Goal: Task Accomplishment & Management: Manage account settings

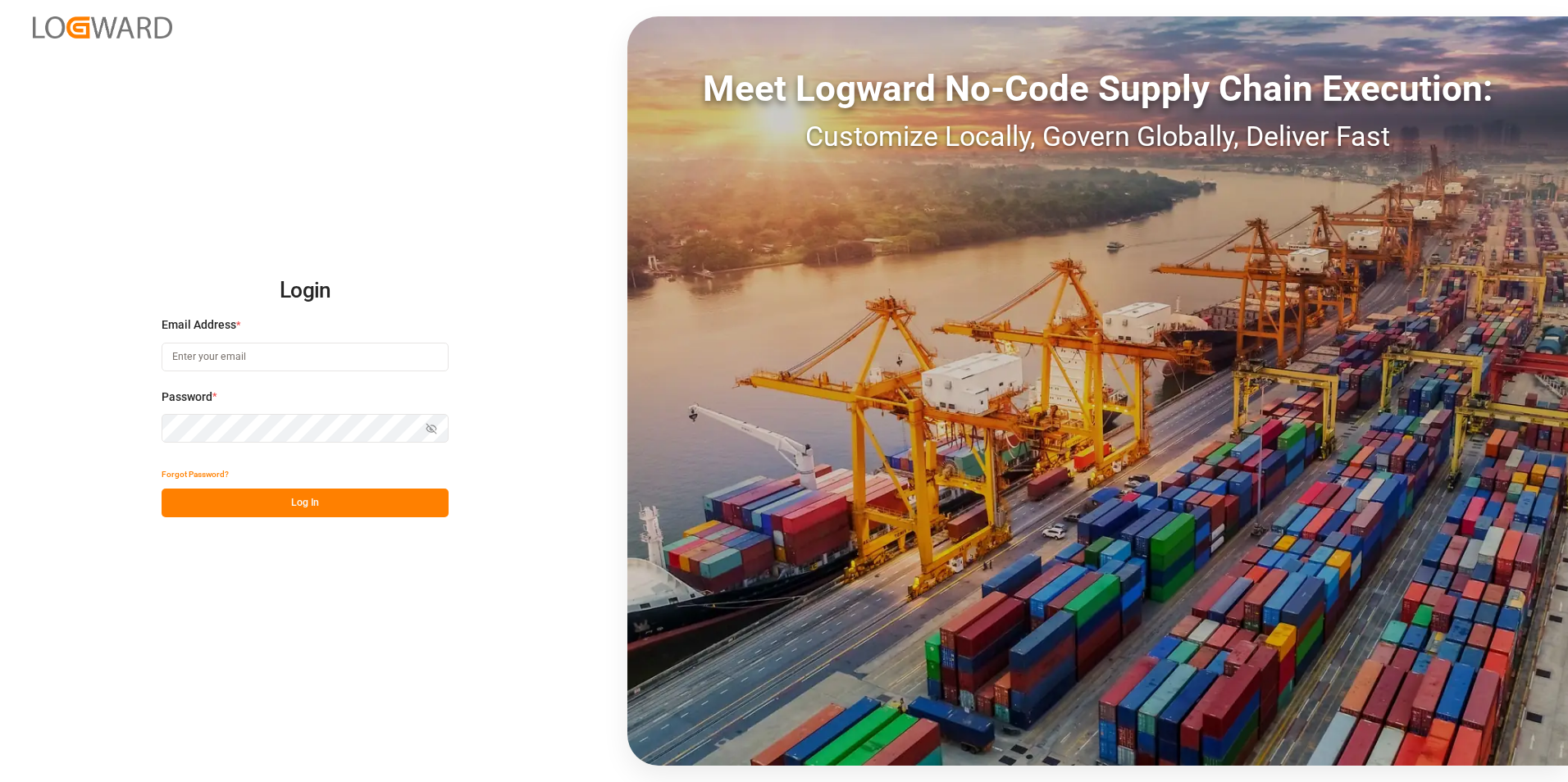
type input "[PERSON_NAME][EMAIL_ADDRESS][PERSON_NAME][DOMAIN_NAME]"
click at [279, 112] on button "Log In" at bounding box center [305, 503] width 287 height 29
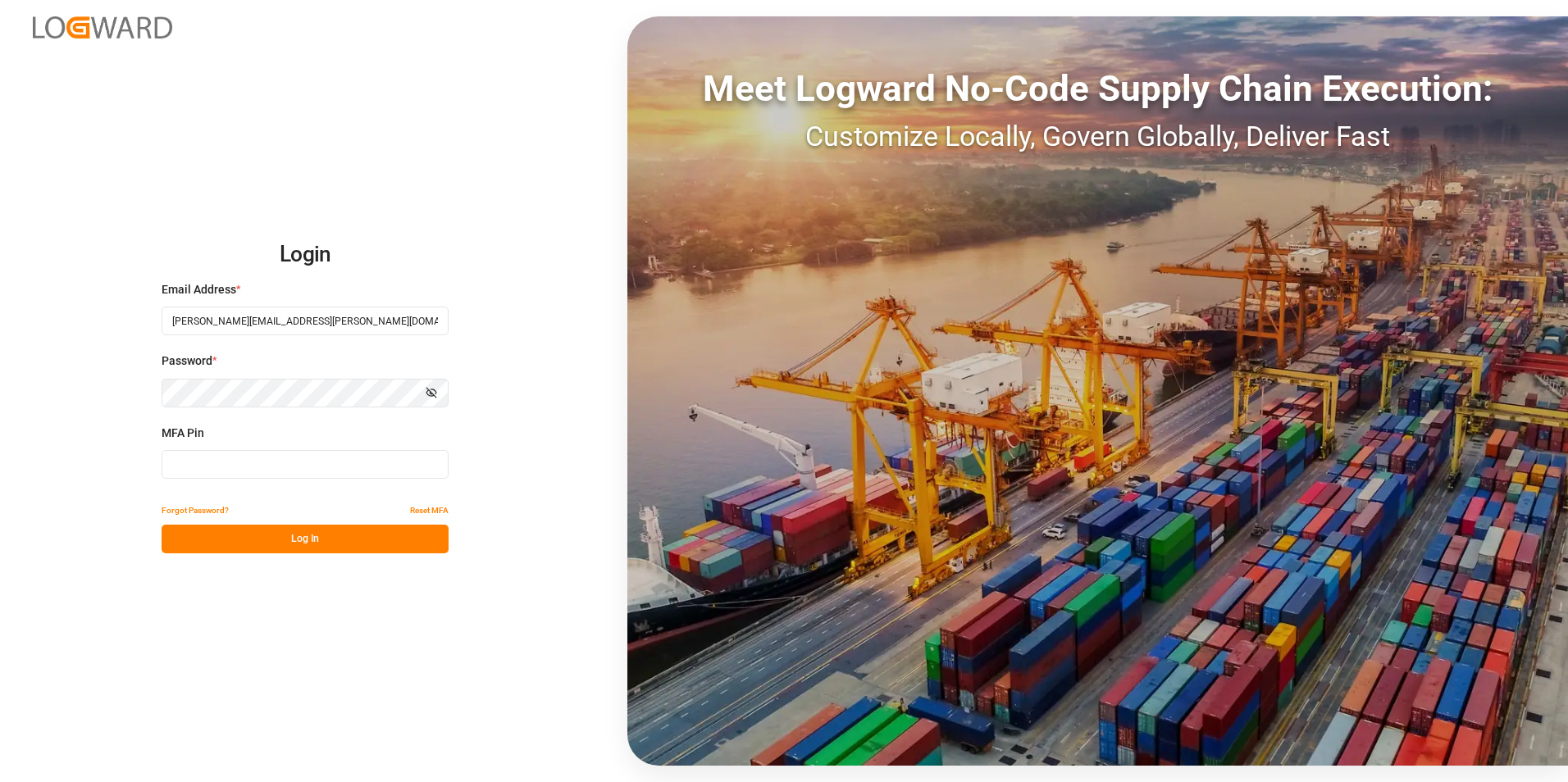
click at [251, 112] on input at bounding box center [305, 464] width 287 height 29
type input "494213"
click at [305, 112] on button "Log In" at bounding box center [305, 539] width 287 height 29
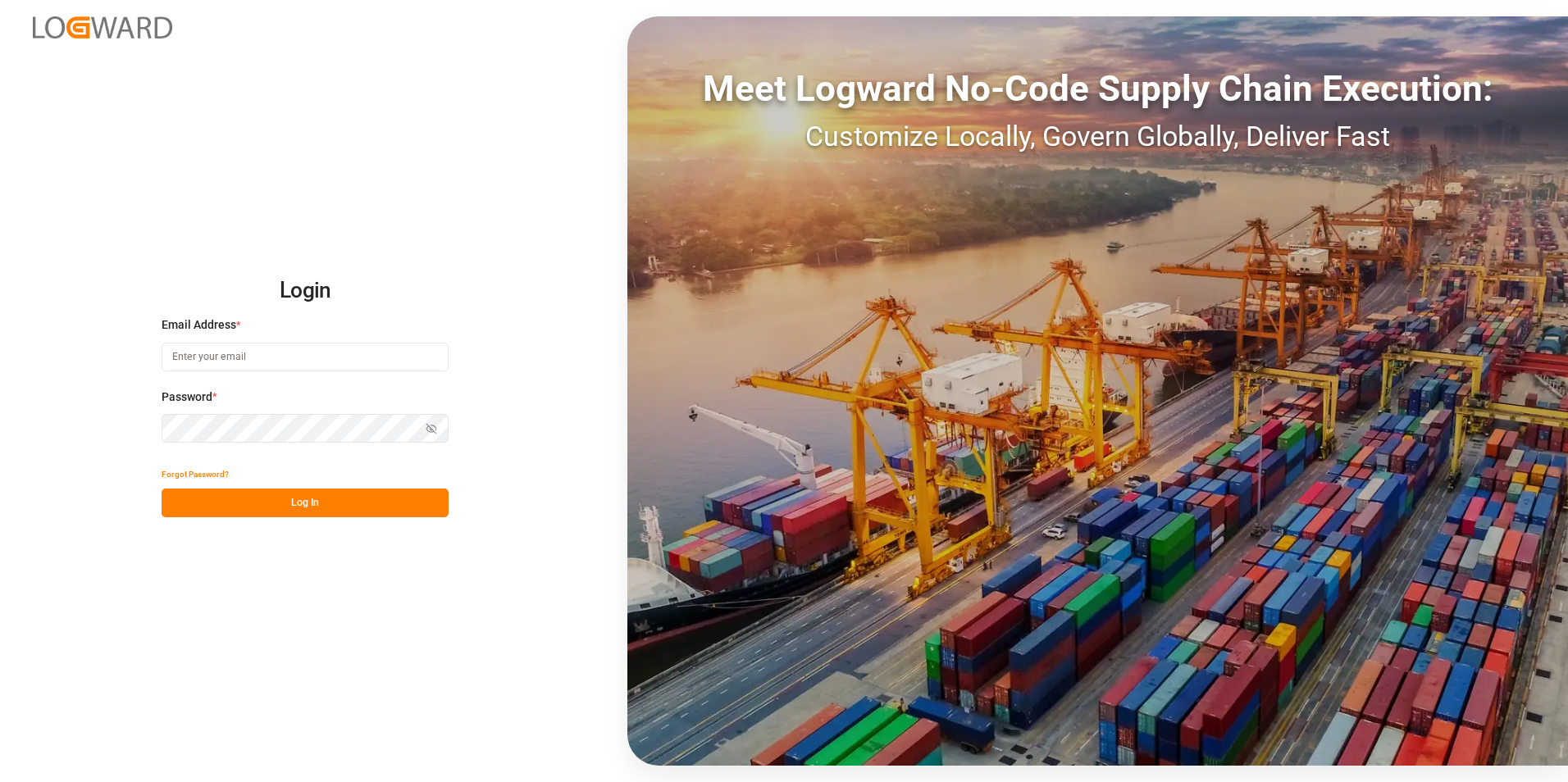
type input "jacques.denis@jamindustries.com"
click at [291, 510] on button "Log In" at bounding box center [305, 503] width 287 height 29
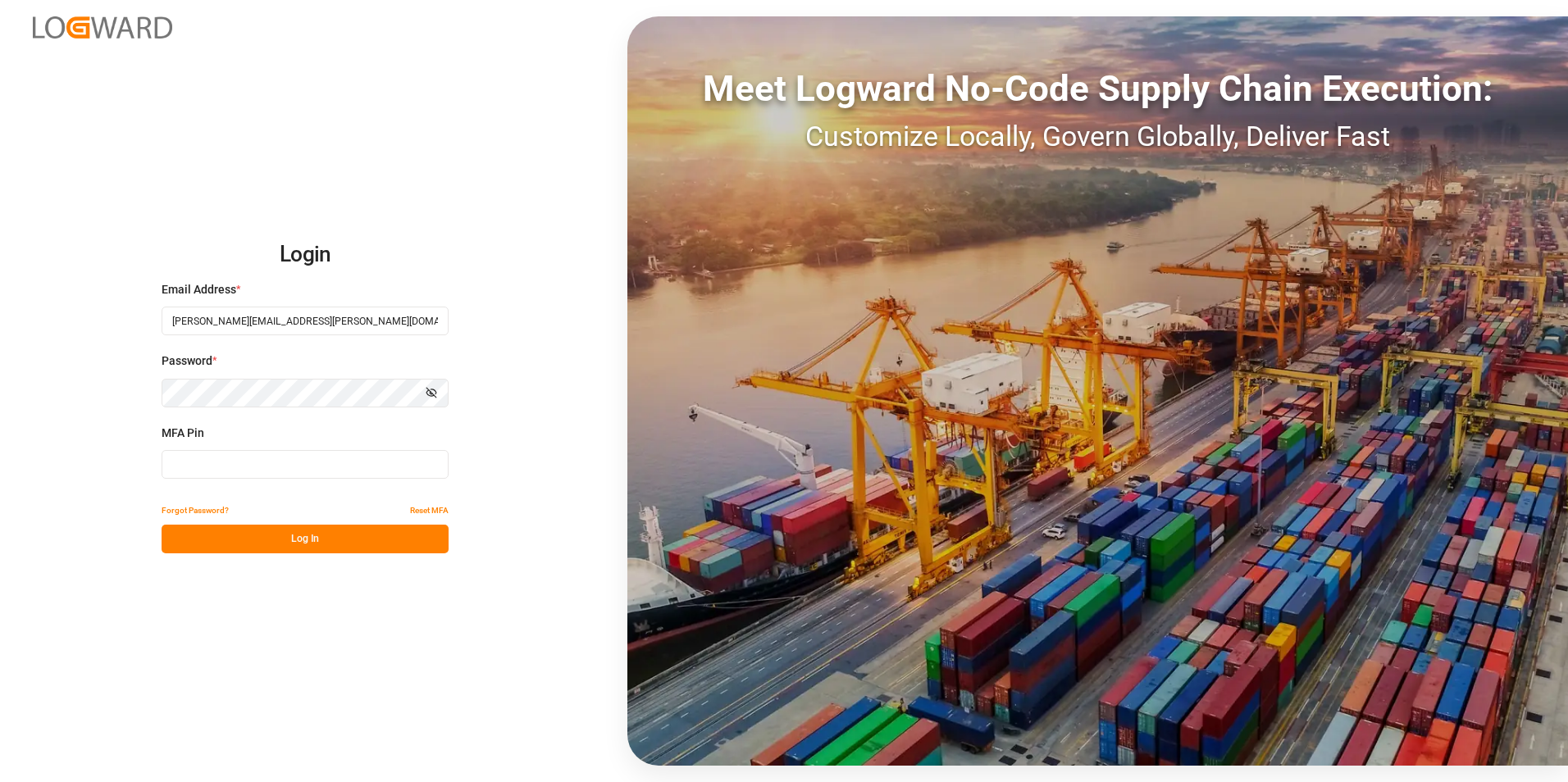
click at [290, 466] on input at bounding box center [305, 464] width 287 height 29
type input "663791"
click at [300, 537] on button "Log In" at bounding box center [305, 539] width 287 height 29
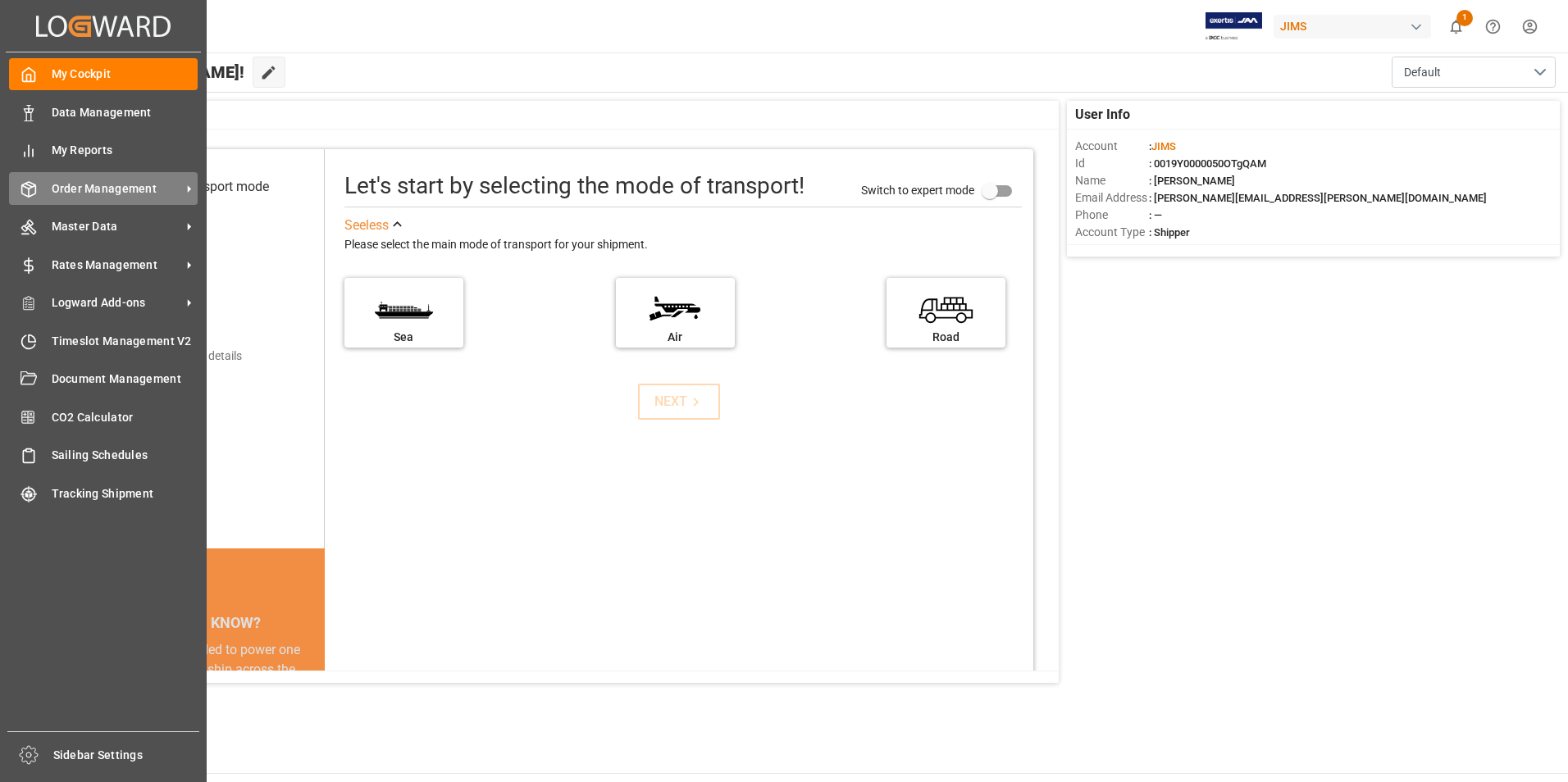
click at [127, 185] on span "Order Management" at bounding box center [116, 189] width 129 height 18
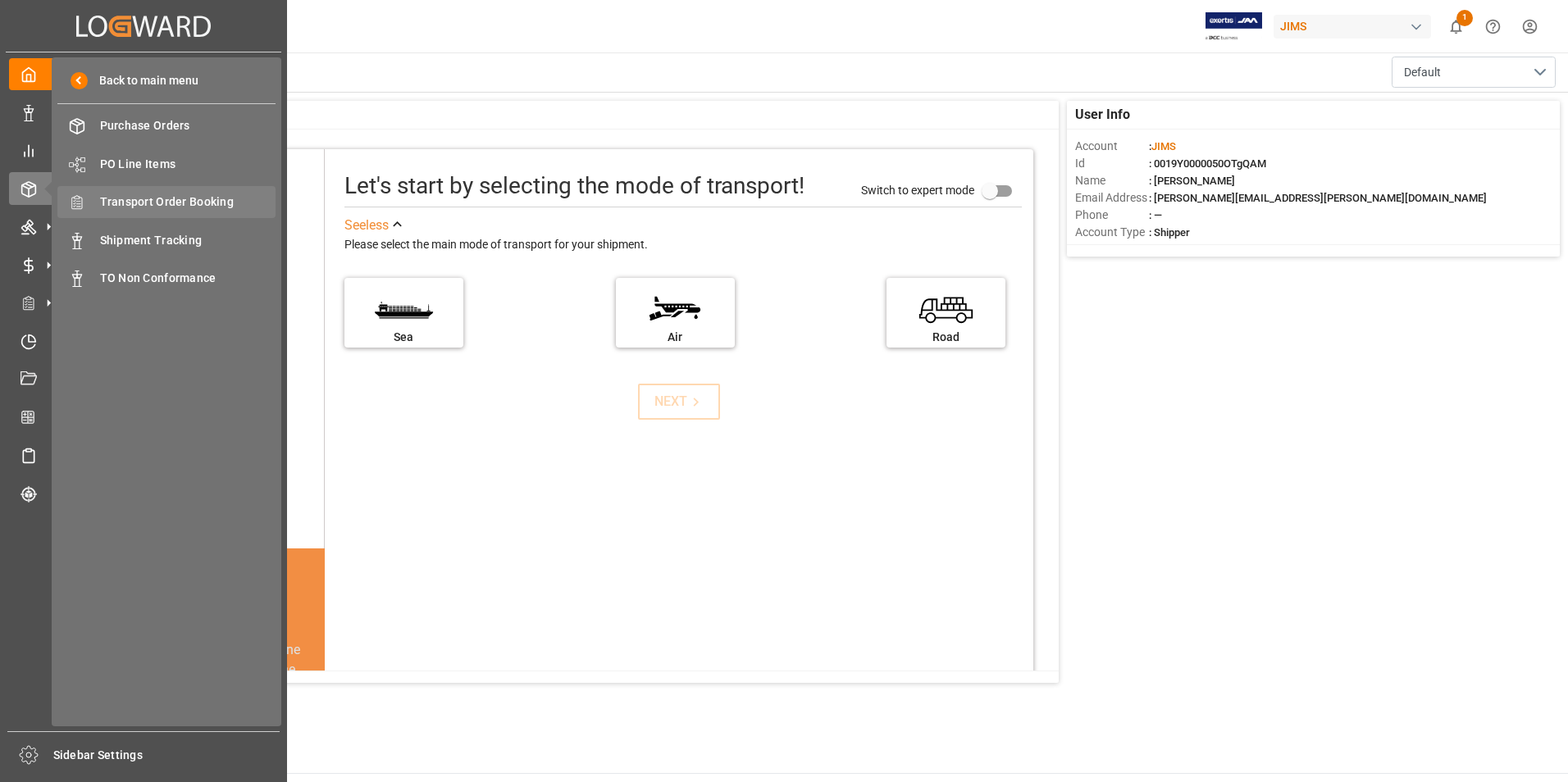
click at [203, 204] on span "Transport Order Booking" at bounding box center [188, 202] width 177 height 18
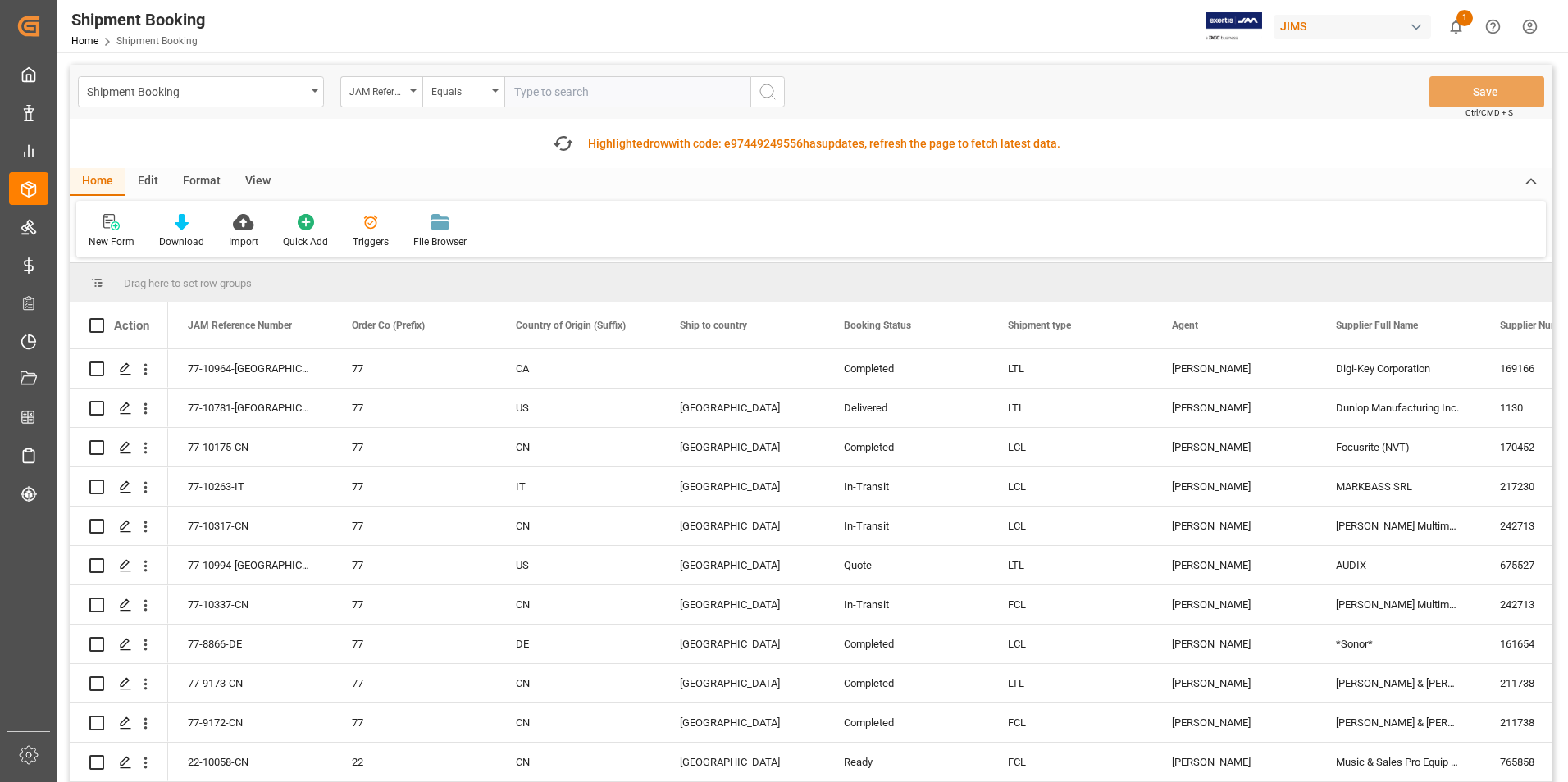
click at [566, 91] on input "text" at bounding box center [627, 92] width 246 height 31
type input "77-10867-BE"
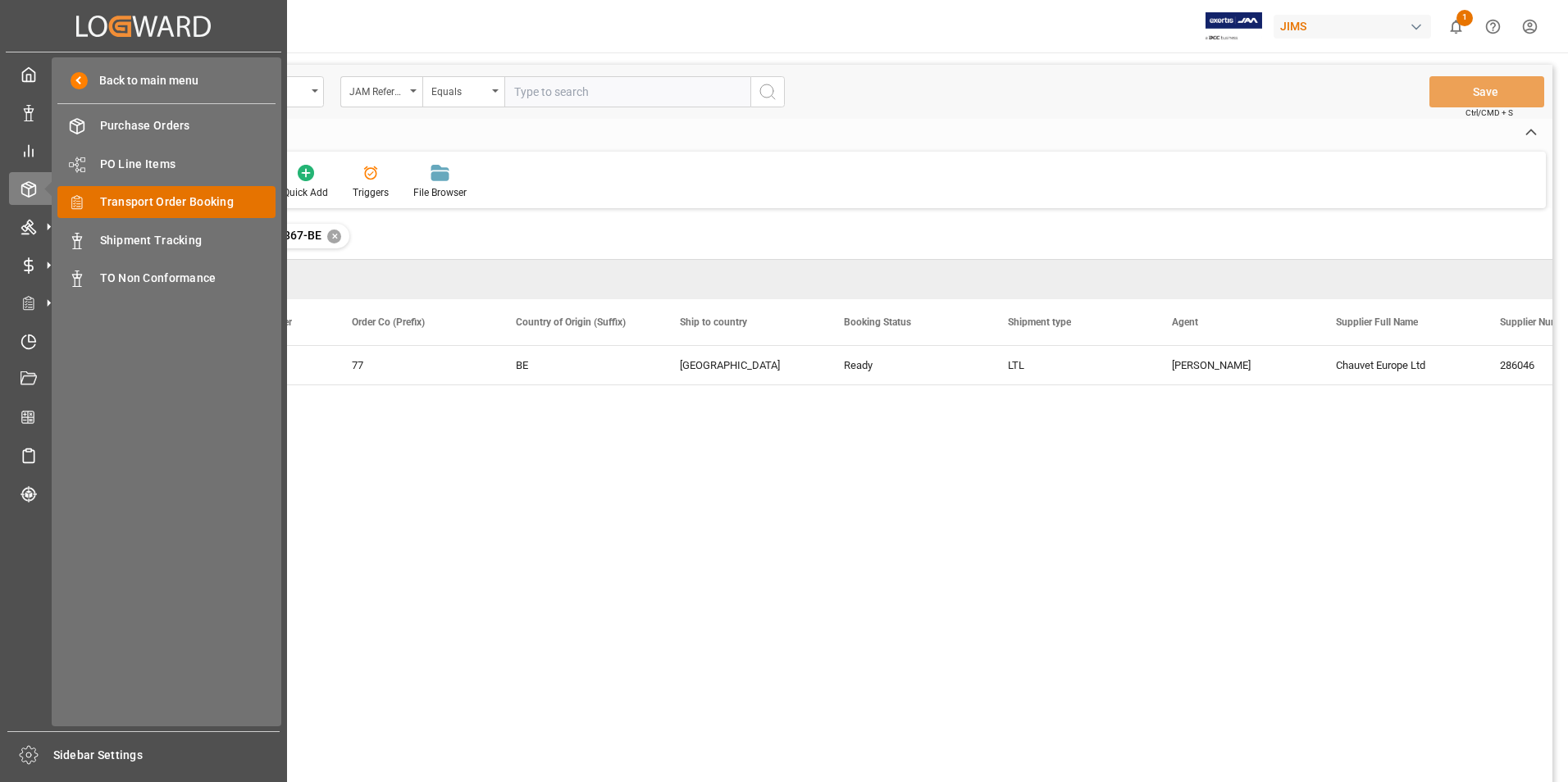
click at [214, 200] on span "Transport Order Booking" at bounding box center [188, 202] width 177 height 18
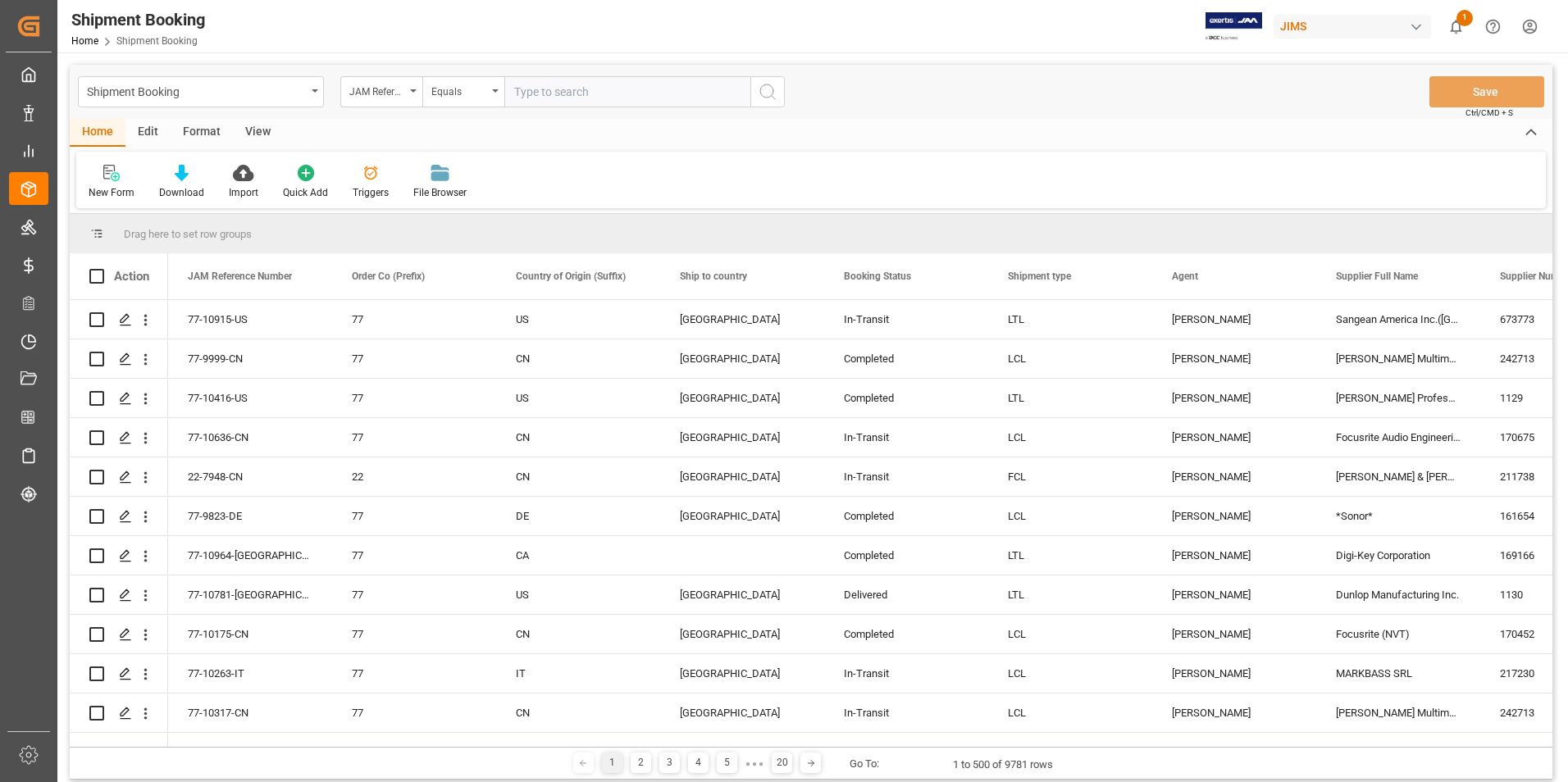
click at [585, 87] on input "text" at bounding box center [627, 92] width 246 height 31
paste input "22-10845-JP"
type input "22-10845-JP"
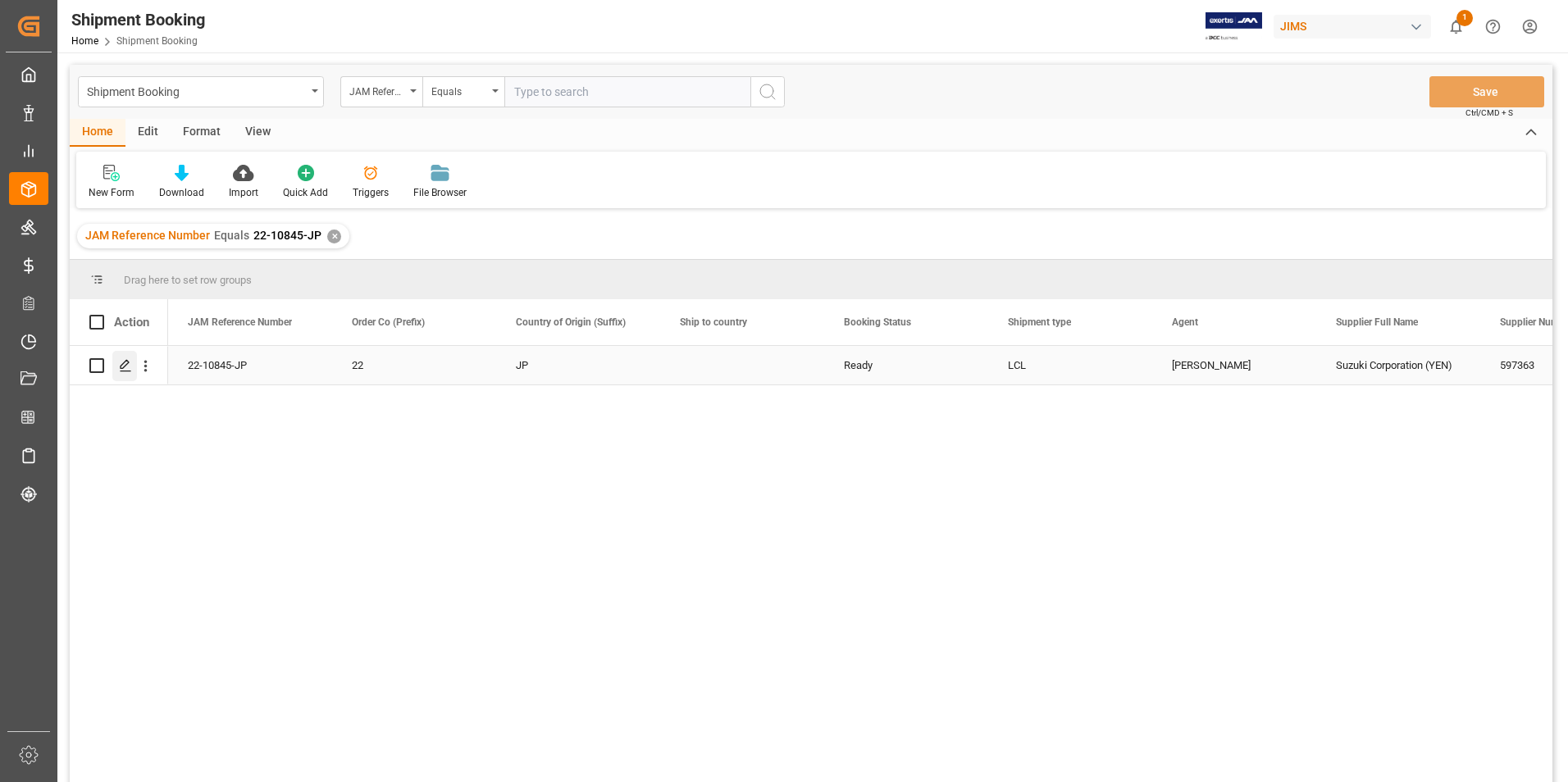
click at [120, 365] on icon "Press SPACE to select this row." at bounding box center [126, 366] width 13 height 13
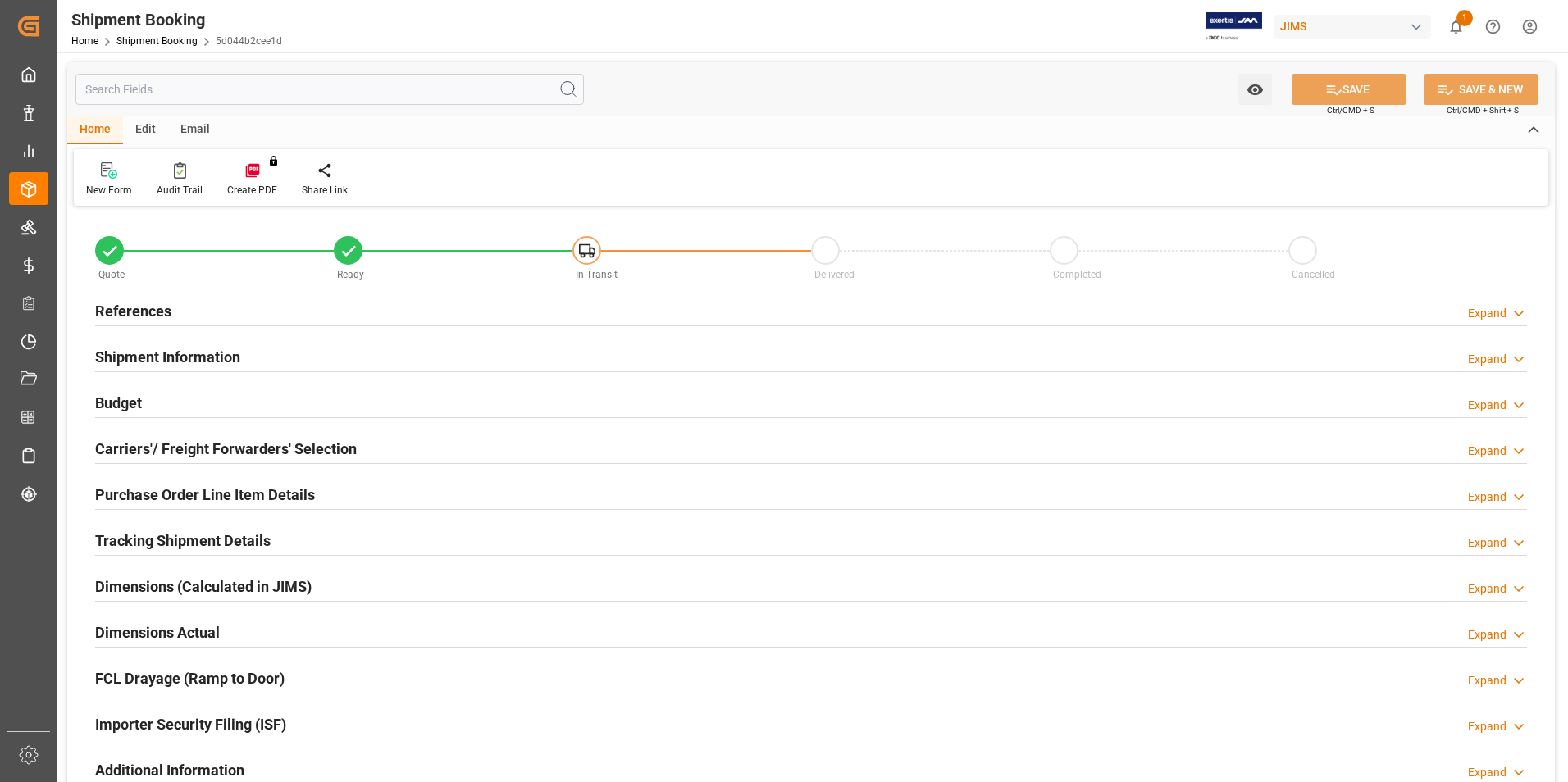
type input "0"
click at [146, 357] on h2 "Shipment Information" at bounding box center [167, 357] width 145 height 22
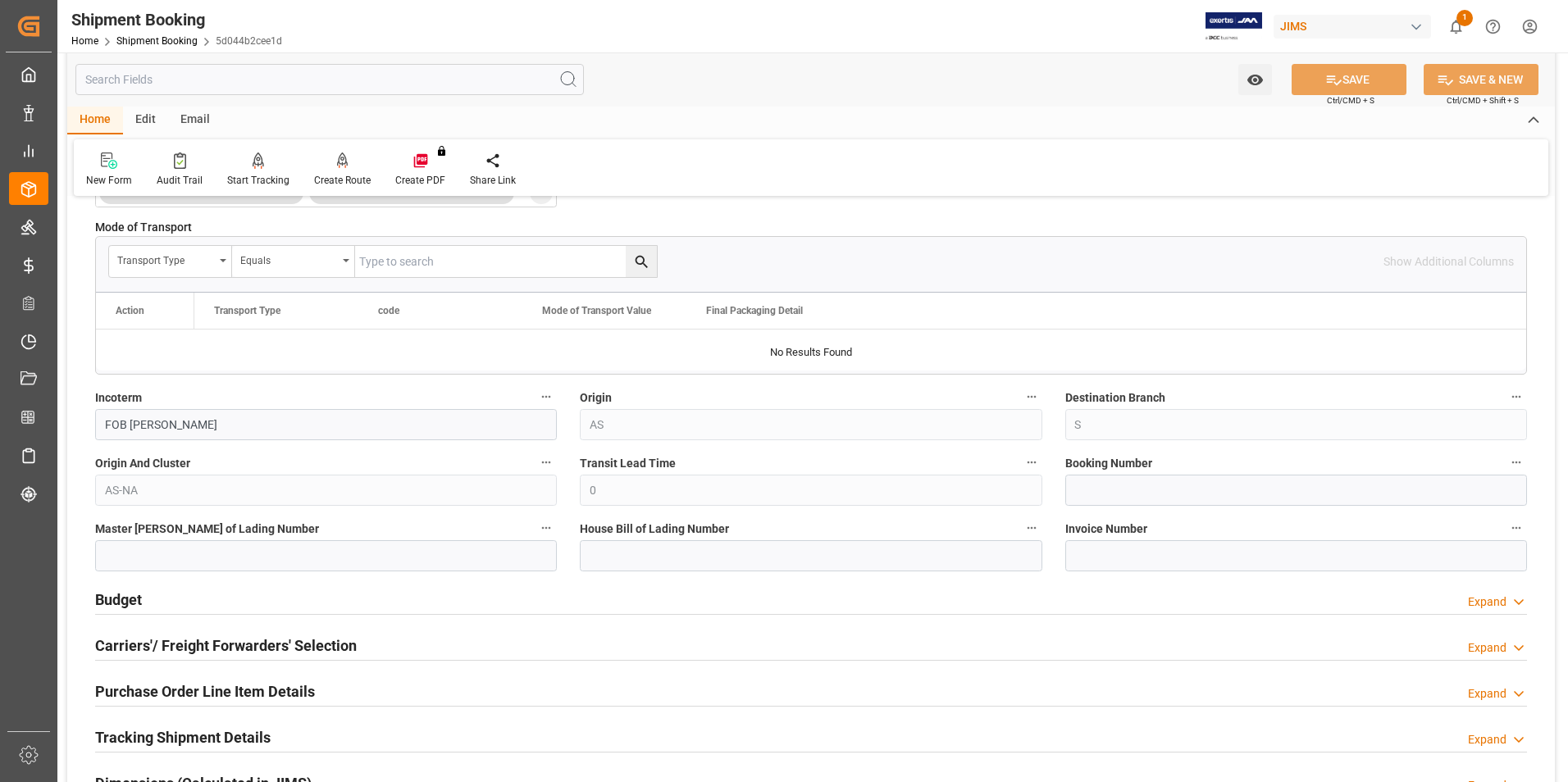
scroll to position [492, 0]
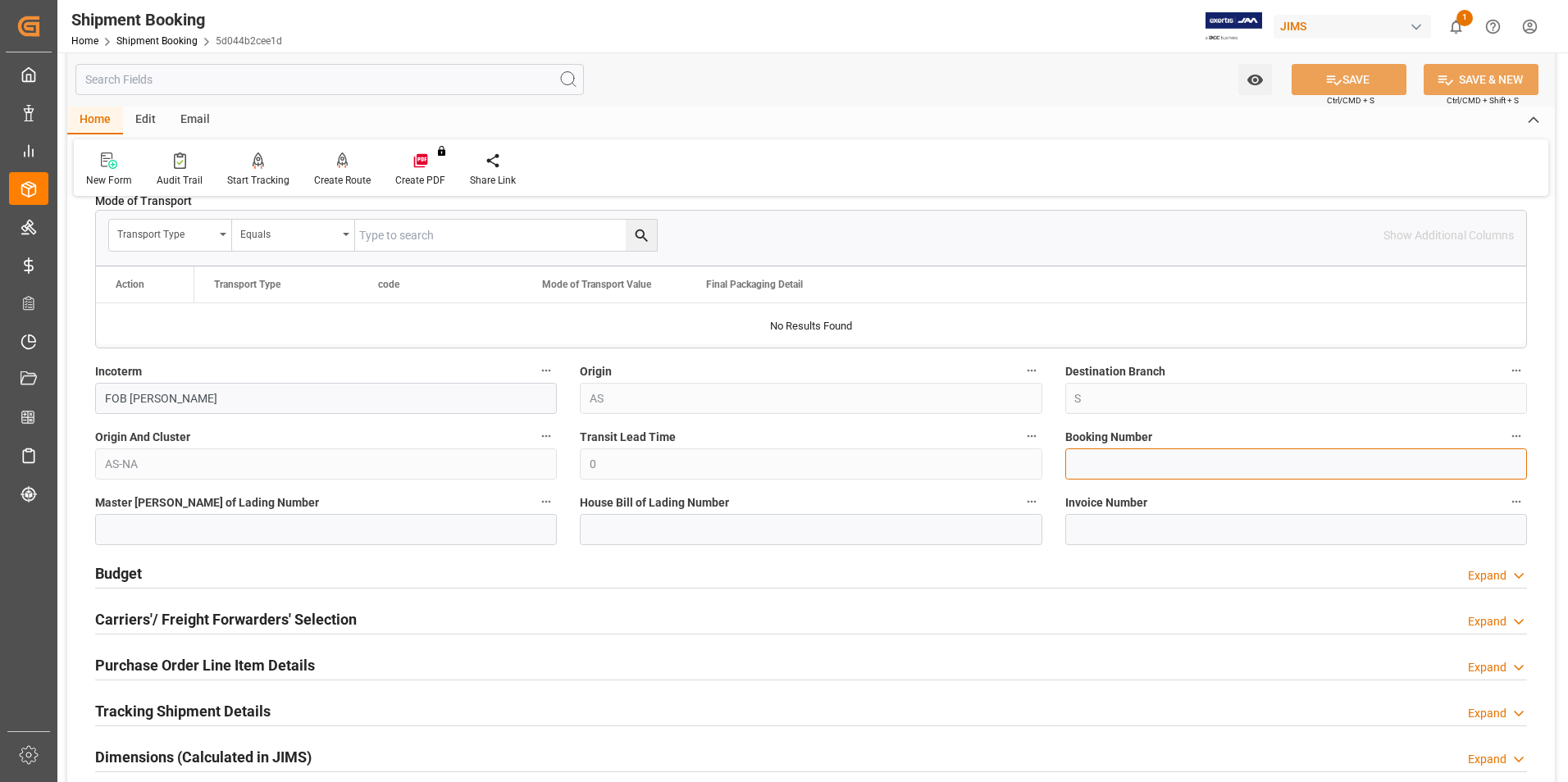
click at [1120, 460] on input at bounding box center [1295, 464] width 461 height 31
paste input "884124712854"
type input "884124712854"
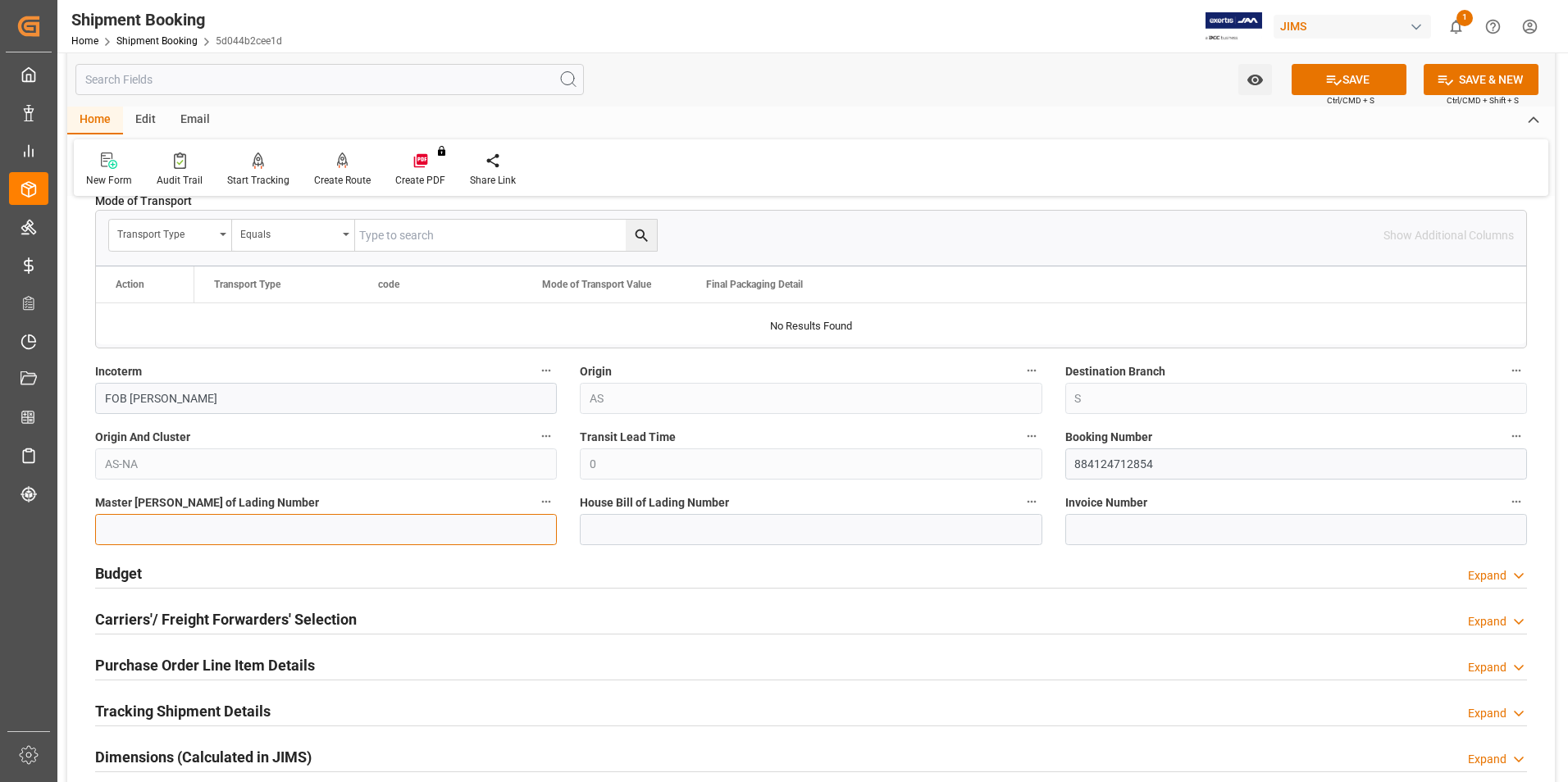
click at [182, 530] on input at bounding box center [325, 530] width 461 height 31
paste input "884124712854"
type input "884124712854"
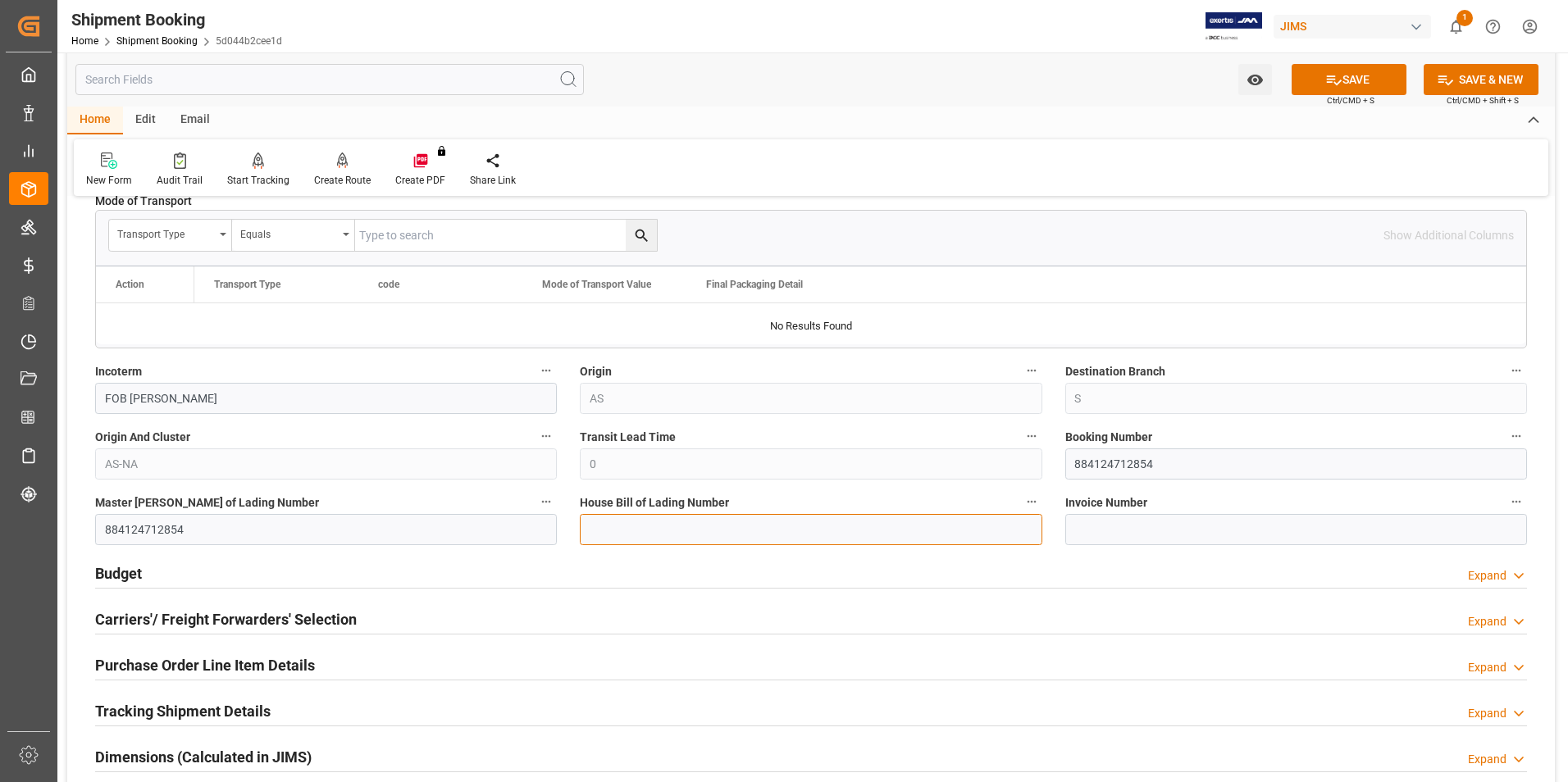
click at [621, 521] on input at bounding box center [810, 530] width 461 height 31
paste input "884124712854"
type input "884124712854"
click at [1345, 83] on button "SAVE" at bounding box center [1349, 79] width 115 height 31
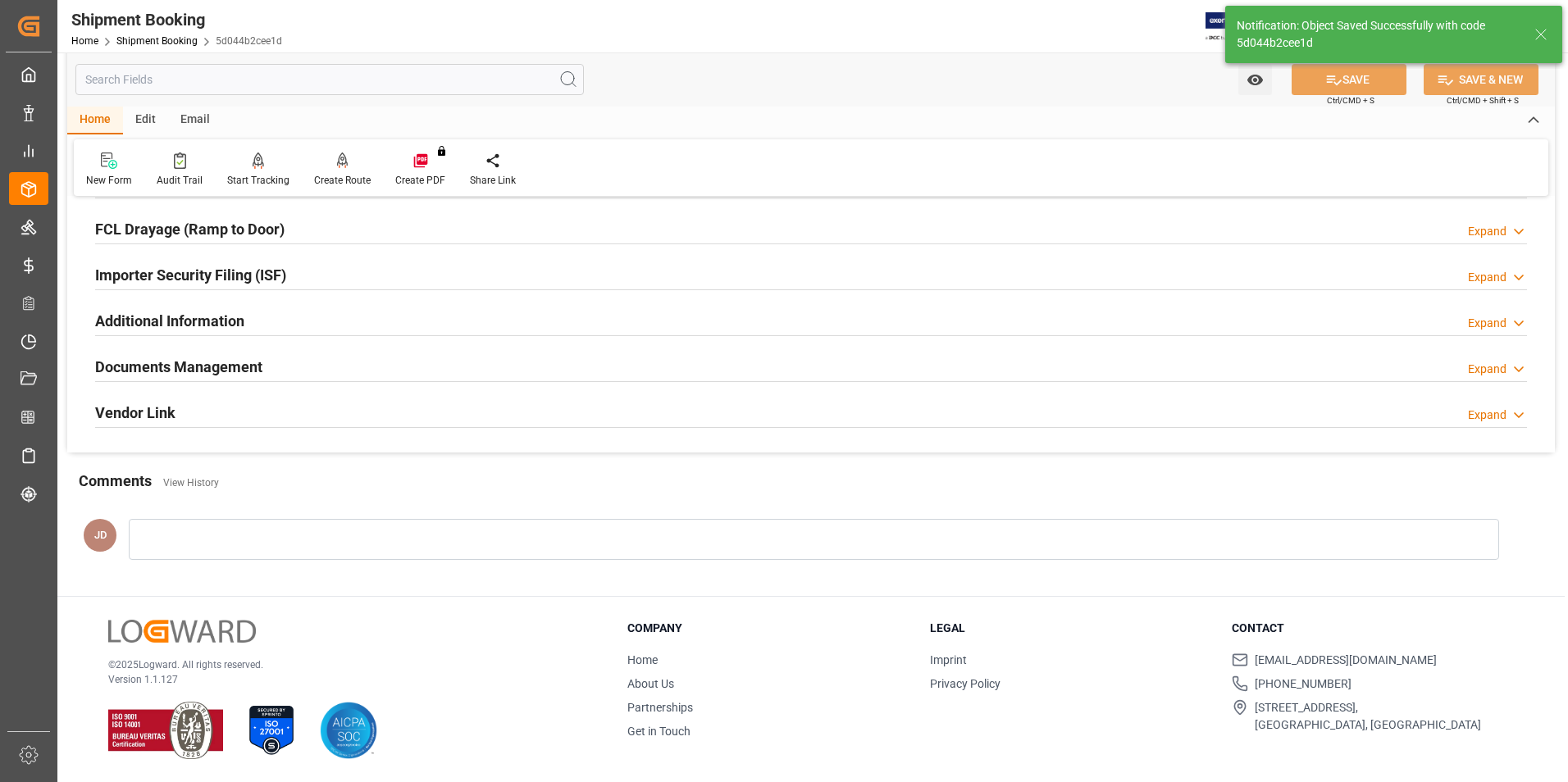
scroll to position [0, 0]
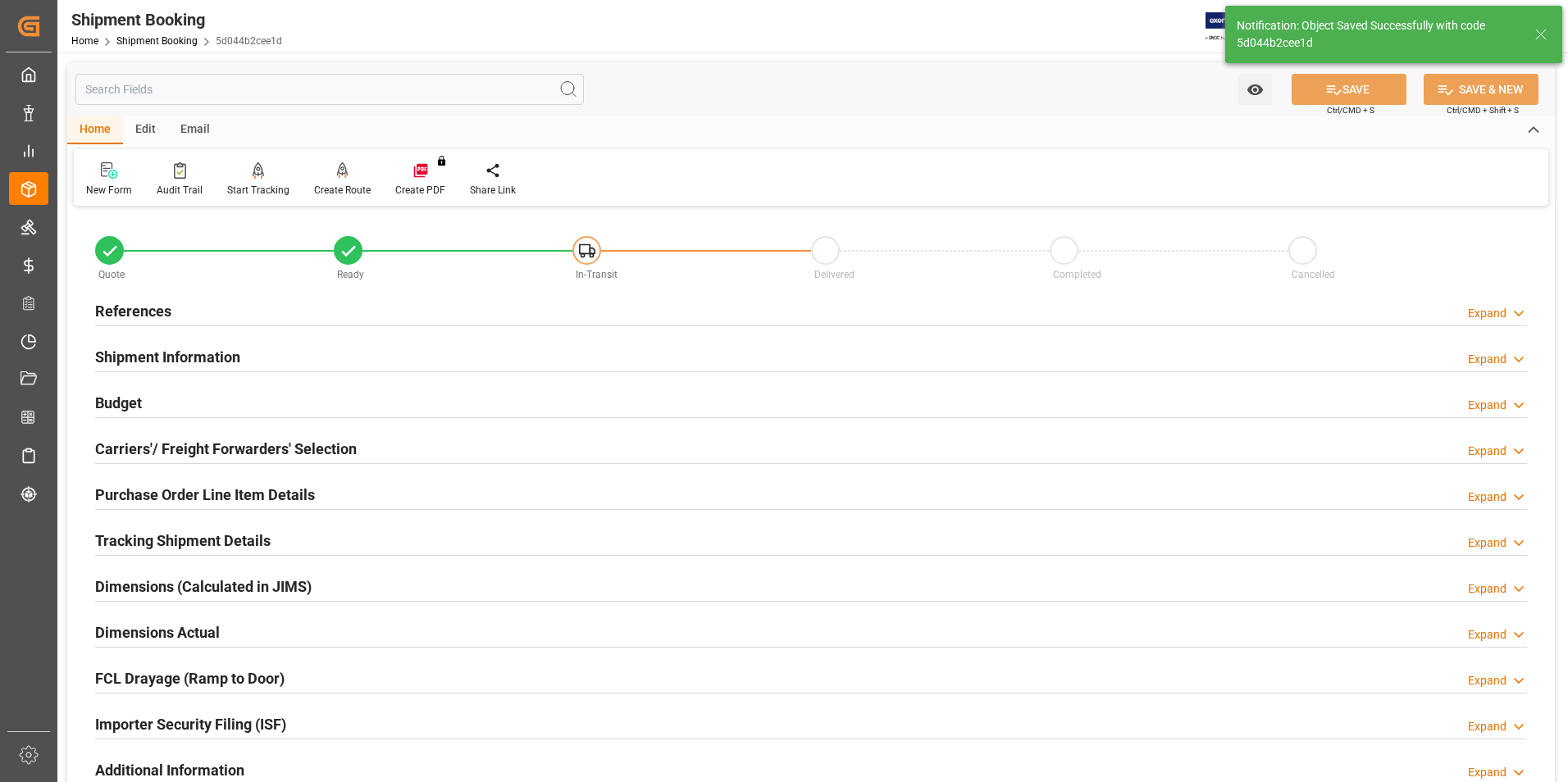
click at [113, 401] on h2 "Budget" at bounding box center [118, 403] width 47 height 22
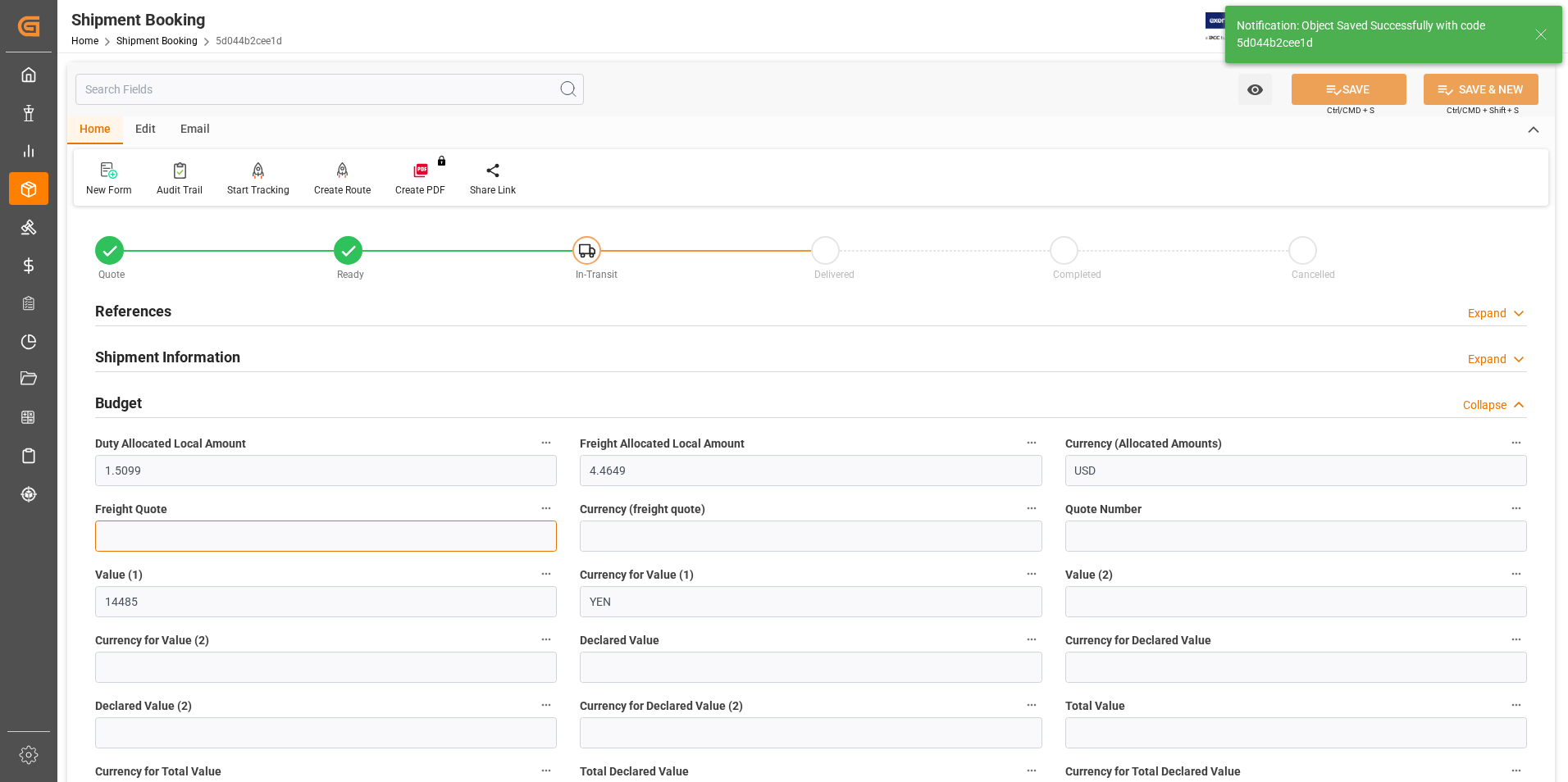
click at [171, 522] on input "text" at bounding box center [325, 536] width 461 height 31
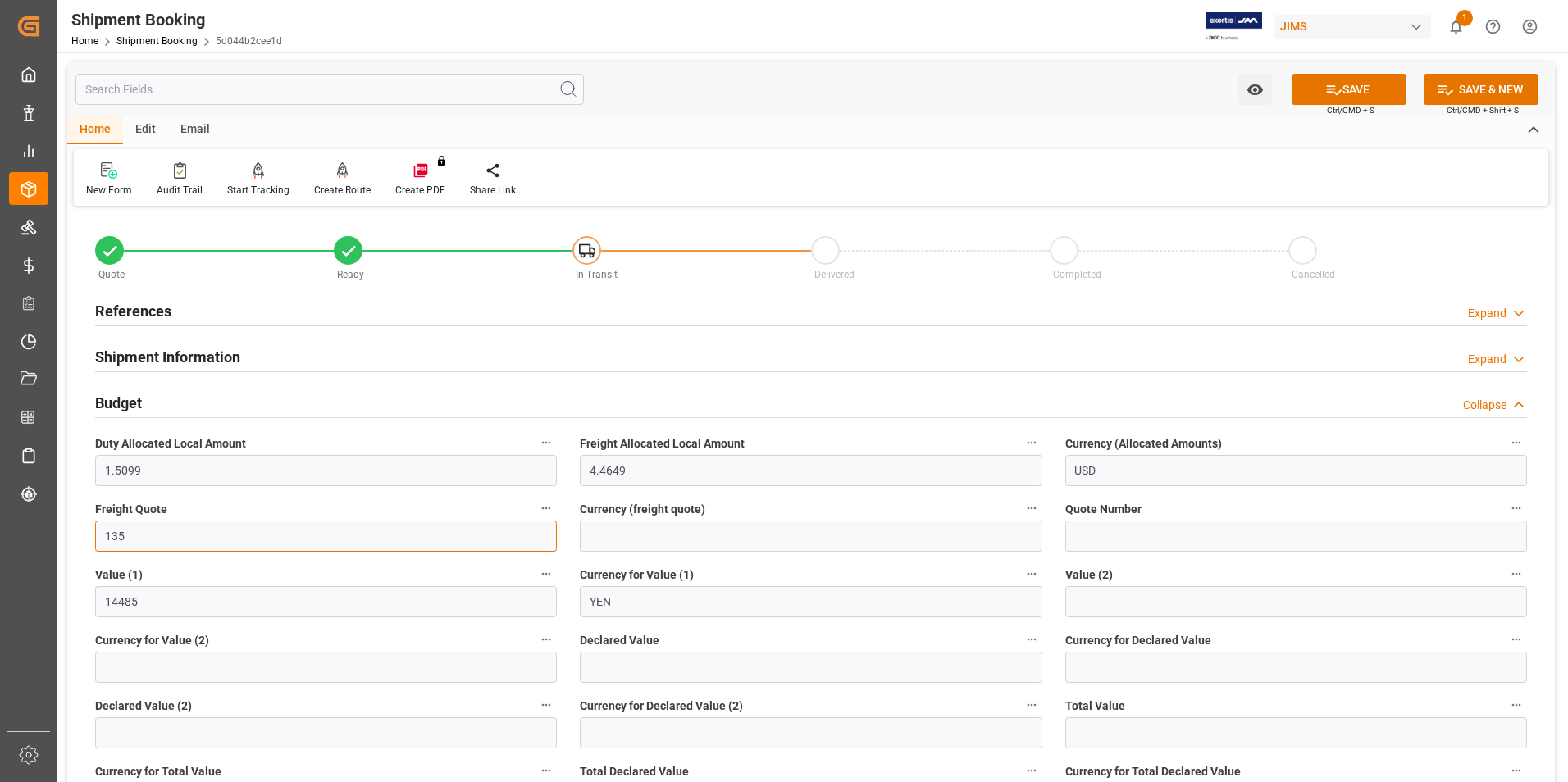
type input "135"
click at [633, 539] on input at bounding box center [810, 536] width 461 height 31
type input "usd"
click at [618, 662] on input "text" at bounding box center [810, 667] width 461 height 31
click at [650, 670] on input "text" at bounding box center [810, 667] width 461 height 31
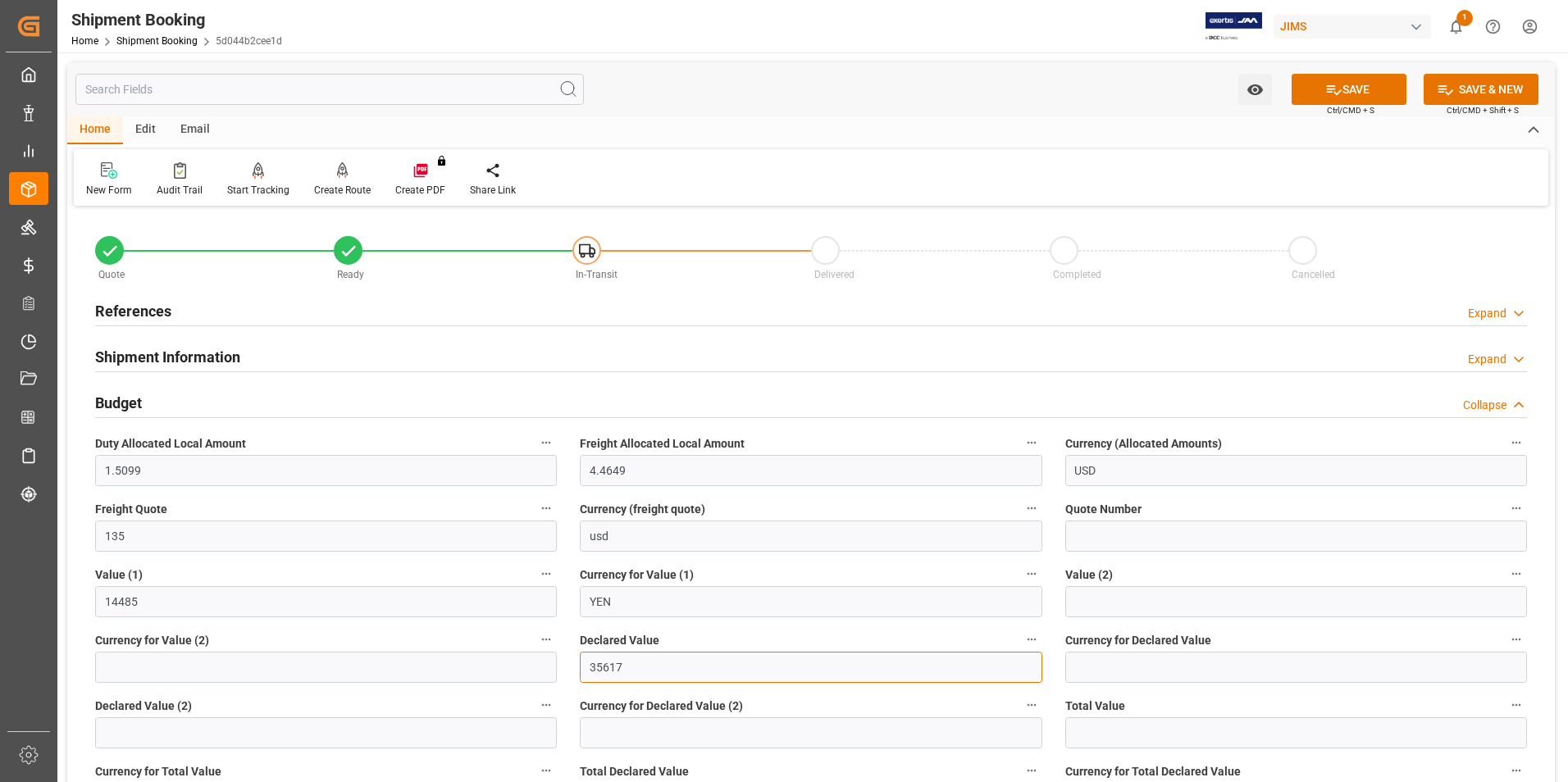
type input "35617"
click at [1121, 678] on input at bounding box center [1295, 667] width 461 height 31
type input "JPY"
drag, startPoint x: 1371, startPoint y: 79, endPoint x: 1326, endPoint y: 92, distance: 46.8
click at [1371, 79] on button "SAVE" at bounding box center [1349, 90] width 115 height 31
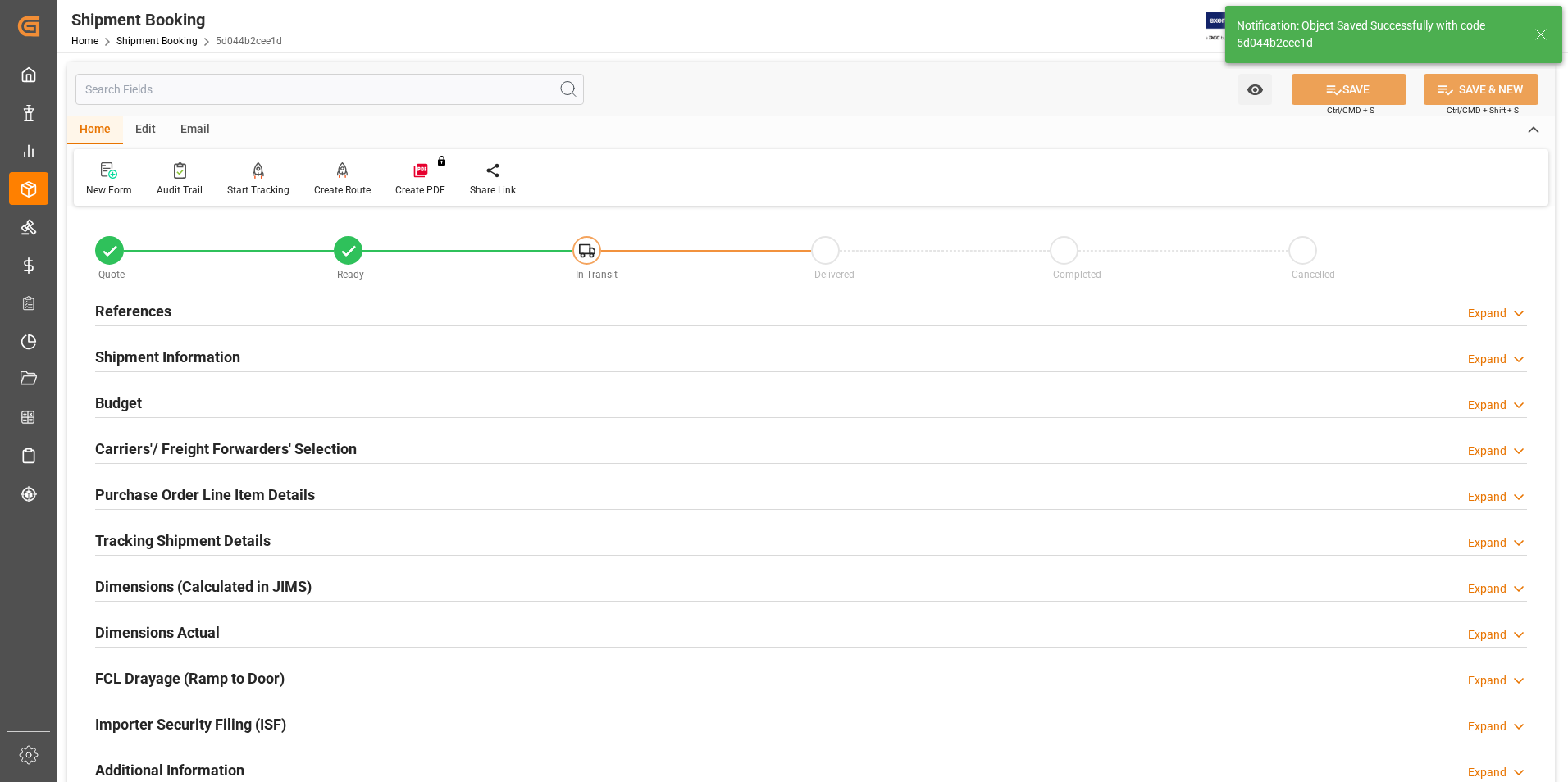
click at [140, 446] on h2 "Carriers'/ Freight Forwarders' Selection" at bounding box center [226, 449] width 262 height 22
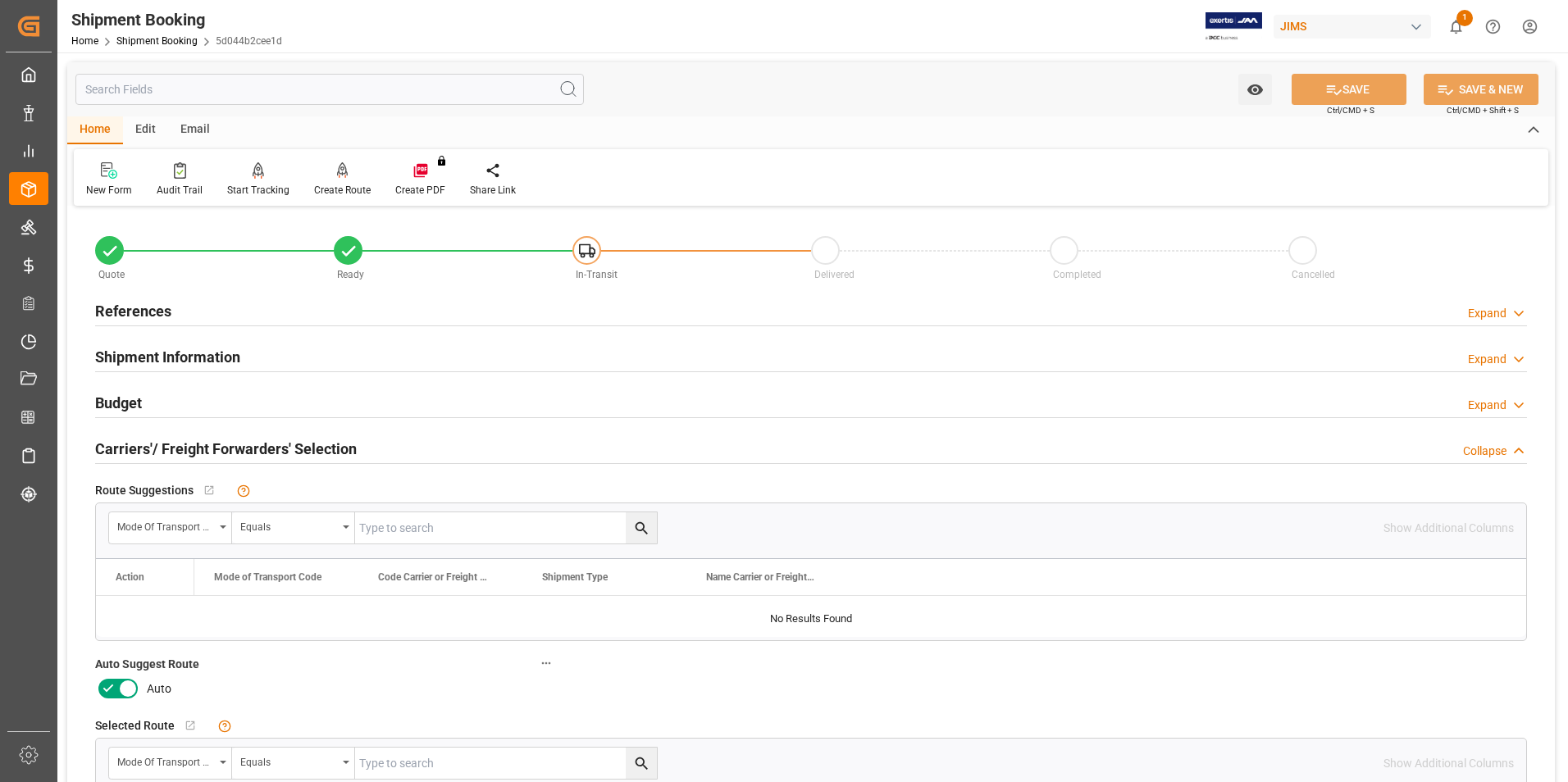
click at [103, 684] on icon at bounding box center [107, 688] width 19 height 19
click at [0, 0] on input "checkbox" at bounding box center [0, 0] width 0 height 0
click at [1352, 90] on button "SAVE" at bounding box center [1349, 90] width 115 height 31
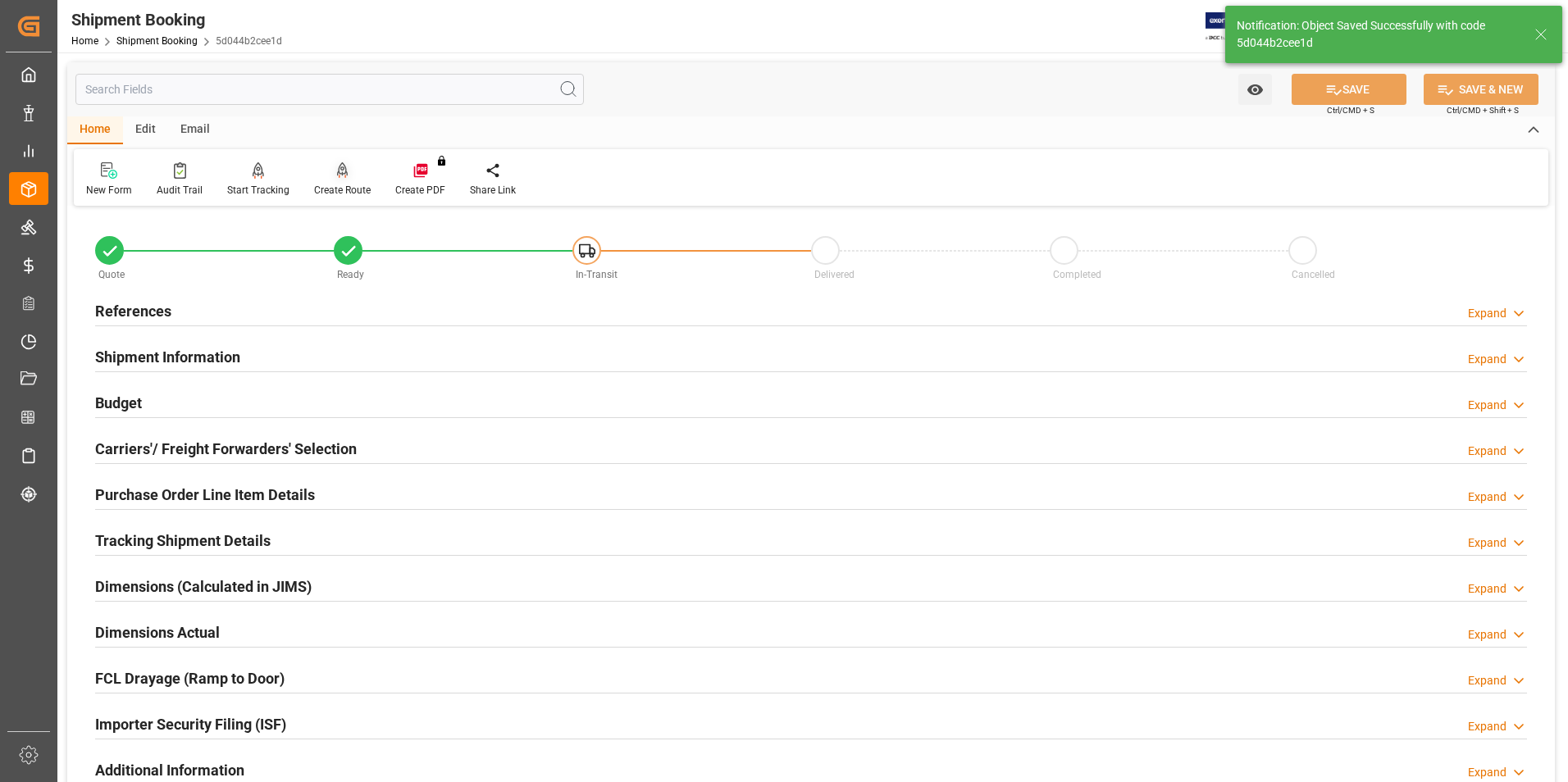
click at [362, 189] on div "Create Route" at bounding box center [342, 190] width 56 height 15
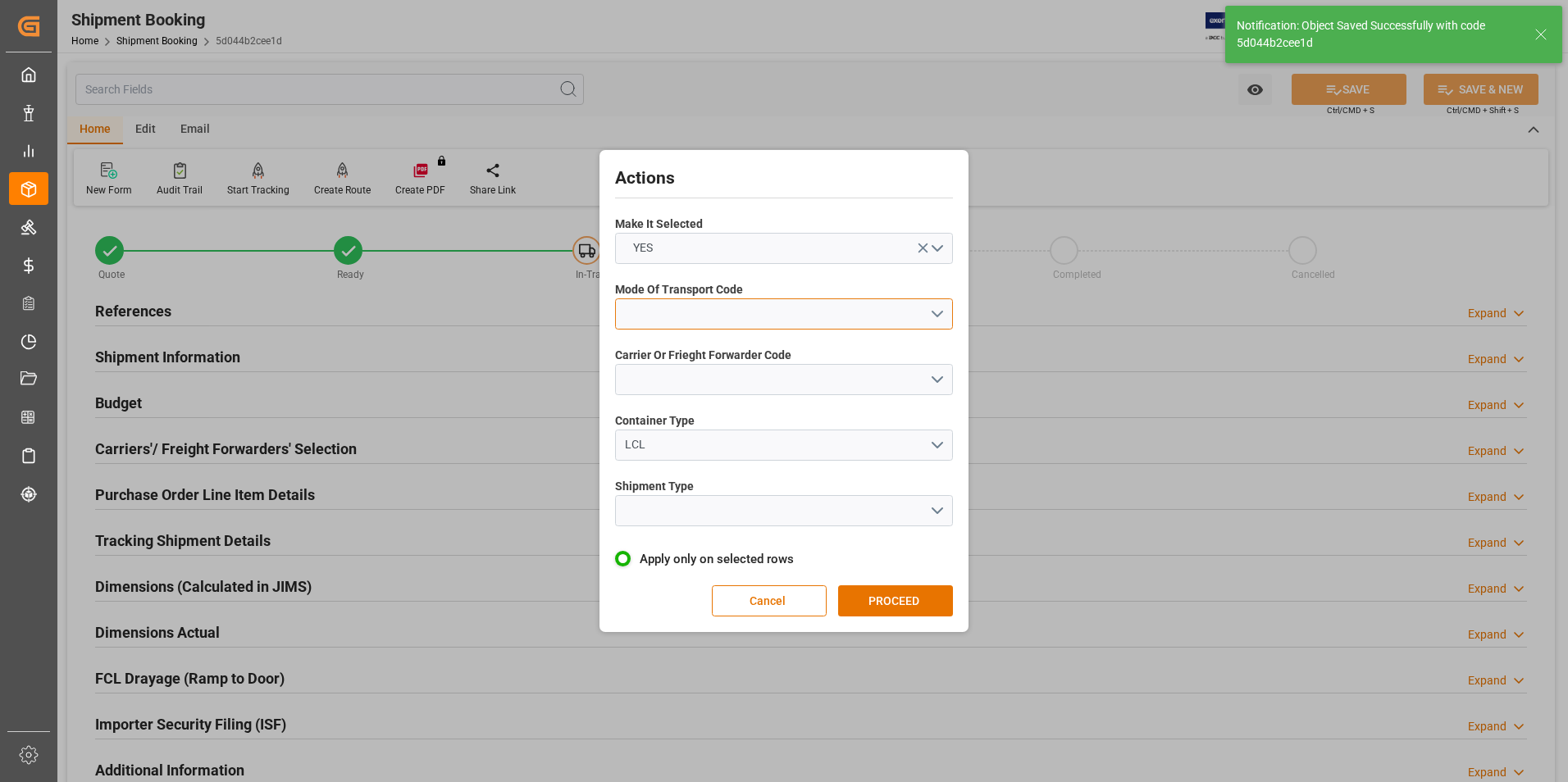
click at [667, 321] on button "open menu" at bounding box center [783, 314] width 337 height 31
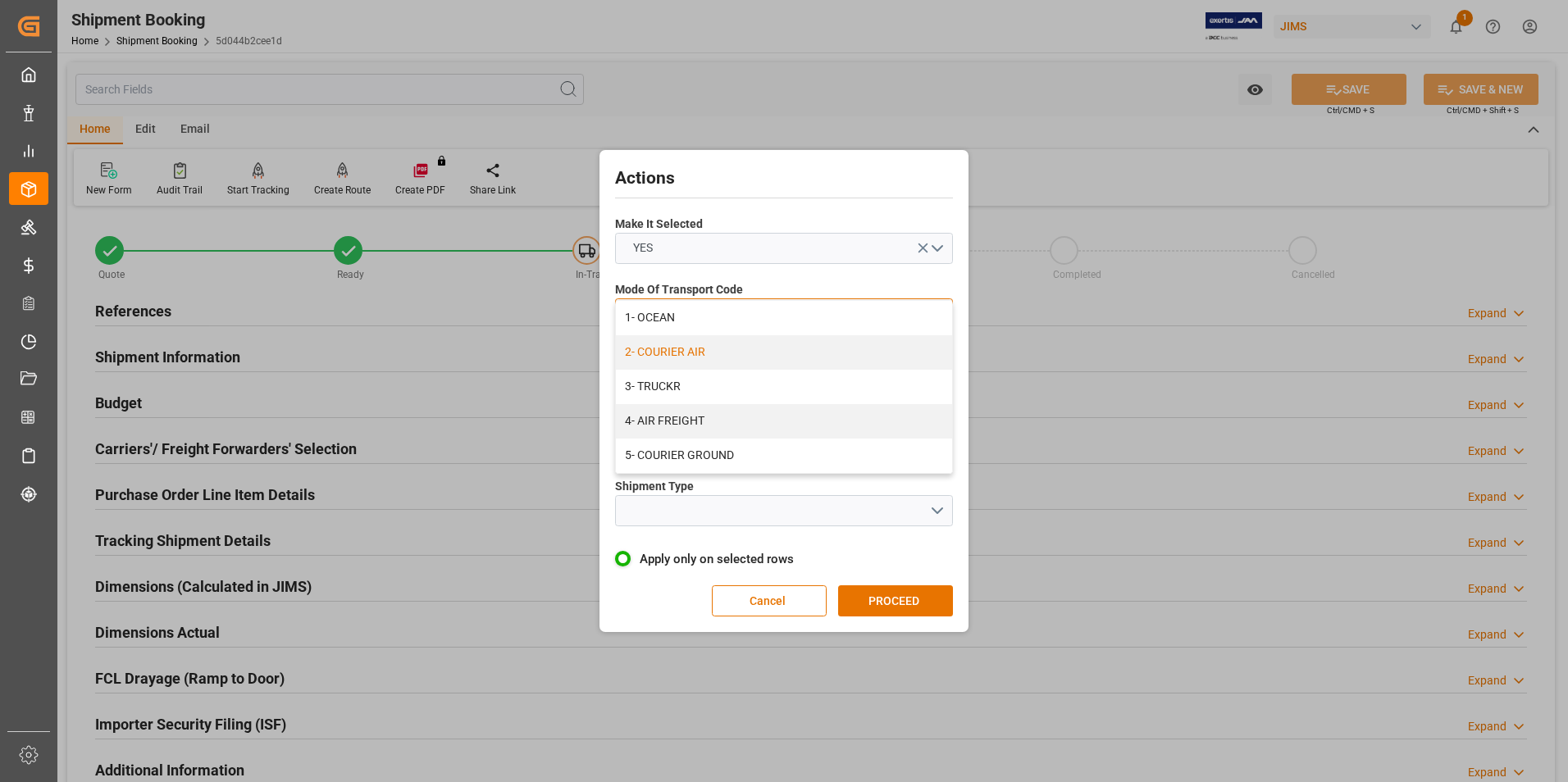
click at [685, 357] on div "2- COURIER AIR" at bounding box center [784, 352] width 337 height 34
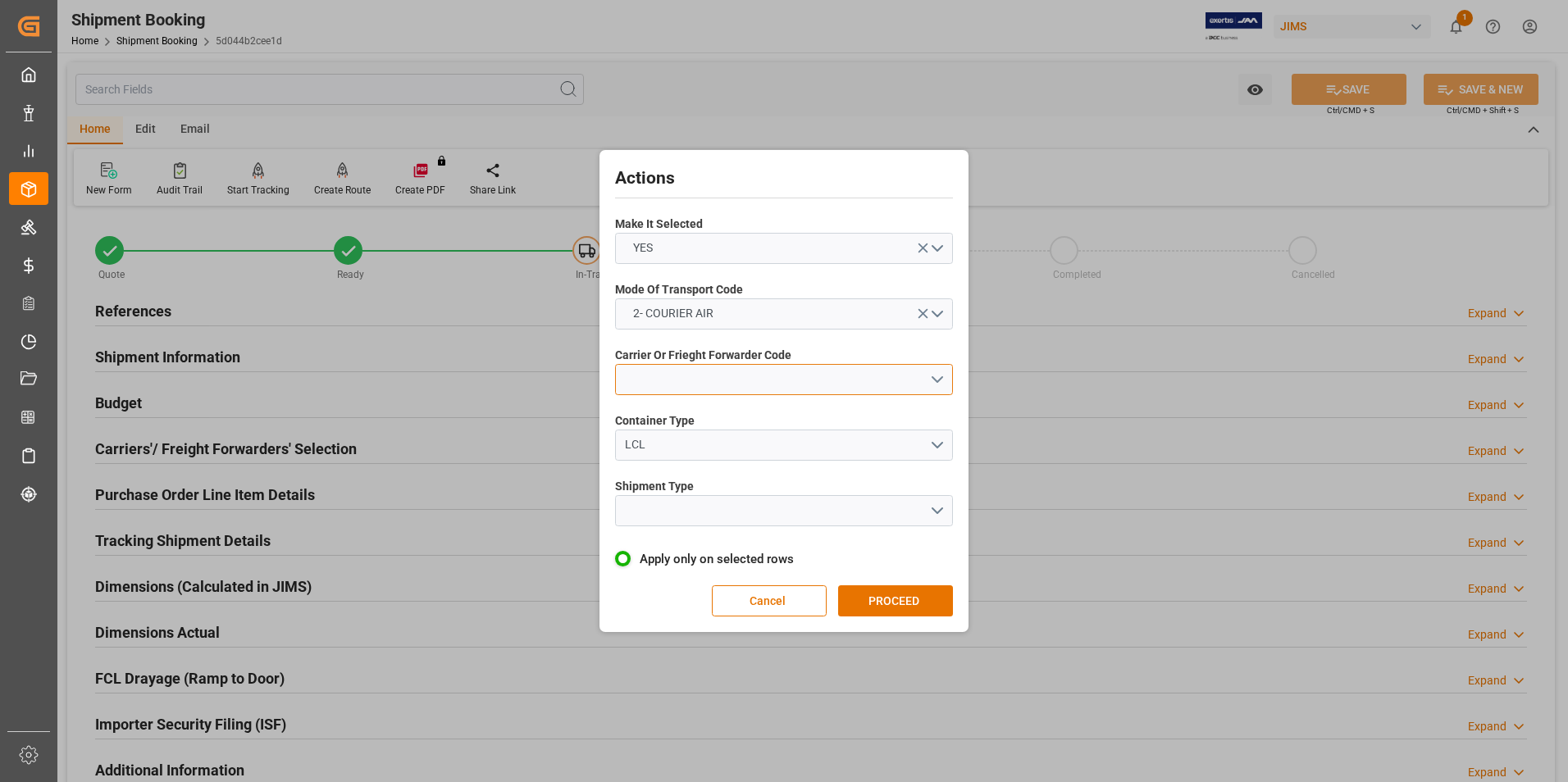
click at [698, 373] on button "open menu" at bounding box center [783, 380] width 337 height 31
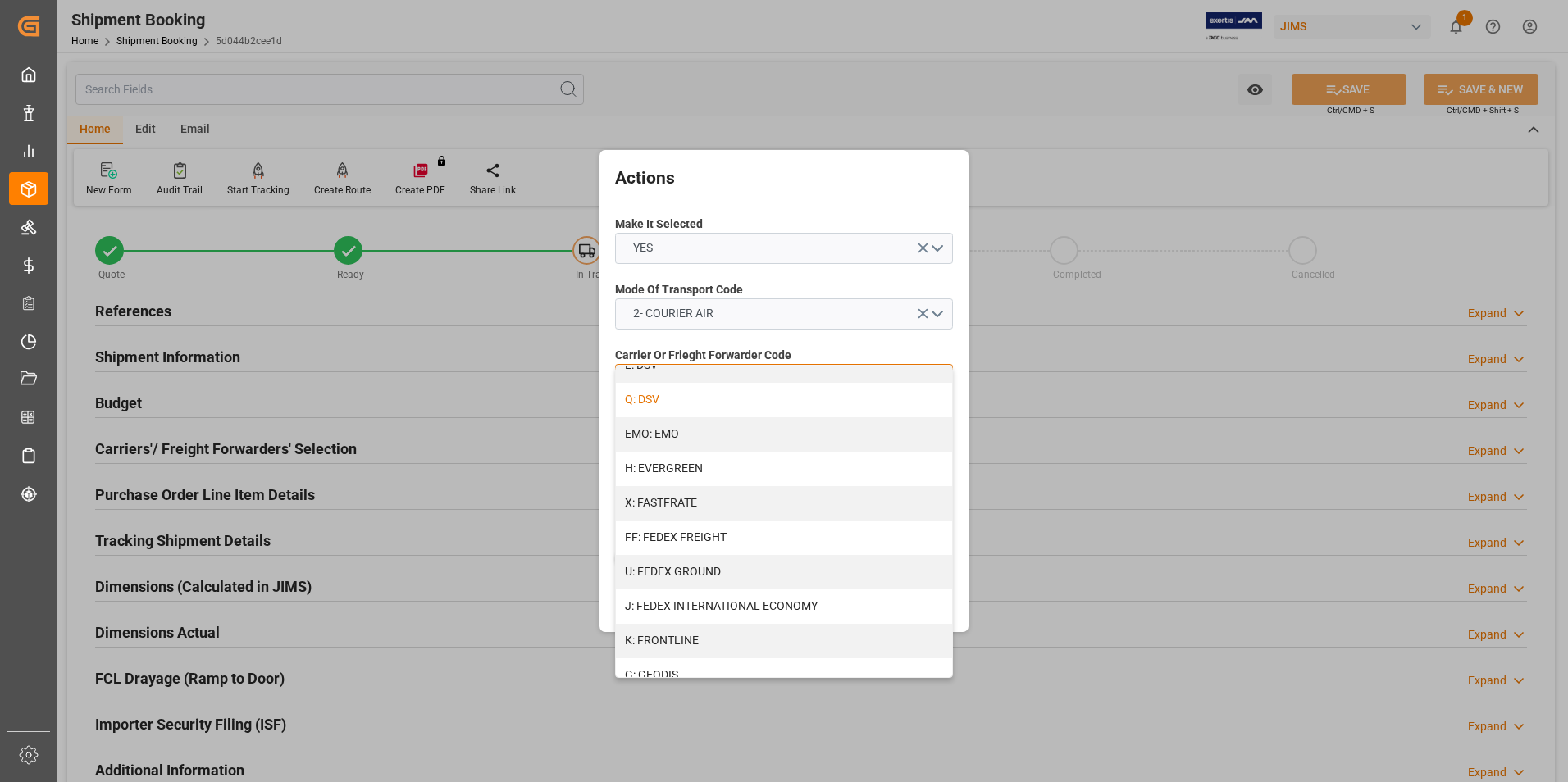
scroll to position [409, 0]
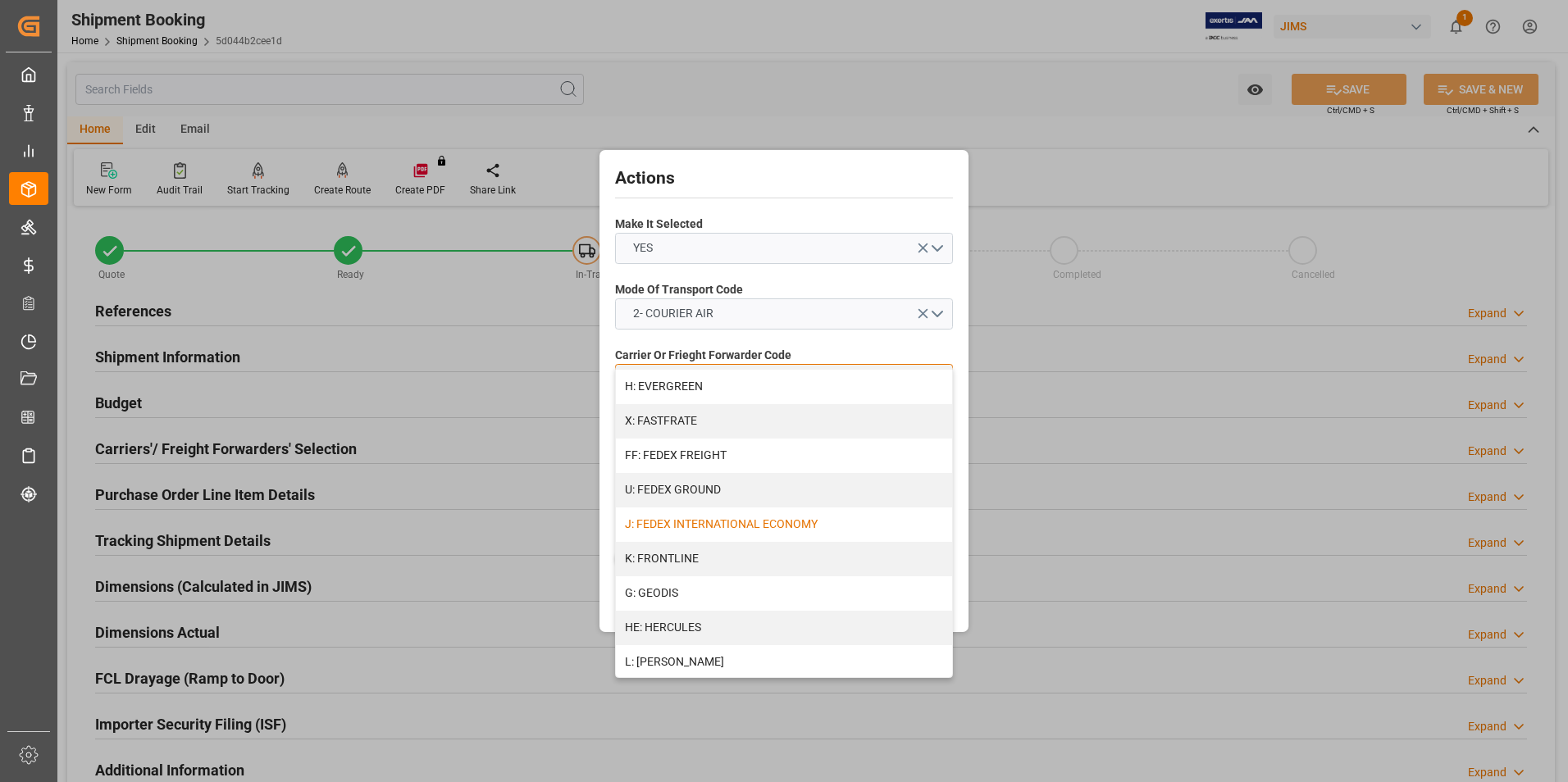
click at [729, 525] on div "J: FEDEX INTERNATIONAL ECONOMY" at bounding box center [784, 524] width 337 height 34
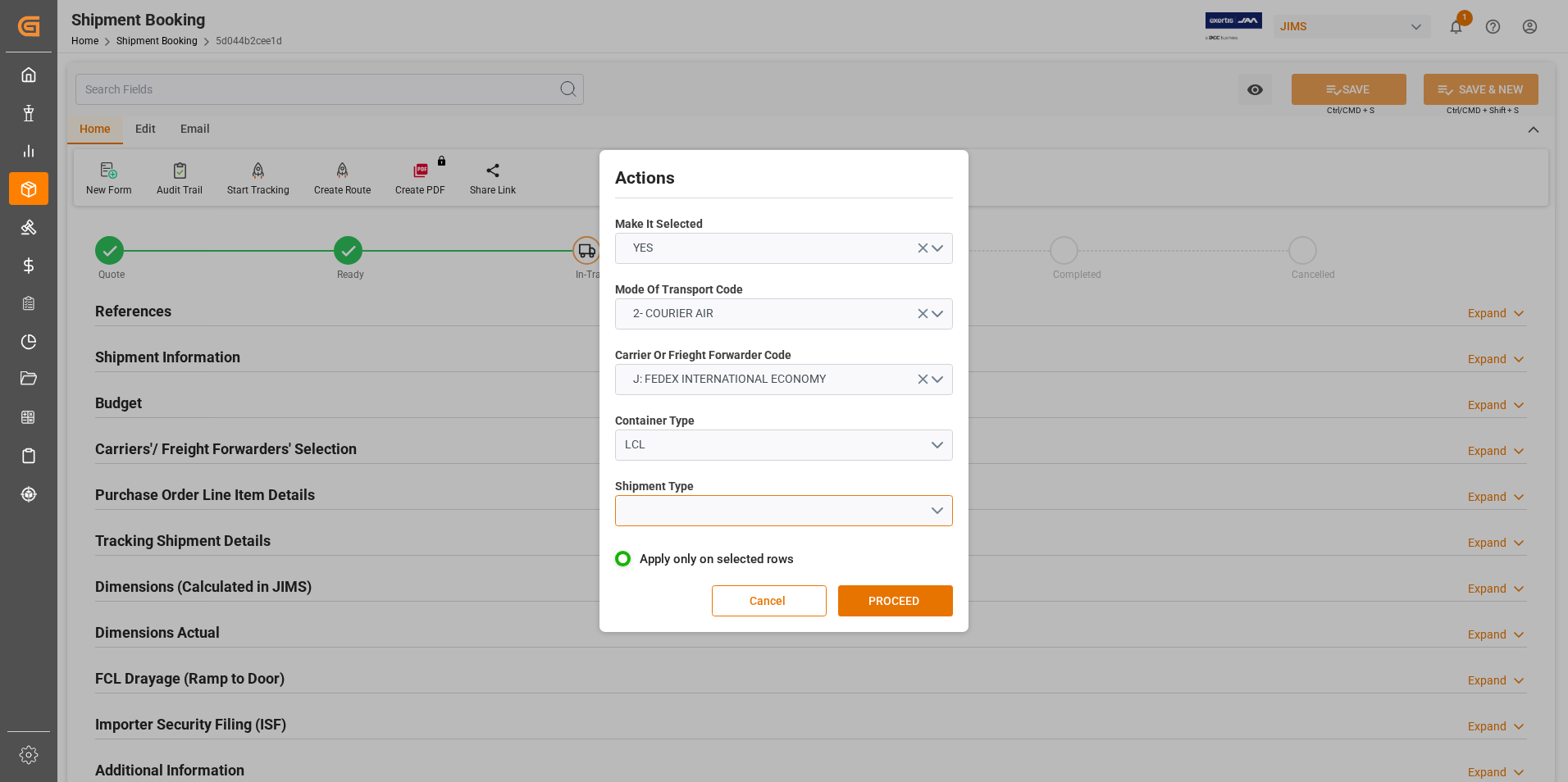
click at [722, 507] on button "open menu" at bounding box center [783, 511] width 337 height 31
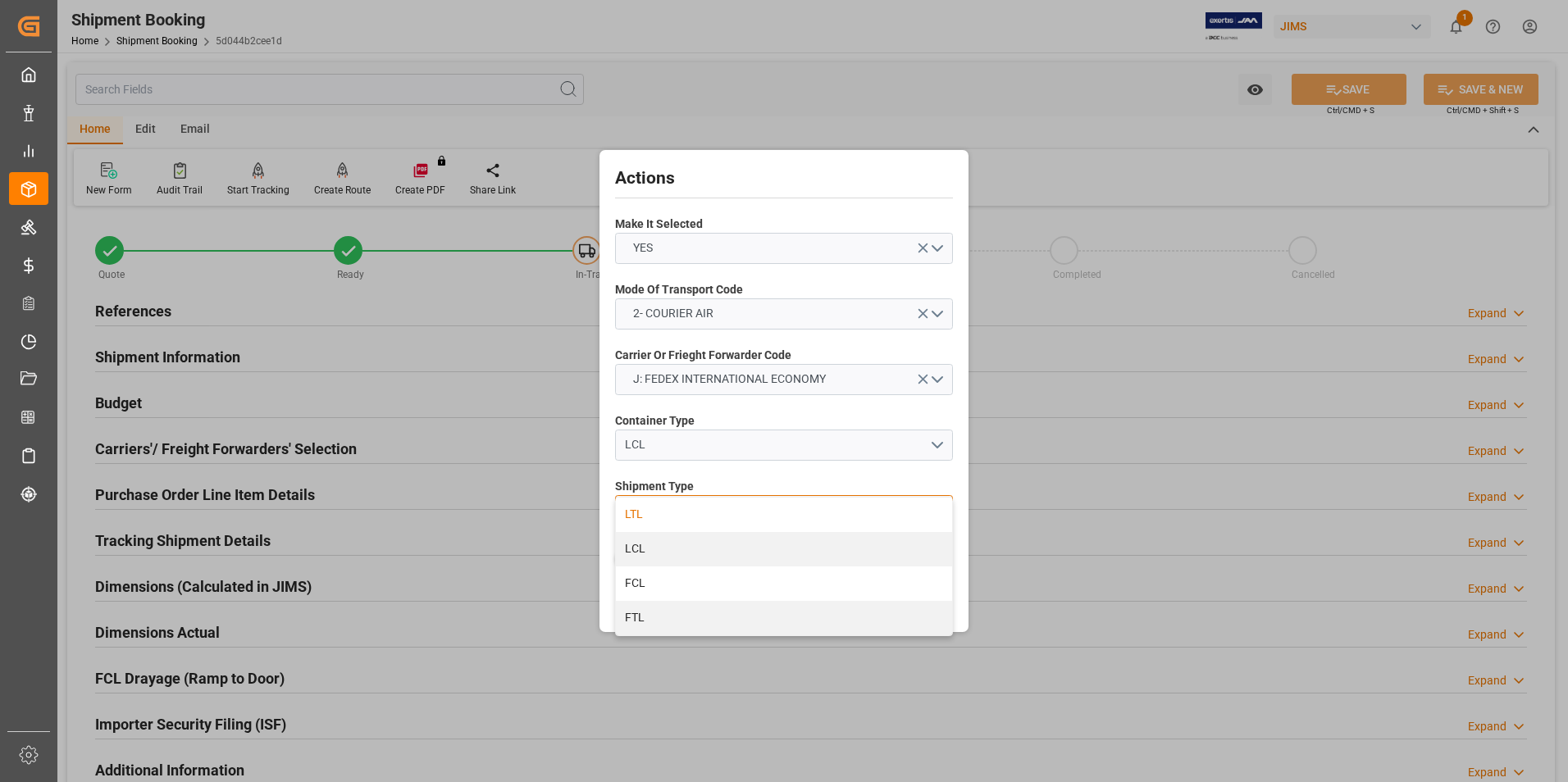
click at [702, 516] on div "LTL" at bounding box center [784, 514] width 337 height 34
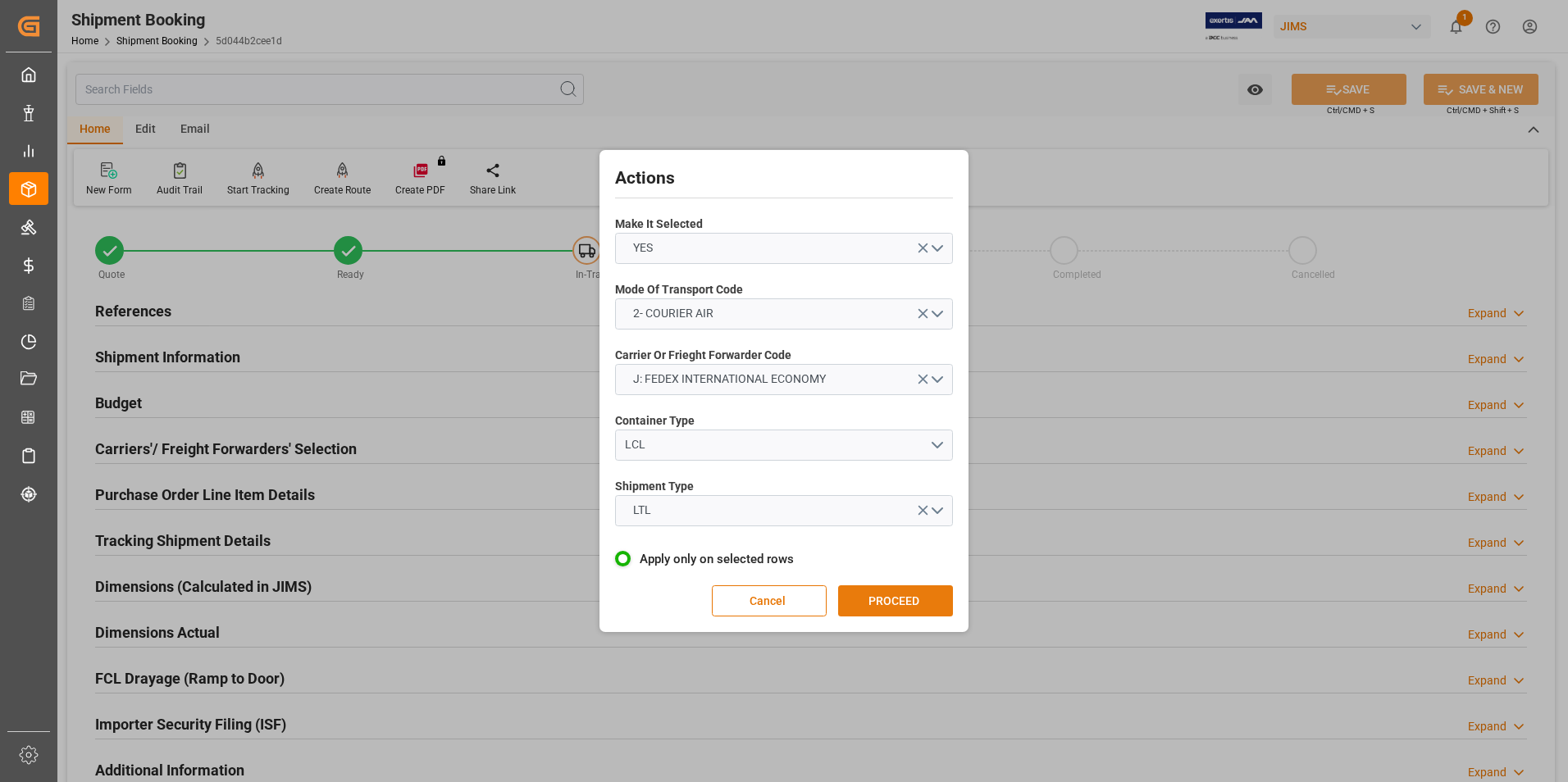
click at [877, 607] on button "PROCEED" at bounding box center [896, 601] width 115 height 31
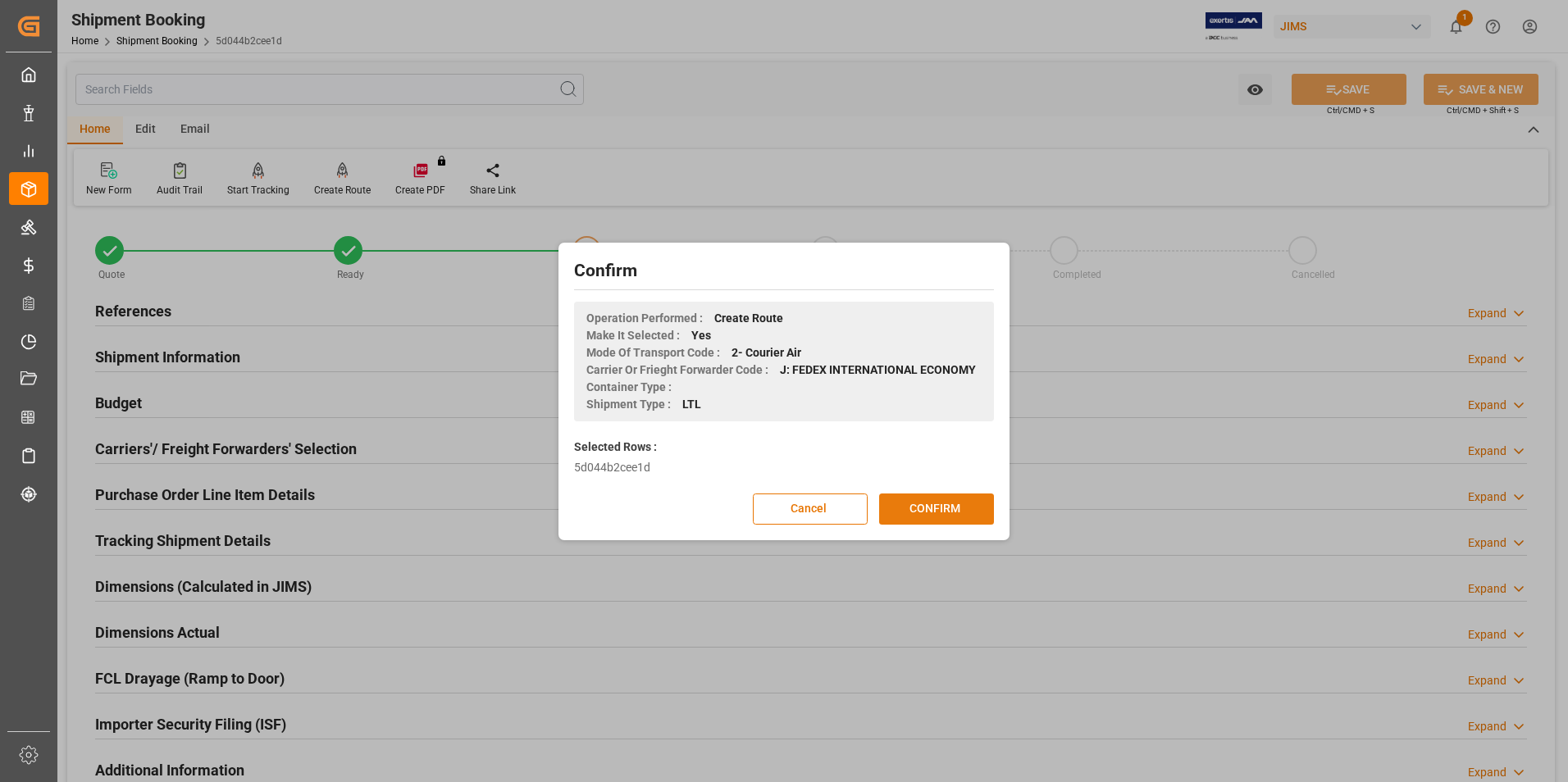
click at [896, 514] on button "CONFIRM" at bounding box center [937, 509] width 115 height 31
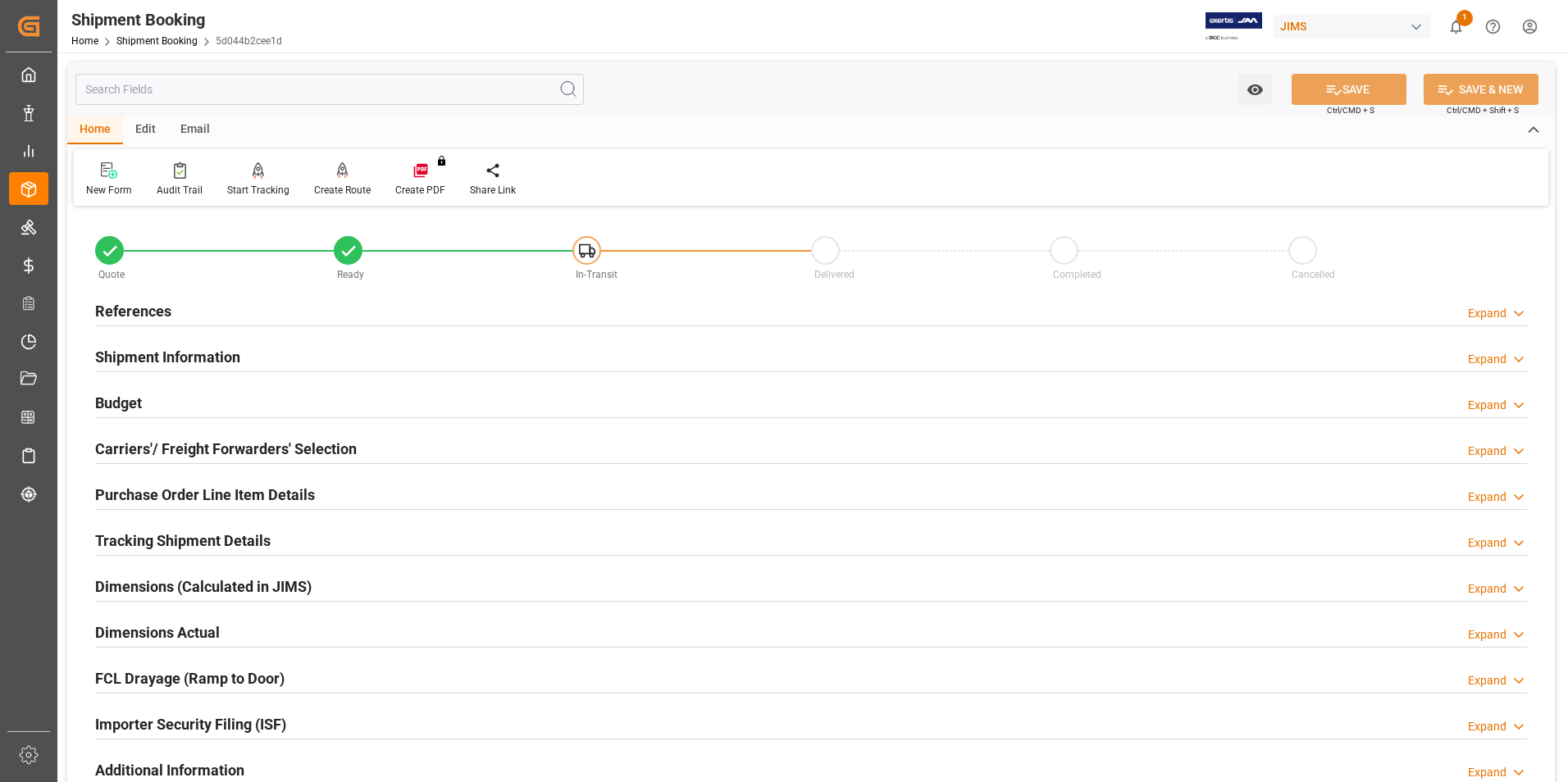
click at [167, 628] on h2 "Dimensions Actual" at bounding box center [157, 632] width 125 height 22
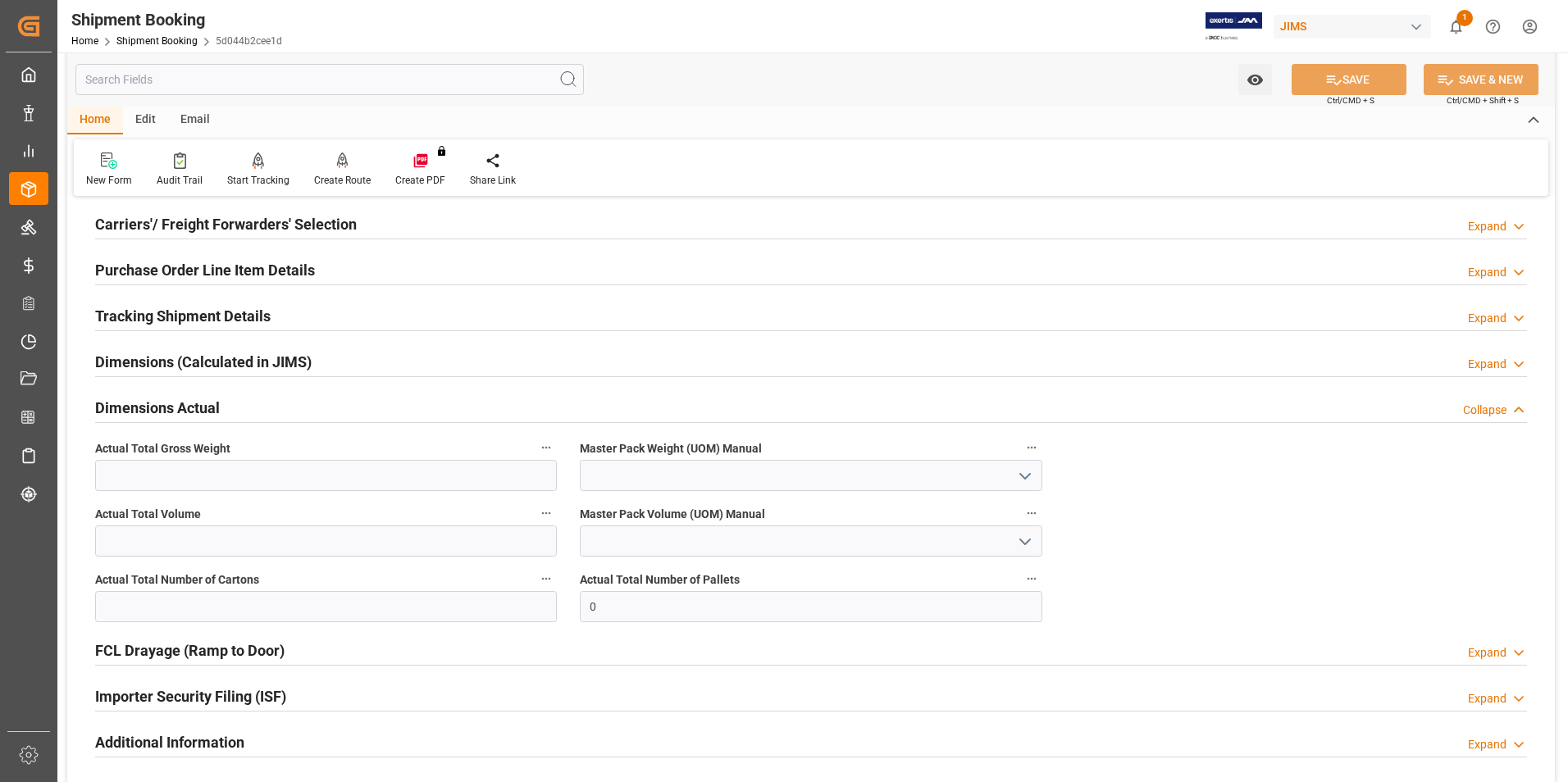
scroll to position [246, 0]
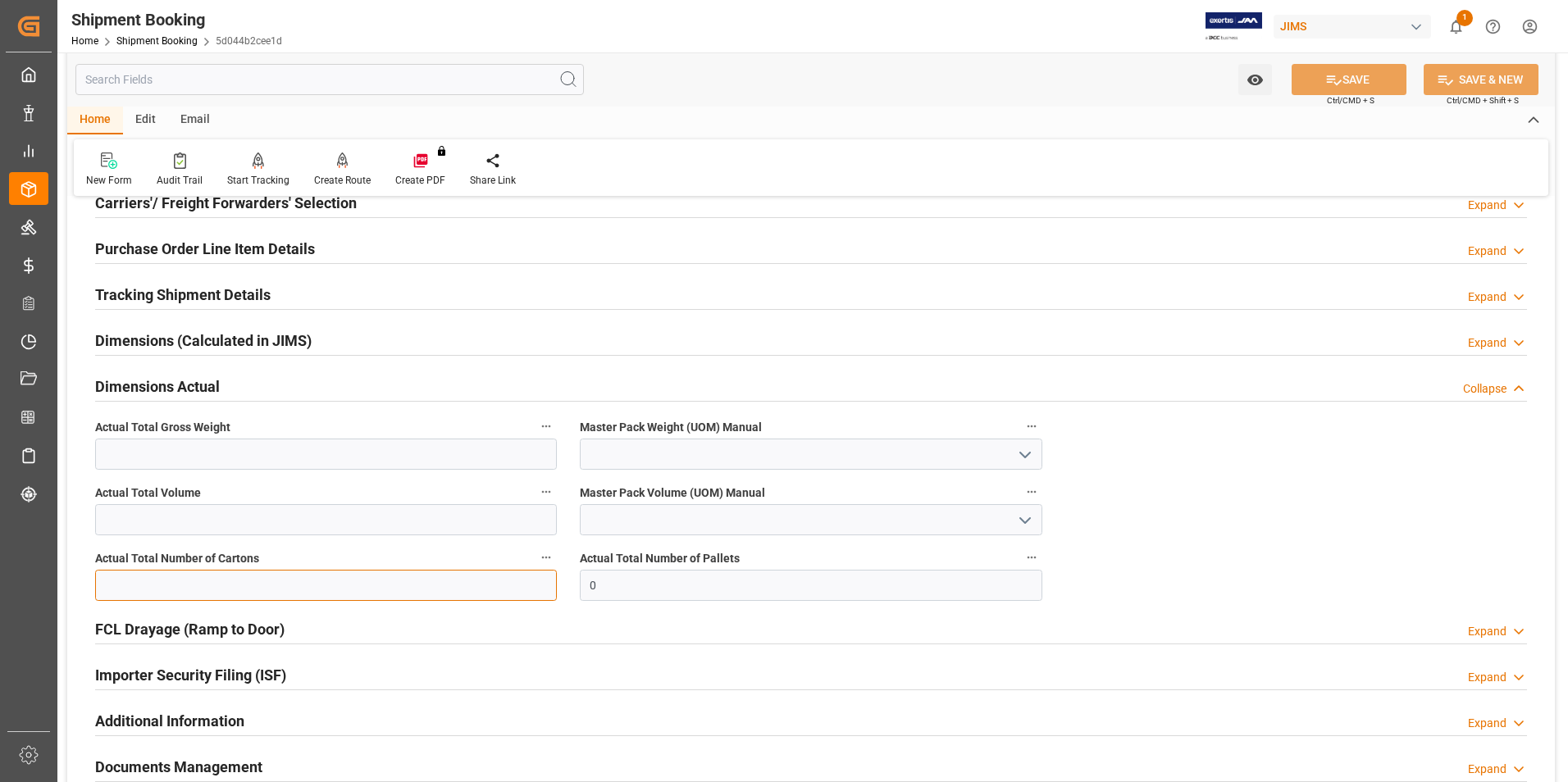
click at [163, 580] on input "text" at bounding box center [325, 585] width 461 height 31
type input "2"
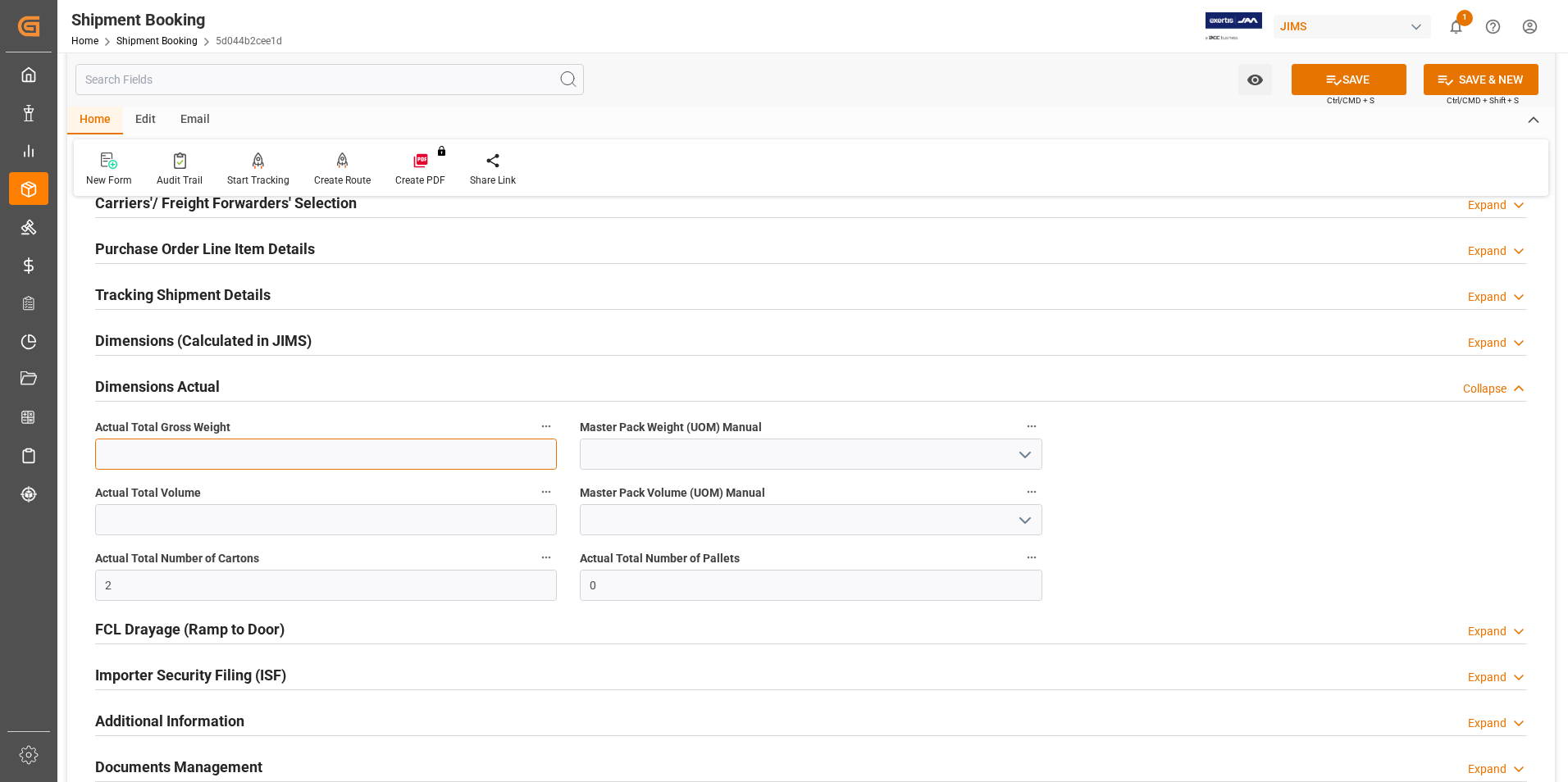
click at [136, 450] on input "text" at bounding box center [325, 455] width 461 height 31
type input "2.5"
click at [671, 443] on input at bounding box center [810, 455] width 461 height 31
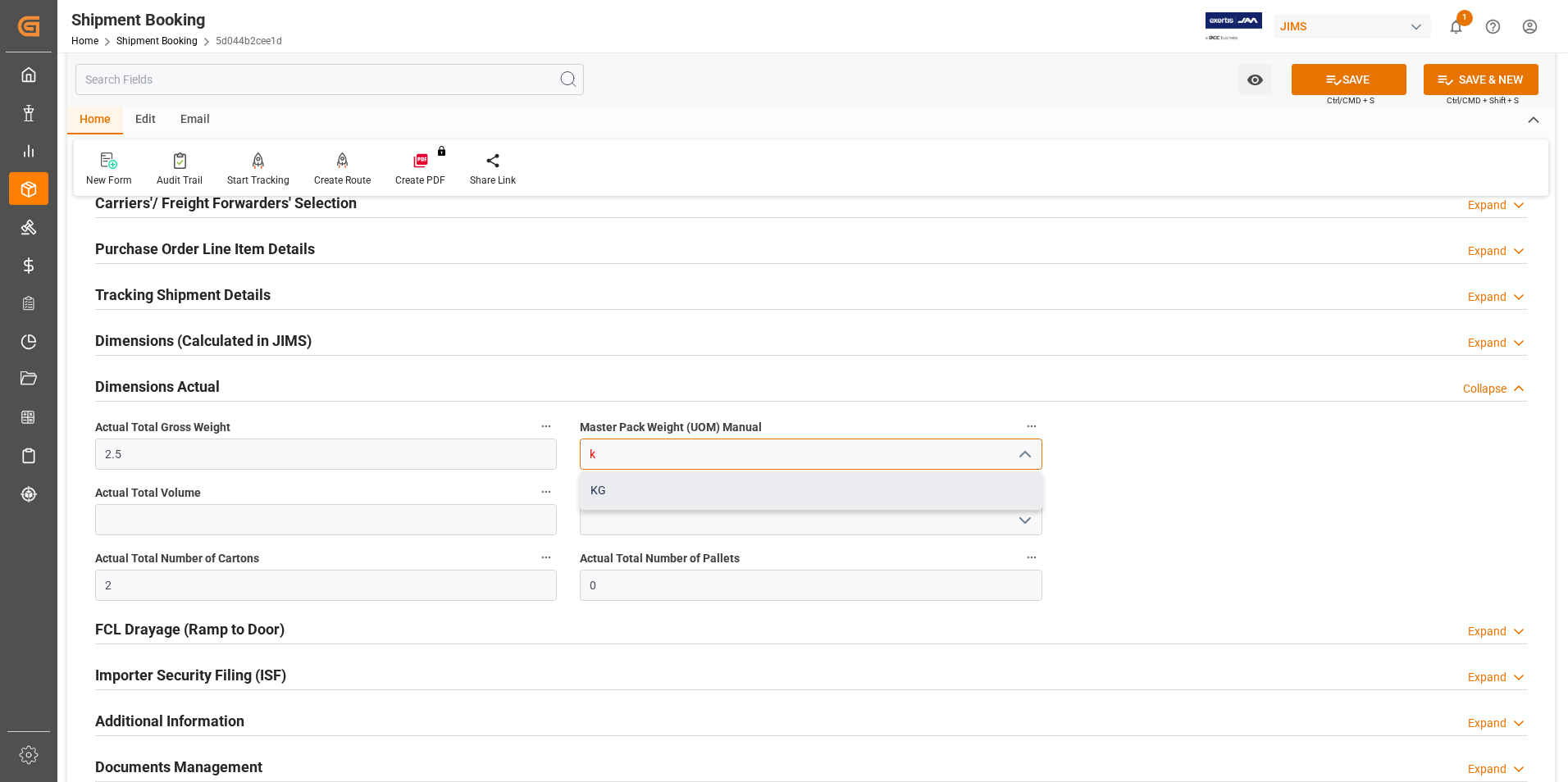
click at [664, 492] on div "KG" at bounding box center [811, 491] width 460 height 37
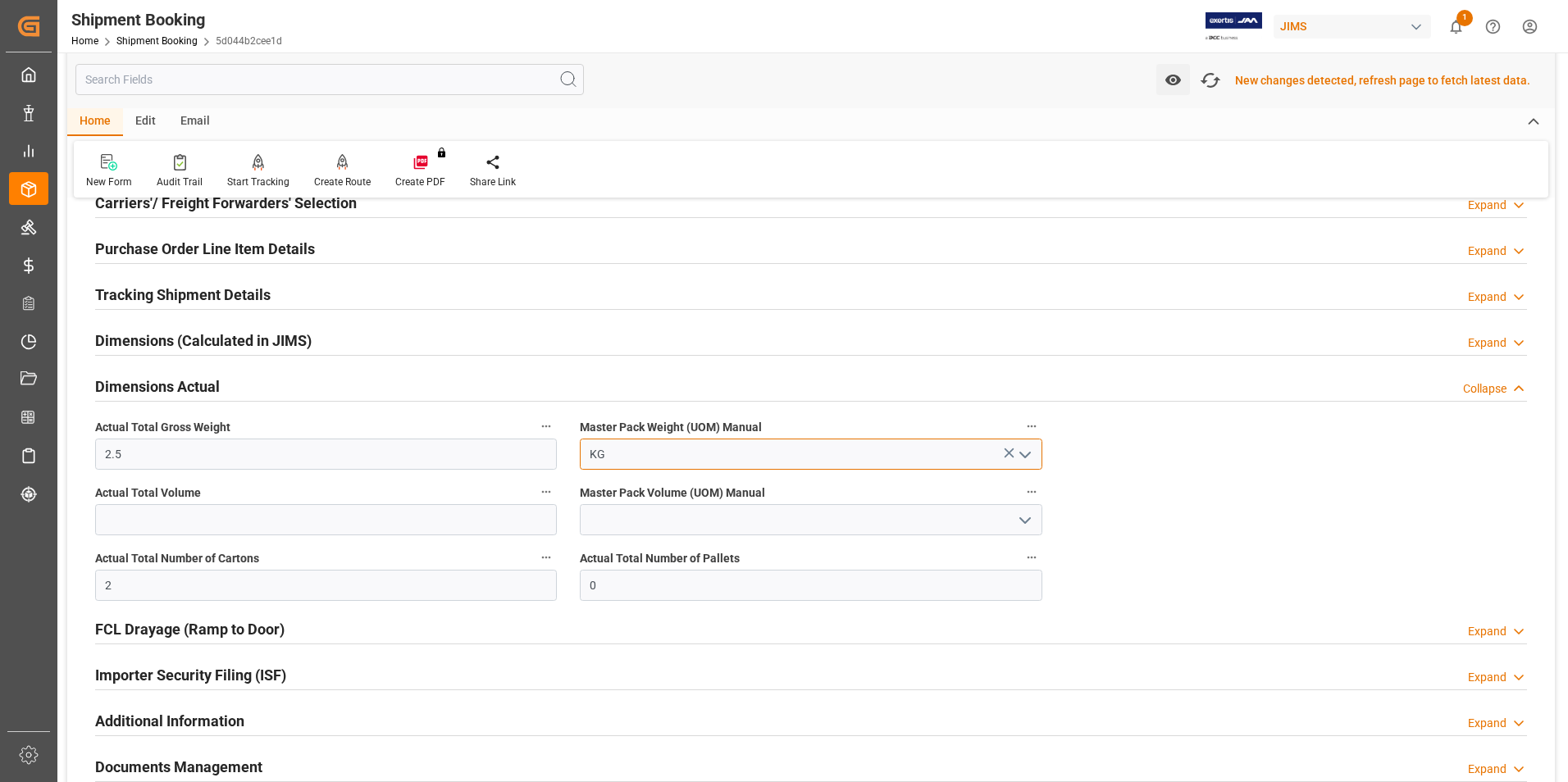
type input "KG"
click at [1354, 75] on div "New changes detected, refresh page to fetch latest data." at bounding box center [1382, 80] width 295 height 18
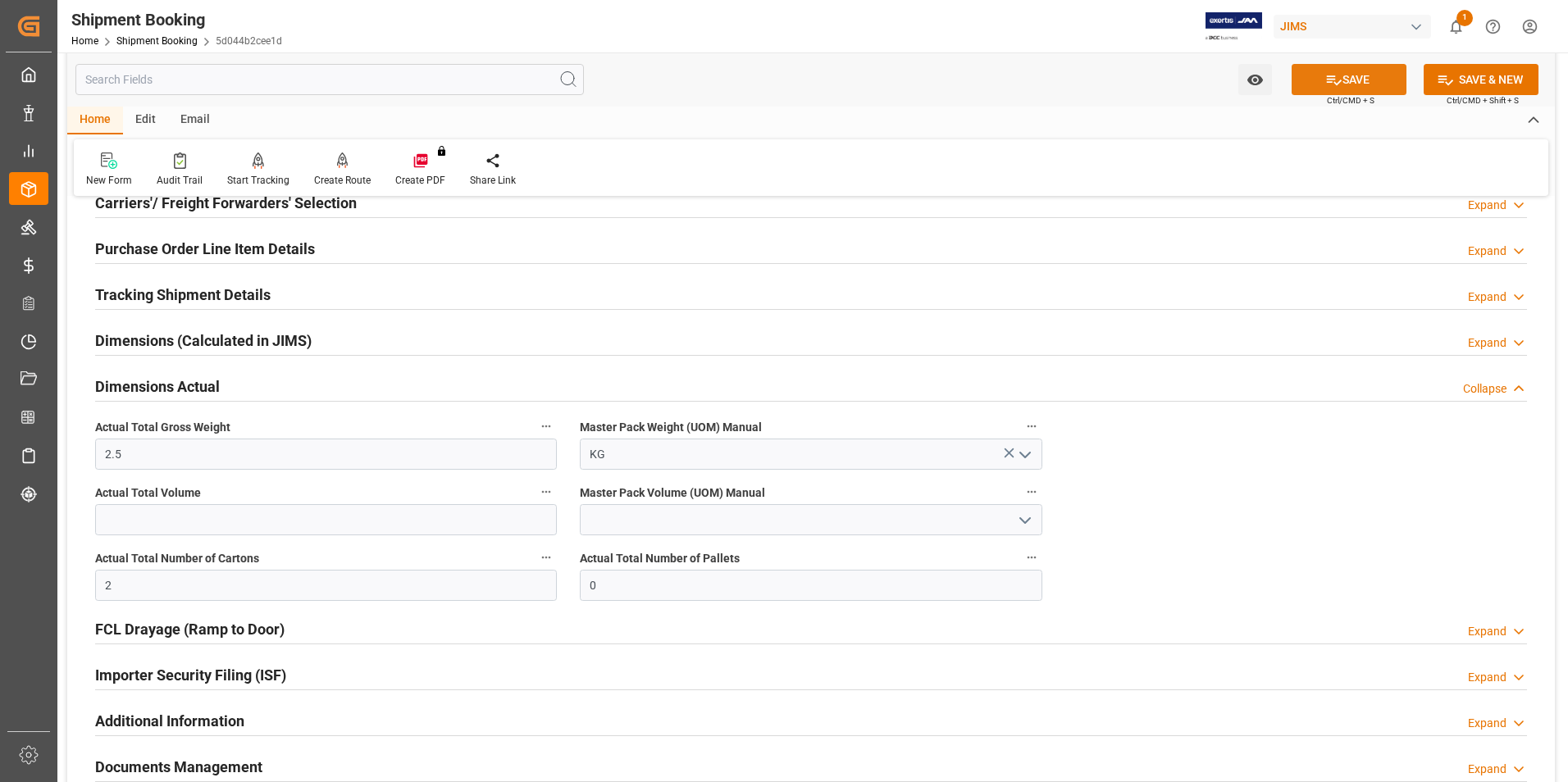
click at [1316, 78] on button "SAVE" at bounding box center [1349, 79] width 115 height 31
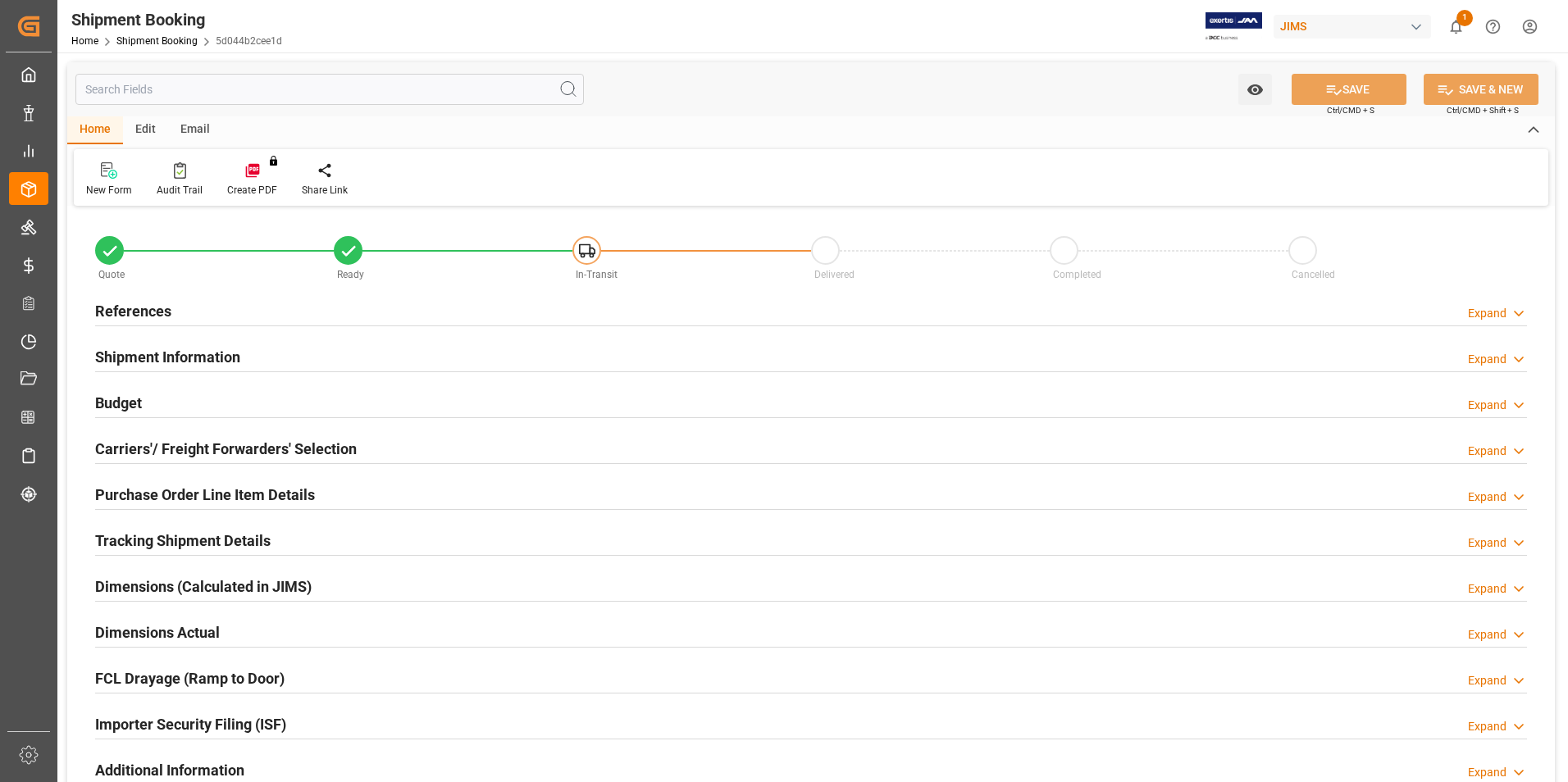
type input "0"
click at [141, 633] on h2 "Dimensions Actual" at bounding box center [157, 632] width 125 height 22
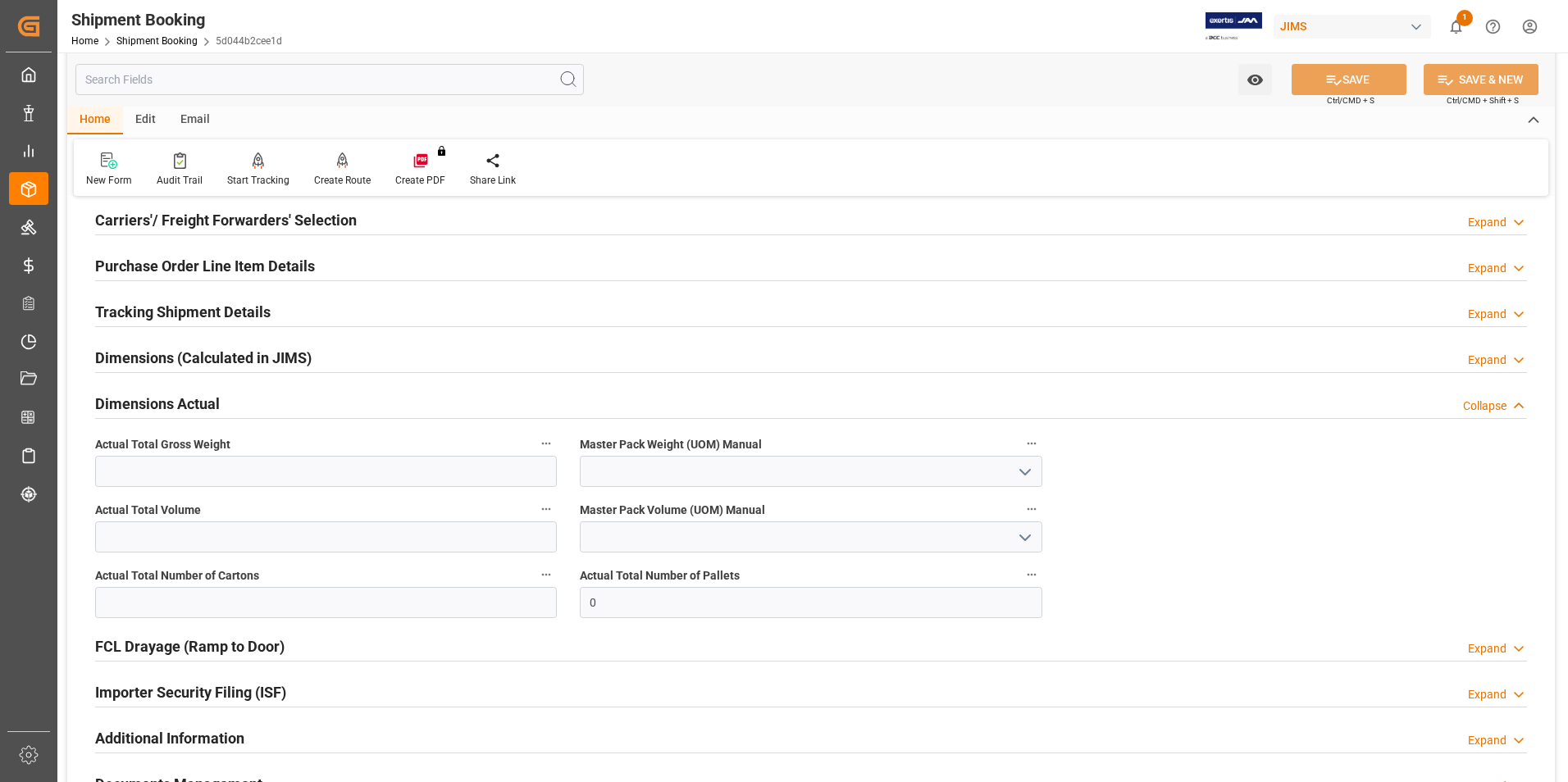
scroll to position [246, 0]
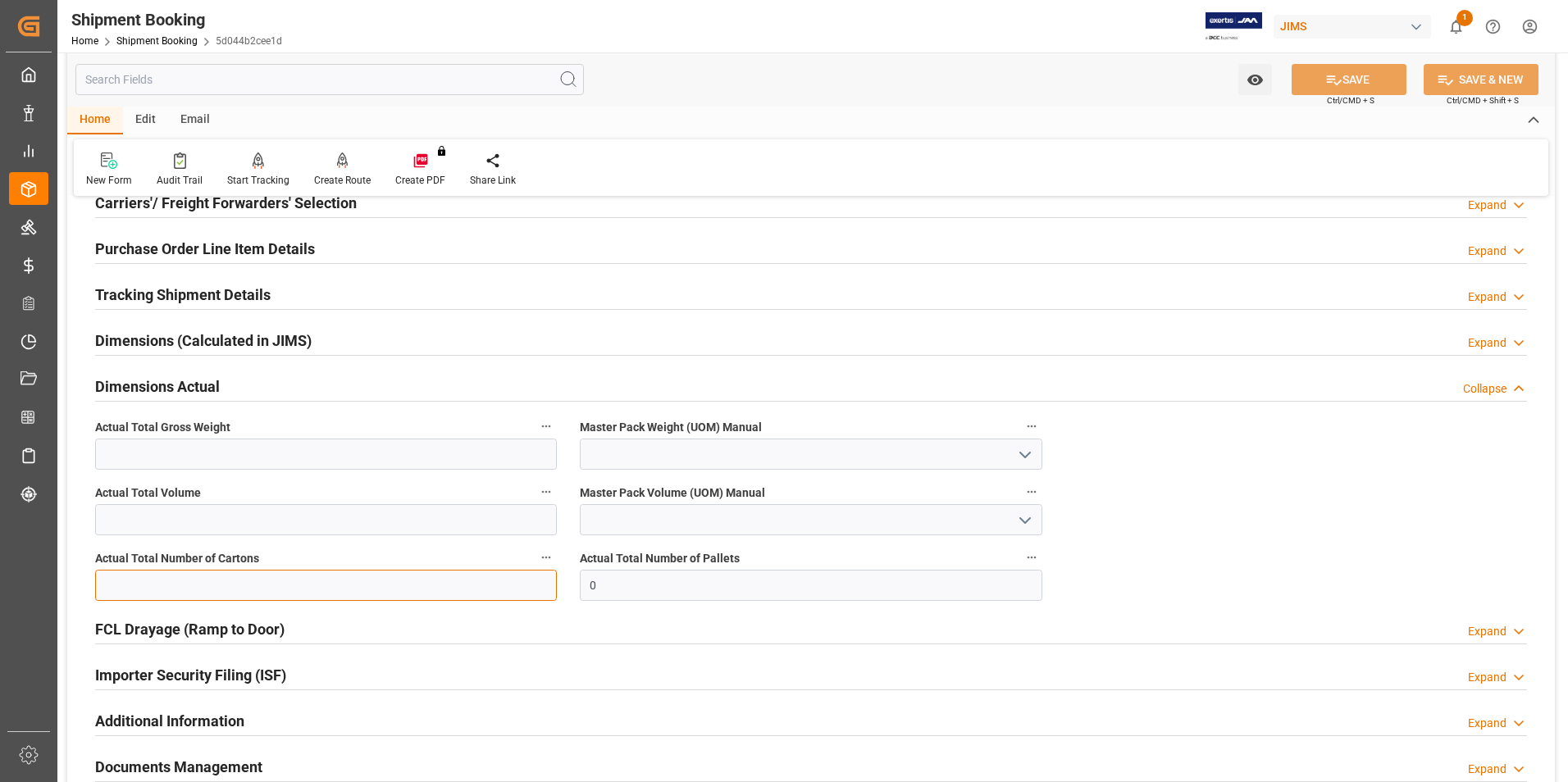
click at [144, 587] on input "text" at bounding box center [325, 585] width 461 height 31
type input "2"
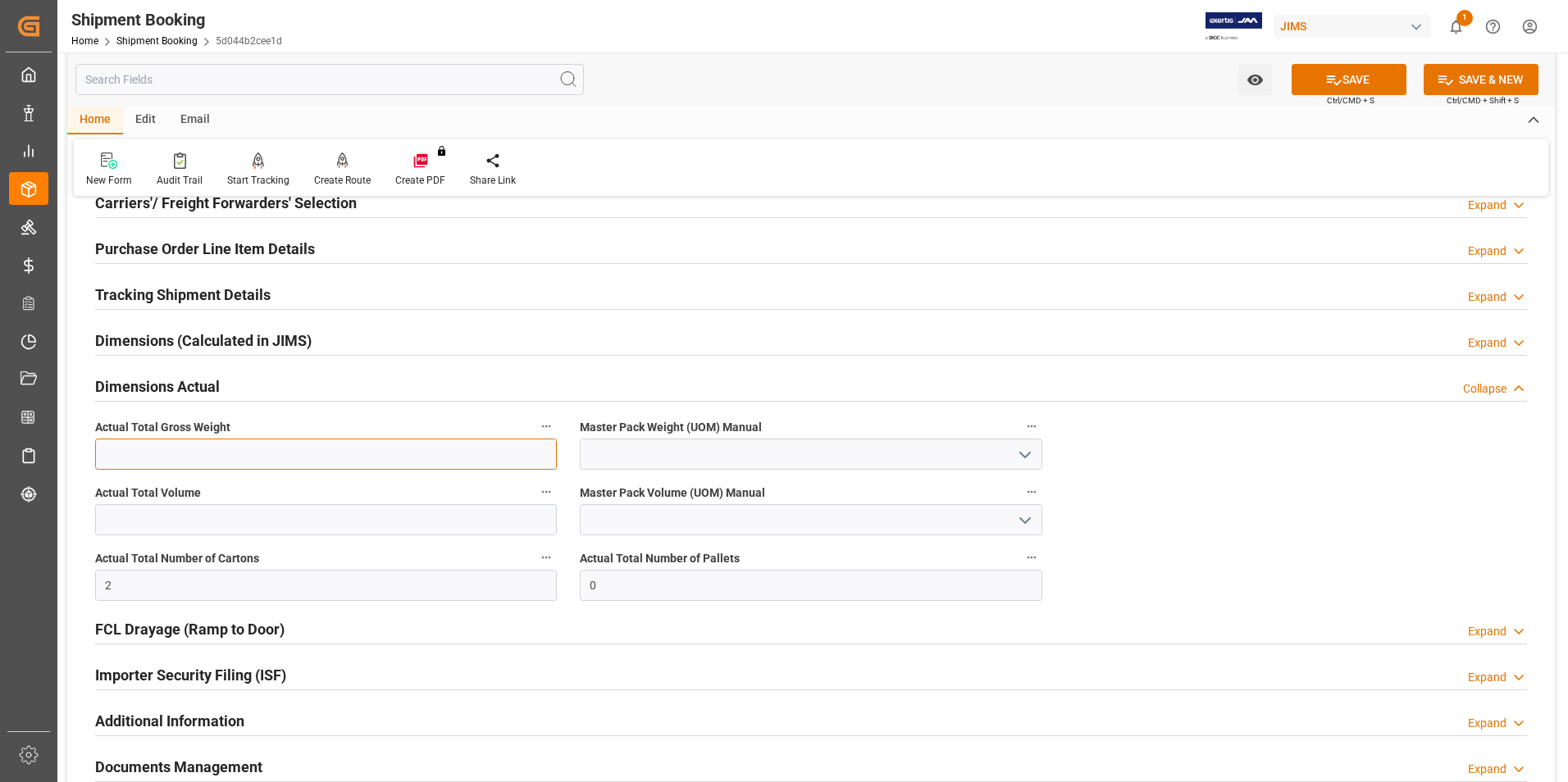
click at [129, 441] on input "text" at bounding box center [325, 455] width 461 height 31
type input "2.5"
click at [666, 460] on input at bounding box center [810, 455] width 461 height 31
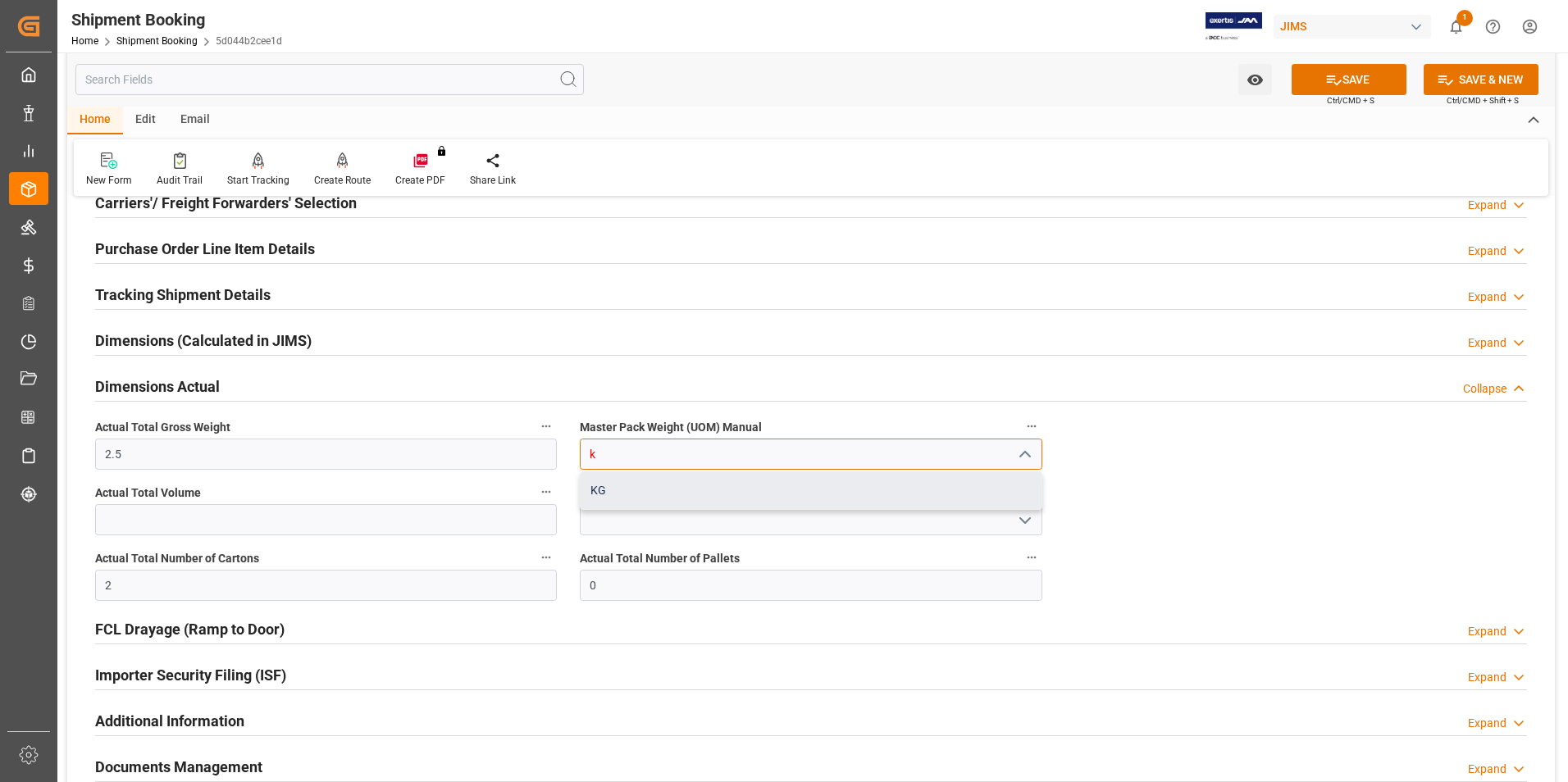
click at [765, 498] on div "KG" at bounding box center [811, 491] width 460 height 37
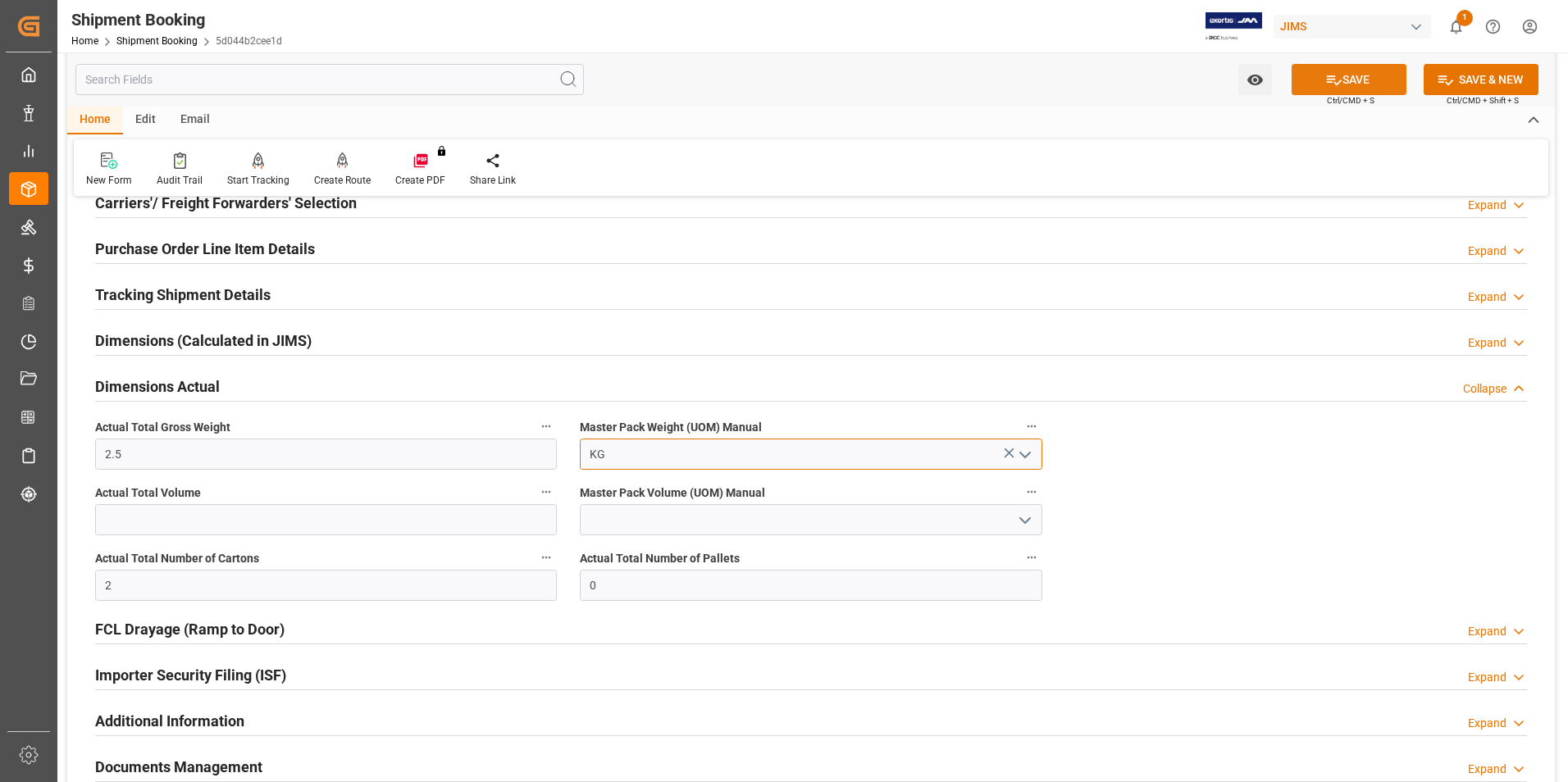
type input "KG"
click at [1327, 81] on icon at bounding box center [1334, 80] width 15 height 10
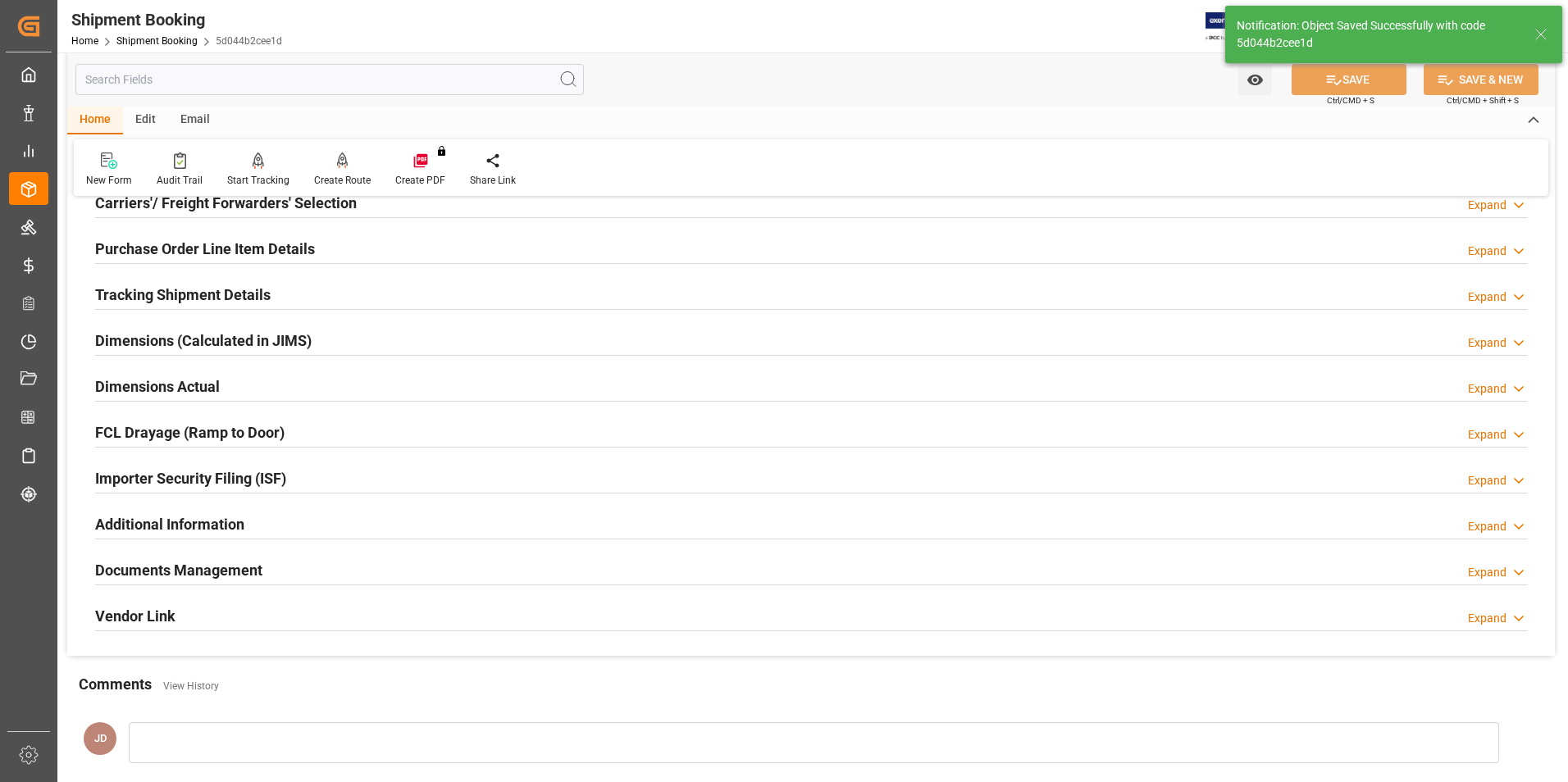
click at [130, 294] on h2 "Tracking Shipment Details" at bounding box center [183, 295] width 176 height 22
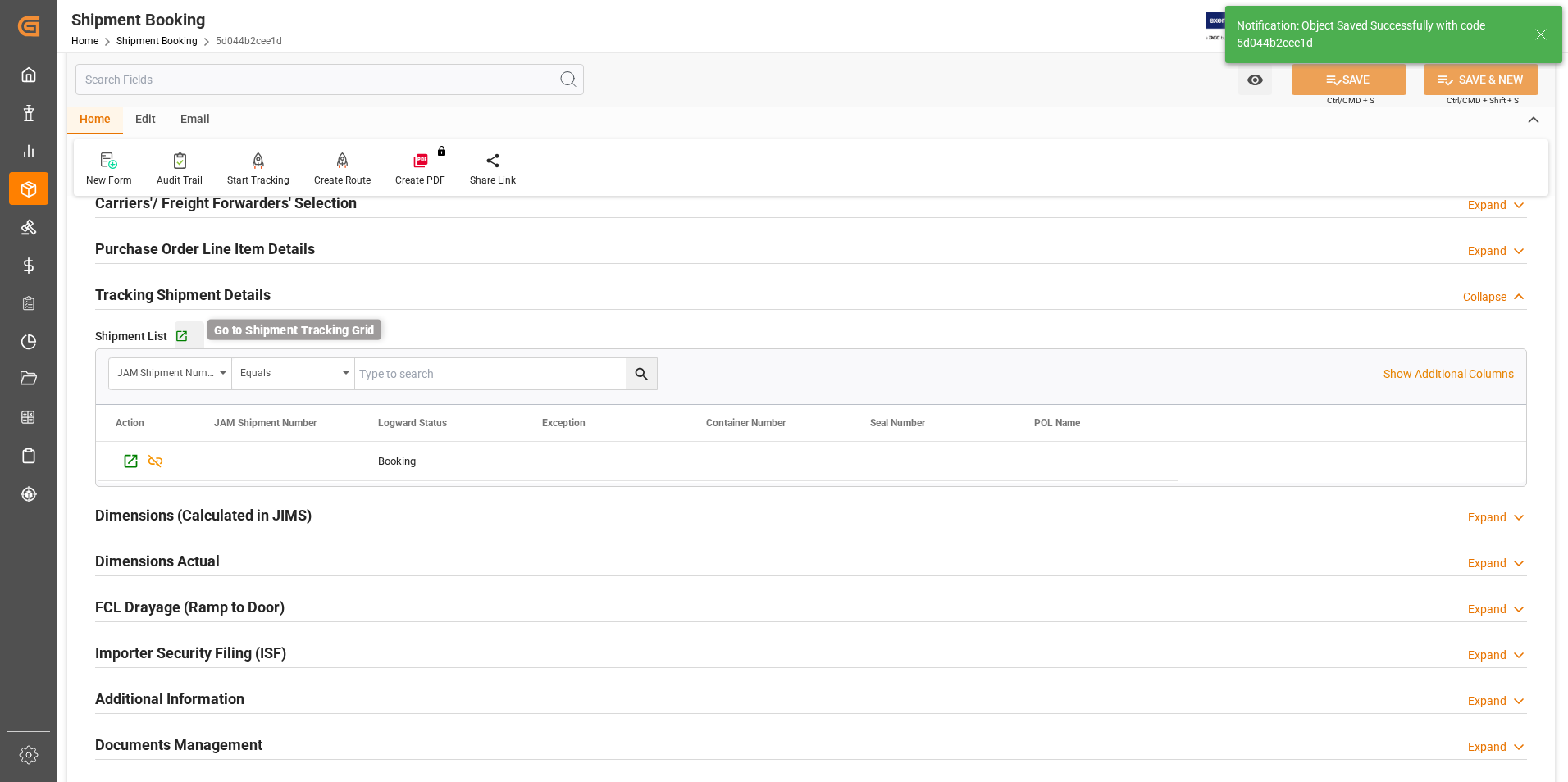
click at [178, 336] on icon "button" at bounding box center [181, 336] width 14 height 14
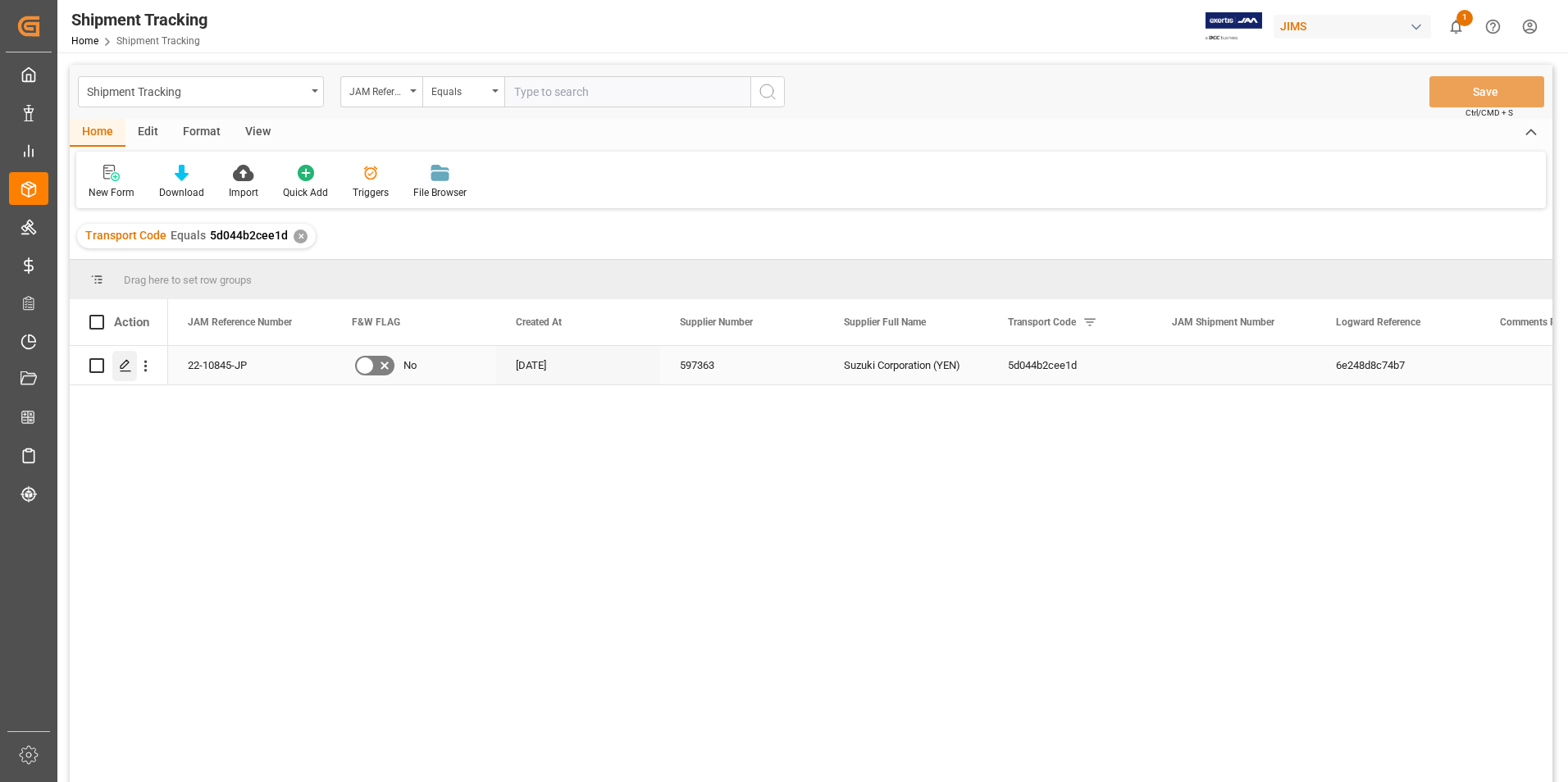
click at [123, 362] on icon "Press SPACE to select this row." at bounding box center [126, 366] width 13 height 13
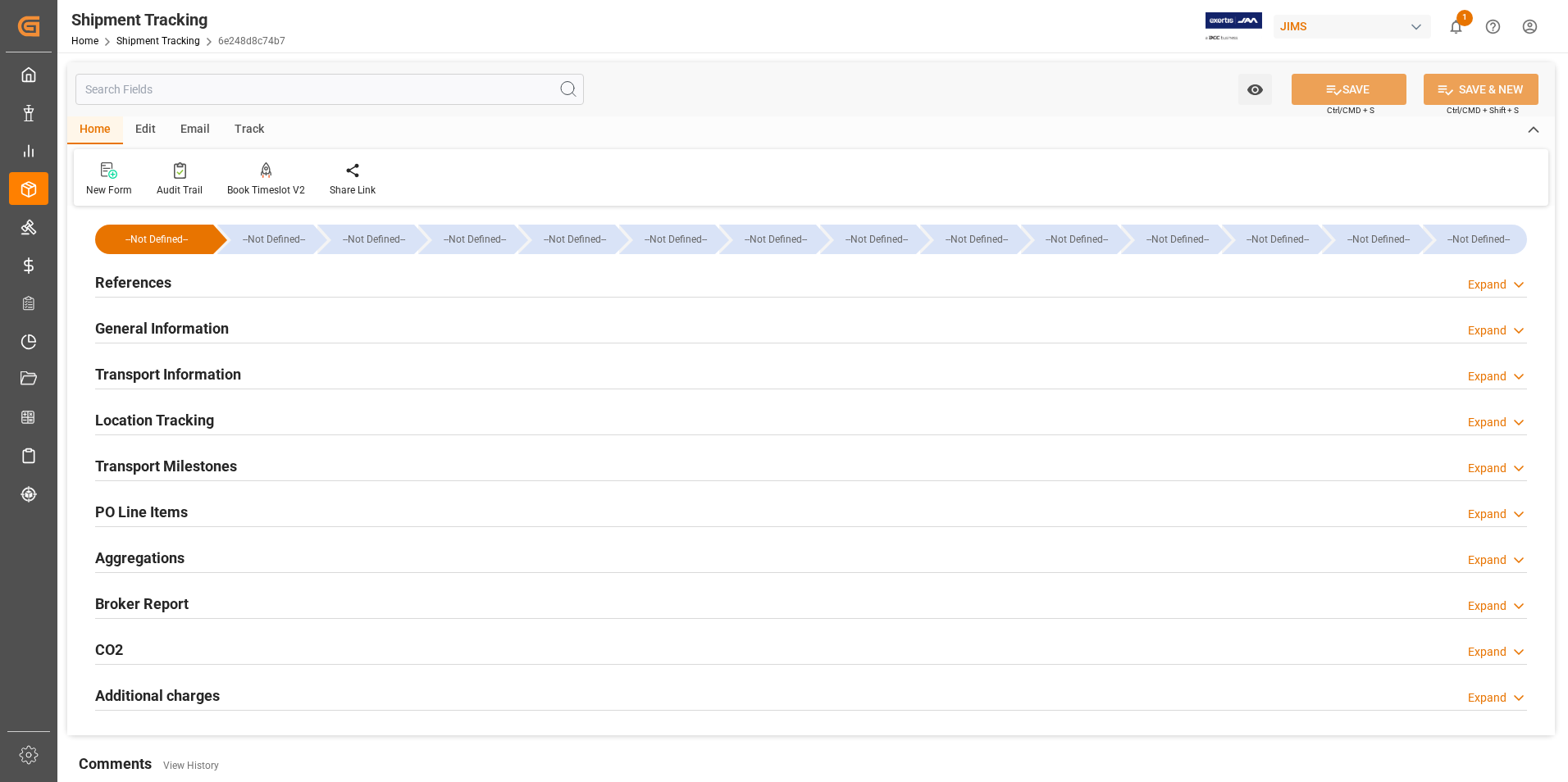
click at [115, 279] on h2 "References" at bounding box center [133, 283] width 76 height 22
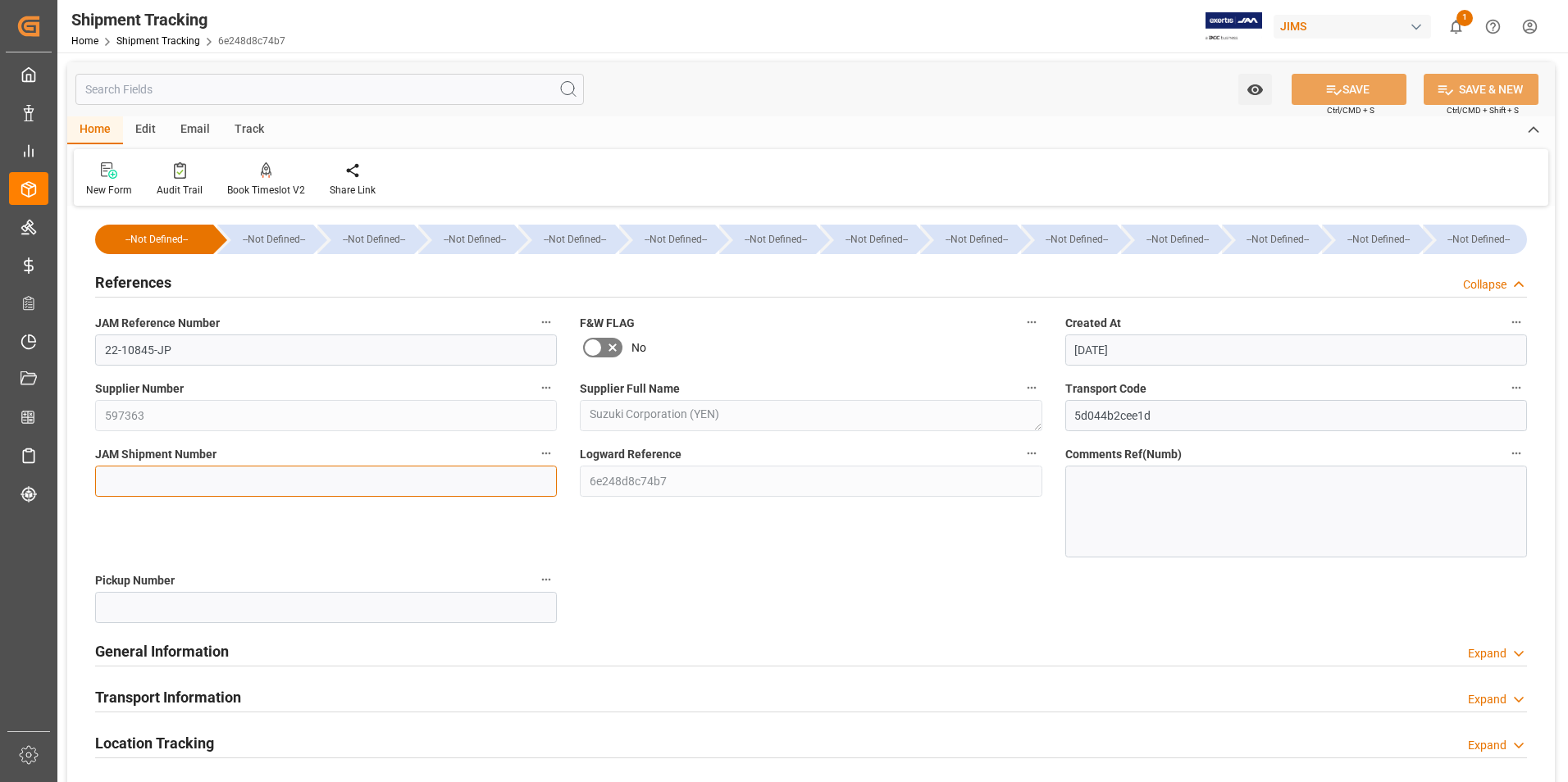
click at [199, 470] on input at bounding box center [325, 482] width 461 height 31
type input "72959"
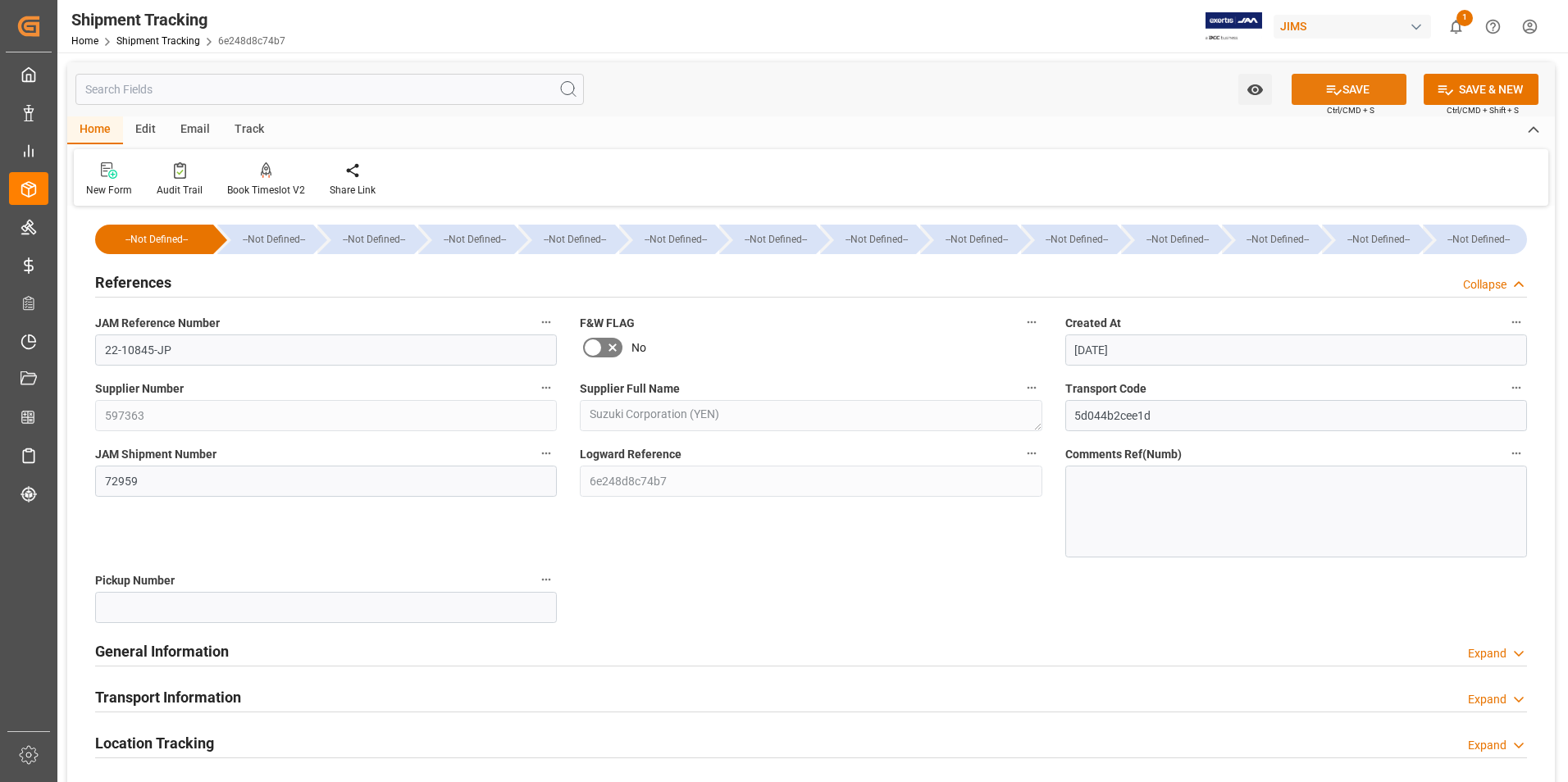
click at [1344, 91] on button "SAVE" at bounding box center [1349, 90] width 115 height 31
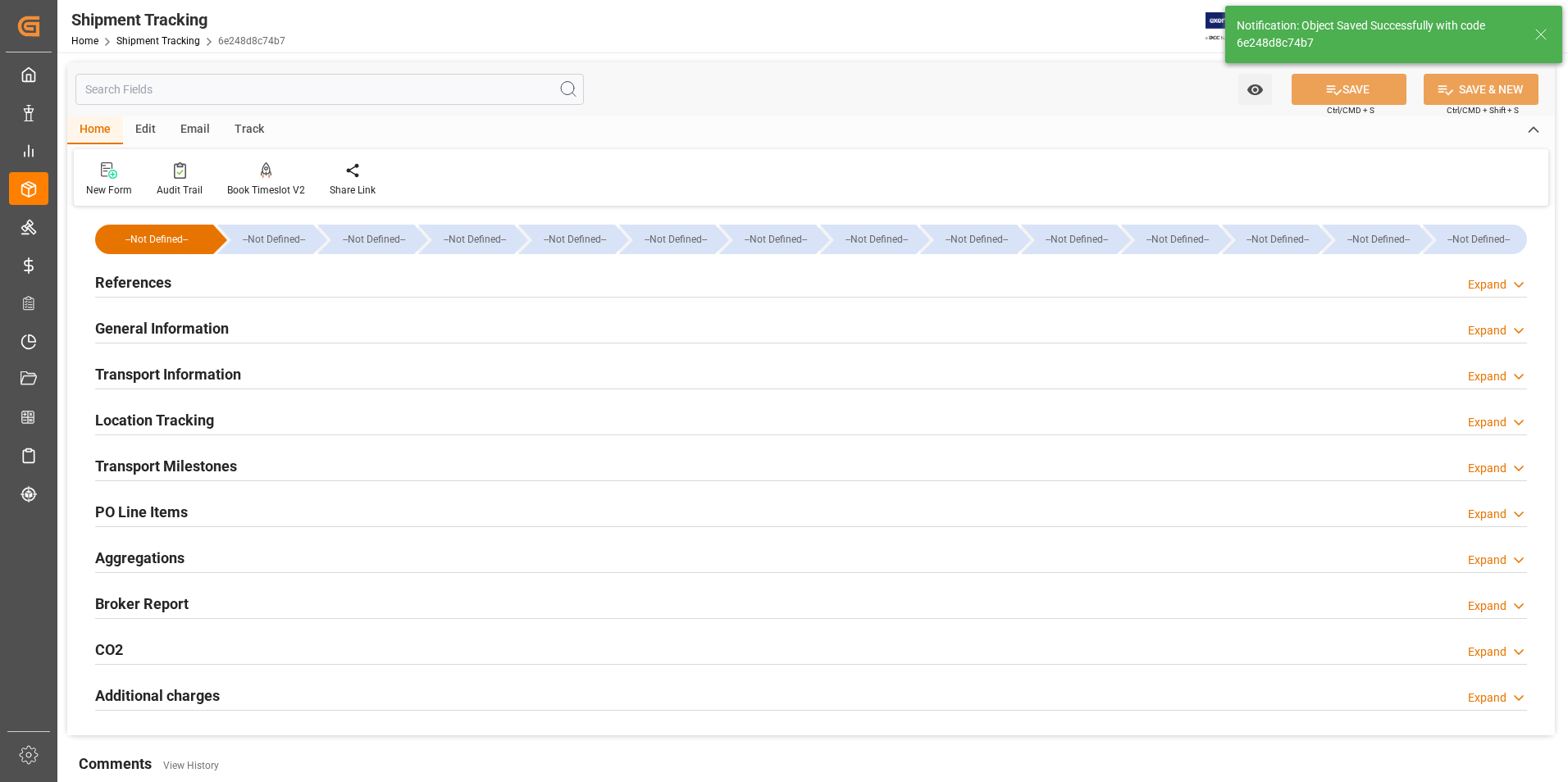
click at [193, 375] on h2 "Transport Information" at bounding box center [168, 374] width 146 height 22
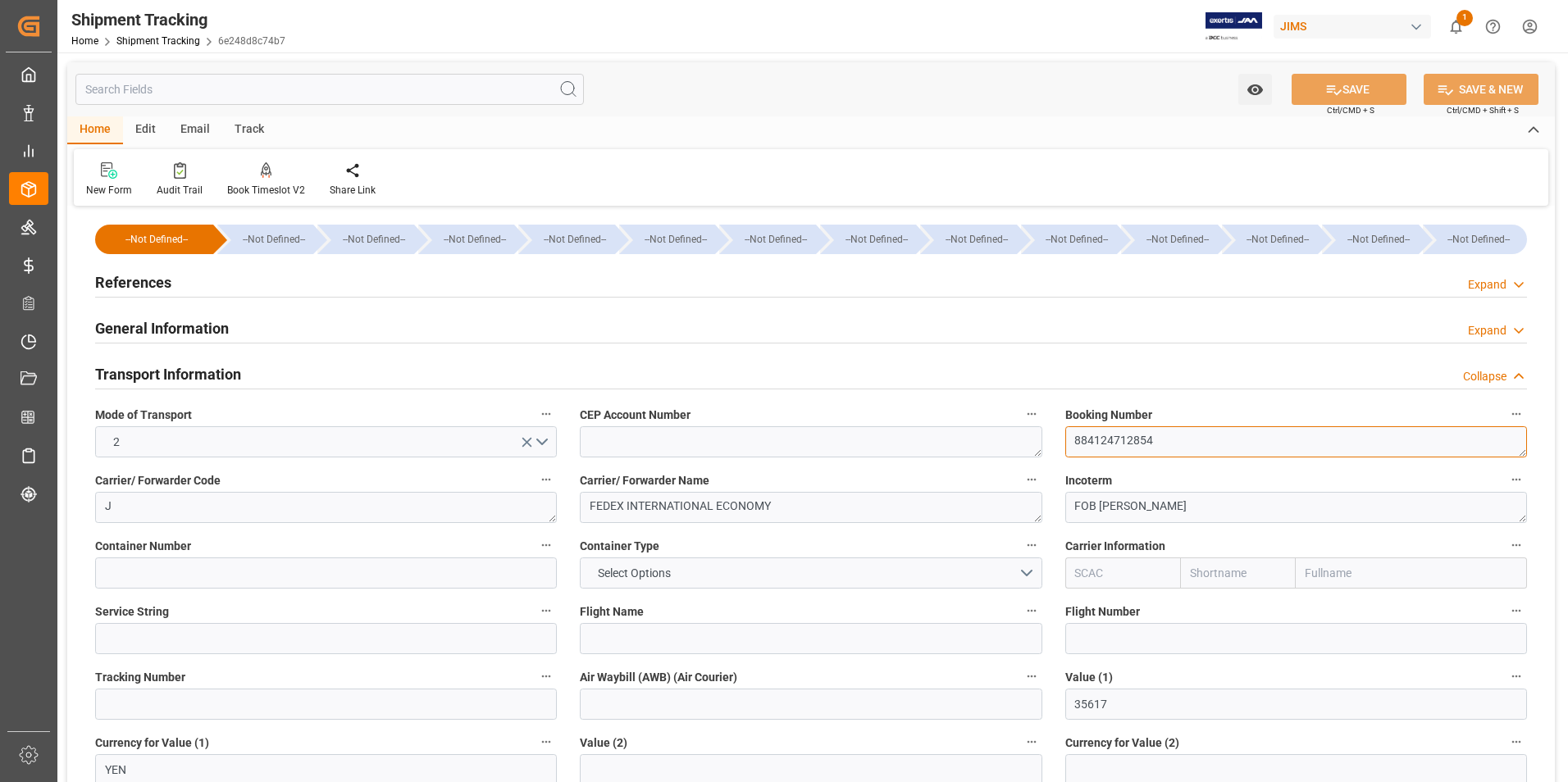
drag, startPoint x: 1155, startPoint y: 441, endPoint x: 1011, endPoint y: 442, distance: 144.0
click at [1011, 442] on div "--Not Defined-- --Not Defined-- --Not Defined-- --Not Defined-- --Not Defined--…" at bounding box center [811, 768] width 1488 height 1115
click at [228, 709] on input at bounding box center [325, 704] width 461 height 31
paste input "884124712854"
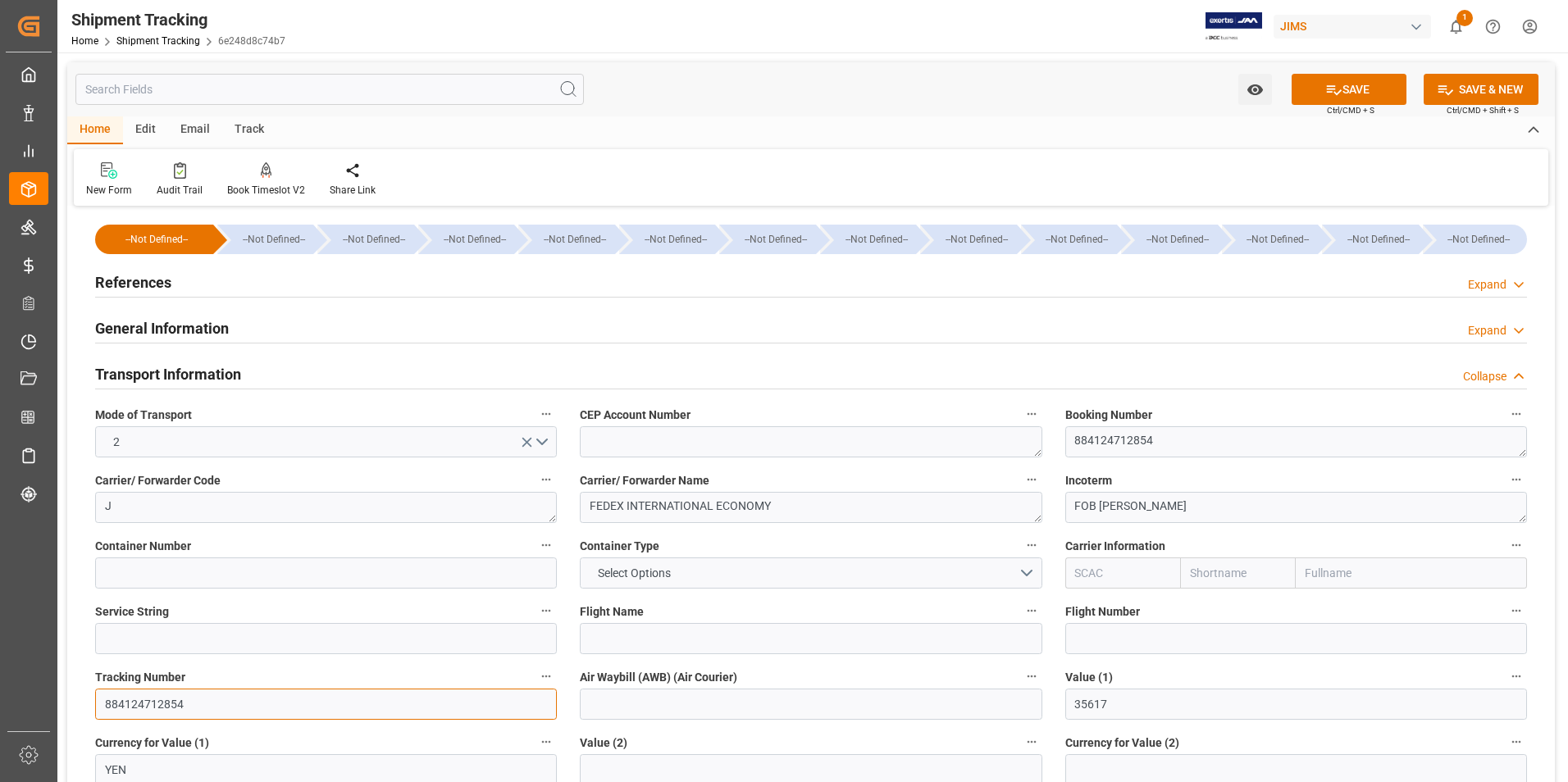
type input "884124712854"
click at [655, 712] on input at bounding box center [810, 704] width 461 height 31
paste input "884124712854"
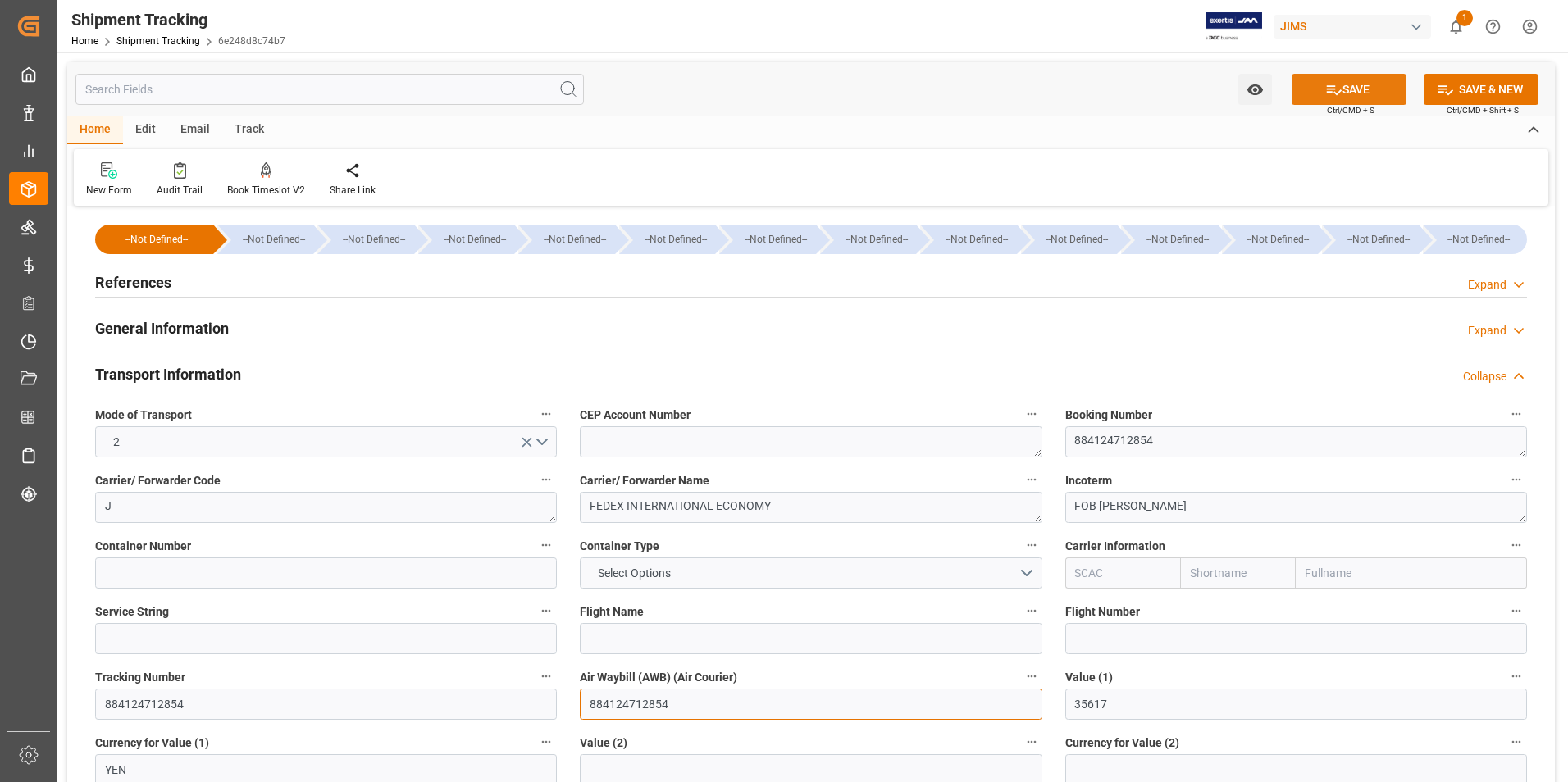
type input "884124712854"
click at [1354, 95] on button "SAVE" at bounding box center [1349, 90] width 115 height 31
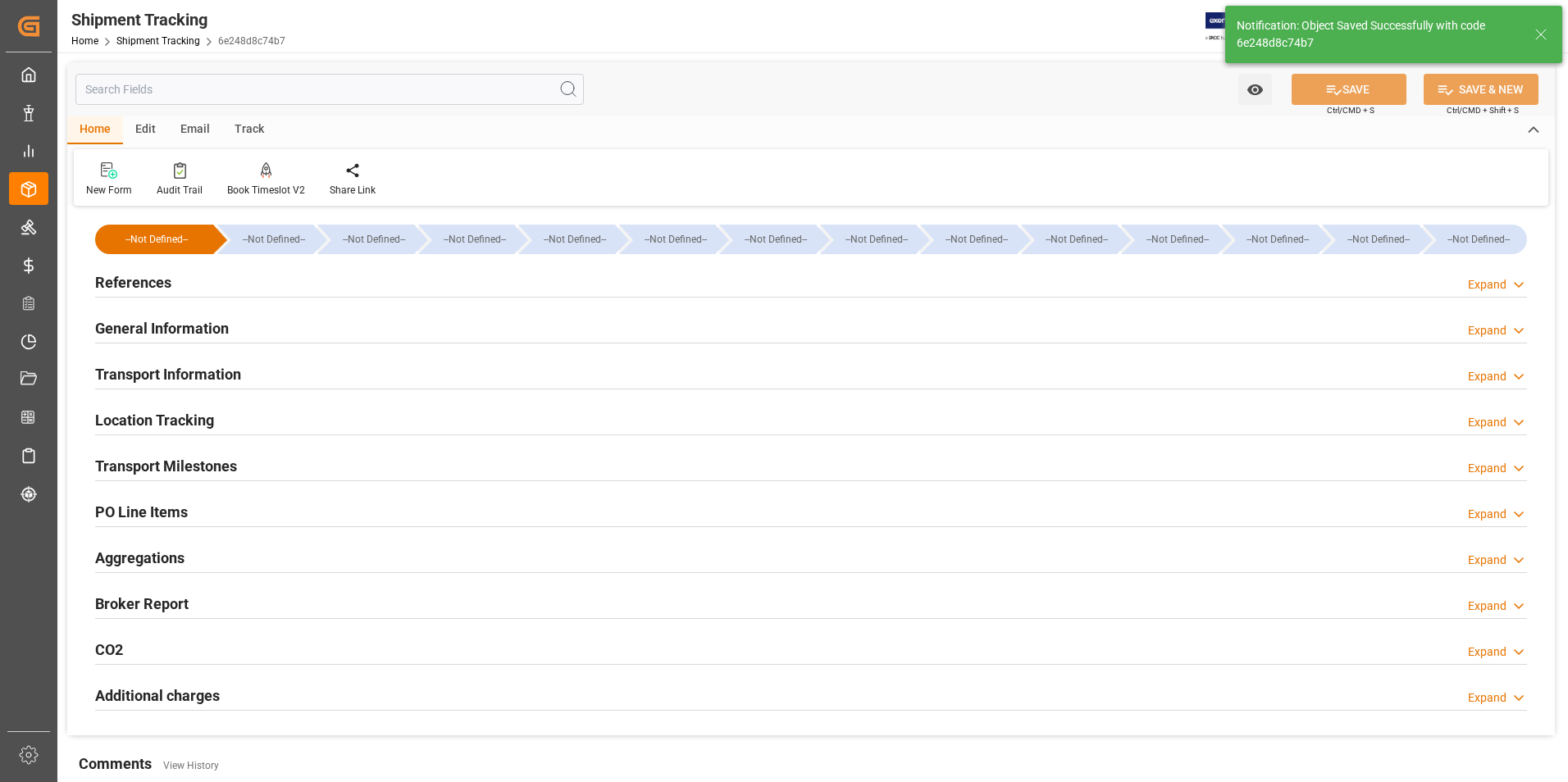
click at [168, 458] on h2 "Transport Milestones" at bounding box center [165, 466] width 141 height 22
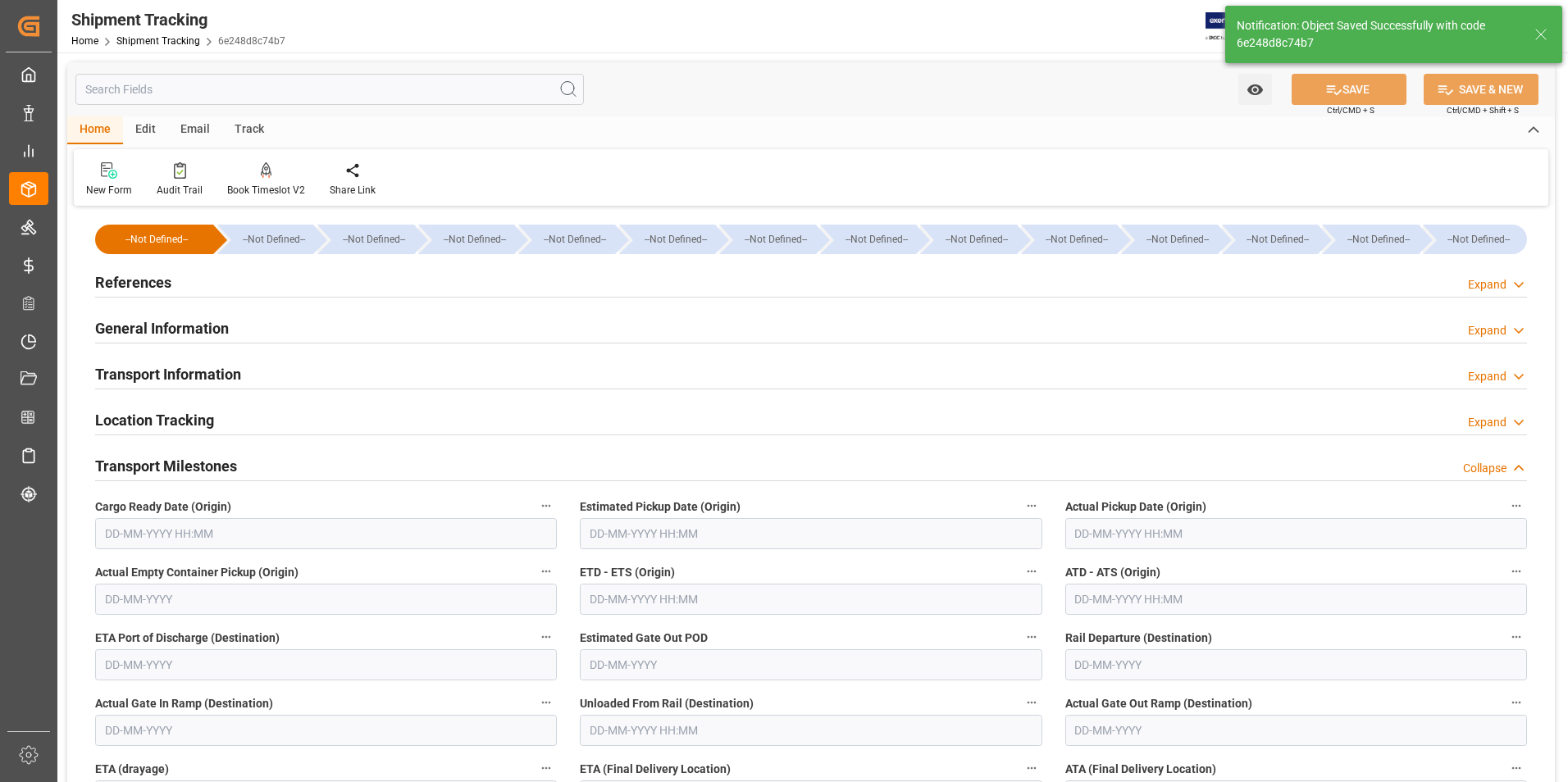
click at [1098, 535] on input "text" at bounding box center [1295, 534] width 461 height 31
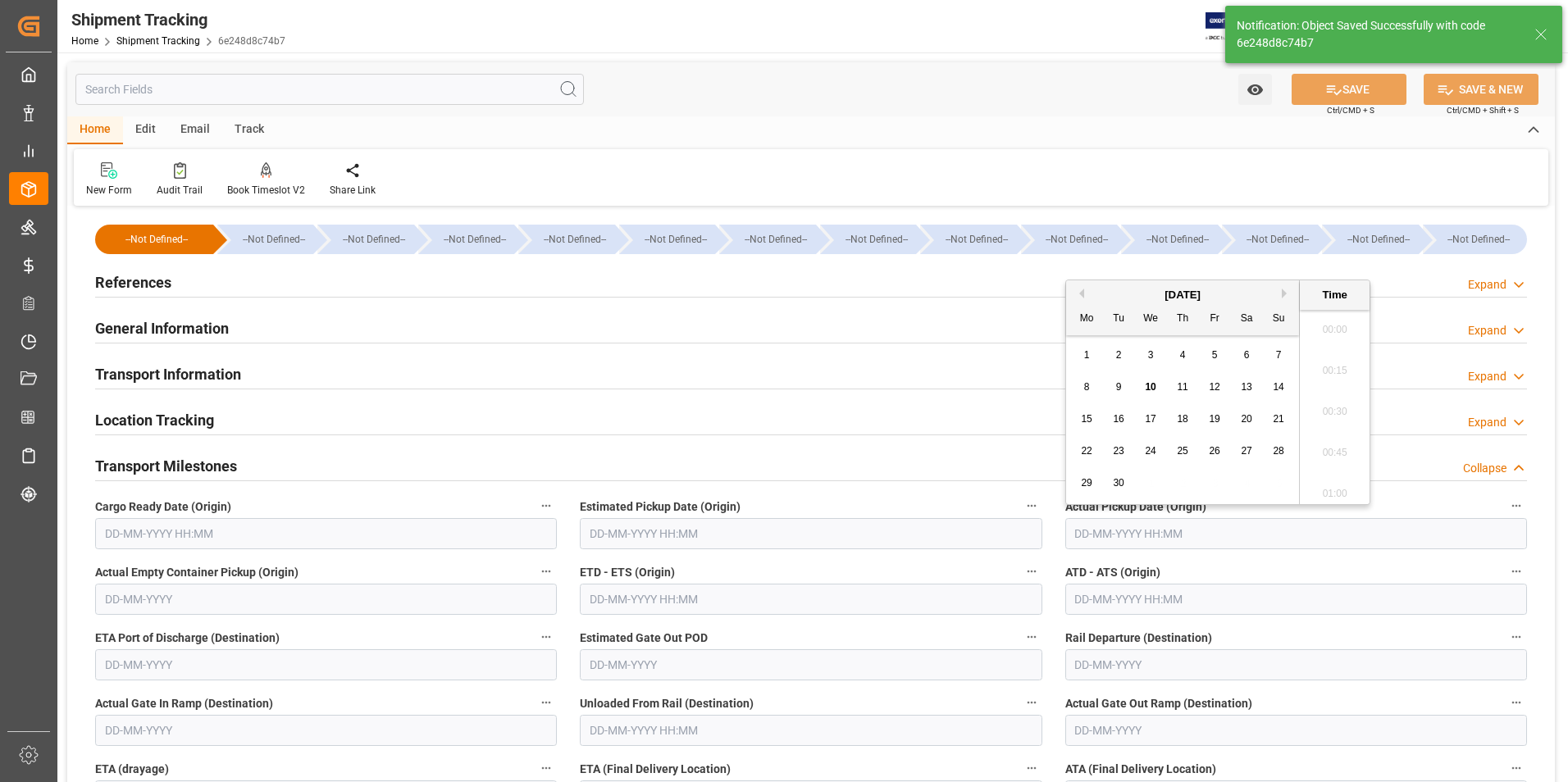
scroll to position [1399, 0]
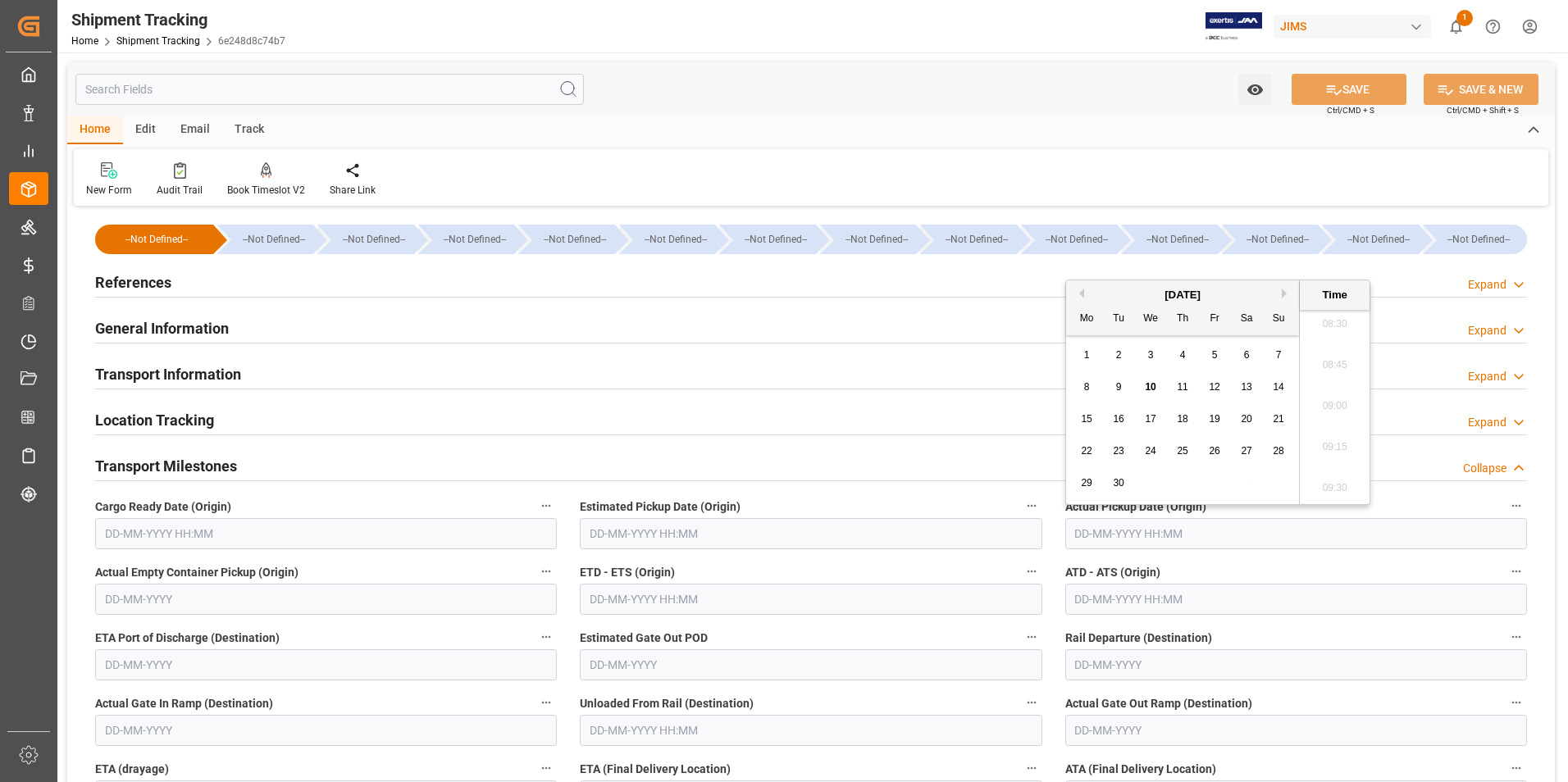
click at [1214, 352] on span "5" at bounding box center [1215, 355] width 6 height 11
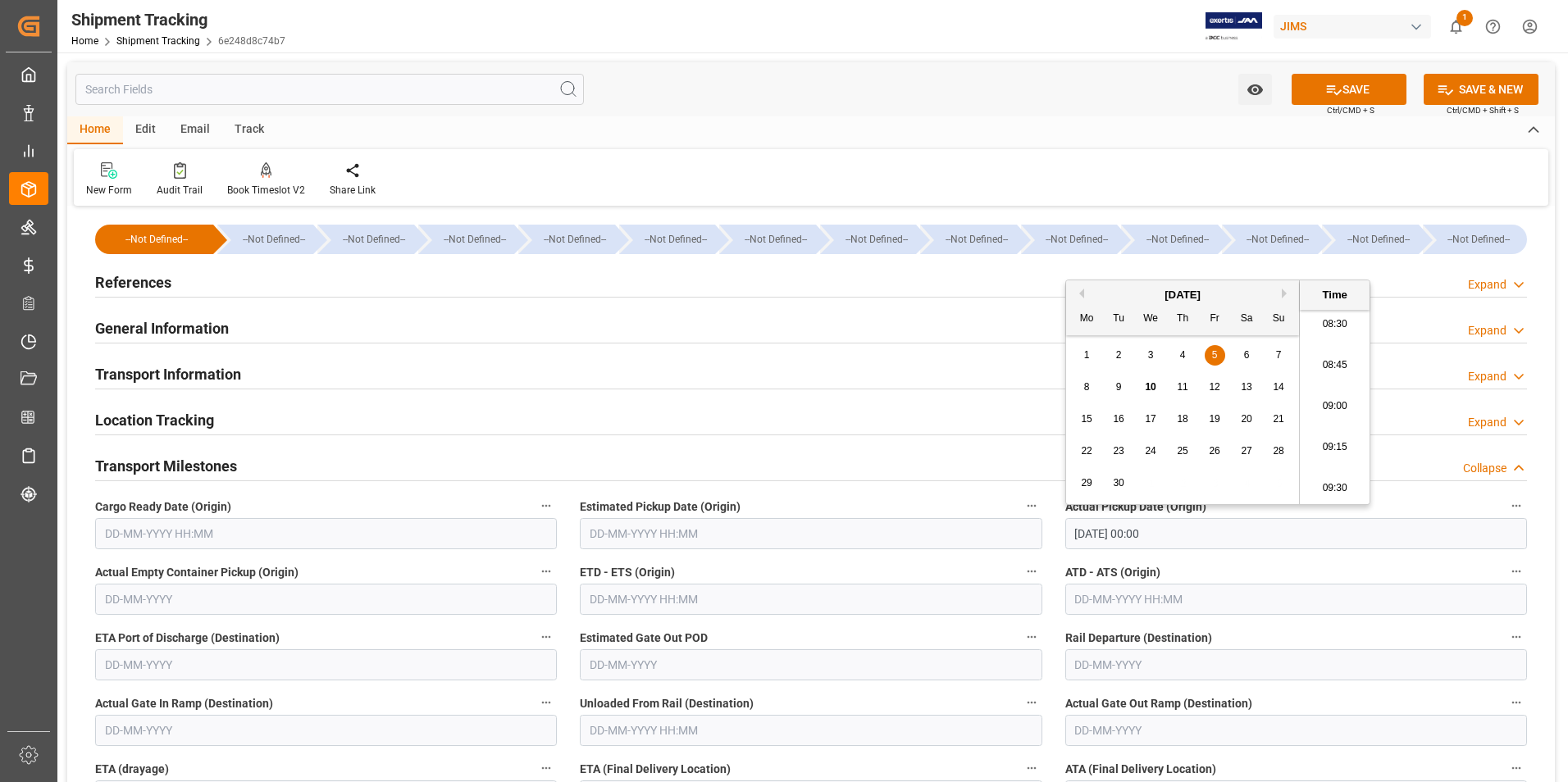
type input "05-09-2025 00:00"
click at [693, 603] on input "text" at bounding box center [810, 600] width 461 height 31
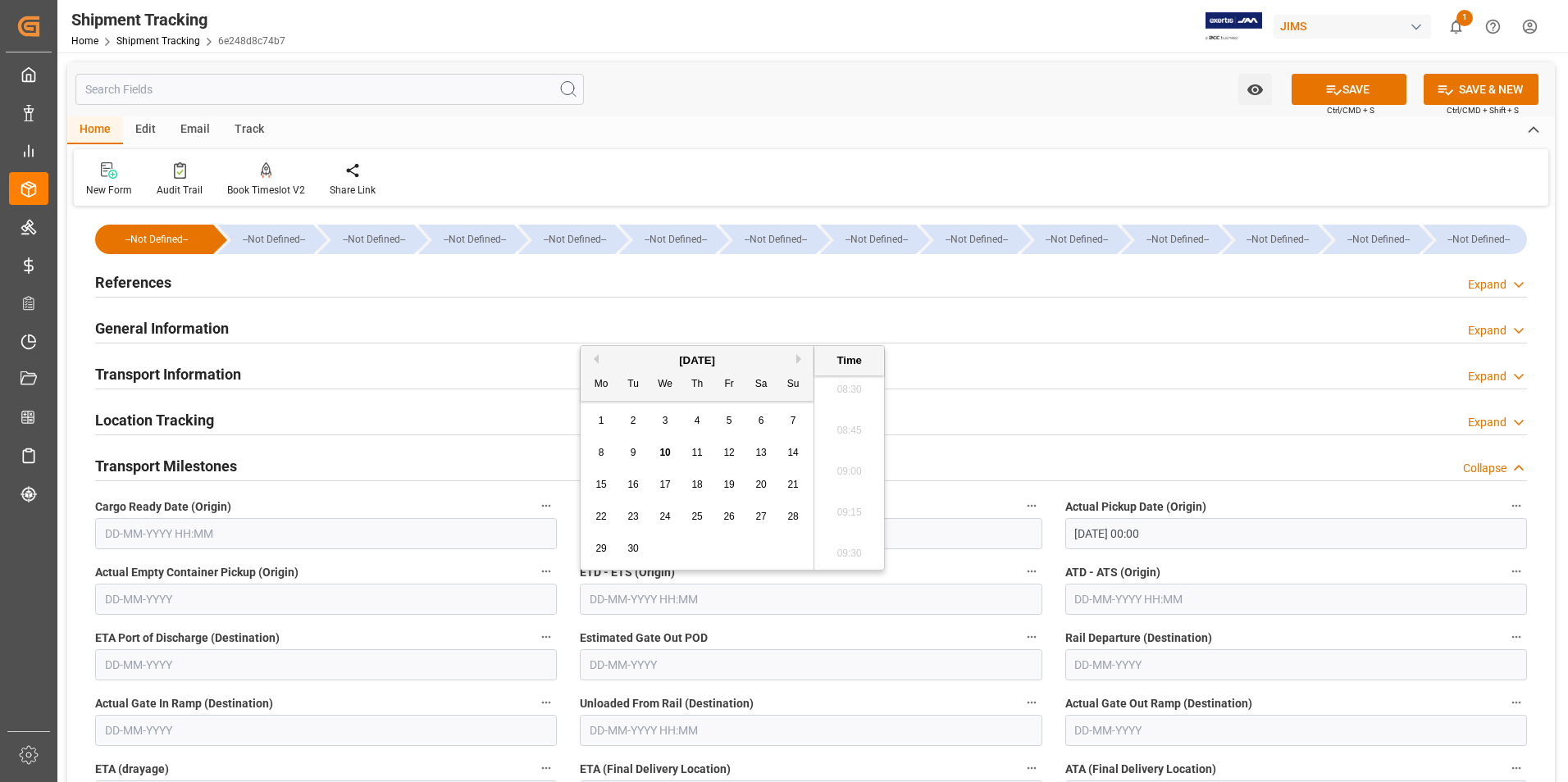
click at [594, 430] on div "1" at bounding box center [602, 421] width 20 height 19
click at [728, 418] on span "5" at bounding box center [729, 421] width 6 height 11
type input "05-09-2025 00:00"
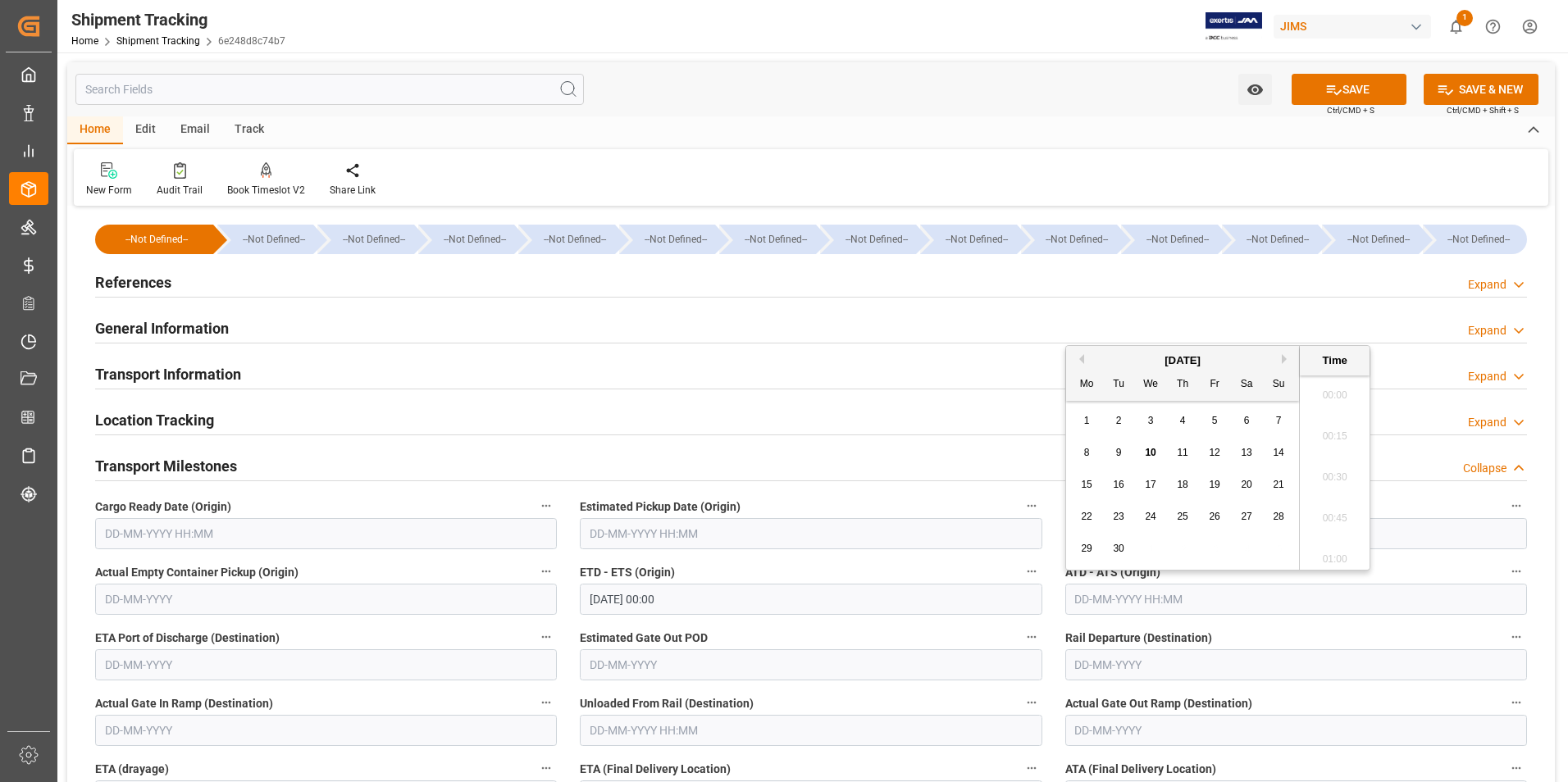
click at [1109, 596] on input "text" at bounding box center [1295, 600] width 461 height 31
click at [1077, 468] on div "8 9 10 11 12 13 14" at bounding box center [1182, 453] width 224 height 32
click at [1213, 416] on span "5" at bounding box center [1215, 421] width 6 height 11
type input "05-09-2025 00:00"
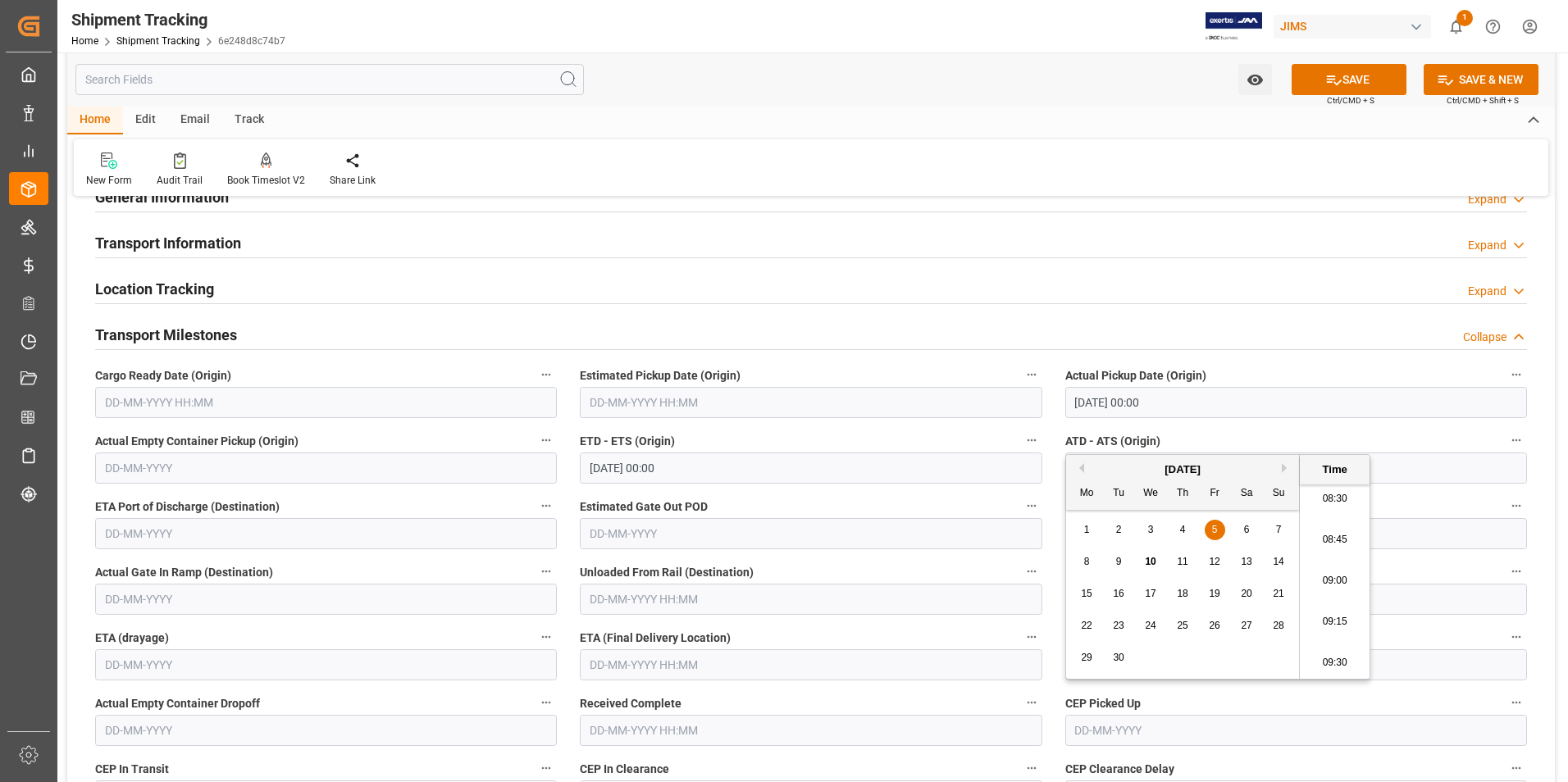
scroll to position [246, 0]
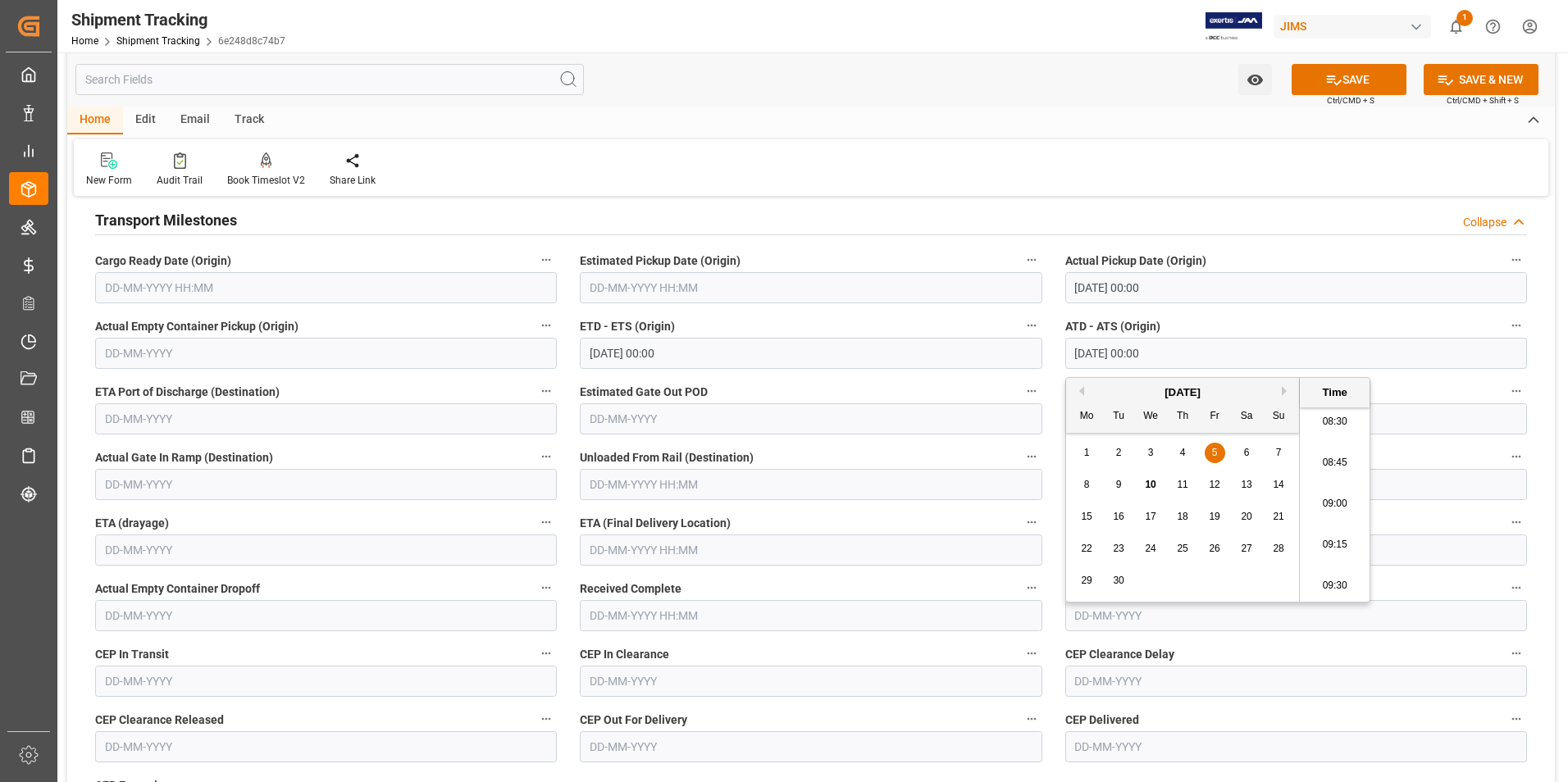
click at [666, 551] on input "text" at bounding box center [810, 550] width 461 height 31
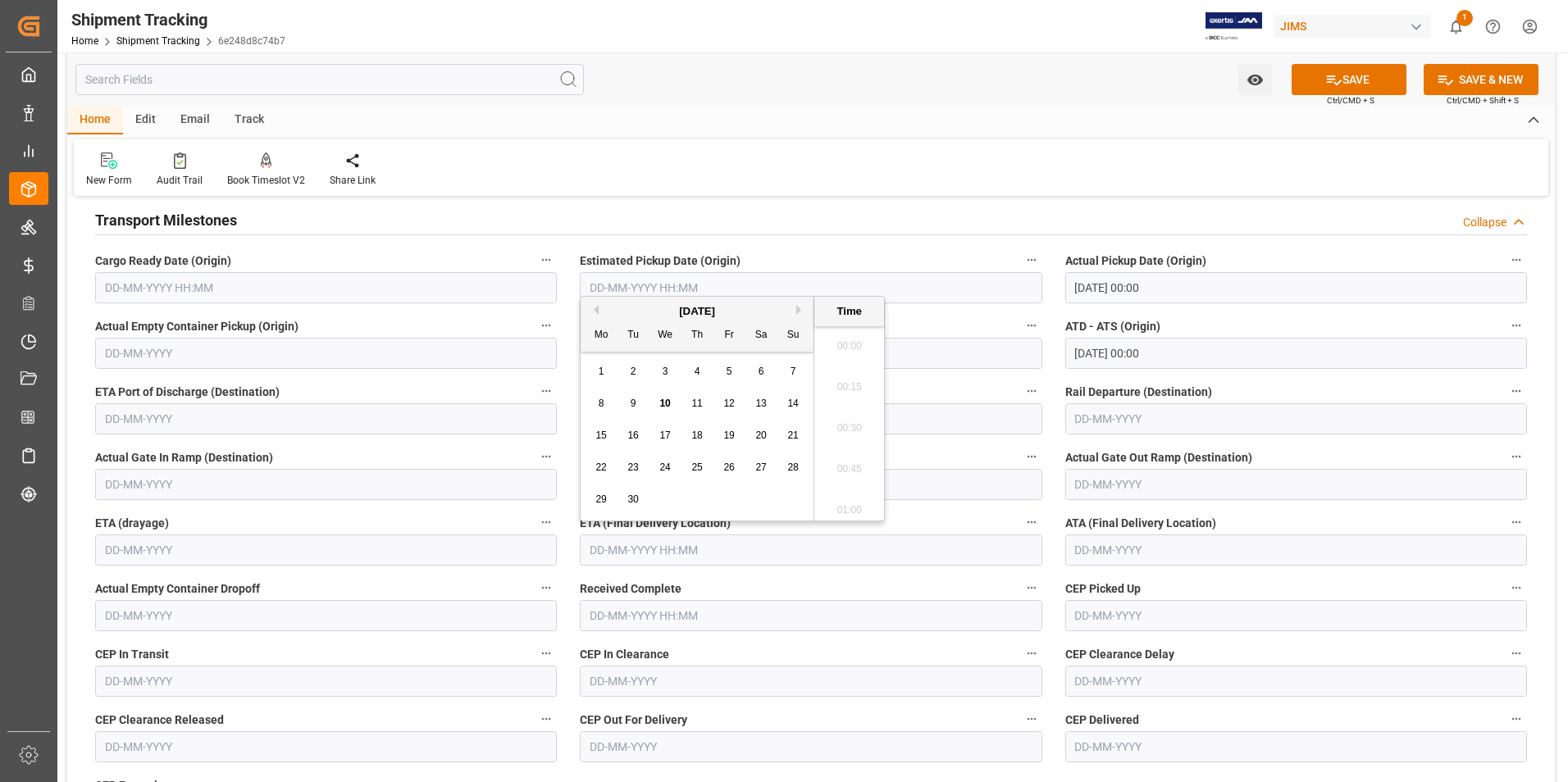
scroll to position [1399, 0]
click at [628, 432] on span "16" at bounding box center [633, 435] width 11 height 11
type input "16-09-2025 00:00"
click at [1372, 79] on button "SAVE" at bounding box center [1349, 79] width 115 height 31
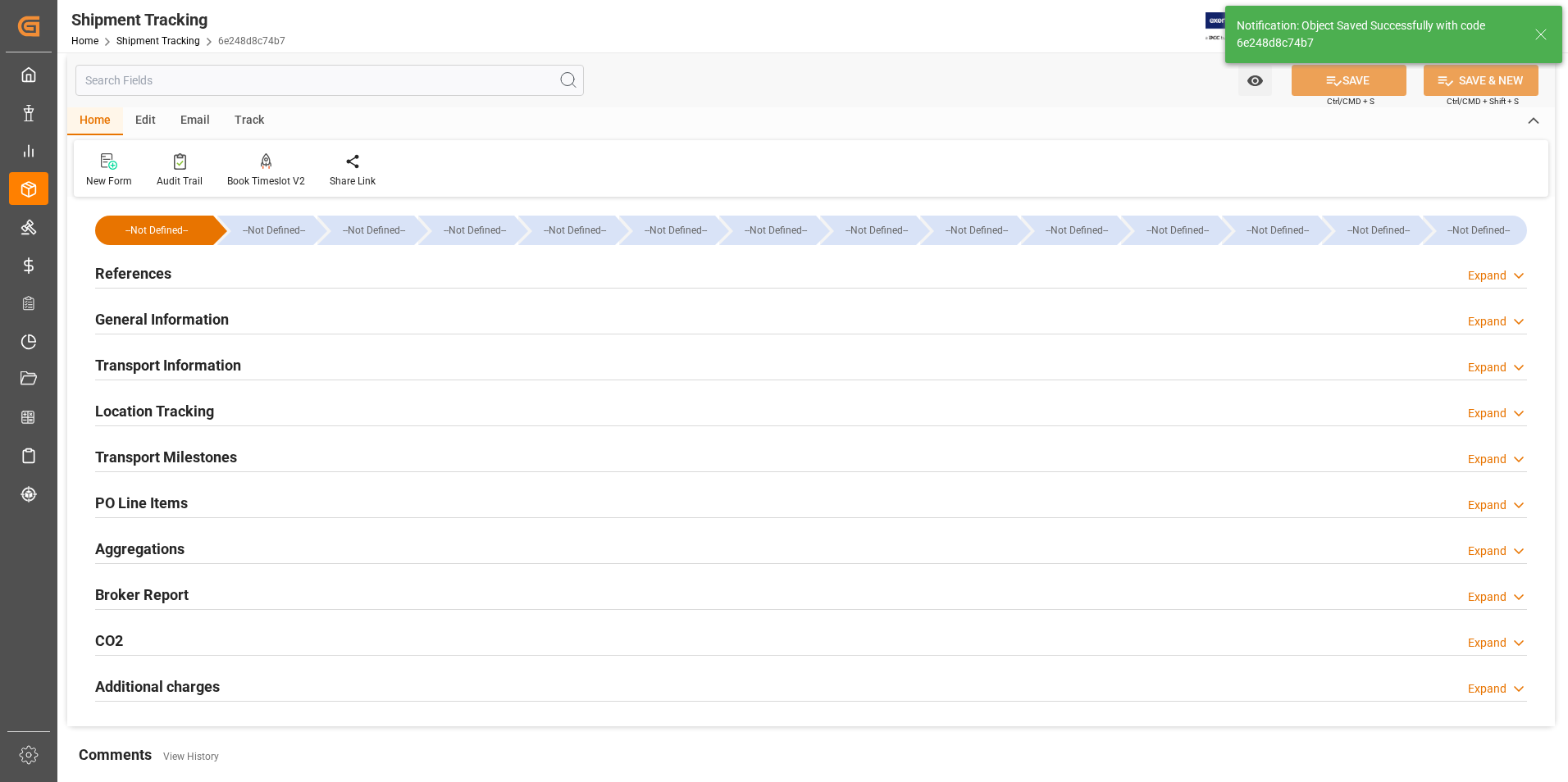
scroll to position [0, 0]
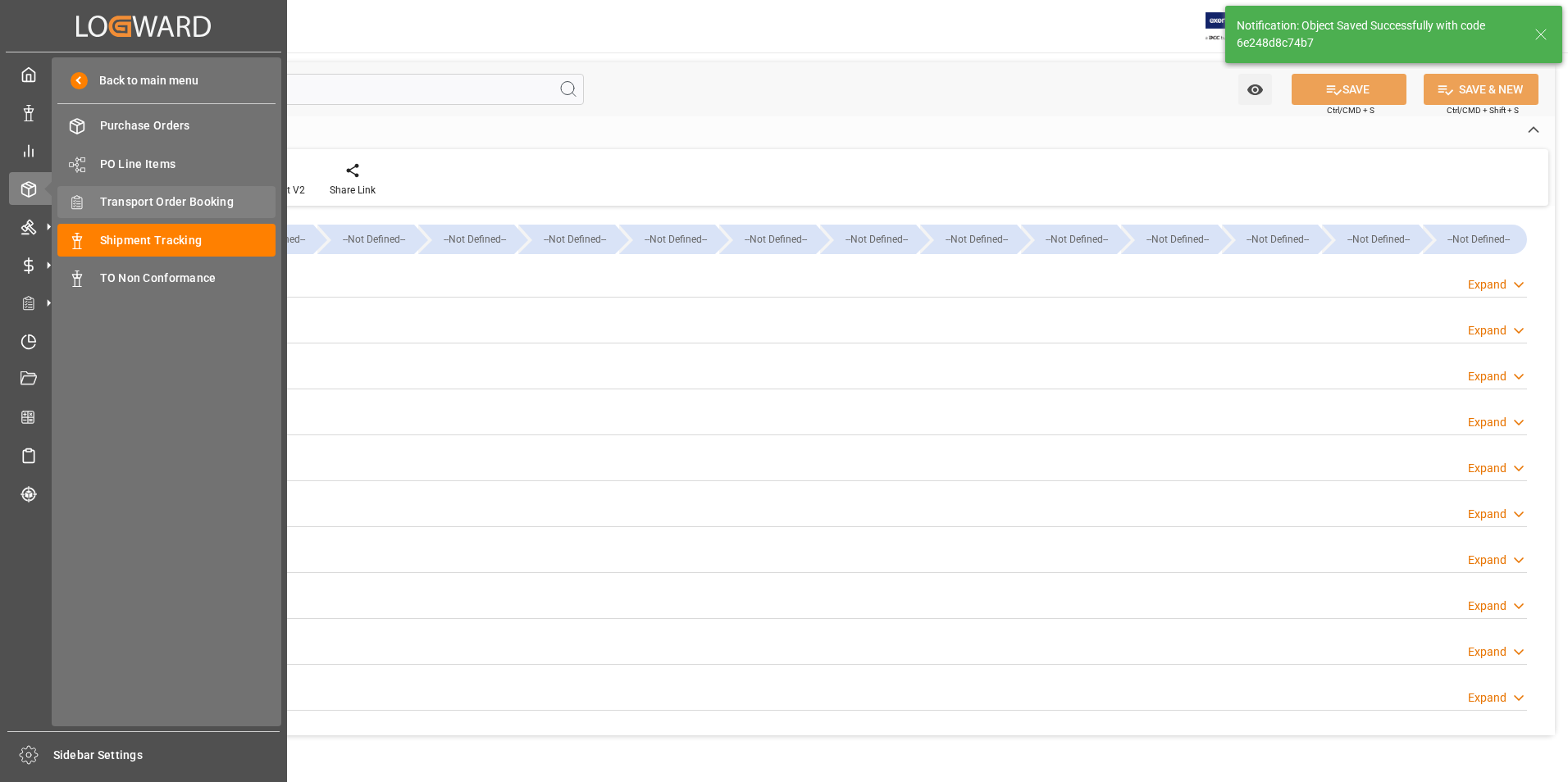
click at [198, 200] on span "Transport Order Booking" at bounding box center [188, 202] width 177 height 18
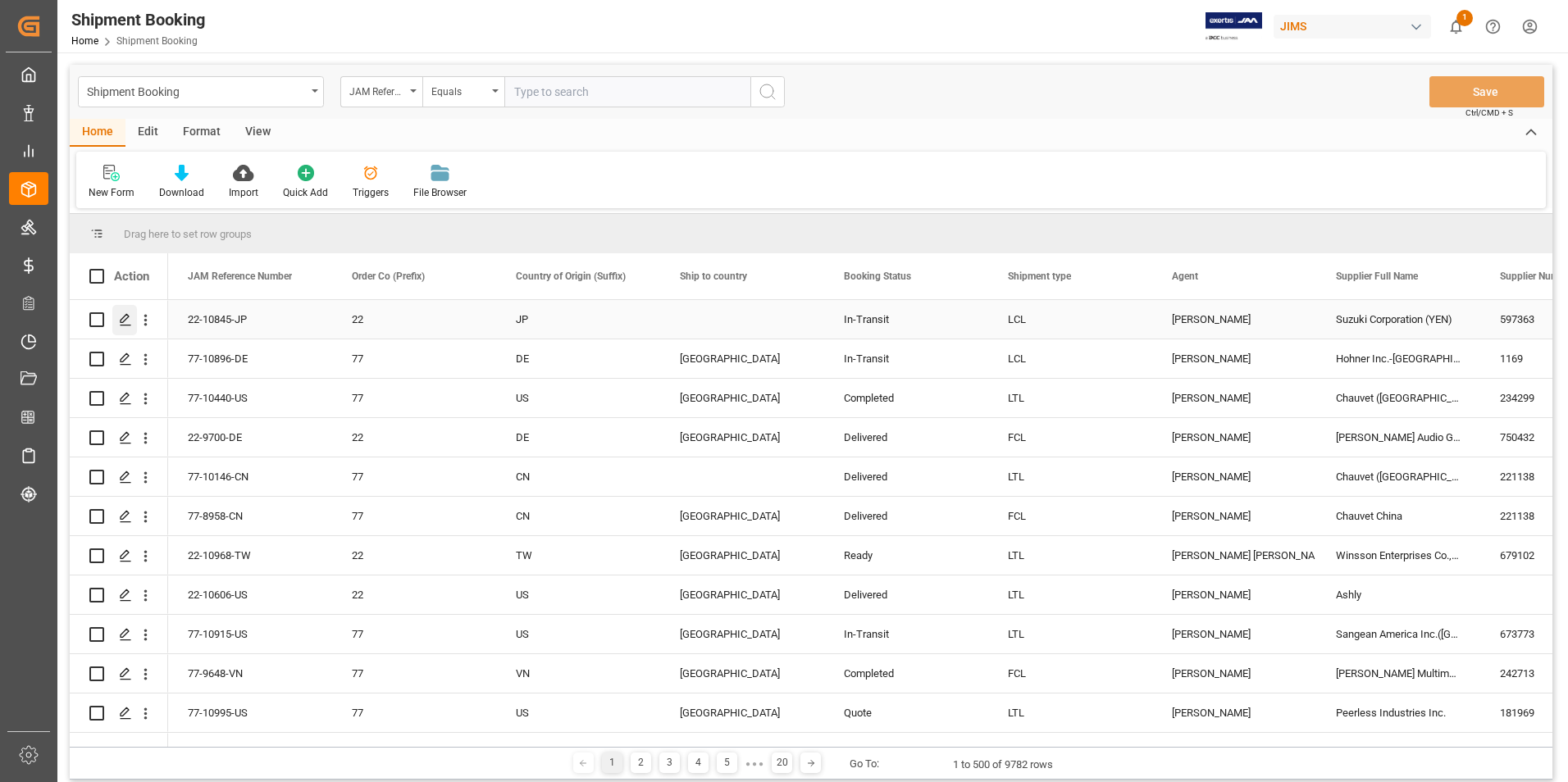
click at [126, 317] on icon "Press SPACE to select this row." at bounding box center [126, 320] width 13 height 13
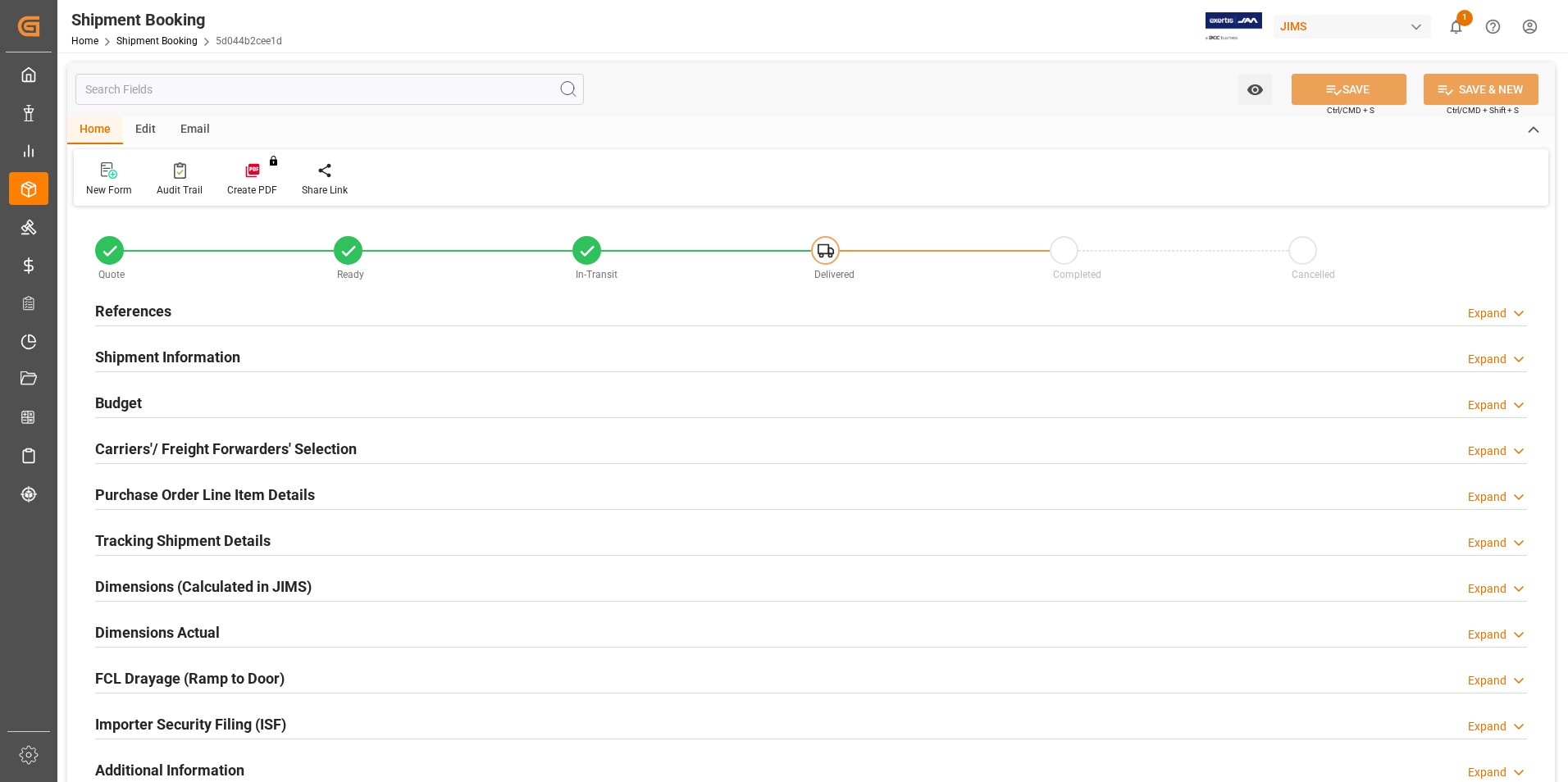
type input "2.0144"
type input "5.6853"
type input "135"
type input "35617"
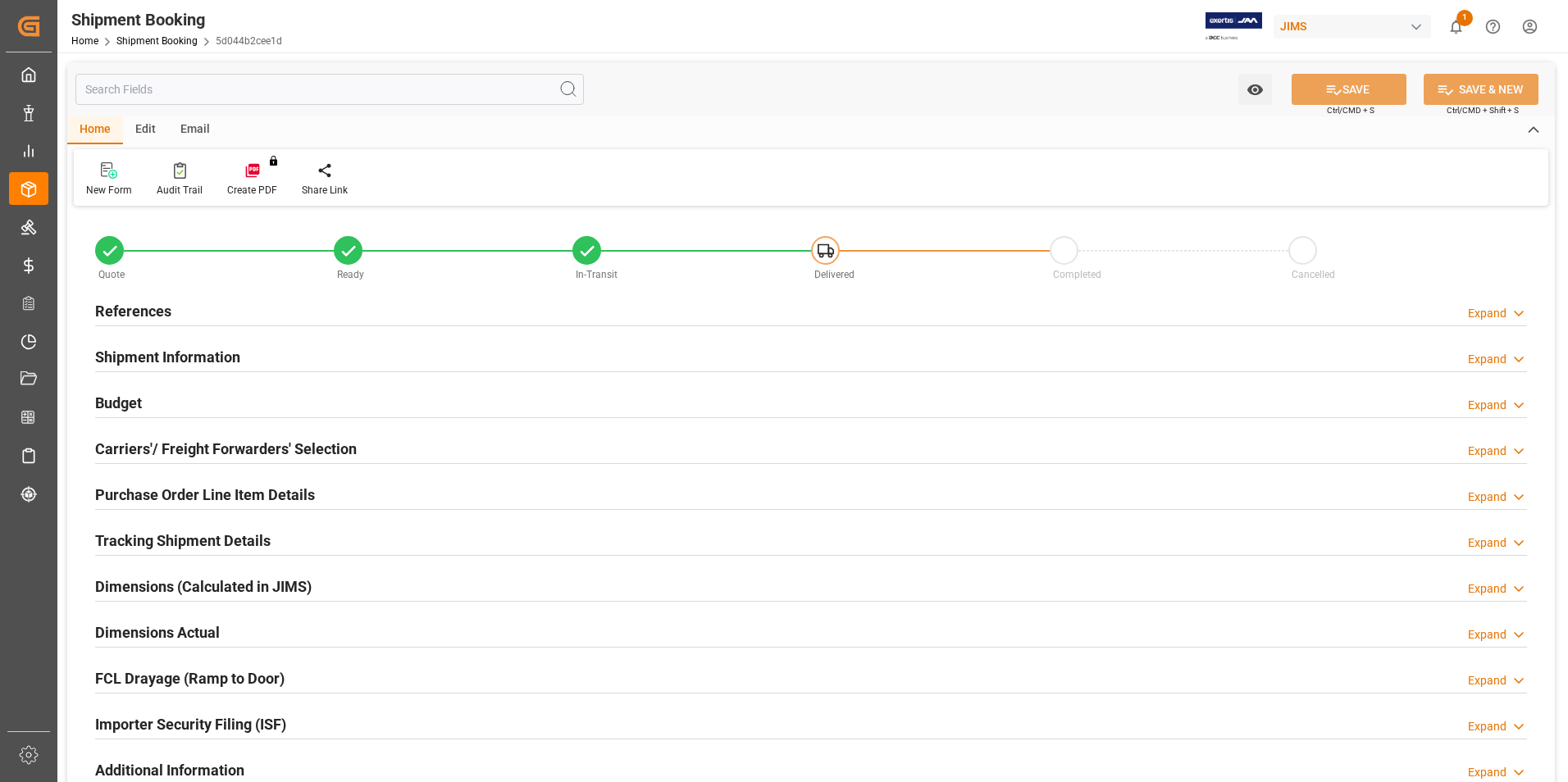
type input "11"
click at [134, 395] on h2 "Budget" at bounding box center [118, 403] width 47 height 22
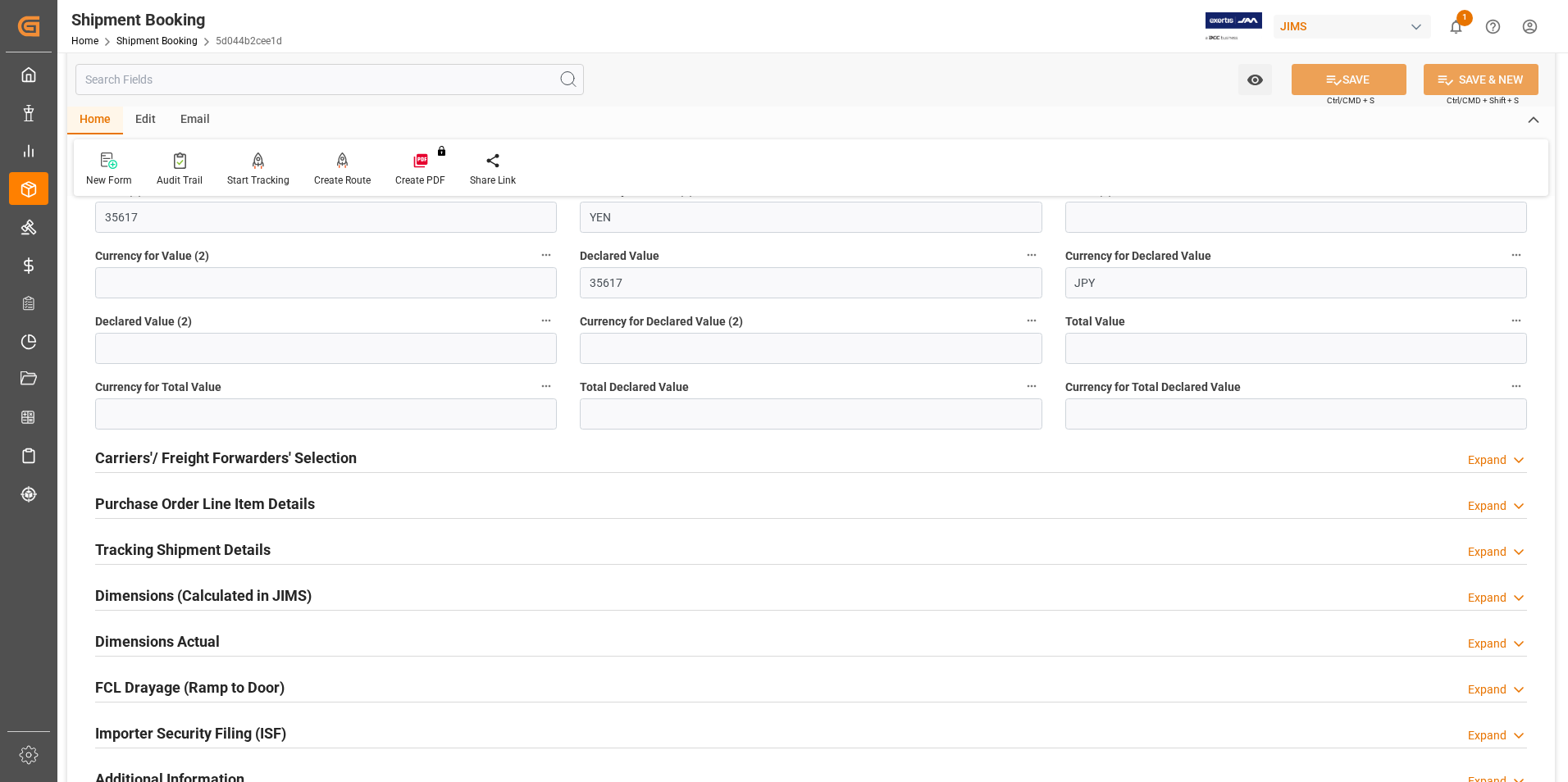
scroll to position [409, 0]
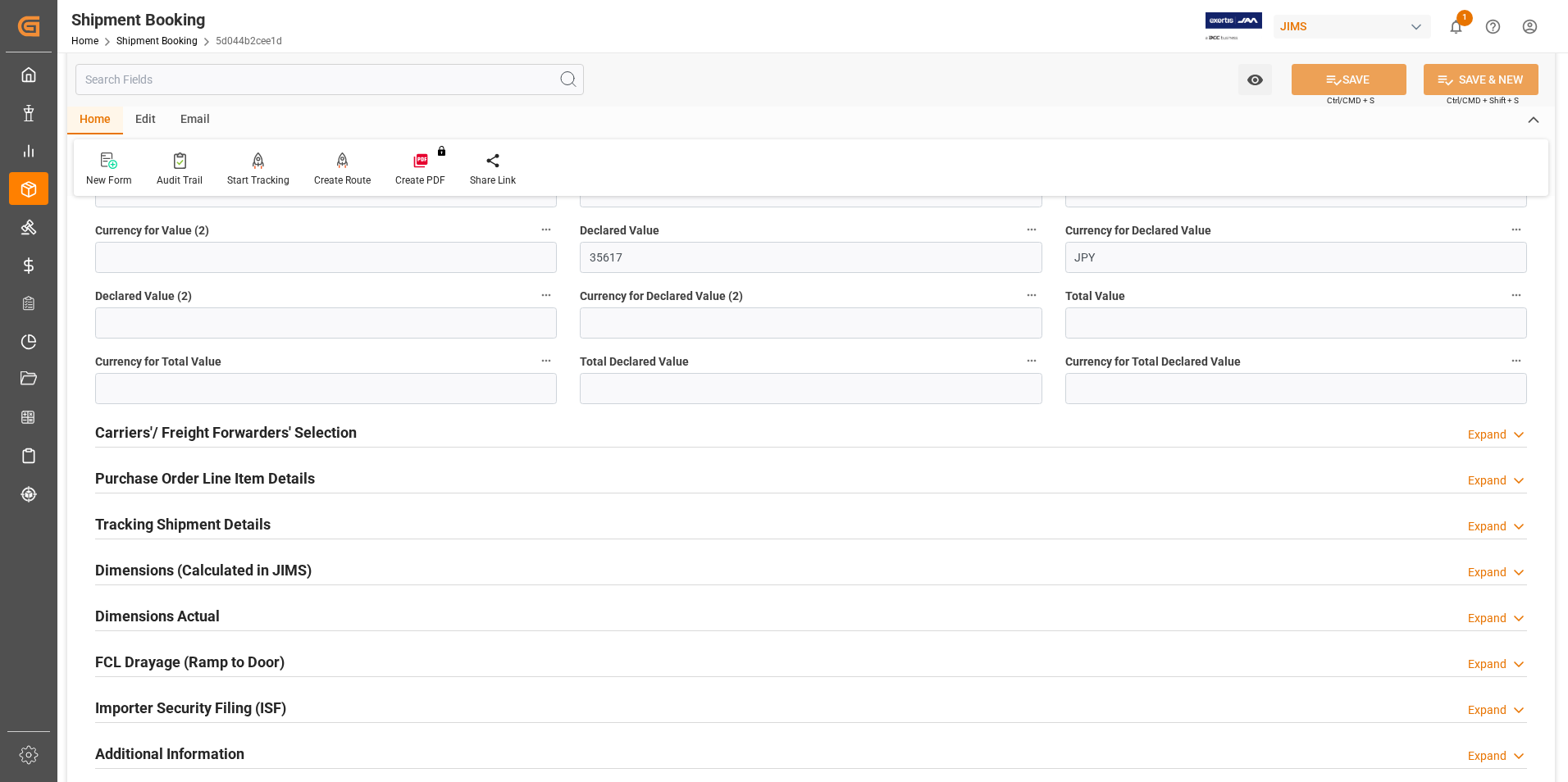
click at [192, 471] on h2 "Purchase Order Line Item Details" at bounding box center [205, 479] width 220 height 22
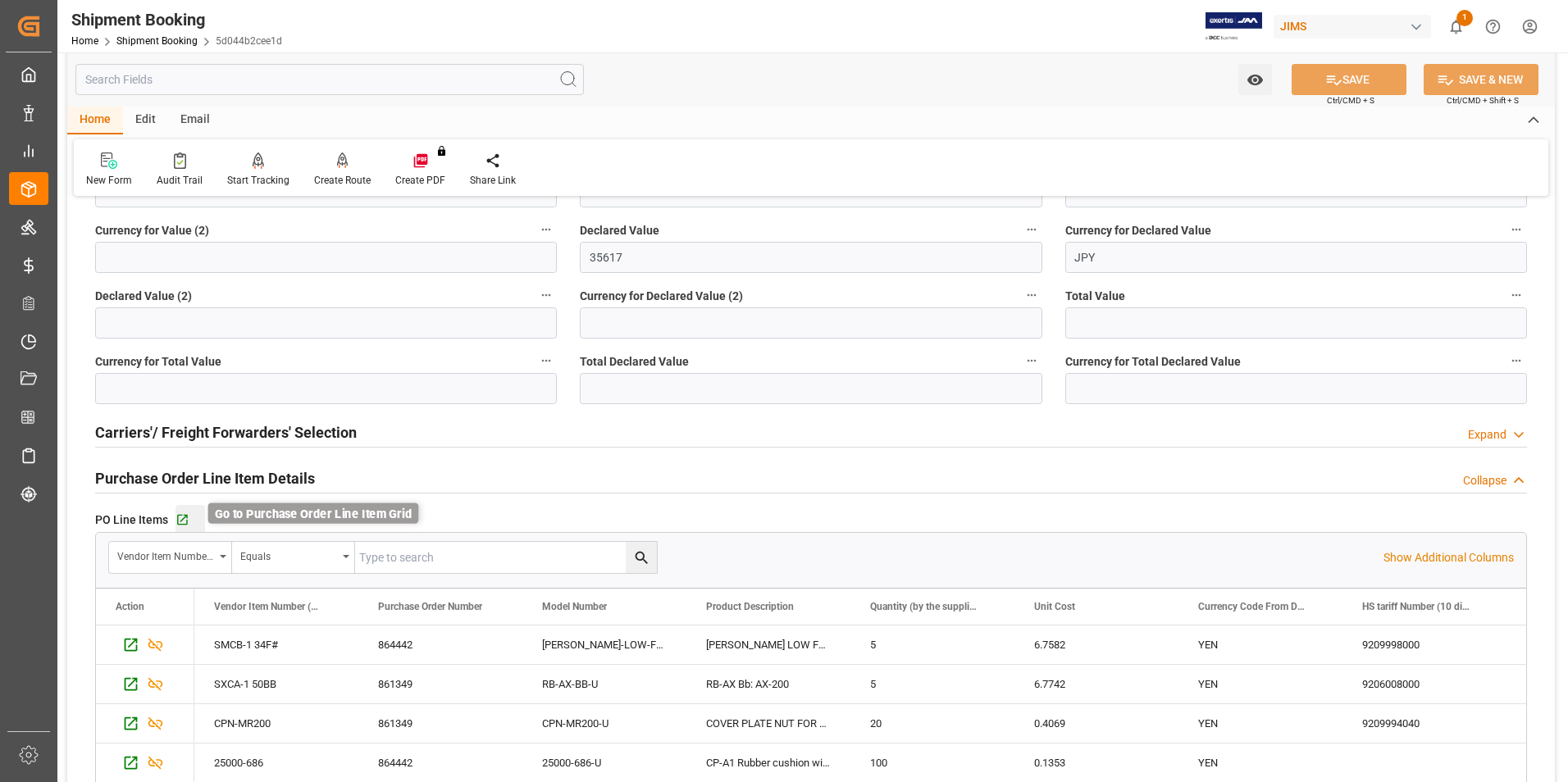
click at [185, 518] on icon "button" at bounding box center [182, 519] width 14 height 14
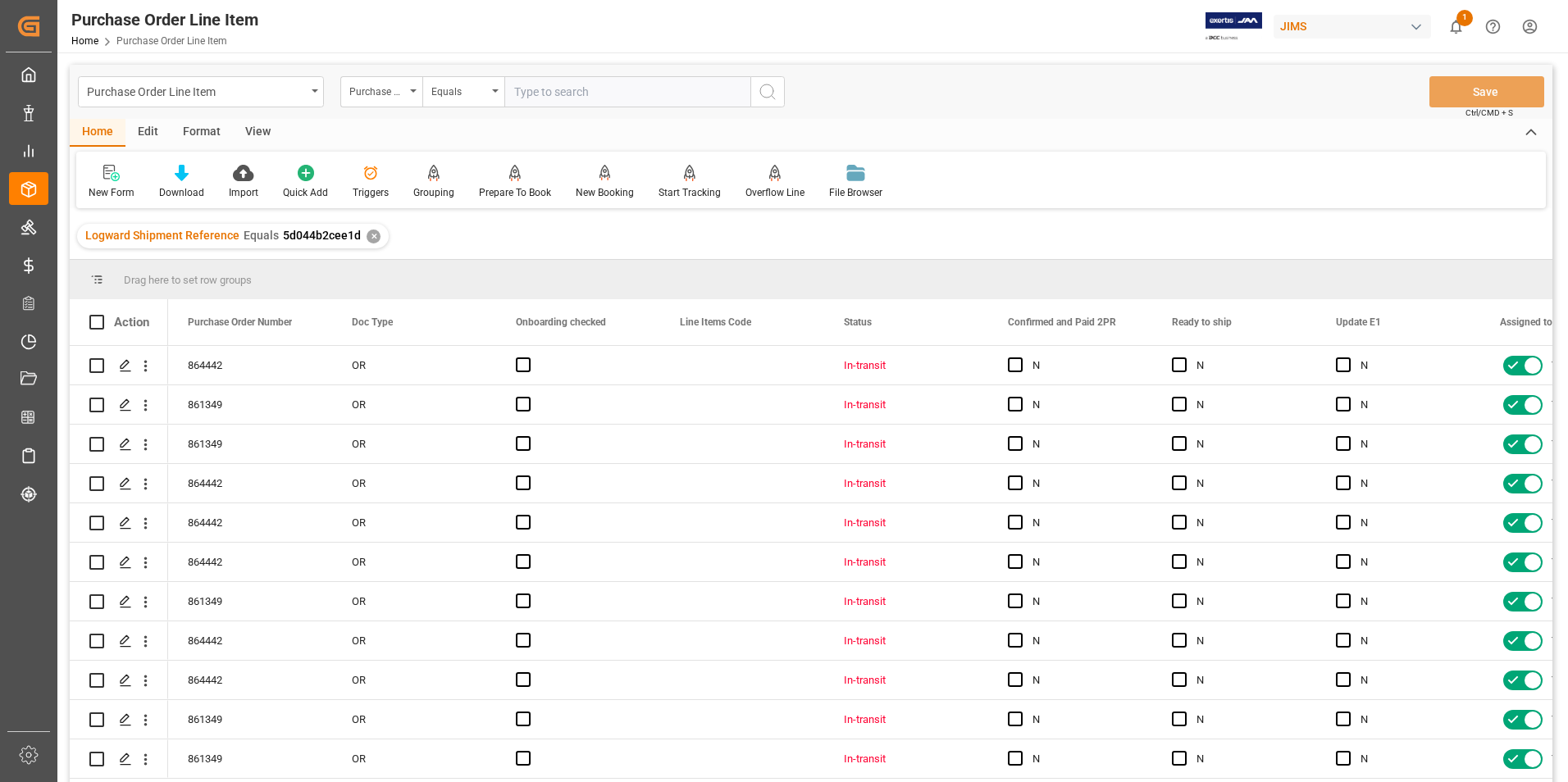
click at [258, 132] on div "View" at bounding box center [258, 133] width 50 height 28
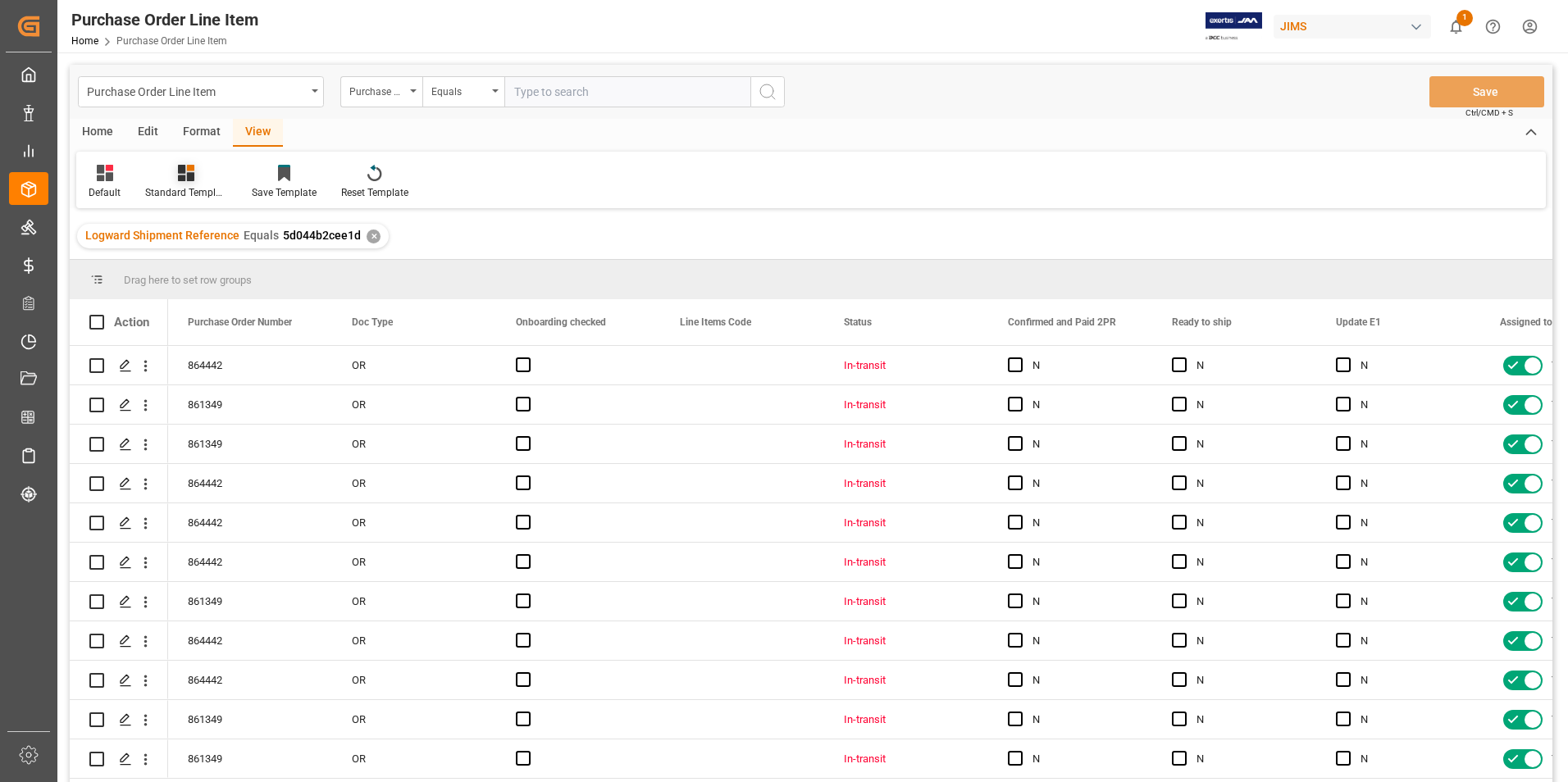
click at [192, 188] on div "Standard Templates" at bounding box center [186, 192] width 82 height 15
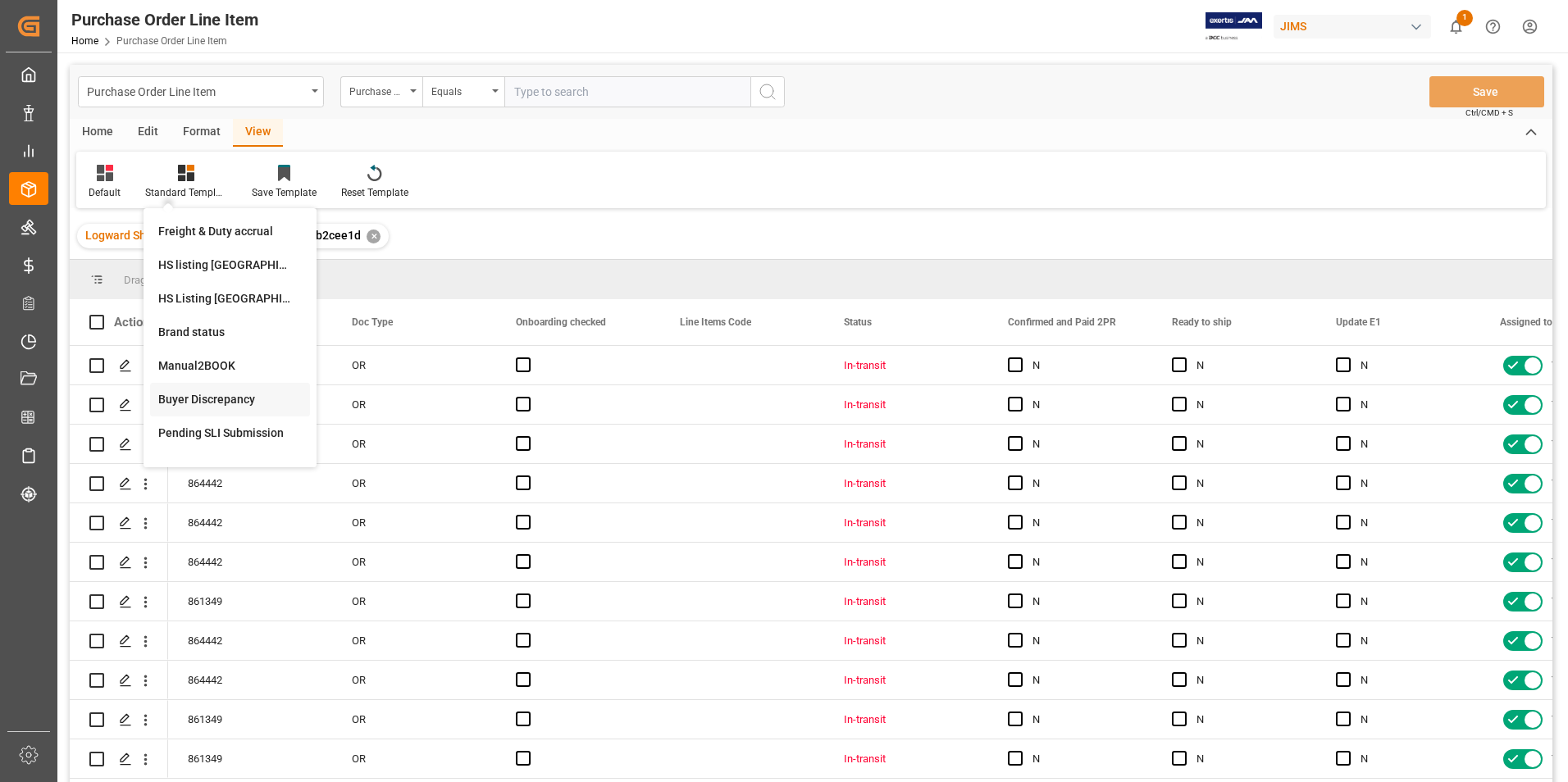
click at [202, 401] on div "Buyer Discrepancy" at bounding box center [229, 399] width 143 height 18
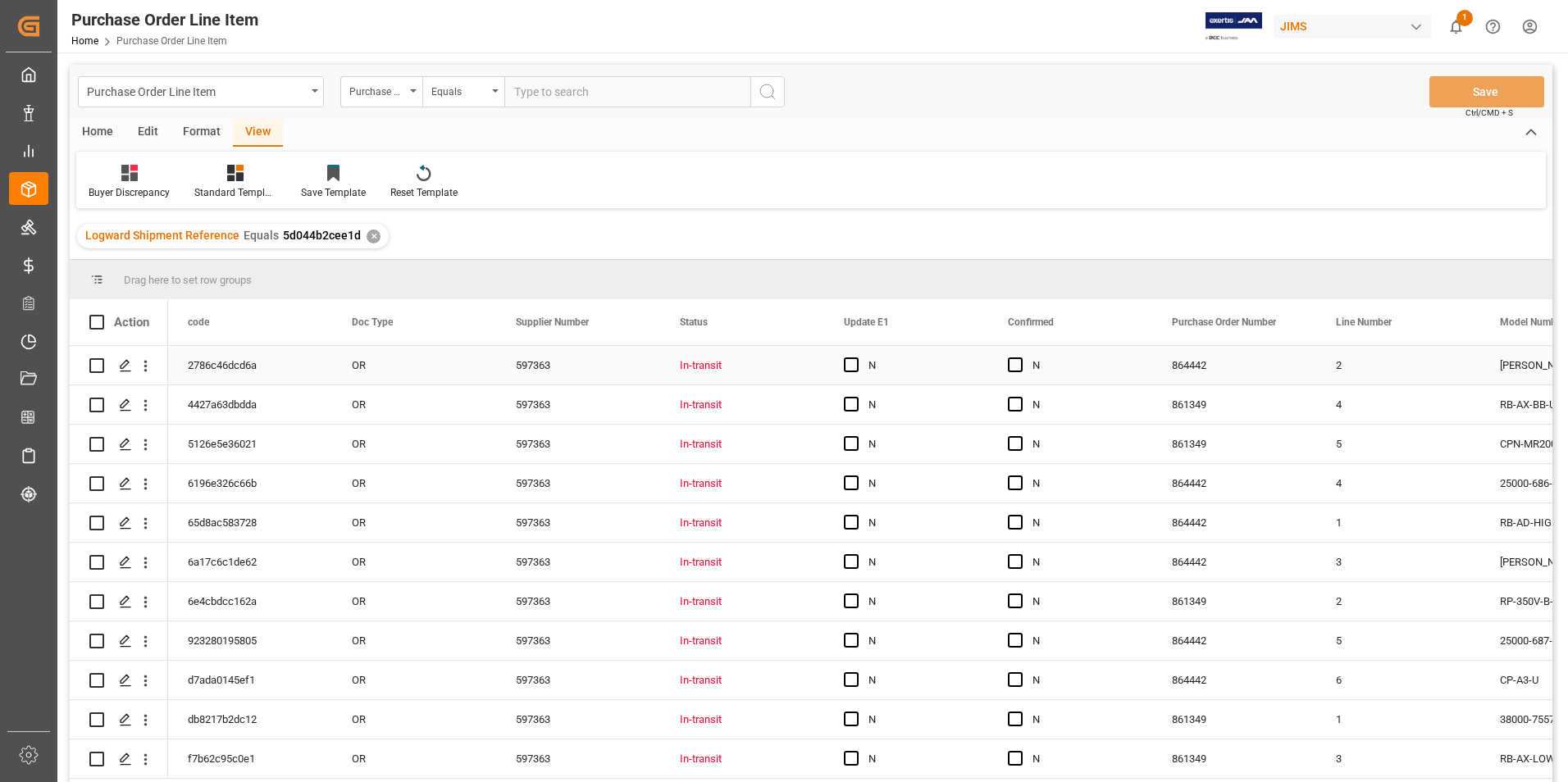
click at [424, 367] on div "OR" at bounding box center [413, 365] width 164 height 39
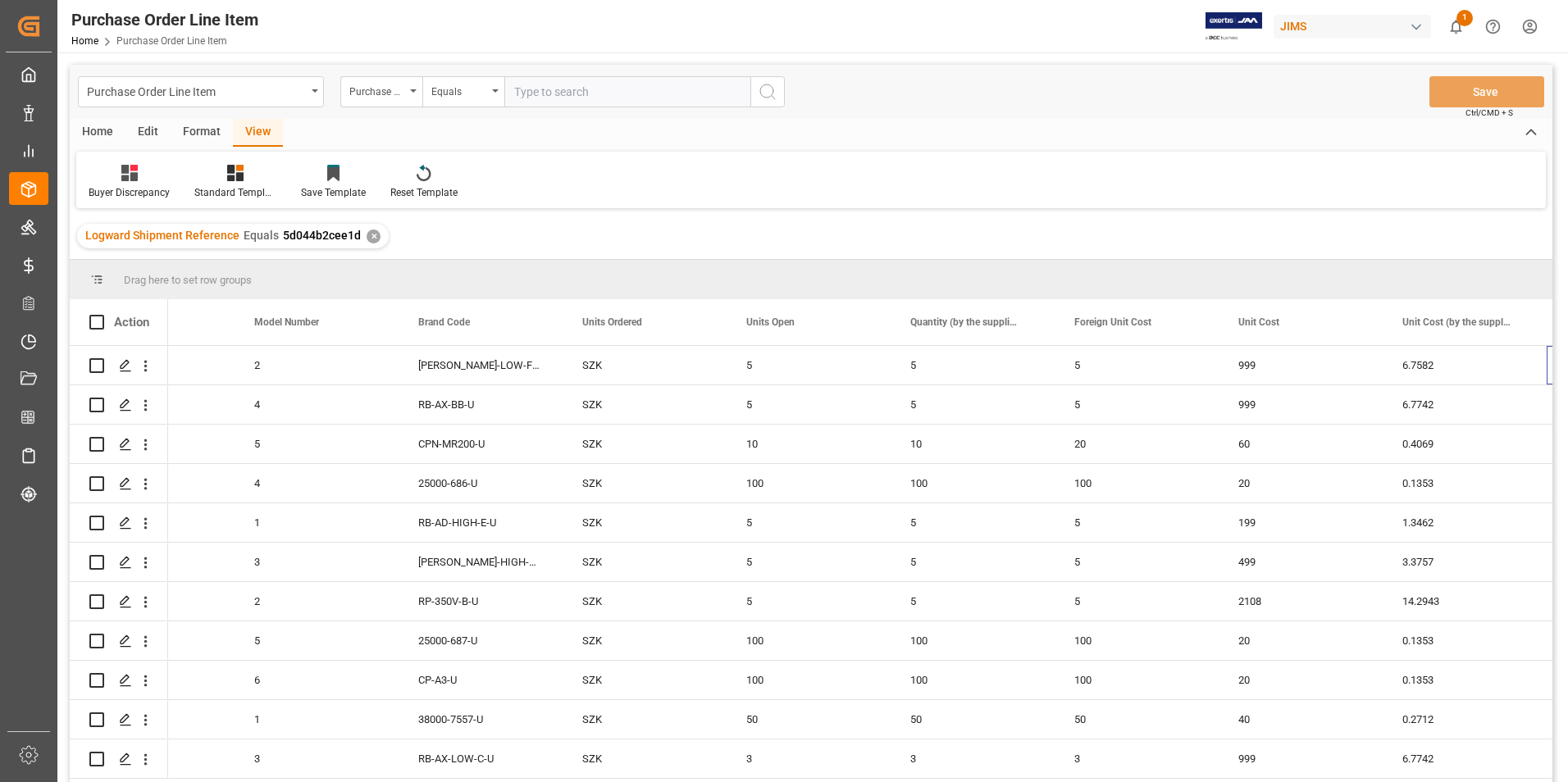
scroll to position [0, 1245]
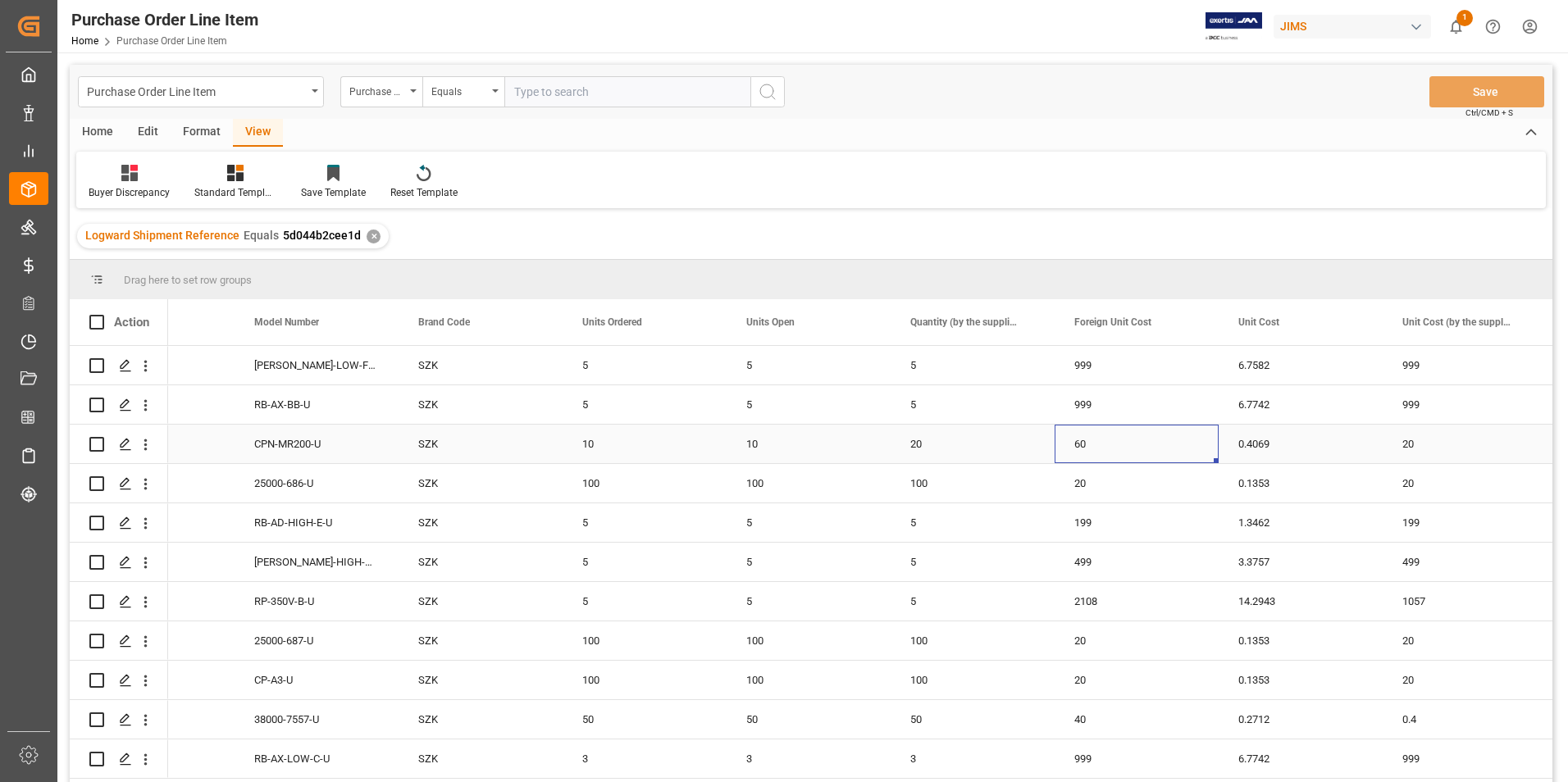
click at [1141, 448] on div "60" at bounding box center [1136, 444] width 164 height 39
click at [1442, 455] on div "20" at bounding box center [1464, 444] width 164 height 39
click at [1442, 455] on input "20" at bounding box center [1464, 454] width 138 height 31
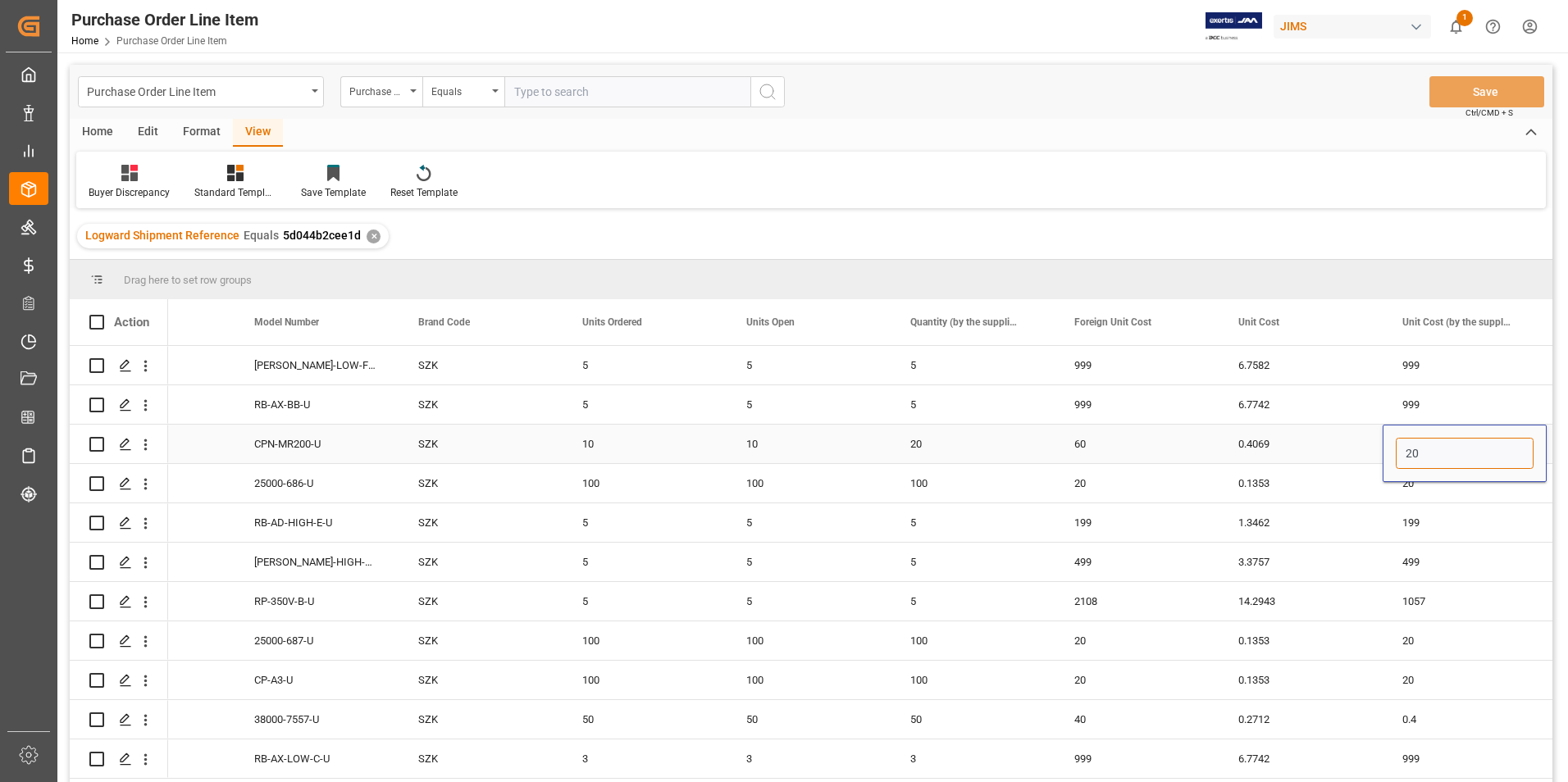
click at [1442, 455] on input "20" at bounding box center [1464, 454] width 138 height 31
paste input "6"
type input "60"
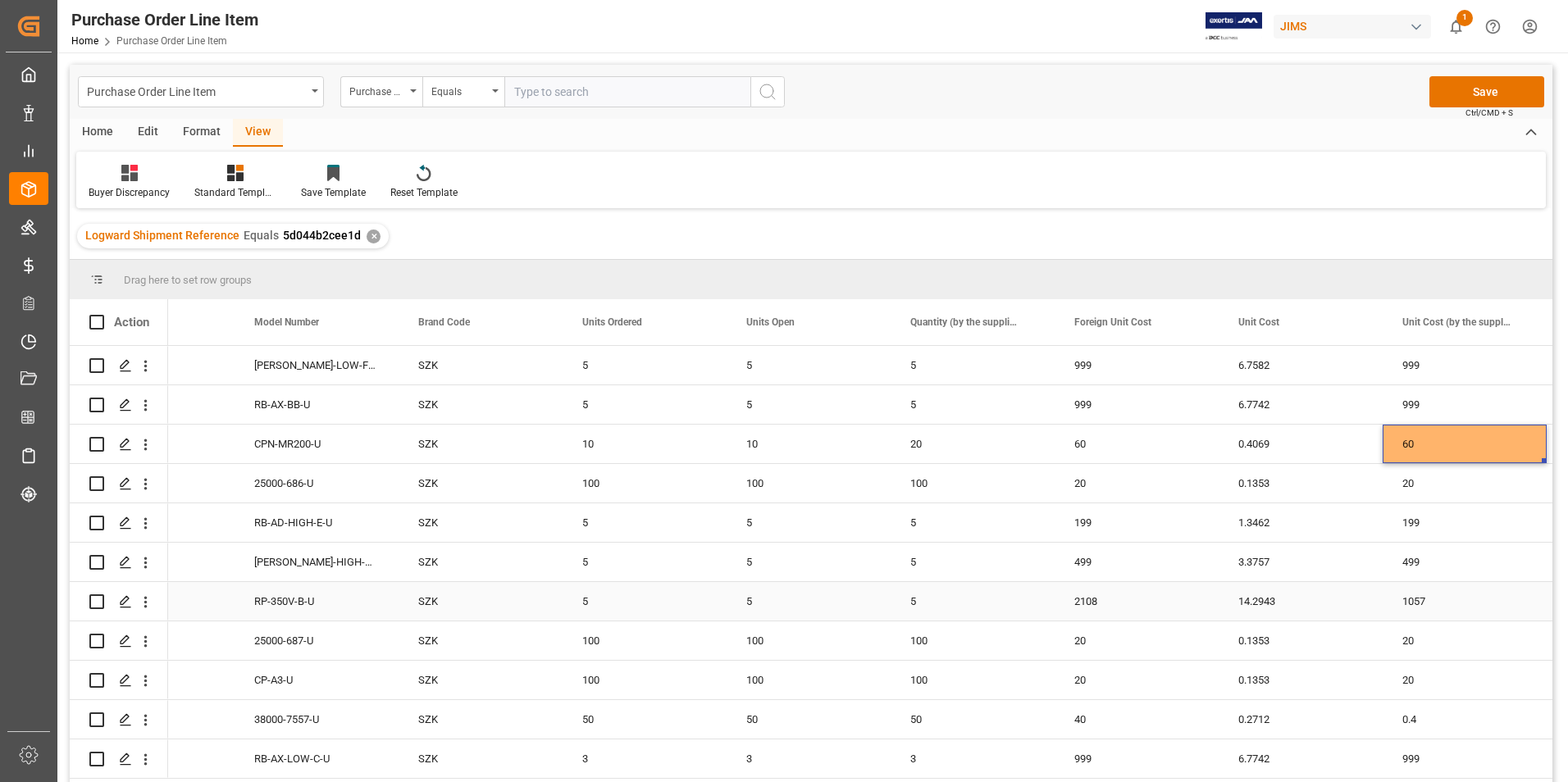
click at [1140, 609] on div "2108" at bounding box center [1136, 602] width 164 height 39
click at [1440, 605] on div "1057" at bounding box center [1464, 602] width 164 height 39
click at [1440, 605] on input "1057" at bounding box center [1464, 611] width 138 height 31
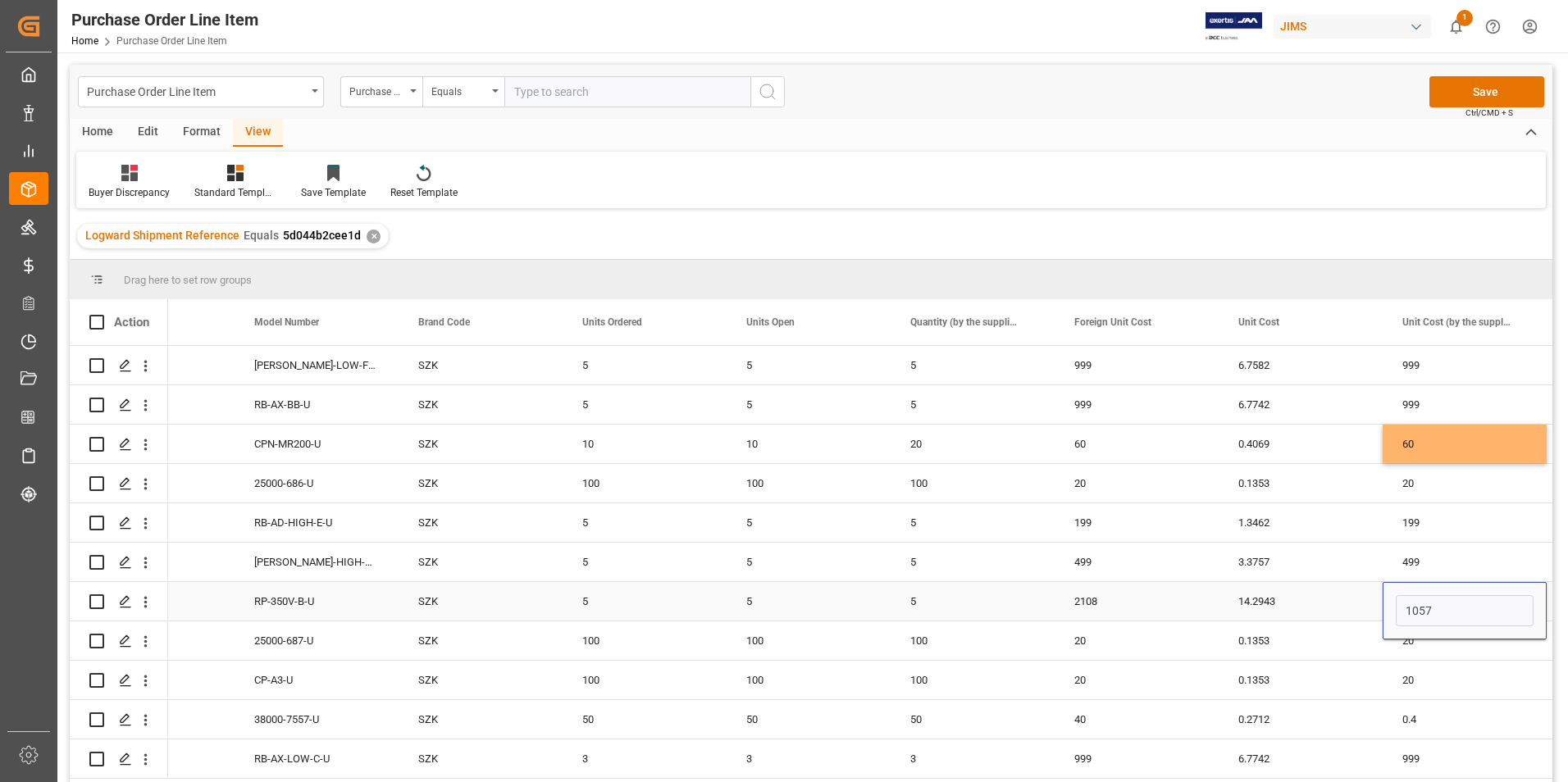
click at [1440, 605] on input "1057" at bounding box center [1464, 611] width 138 height 31
type input "2108"
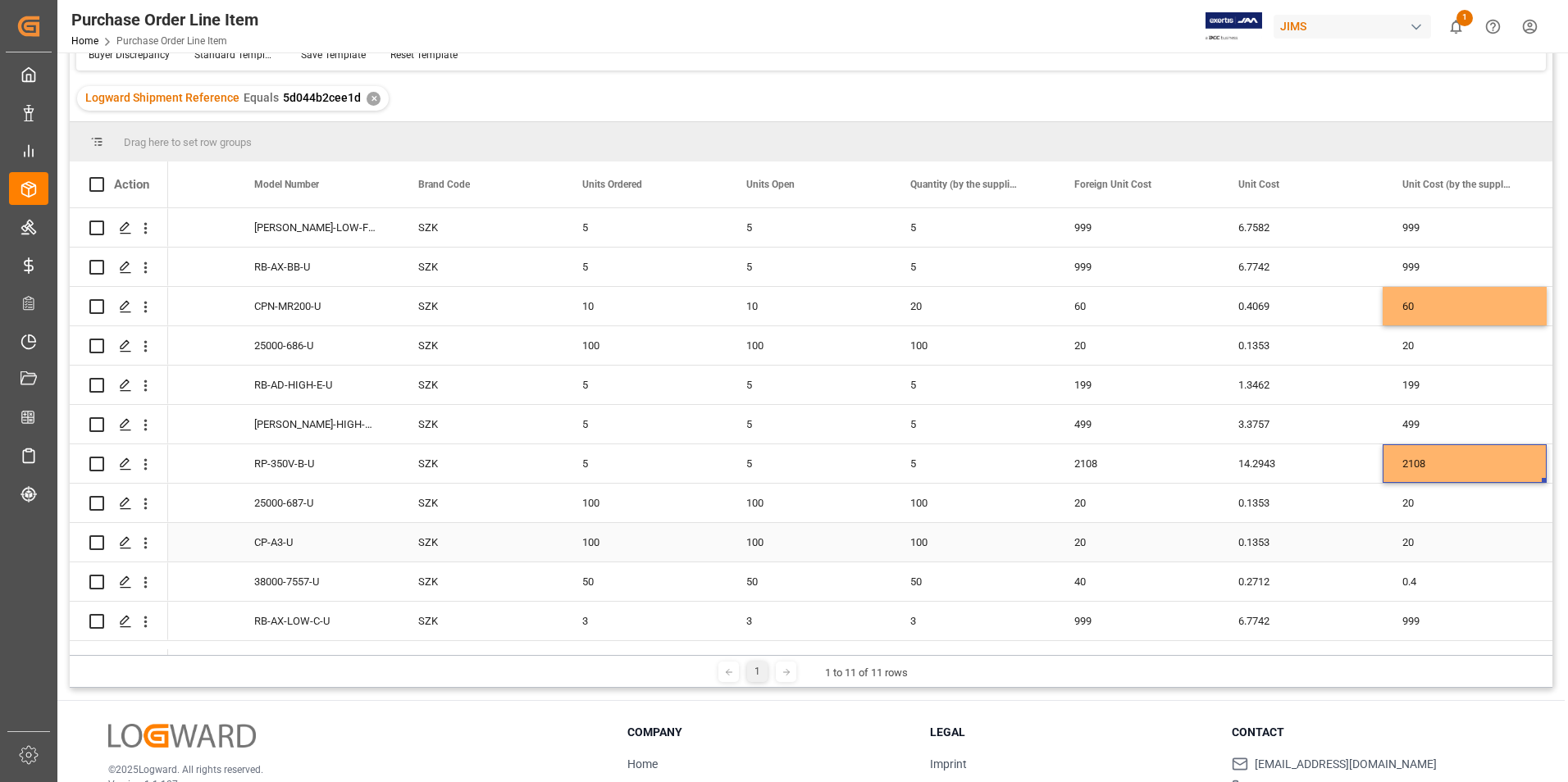
scroll to position [164, 0]
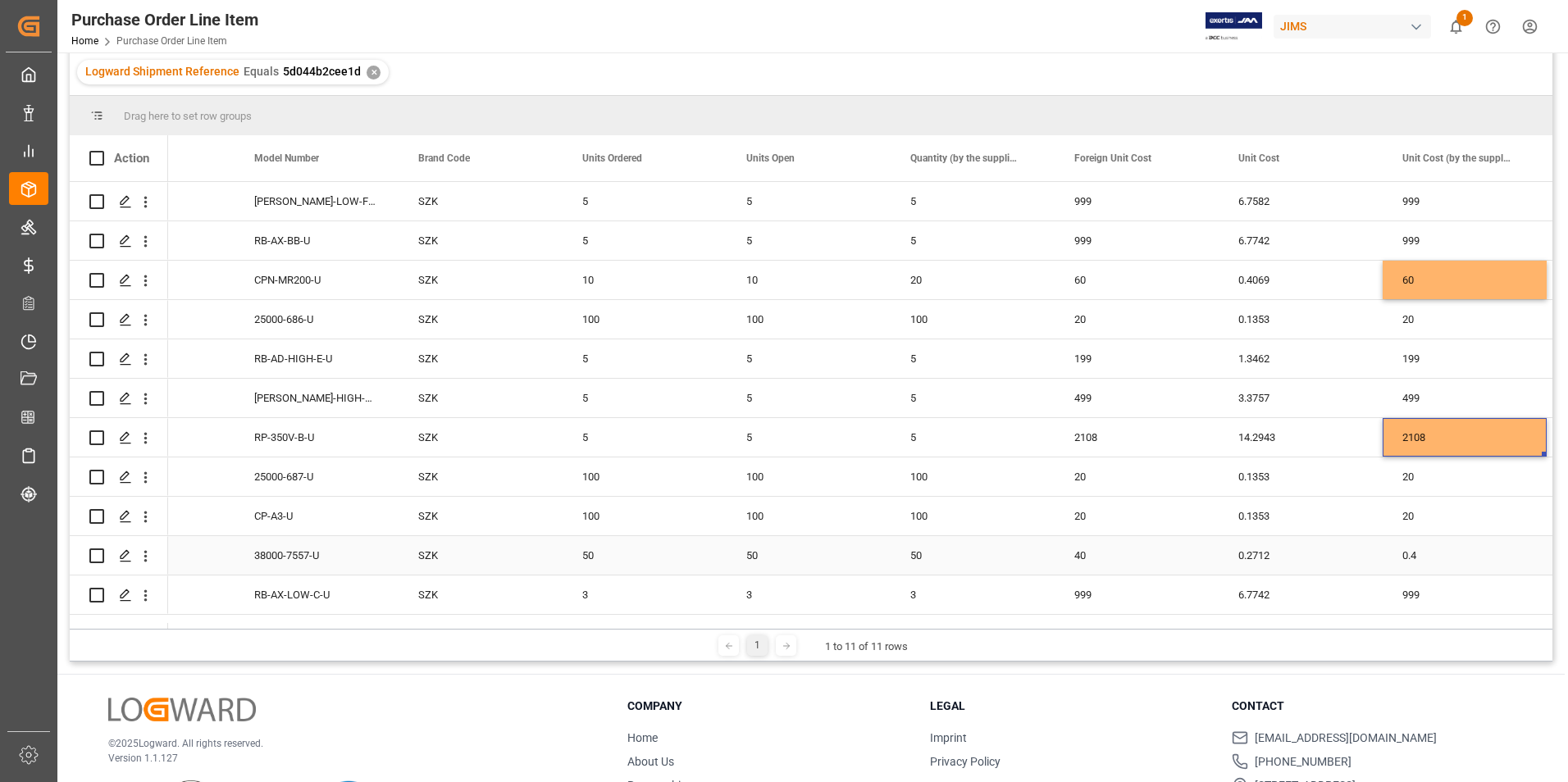
click at [1141, 553] on div "40" at bounding box center [1136, 556] width 164 height 39
click at [1141, 553] on input "40" at bounding box center [1136, 565] width 138 height 31
click at [1454, 563] on div "0.4" at bounding box center [1464, 556] width 164 height 39
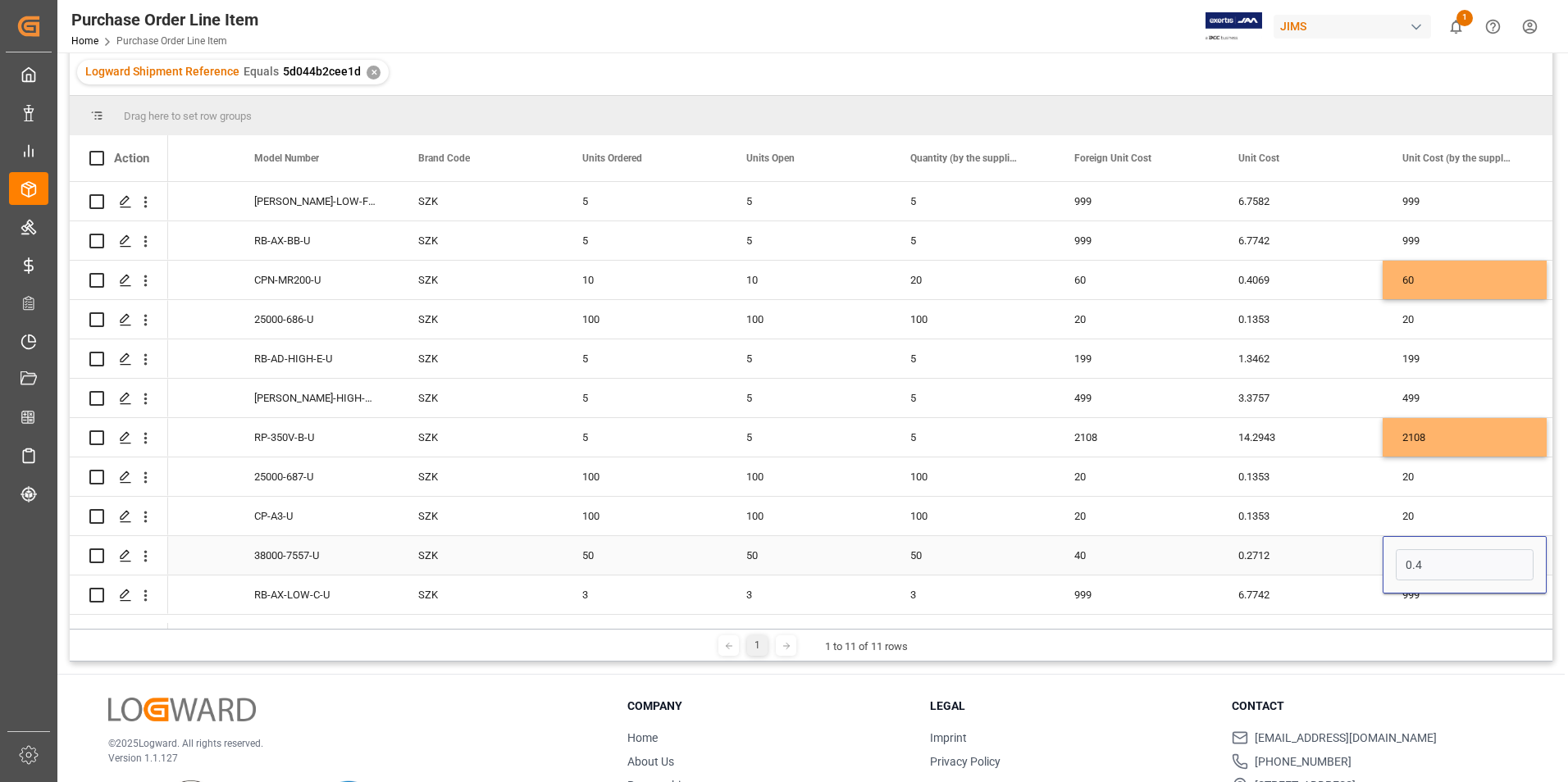
click at [1454, 563] on input "0.4" at bounding box center [1464, 565] width 138 height 31
type input "40"
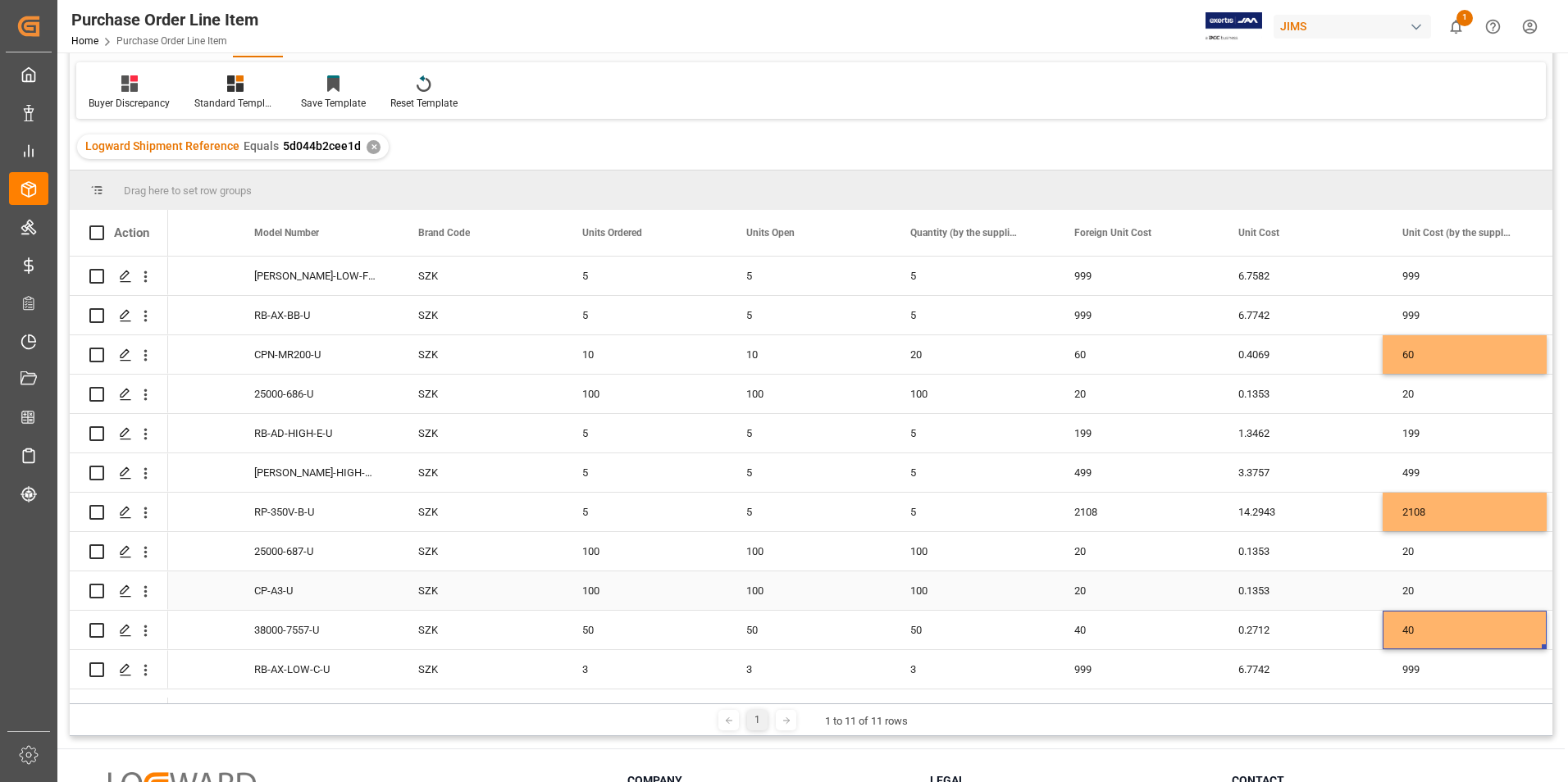
scroll to position [0, 0]
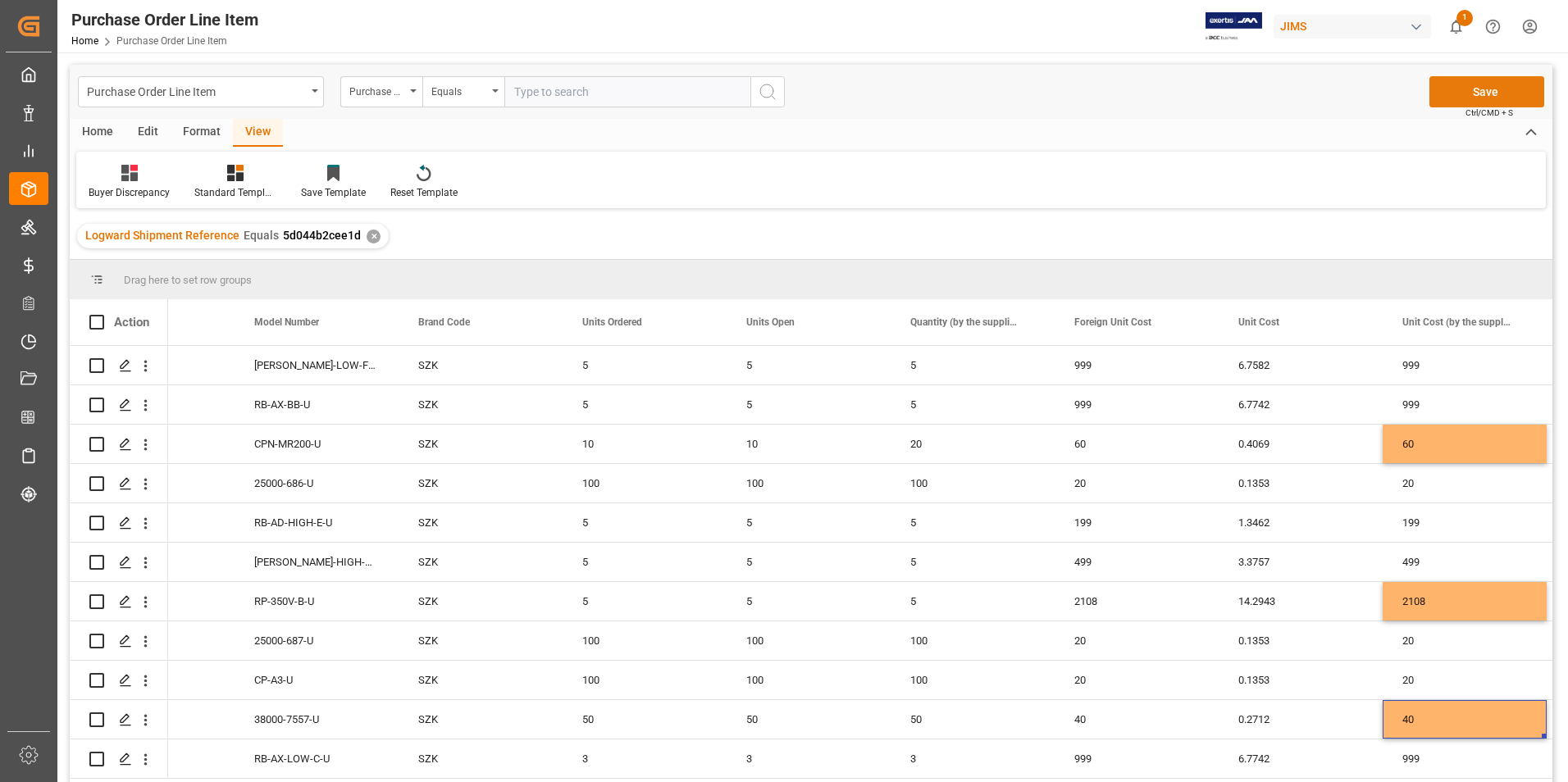
click at [1461, 81] on button "Save" at bounding box center [1487, 92] width 115 height 31
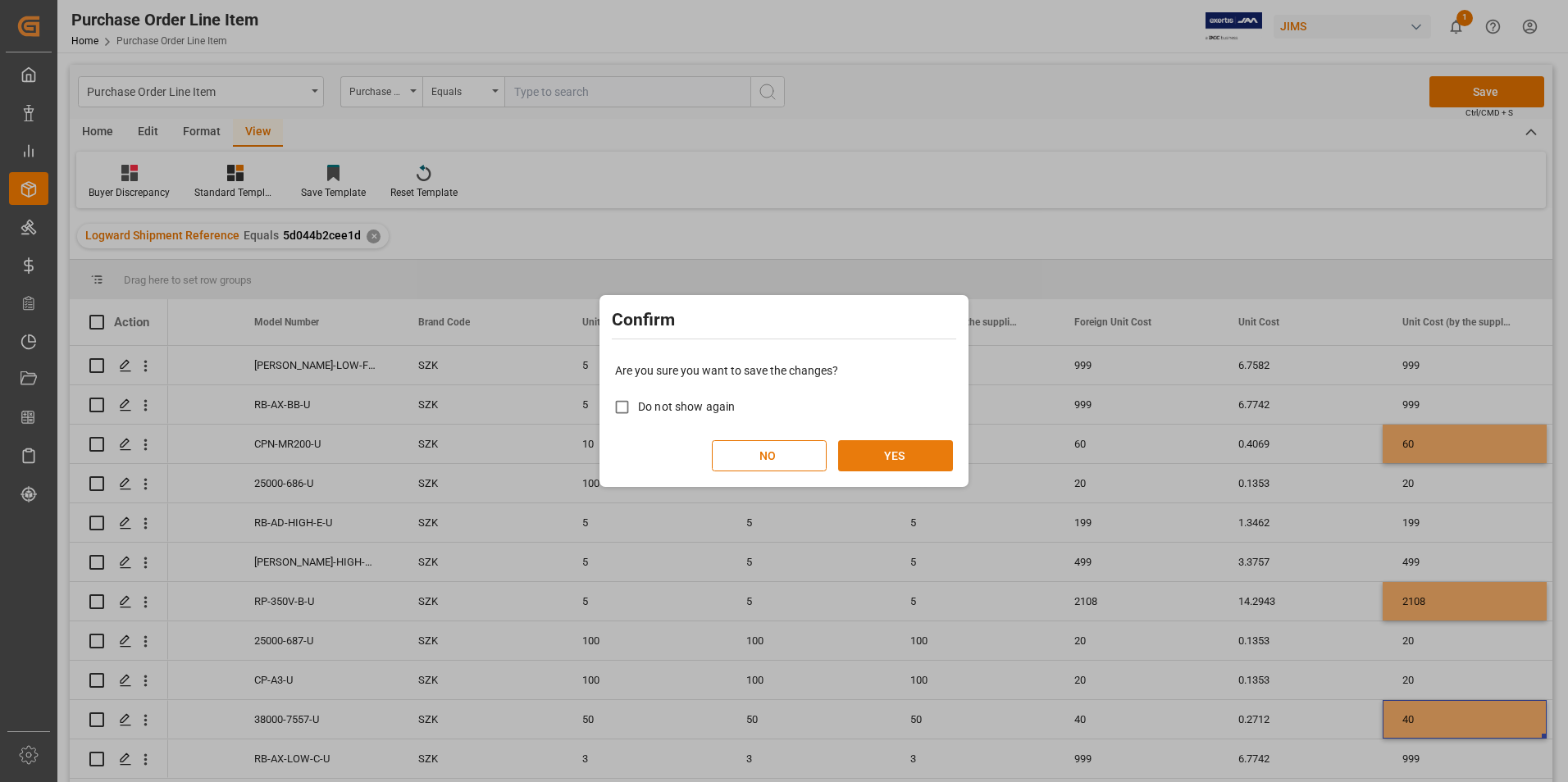
click at [895, 457] on button "YES" at bounding box center [896, 456] width 115 height 31
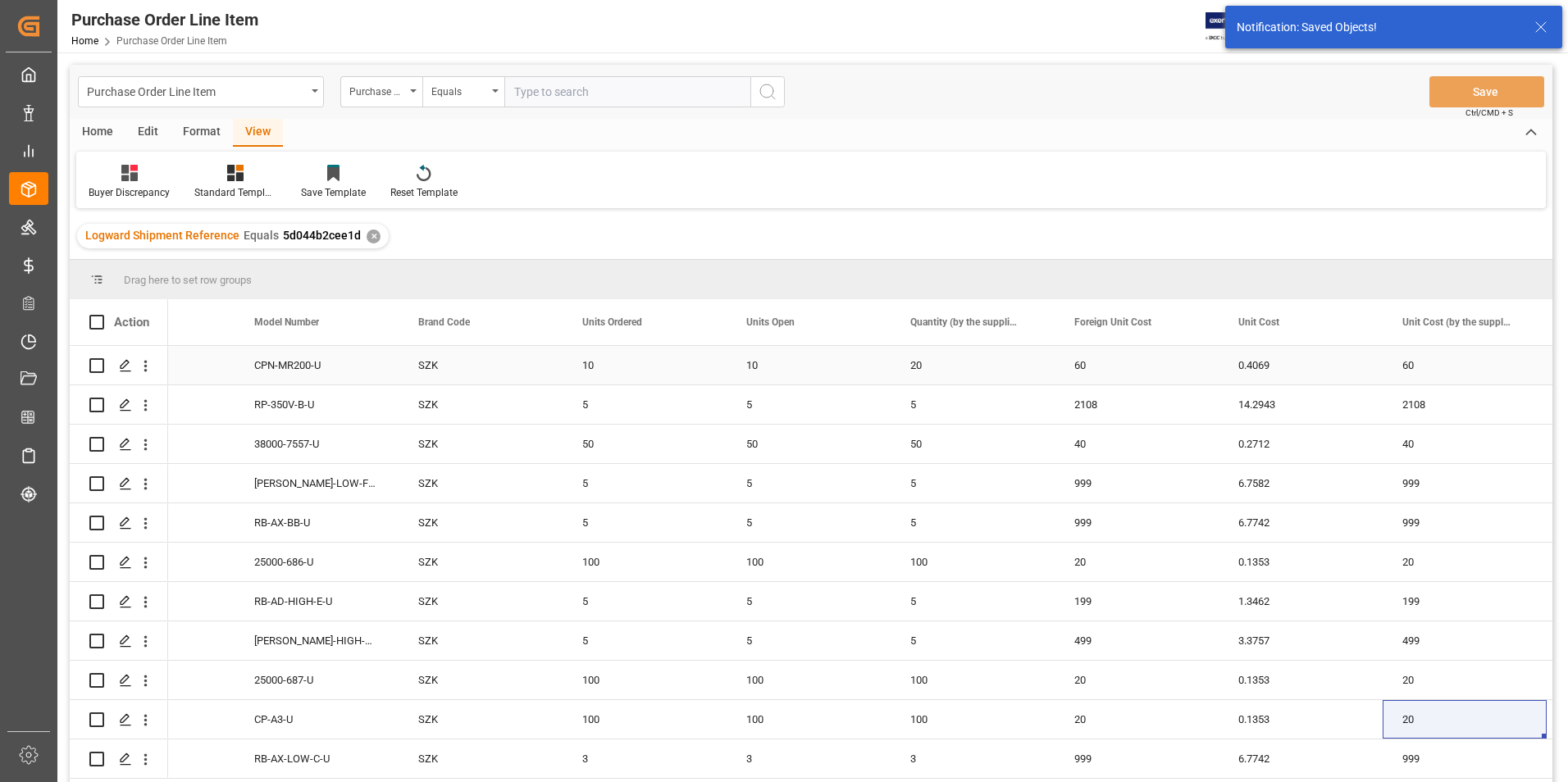
click at [834, 365] on div "10" at bounding box center [808, 365] width 164 height 39
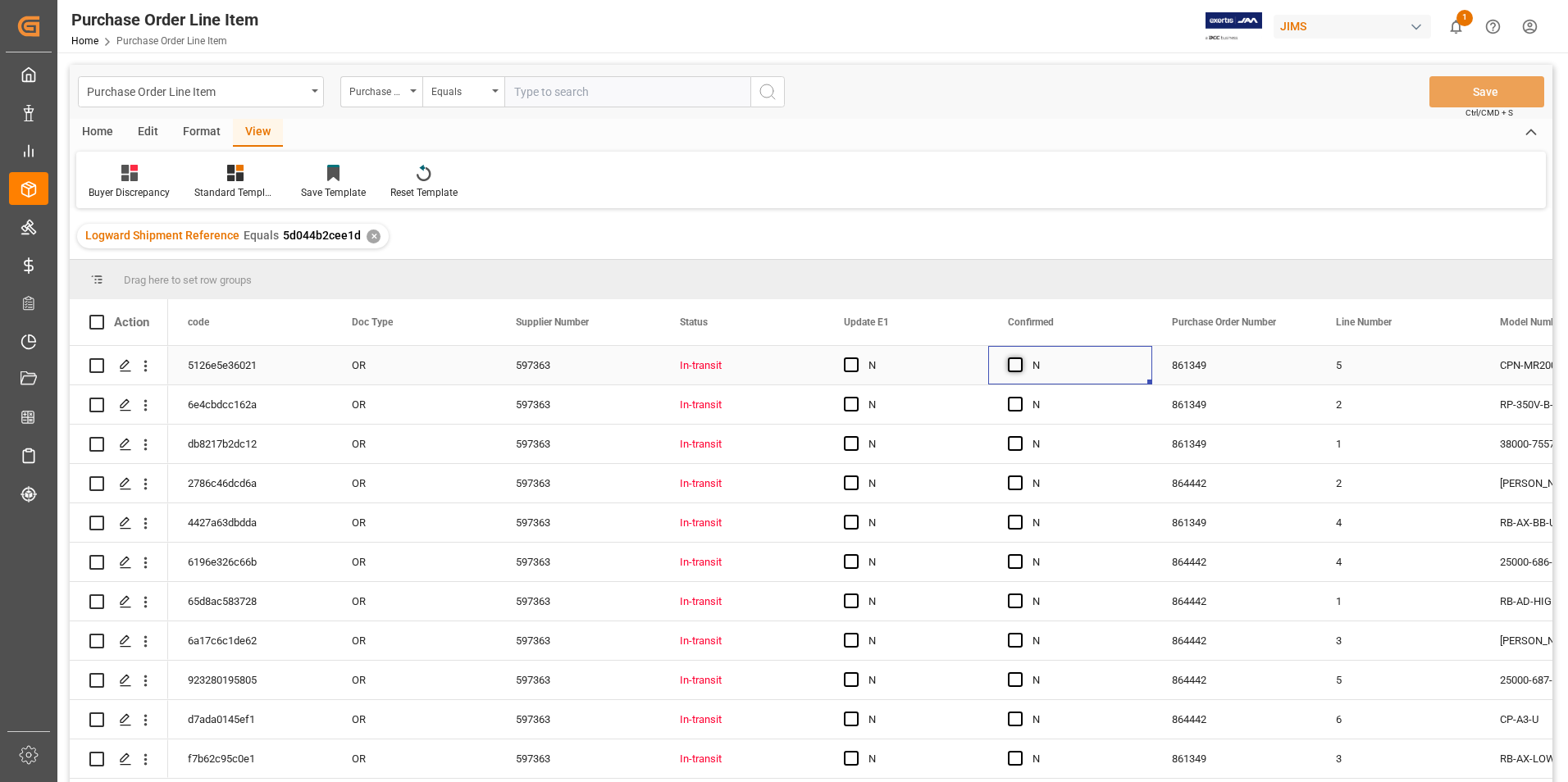
click at [1013, 359] on span "Press SPACE to select this row." at bounding box center [1015, 365] width 15 height 15
click at [1020, 358] on input "Press SPACE to select this row." at bounding box center [1020, 358] width 0 height 0
drag, startPoint x: 1147, startPoint y: 380, endPoint x: 1120, endPoint y: 782, distance: 402.9
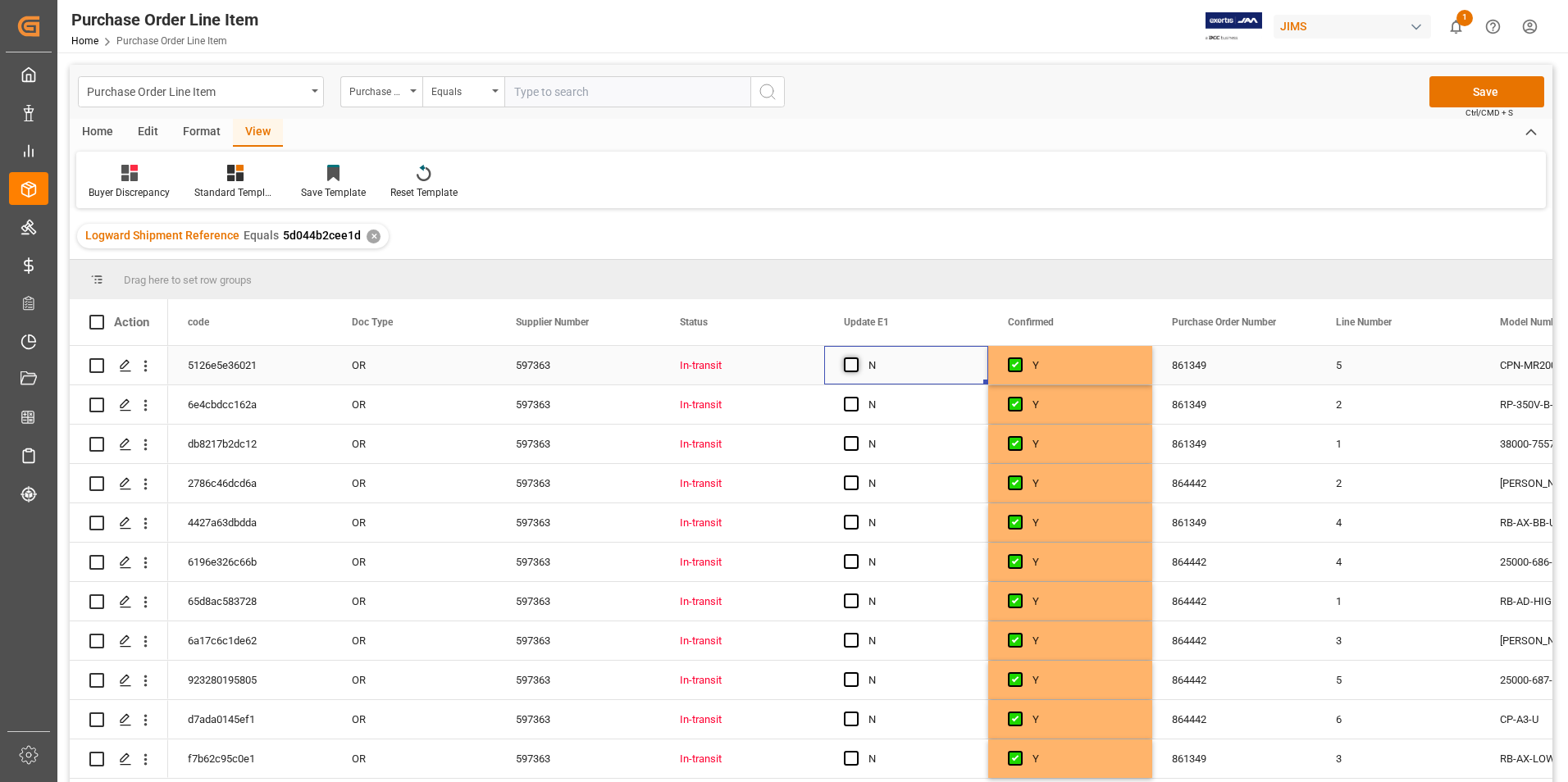
click at [854, 366] on span "Press SPACE to select this row." at bounding box center [851, 365] width 15 height 15
click at [856, 358] on input "Press SPACE to select this row." at bounding box center [856, 358] width 0 height 0
drag, startPoint x: 986, startPoint y: 381, endPoint x: 969, endPoint y: 765, distance: 384.4
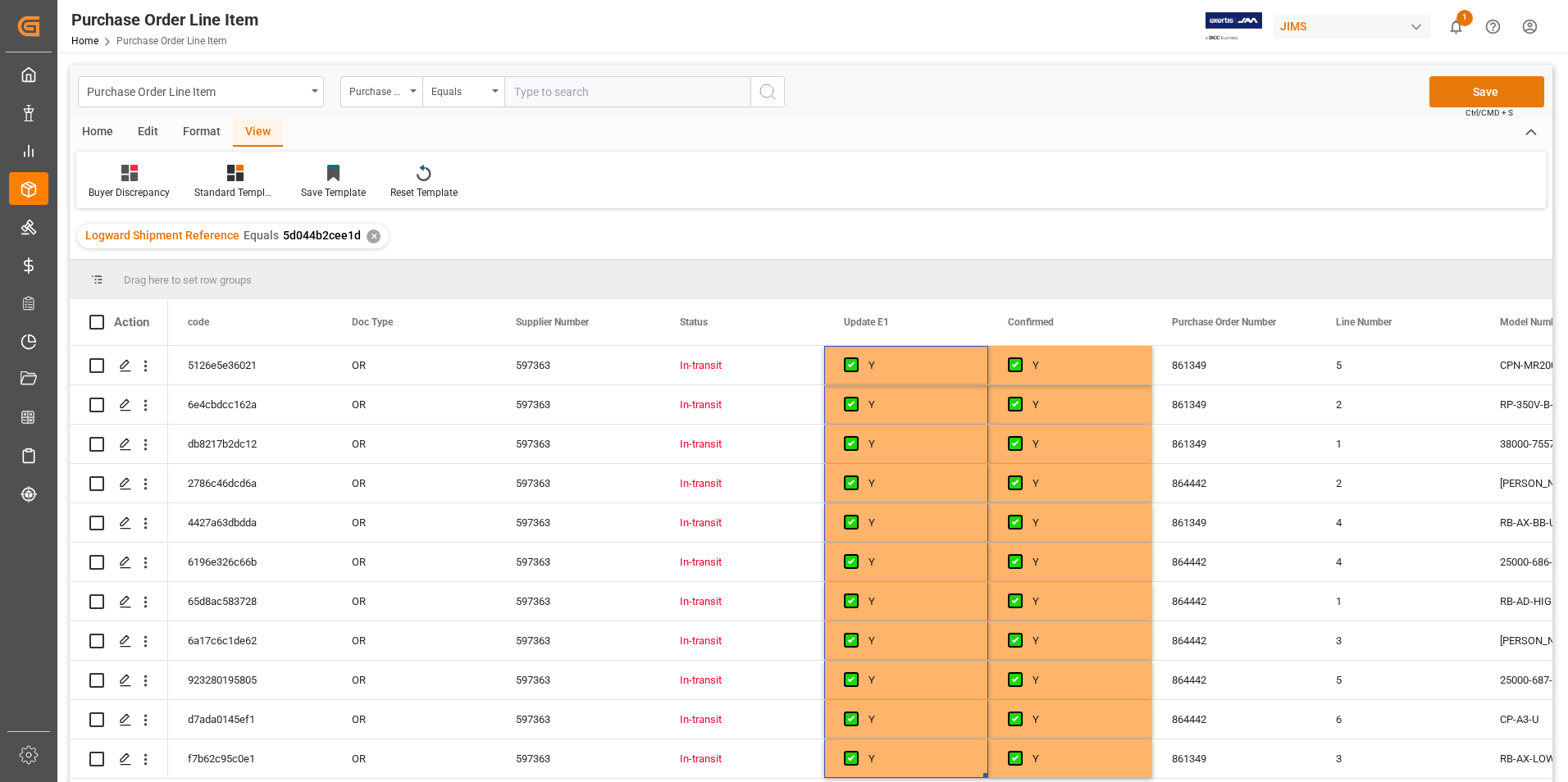
click at [1488, 86] on button "Save" at bounding box center [1487, 92] width 115 height 31
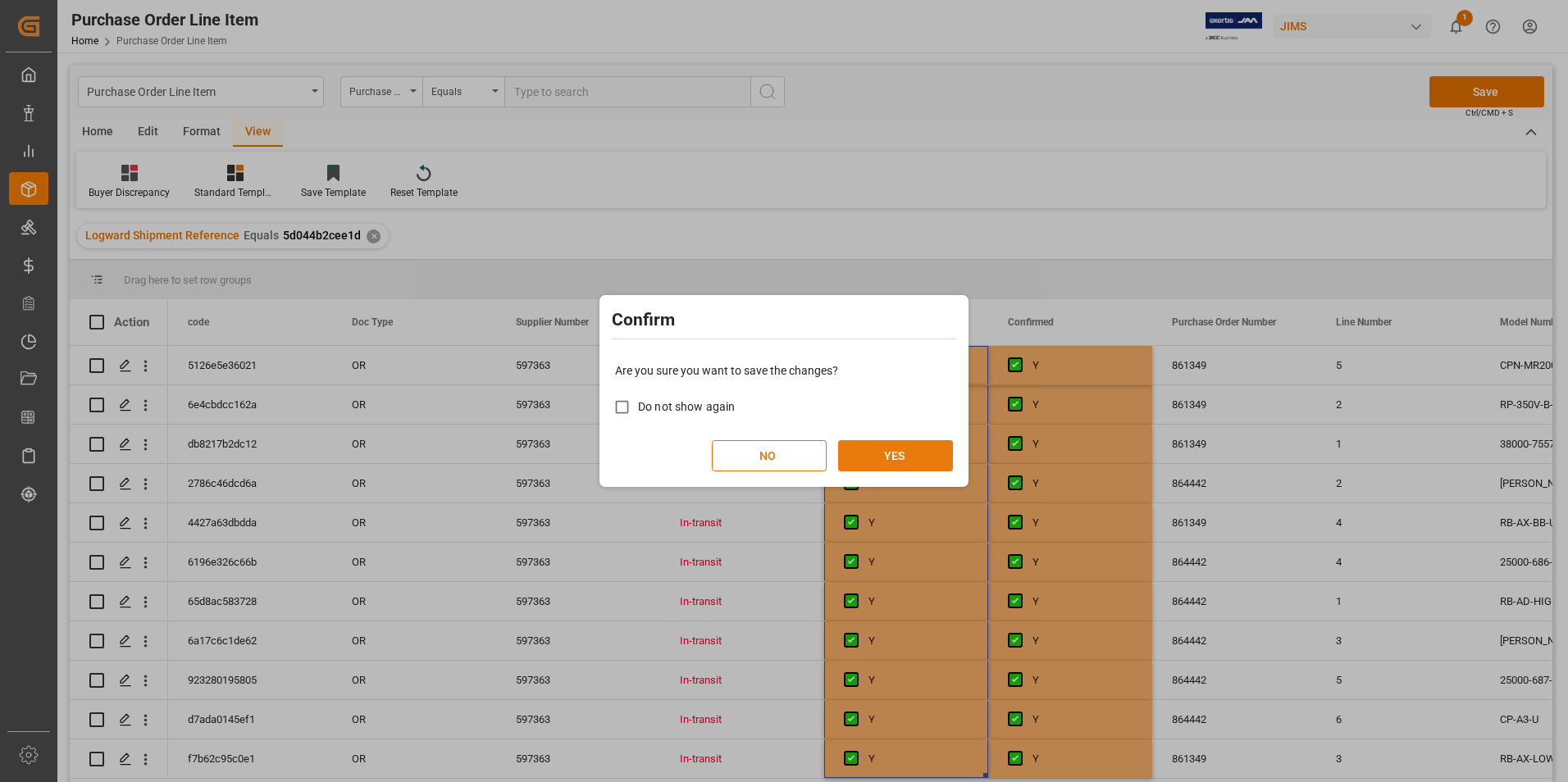
click at [888, 462] on button "YES" at bounding box center [896, 456] width 115 height 31
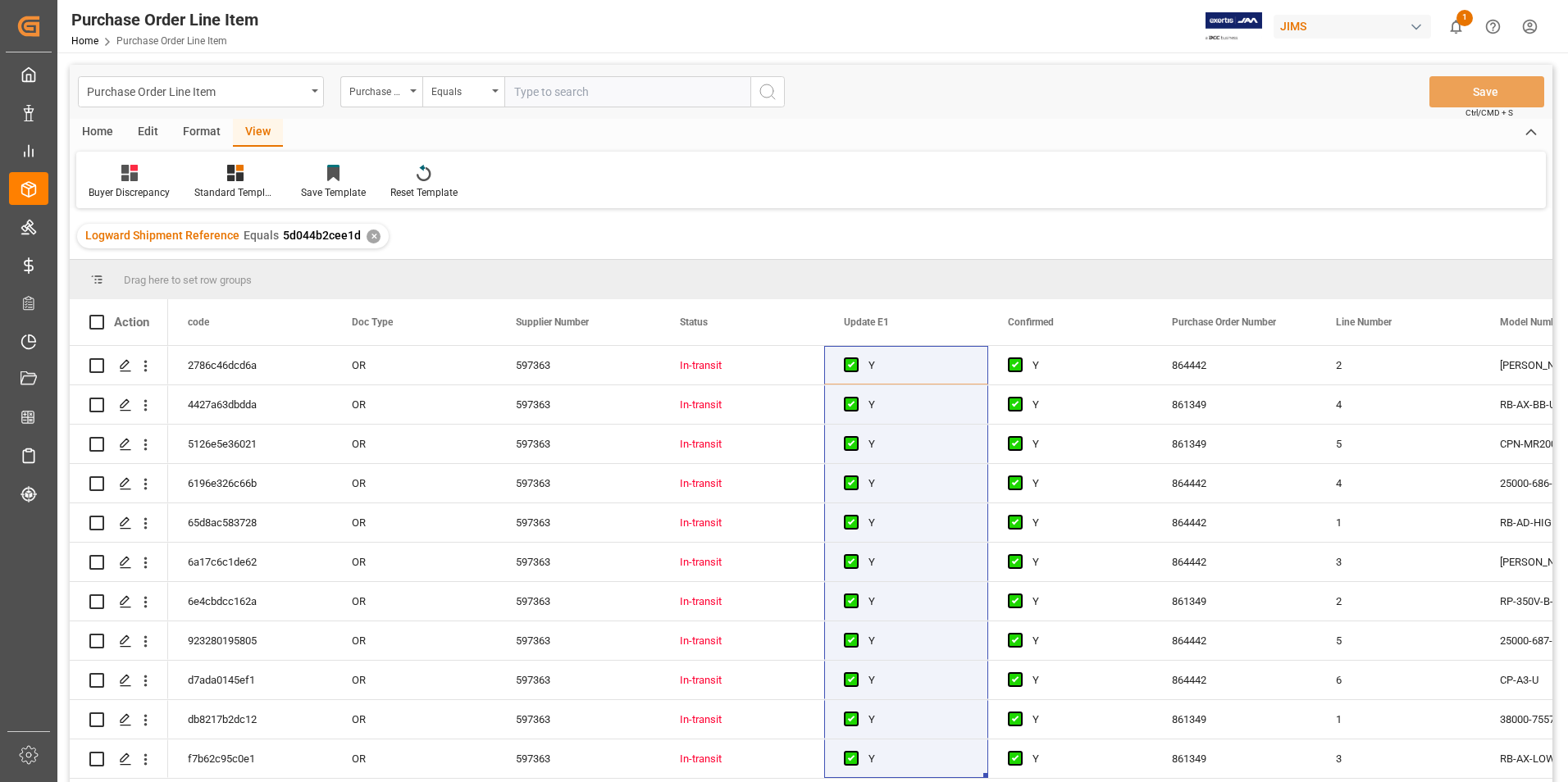
click at [95, 314] on div "Action" at bounding box center [118, 323] width 98 height 46
click at [94, 318] on span at bounding box center [97, 323] width 15 height 15
click at [102, 315] on input "checkbox" at bounding box center [102, 315] width 0 height 0
checkbox input "true"
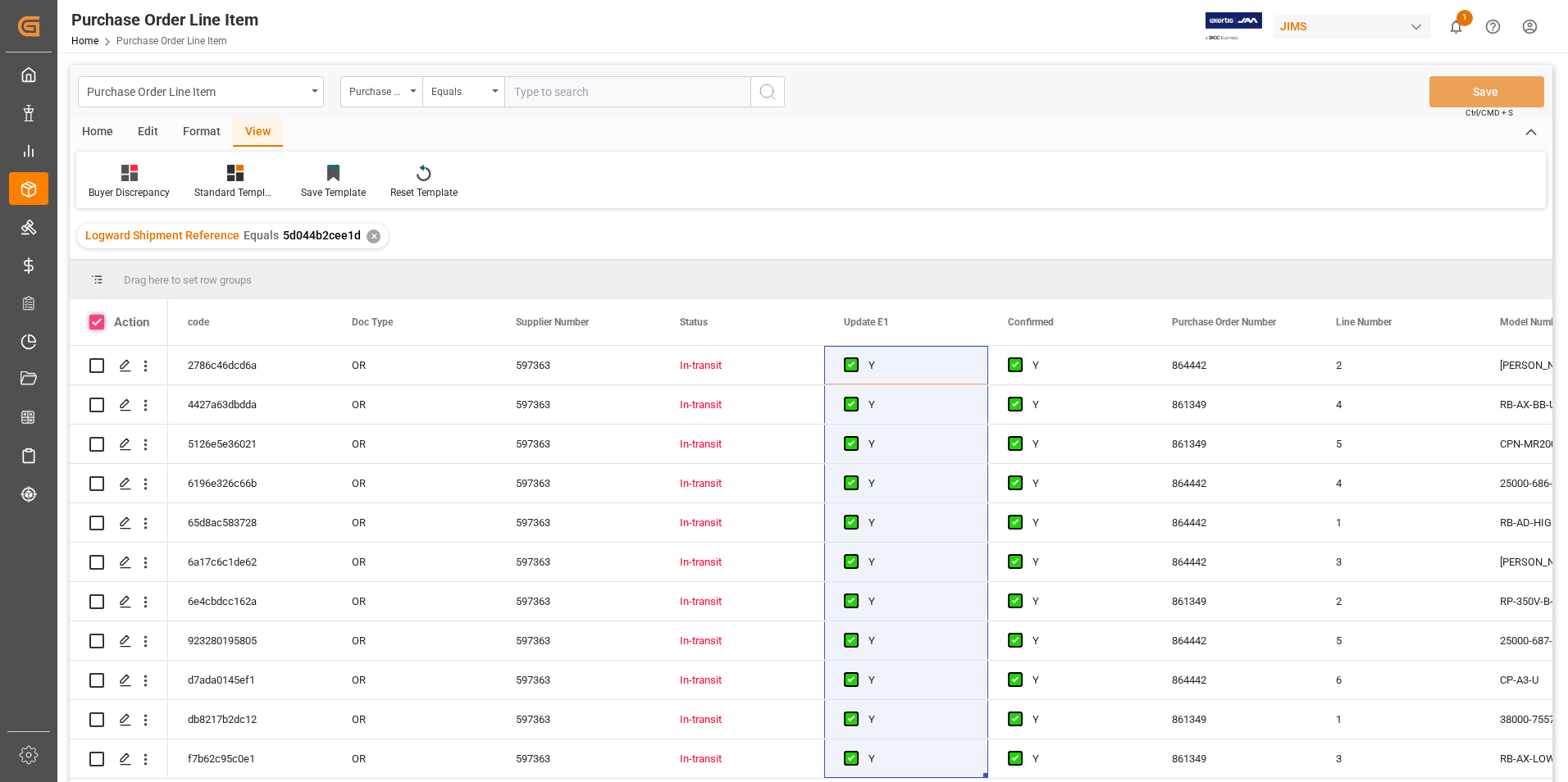
checkbox input "true"
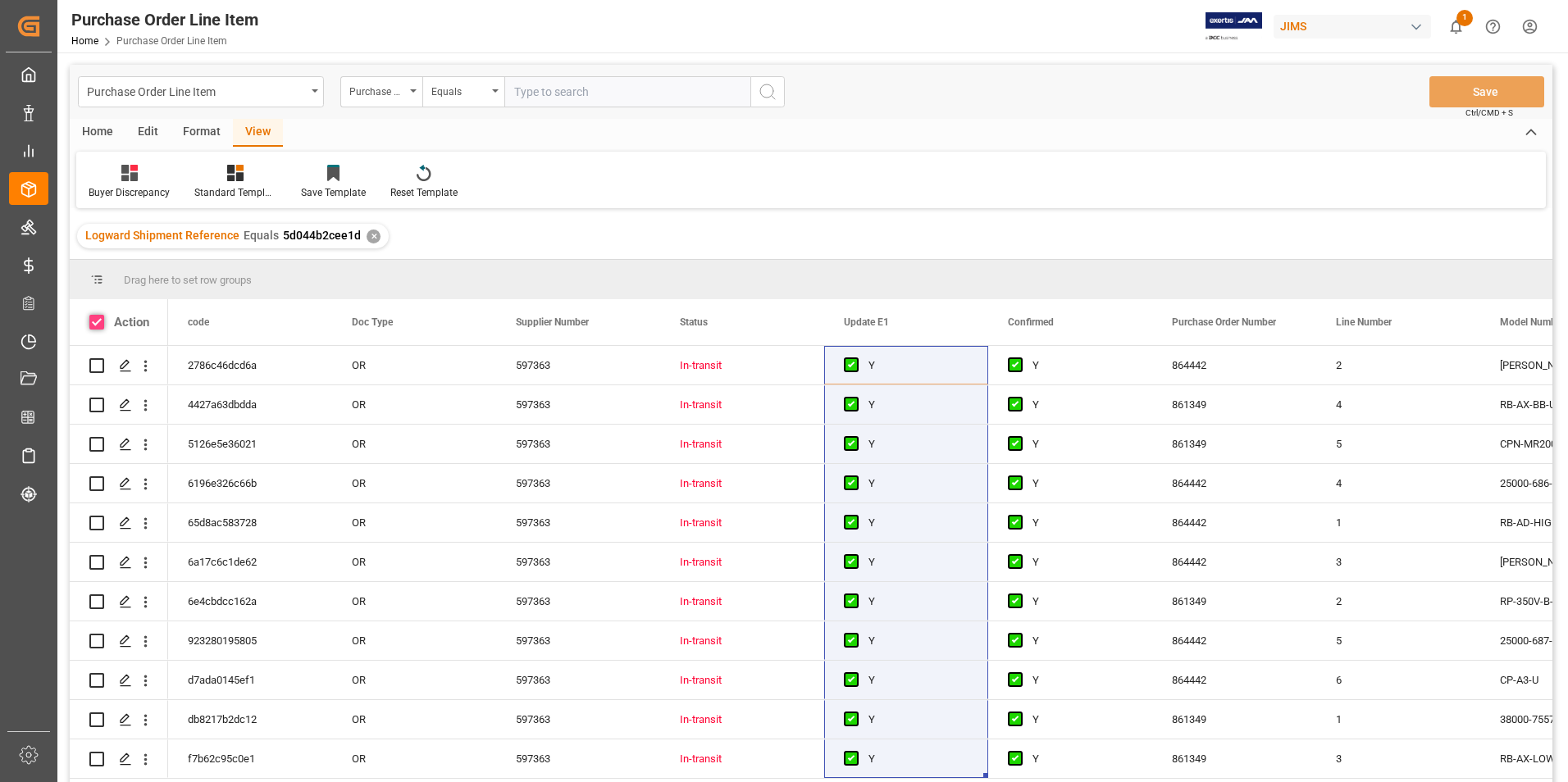
checkbox input "true"
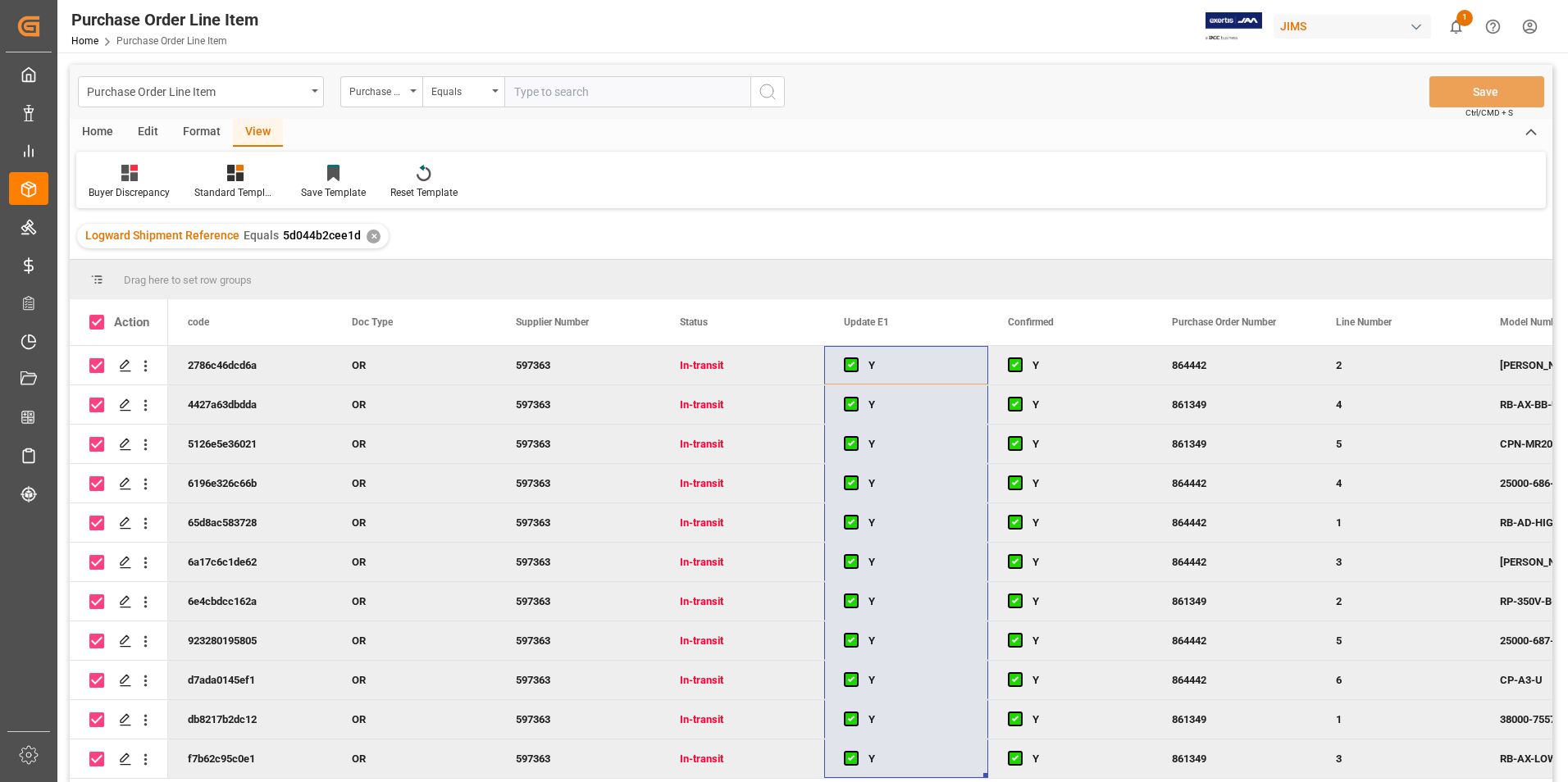
click at [102, 130] on div "Home" at bounding box center [97, 133] width 55 height 28
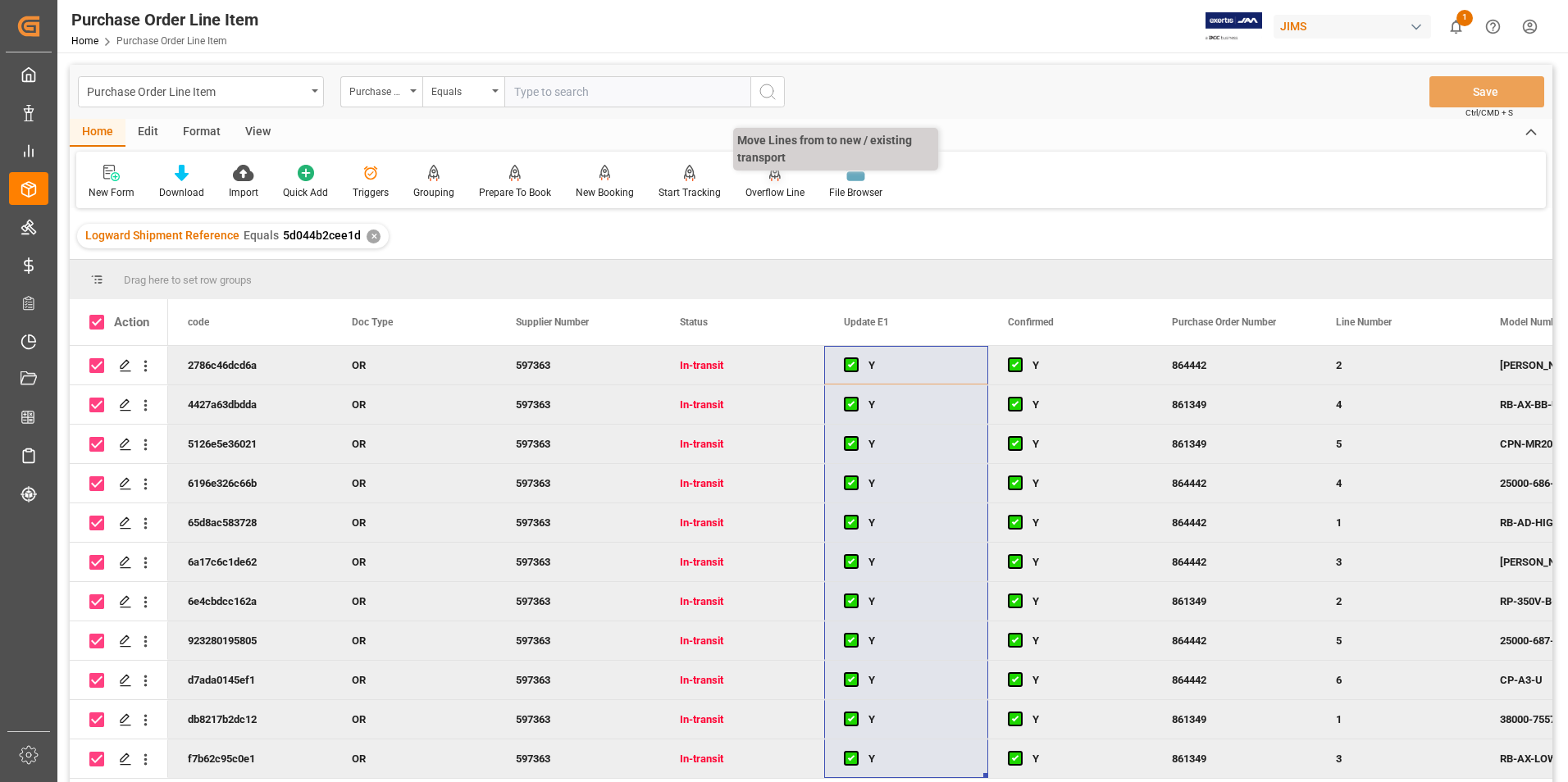
click at [758, 192] on div "Overflow Line" at bounding box center [775, 192] width 59 height 15
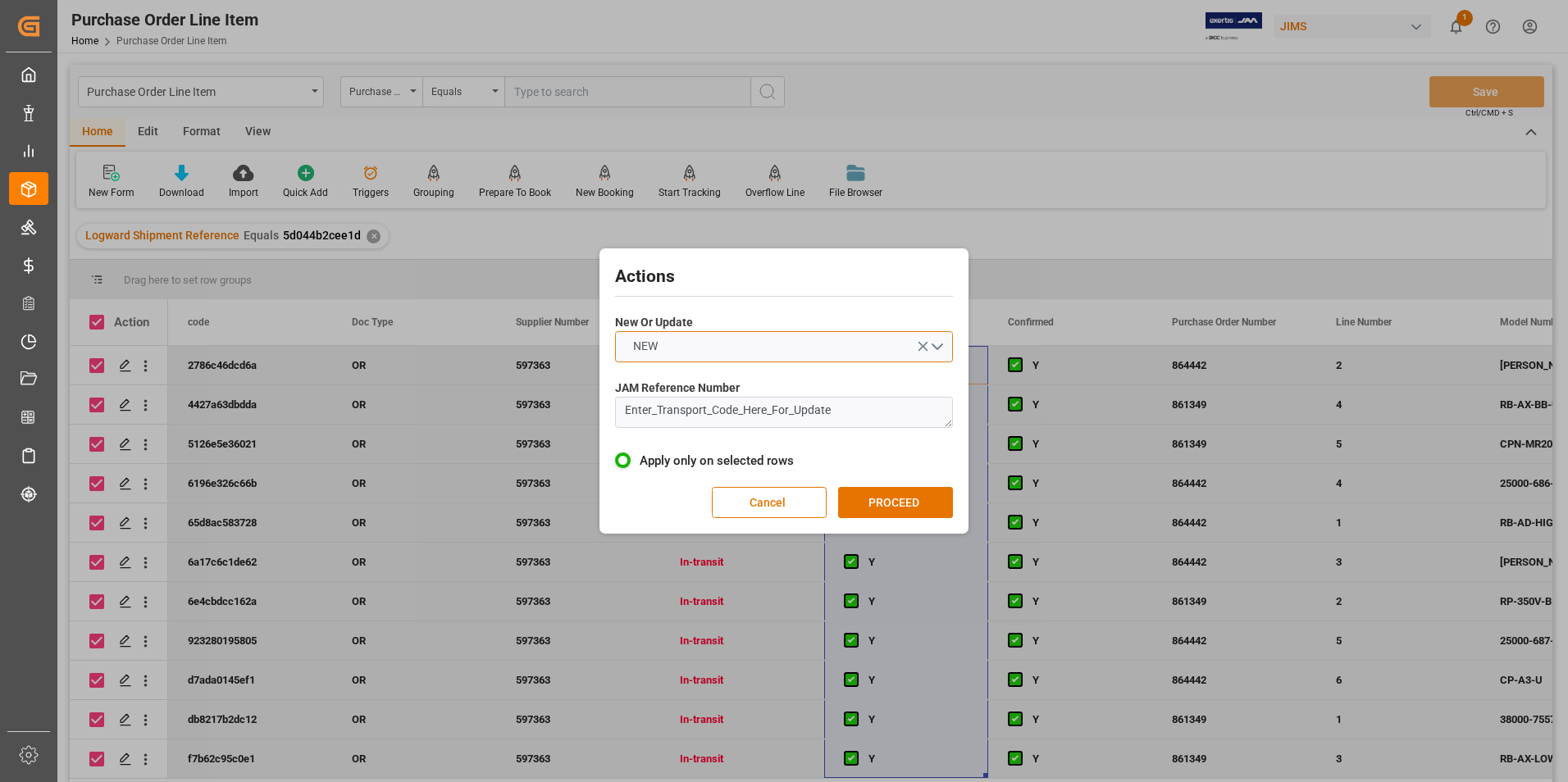
click at [691, 349] on button "NEW" at bounding box center [783, 347] width 337 height 31
click at [707, 383] on div "UPDATE" at bounding box center [784, 385] width 337 height 34
drag, startPoint x: 852, startPoint y: 414, endPoint x: 562, endPoint y: 409, distance: 290.0
click at [562, 409] on div "Actions New Or Update UPDATE JAM Reference Number Enter_Transport_Code_Here_For…" at bounding box center [784, 391] width 1568 height 782
type textarea "22-10845-JP"
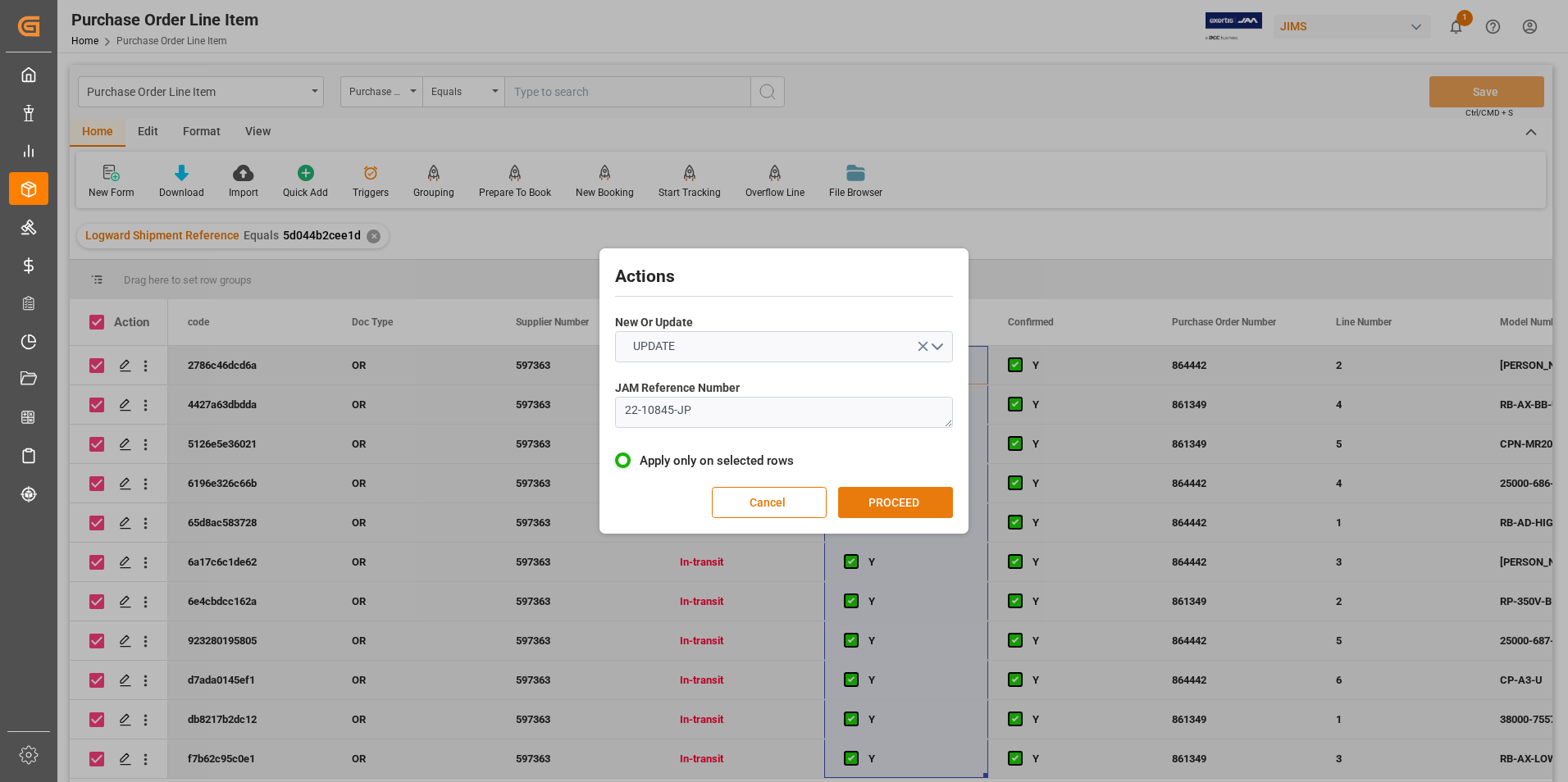
click at [892, 504] on button "PROCEED" at bounding box center [896, 503] width 115 height 31
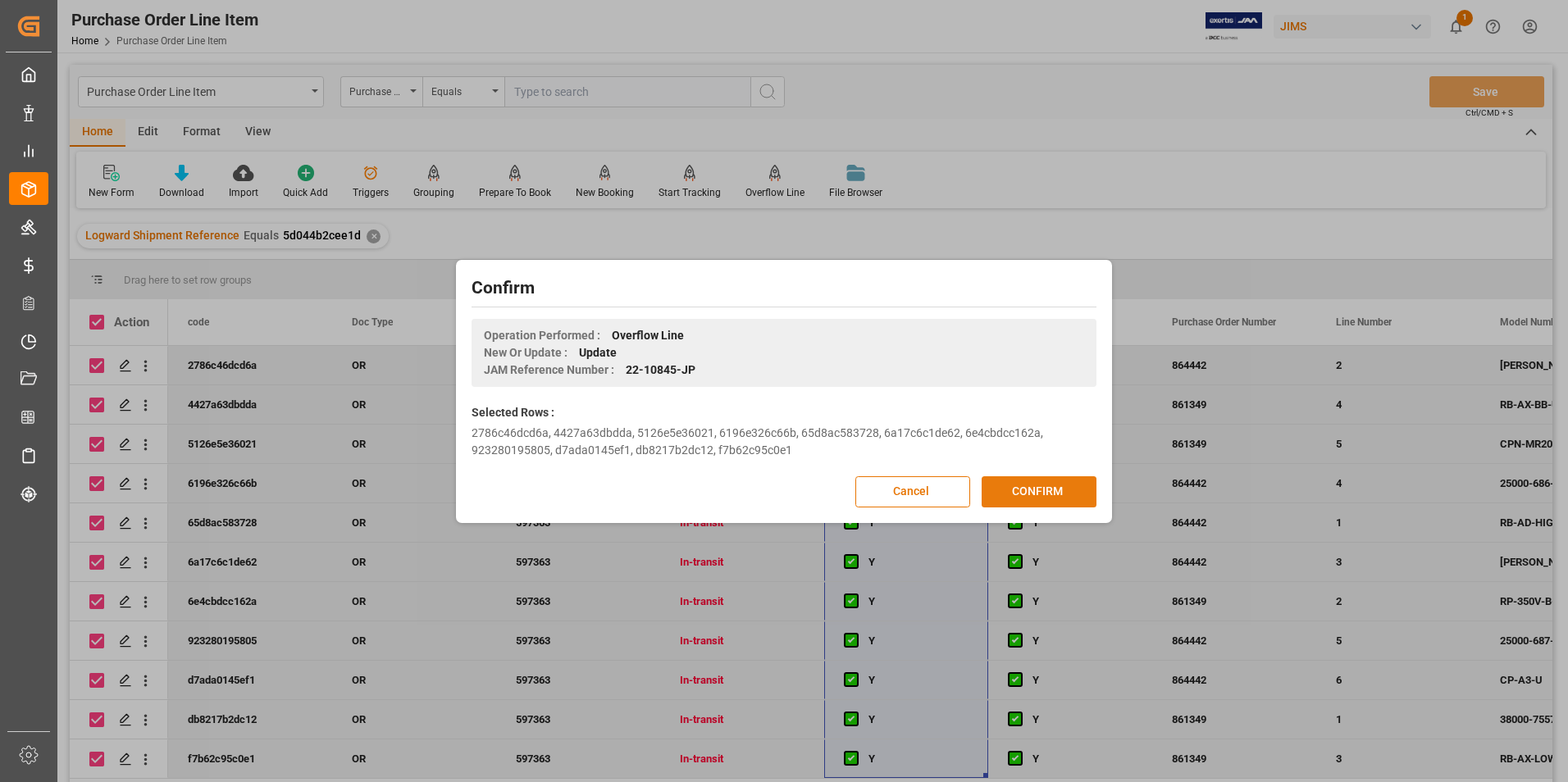
click at [1029, 497] on button "CONFIRM" at bounding box center [1039, 492] width 115 height 31
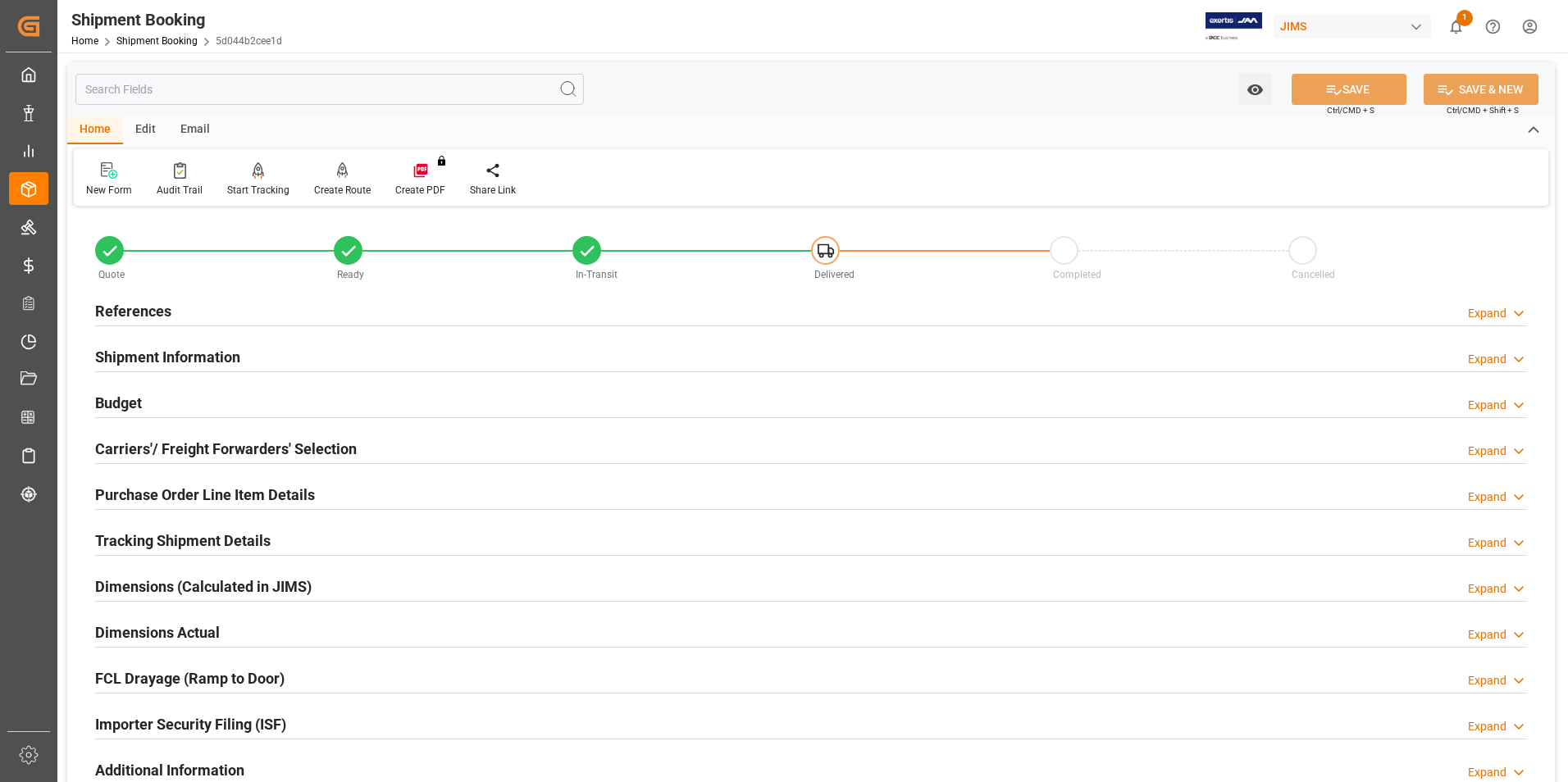
click at [177, 495] on h2 "Purchase Order Line Item Details" at bounding box center [205, 495] width 220 height 22
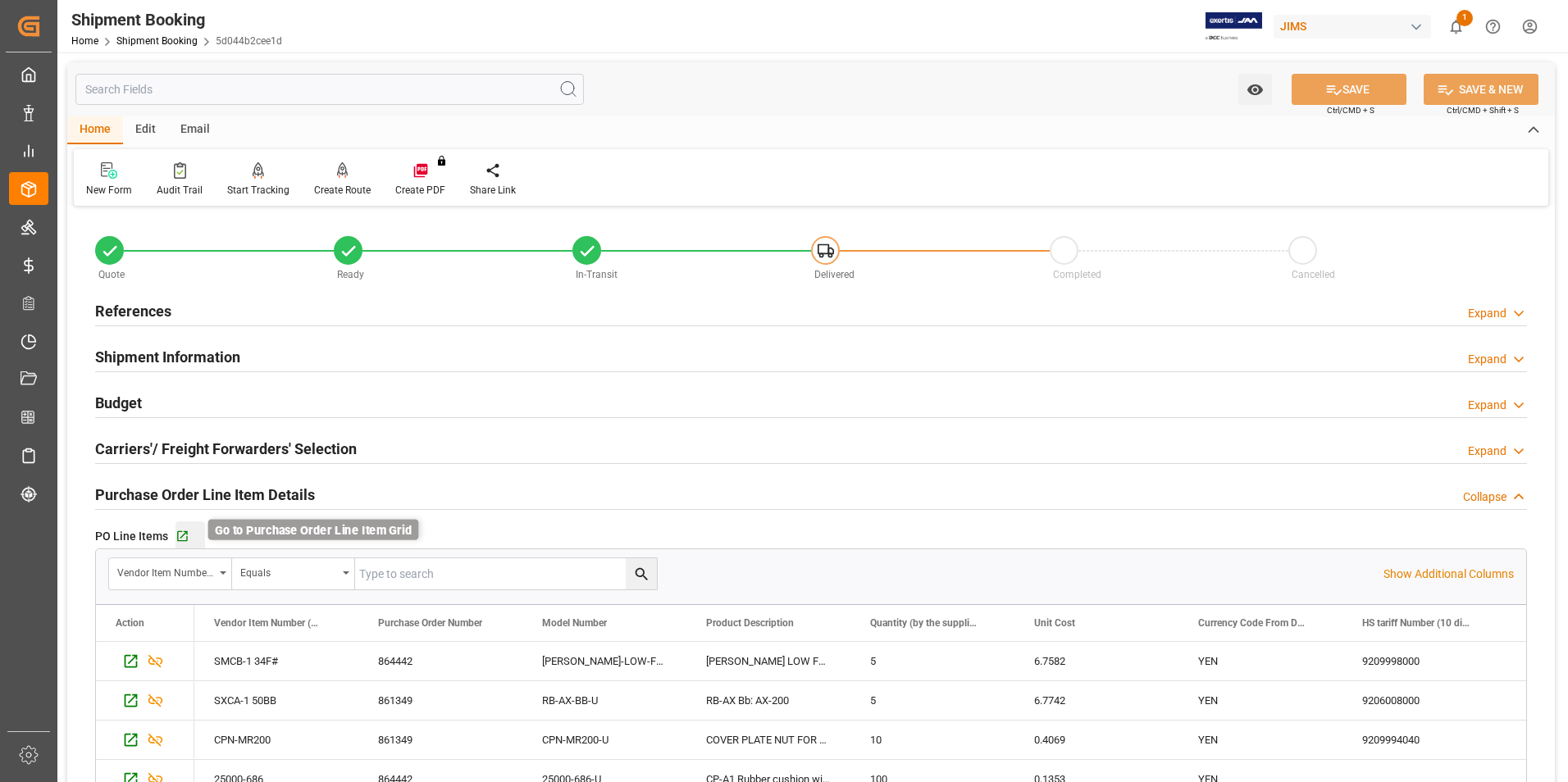
click at [187, 536] on icon "button" at bounding box center [182, 536] width 14 height 14
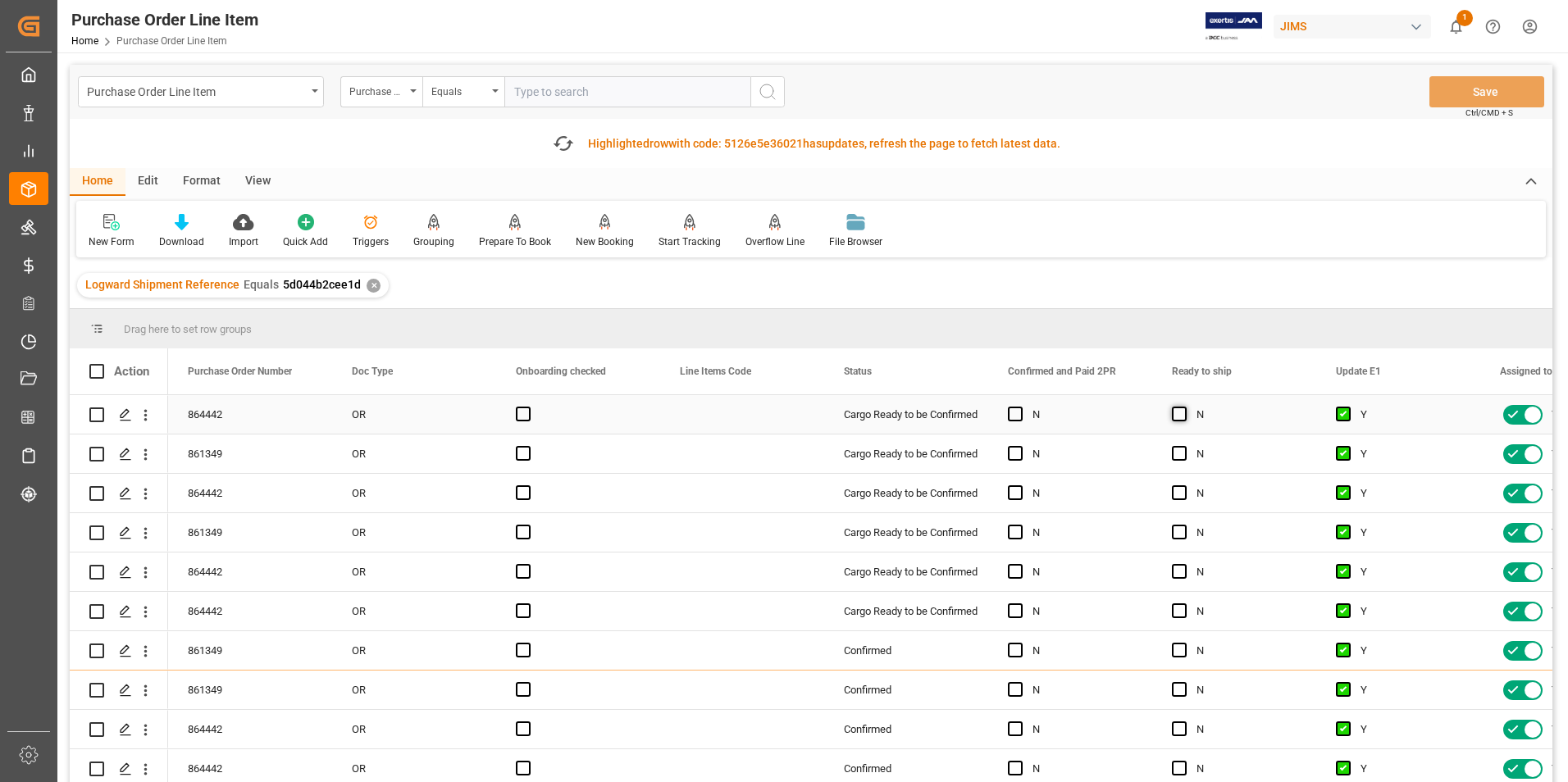
click at [1180, 413] on span "Press SPACE to select this row." at bounding box center [1180, 414] width 15 height 15
click at [1184, 407] on input "Press SPACE to select this row." at bounding box center [1184, 407] width 0 height 0
drag, startPoint x: 1314, startPoint y: 432, endPoint x: 1323, endPoint y: 802, distance: 370.1
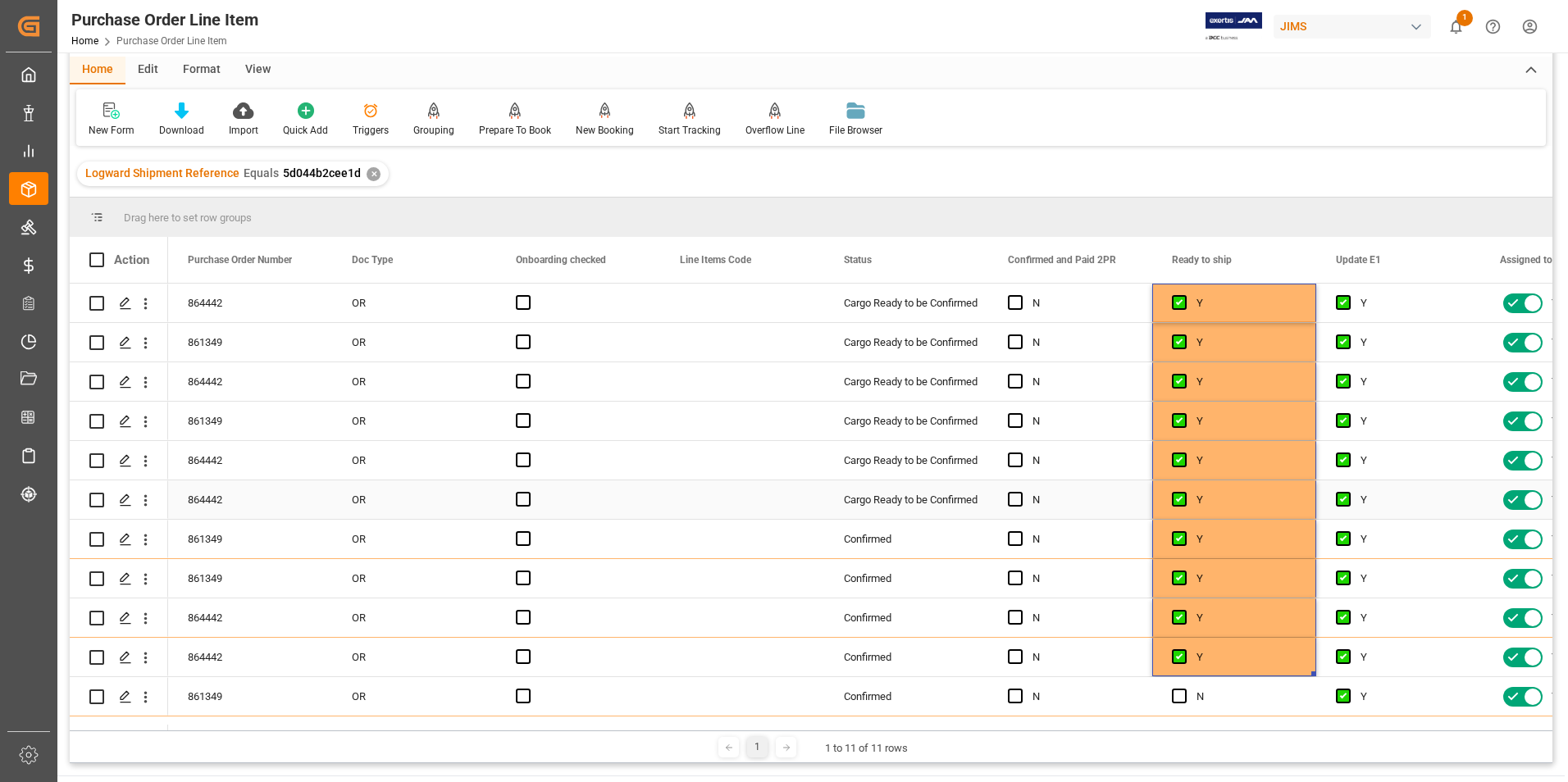
scroll to position [82, 0]
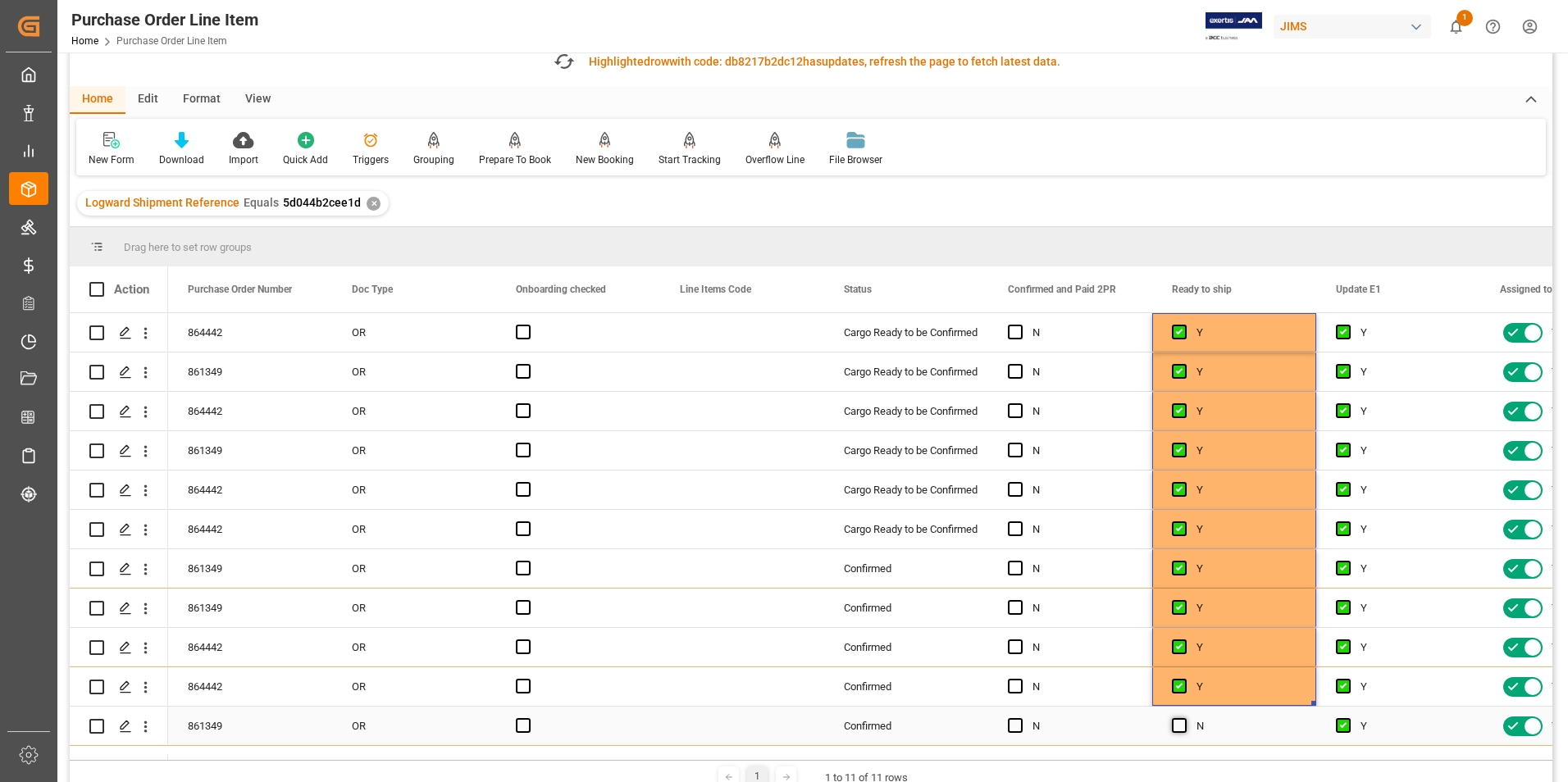
click at [1175, 722] on span "Press SPACE to select this row." at bounding box center [1180, 726] width 15 height 15
click at [1184, 718] on input "Press SPACE to select this row." at bounding box center [1184, 718] width 0 height 0
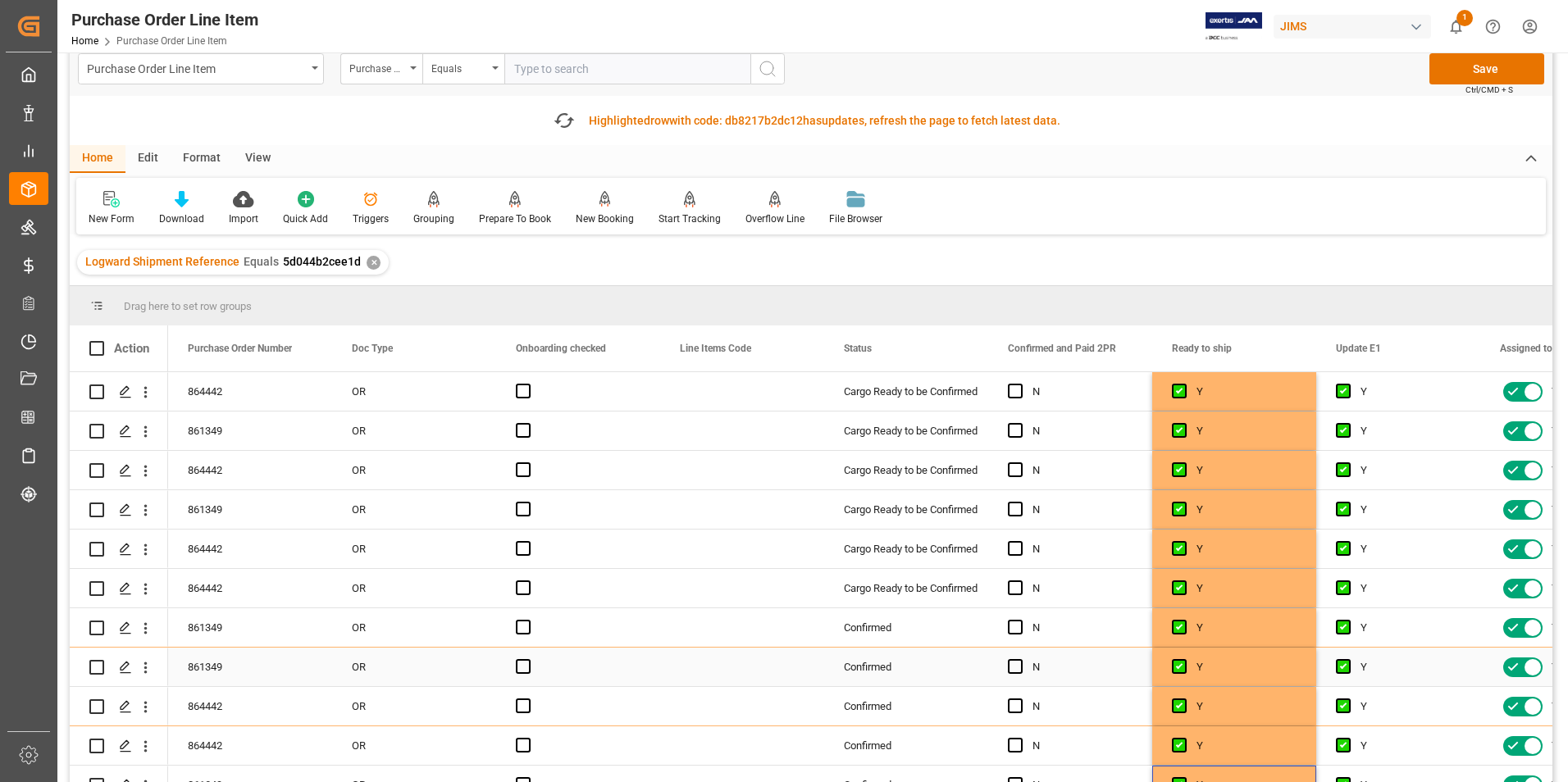
scroll to position [0, 0]
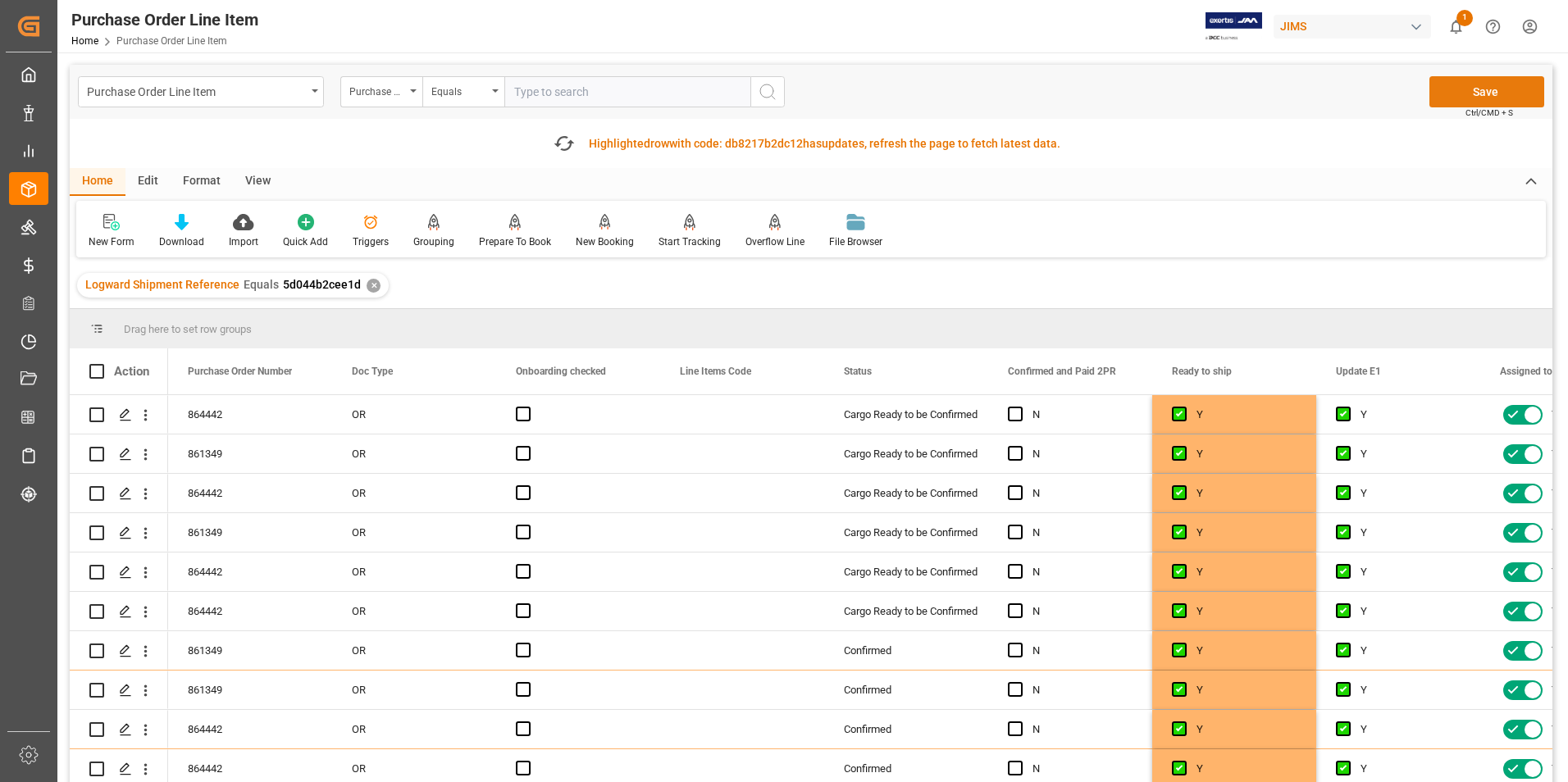
click at [1486, 92] on button "Save" at bounding box center [1487, 92] width 115 height 31
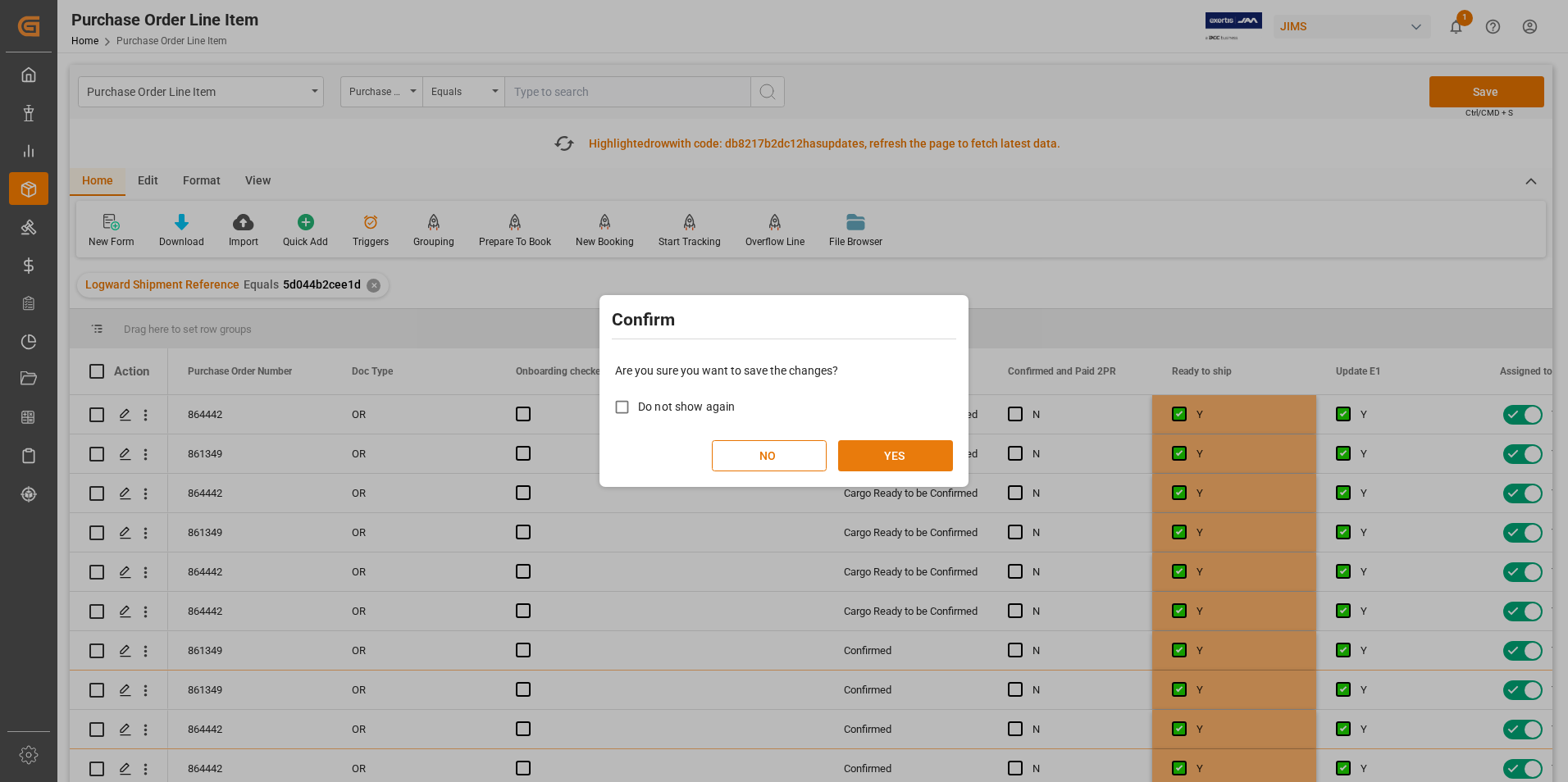
click at [900, 448] on button "YES" at bounding box center [896, 456] width 115 height 31
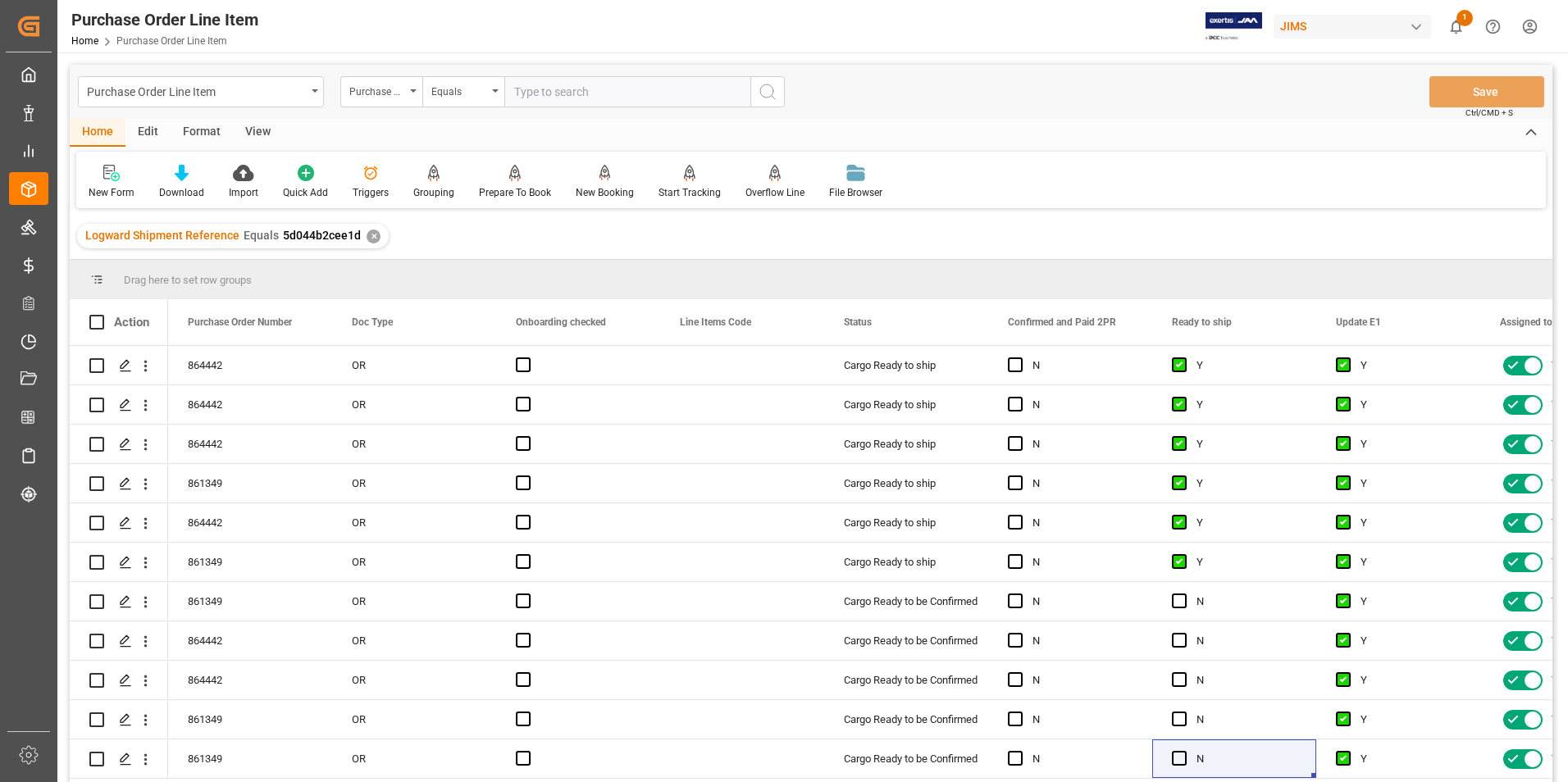
click at [251, 131] on div "View" at bounding box center [258, 133] width 50 height 28
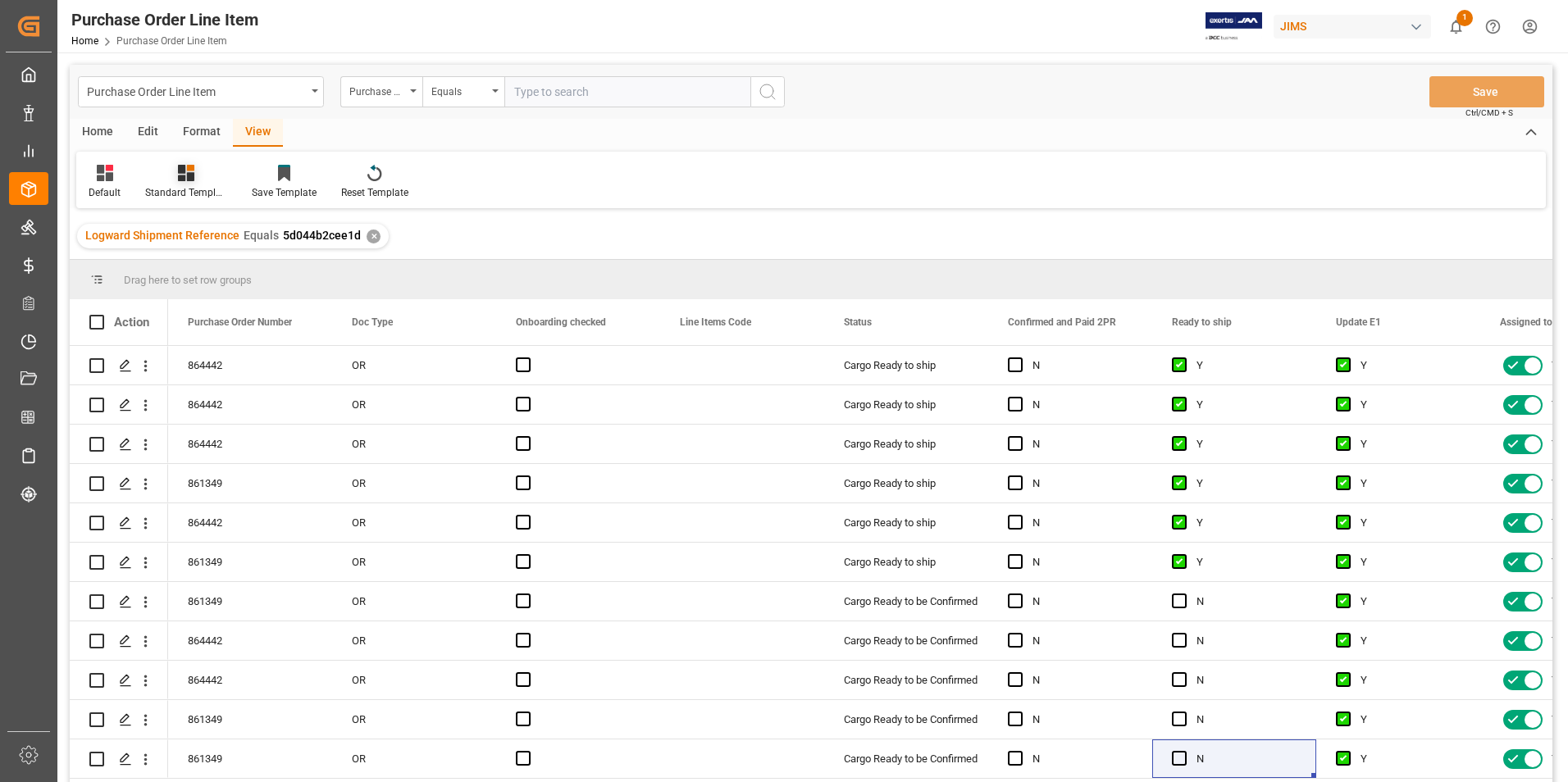
click at [179, 185] on div "Standard Templates" at bounding box center [186, 192] width 82 height 15
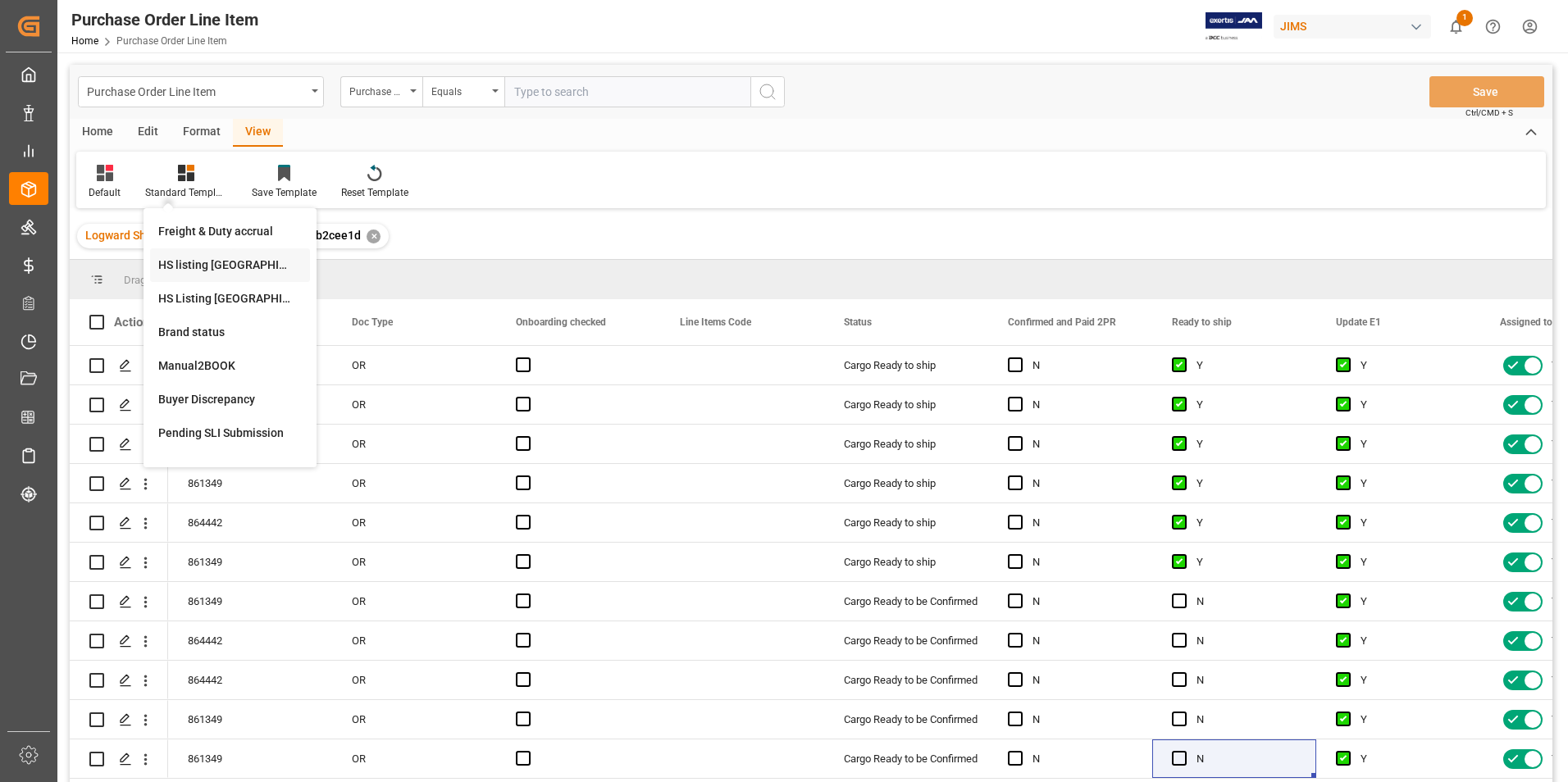
click at [215, 266] on div "HS listing [GEOGRAPHIC_DATA]" at bounding box center [229, 265] width 143 height 18
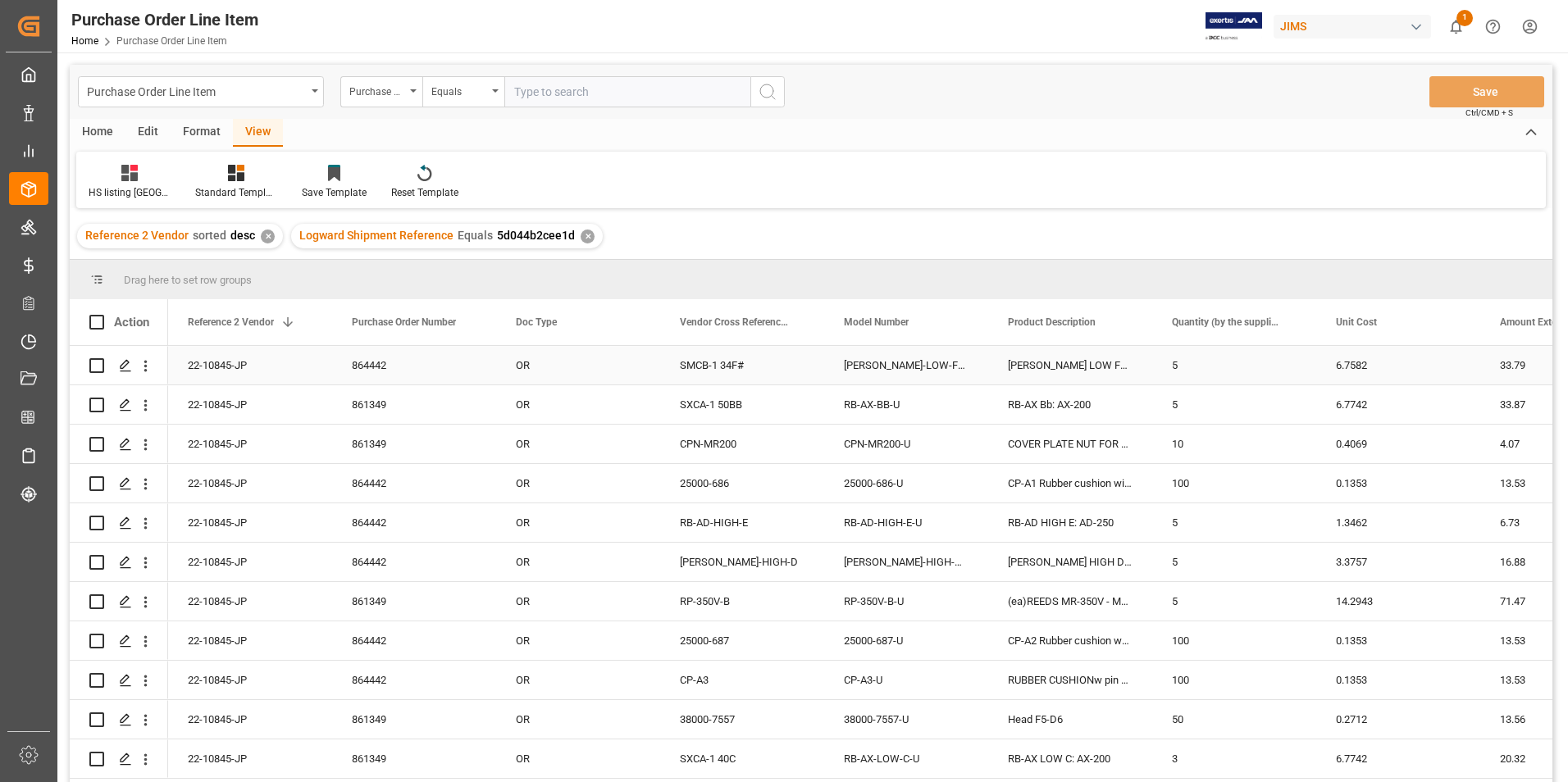
click at [207, 361] on div "22-10845-JP" at bounding box center [250, 365] width 164 height 39
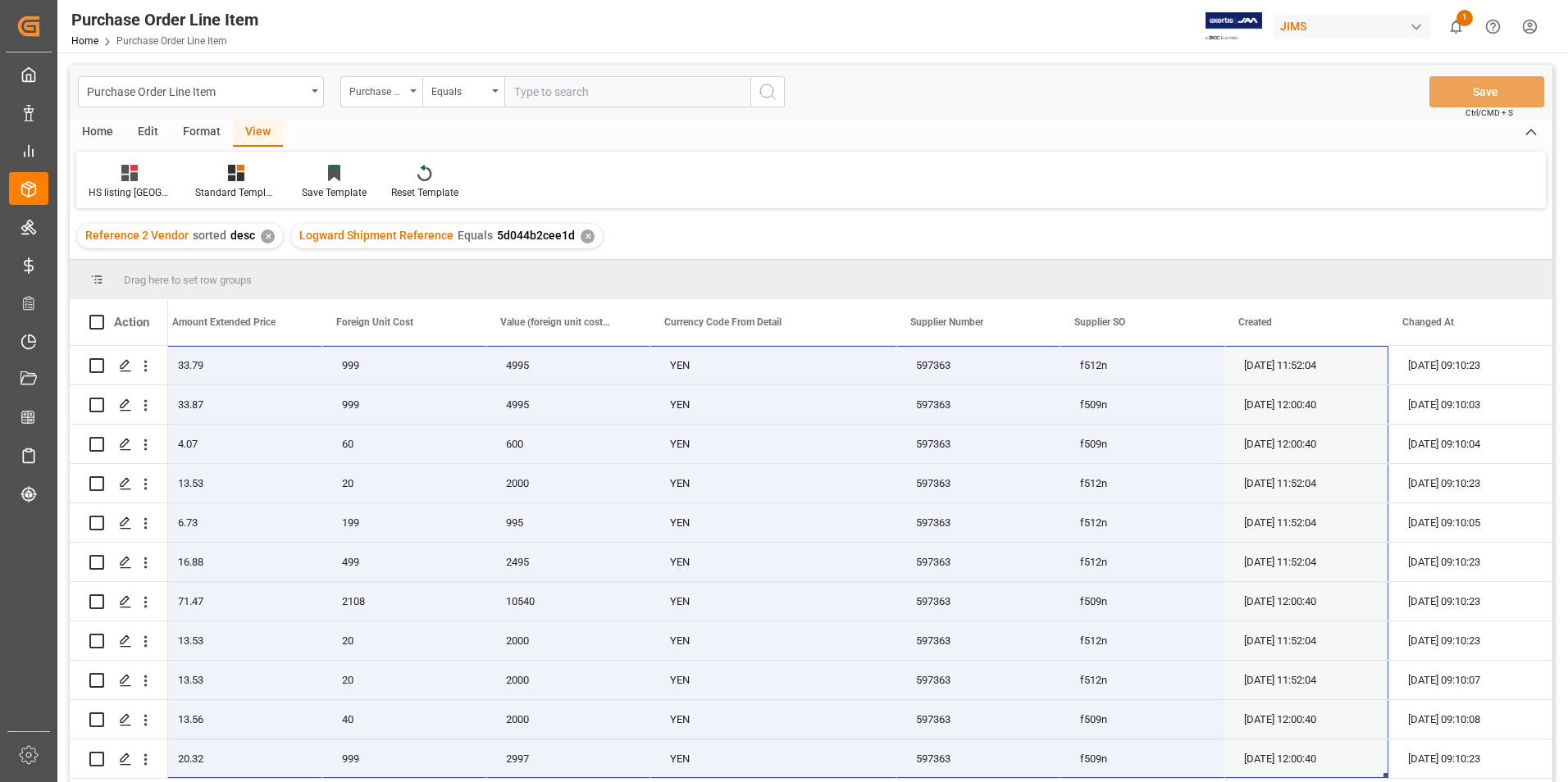
drag, startPoint x: 215, startPoint y: 360, endPoint x: 1287, endPoint y: 793, distance: 1156.1
click at [1287, 781] on html "Created by potrace 1.15, written by [PERSON_NAME] [DATE]-[DATE] Created by potr…" at bounding box center [784, 391] width 1568 height 782
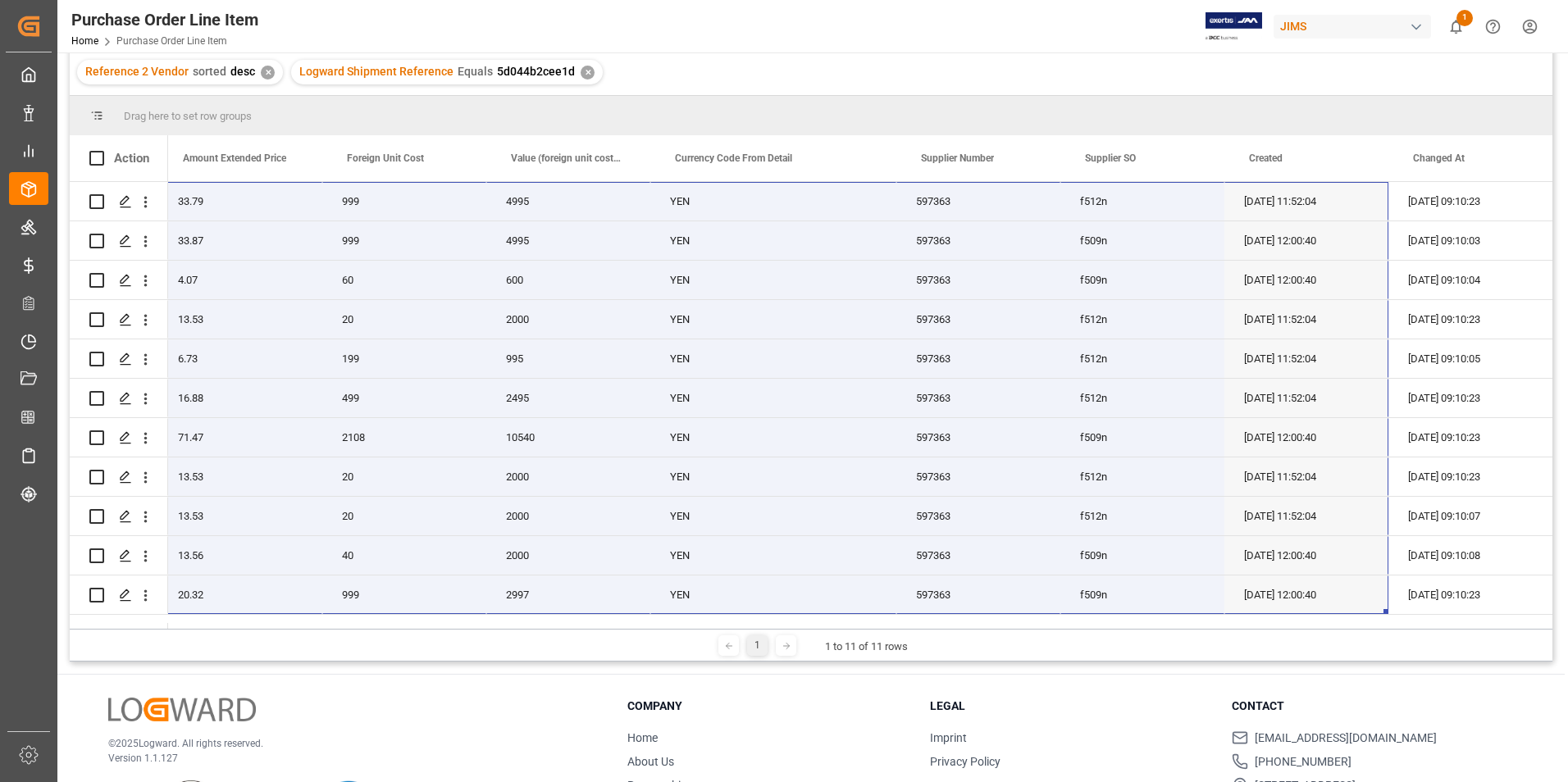
scroll to position [0, 1128]
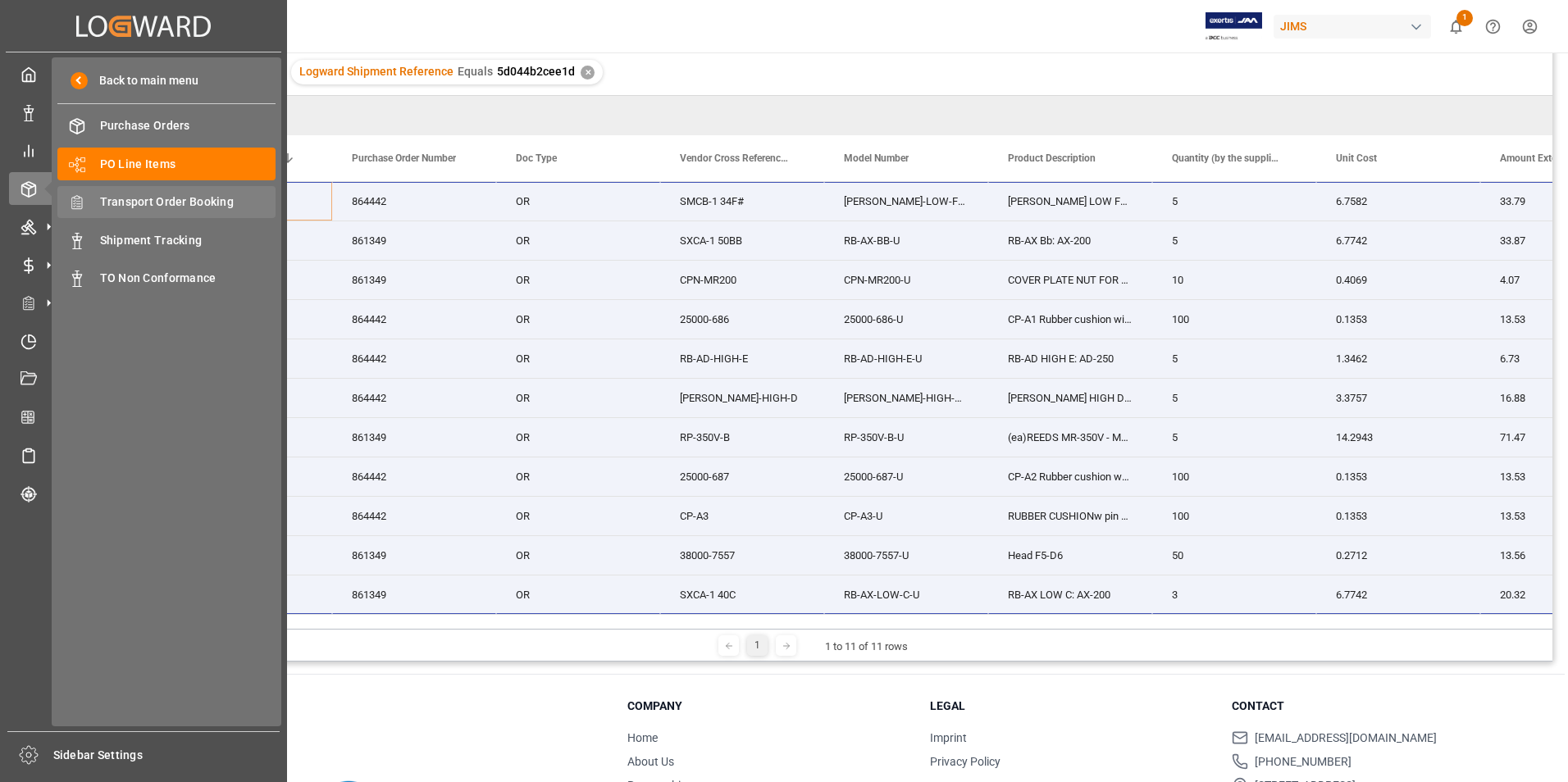
click at [178, 198] on span "Transport Order Booking" at bounding box center [188, 202] width 177 height 18
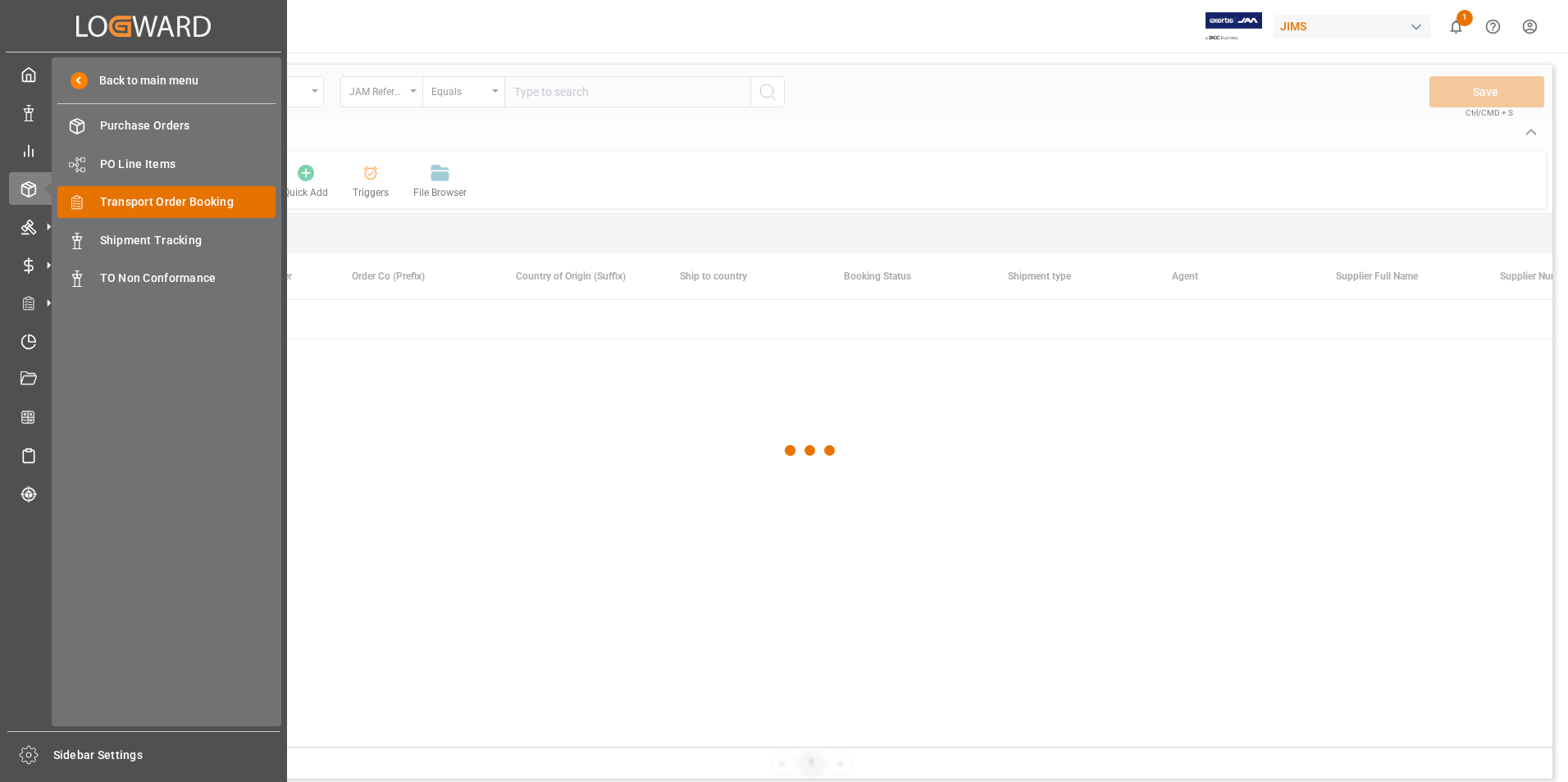
click at [231, 205] on span "Transport Order Booking" at bounding box center [188, 202] width 177 height 18
click at [249, 202] on span "Transport Order Booking" at bounding box center [188, 202] width 177 height 18
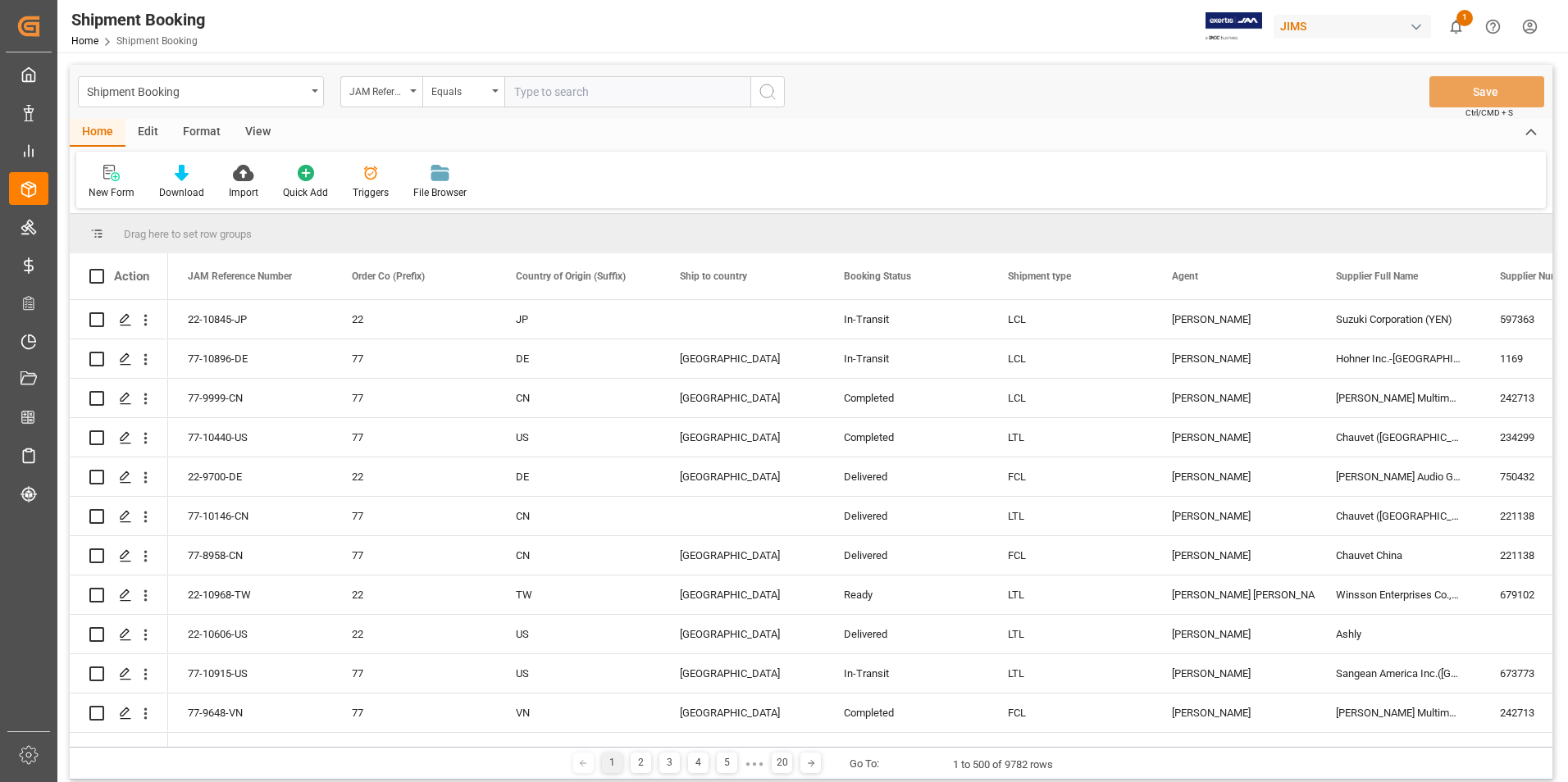
click at [769, 168] on div "New Form Download Import Quick Add Triggers File Browser" at bounding box center [810, 179] width 1469 height 56
